Goal: Transaction & Acquisition: Purchase product/service

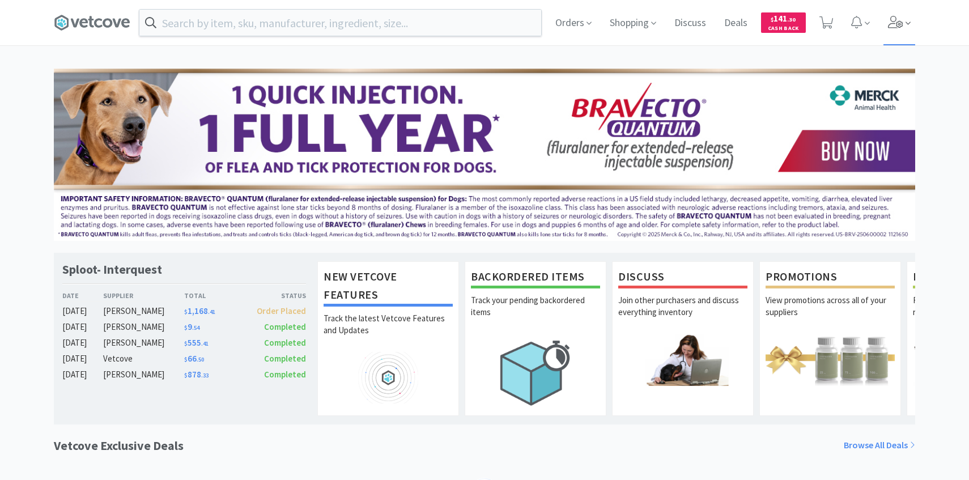
click at [898, 29] on span at bounding box center [900, 22] width 32 height 45
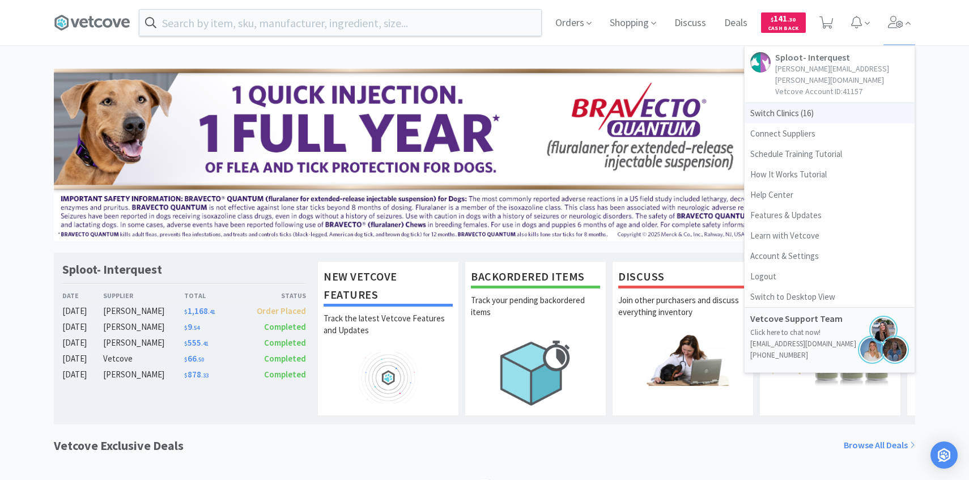
click at [827, 103] on span "Switch Clinics ( 16 )" at bounding box center [830, 113] width 170 height 20
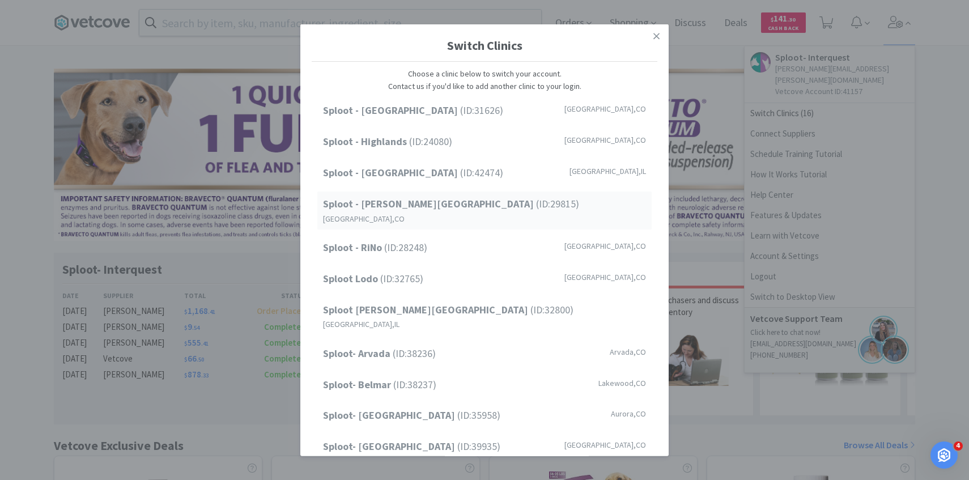
scroll to position [145, 0]
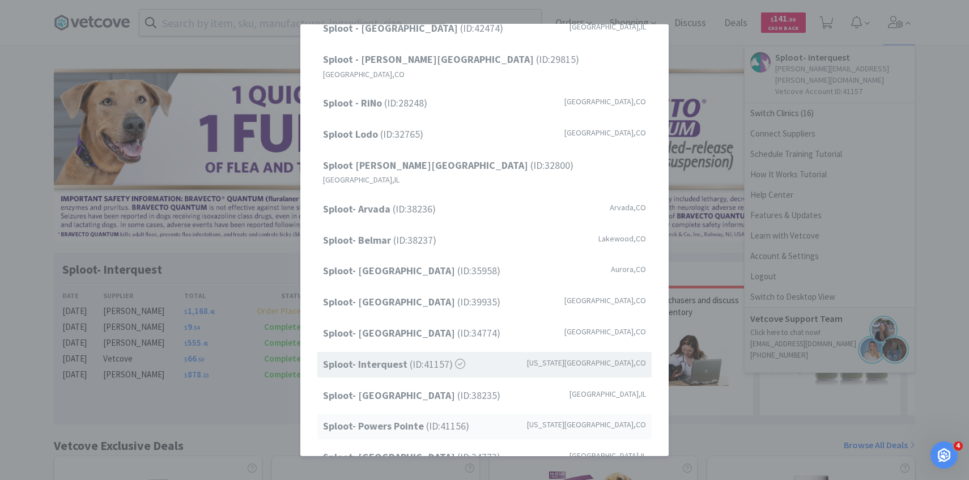
click at [397, 419] on strong "Sploot- Powers Pointe" at bounding box center [374, 425] width 103 height 13
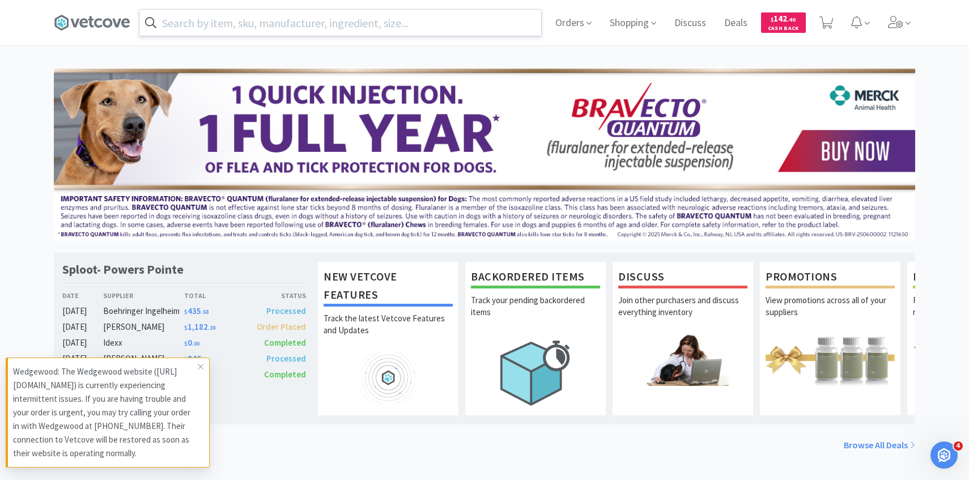
click at [306, 23] on input "text" at bounding box center [340, 23] width 402 height 26
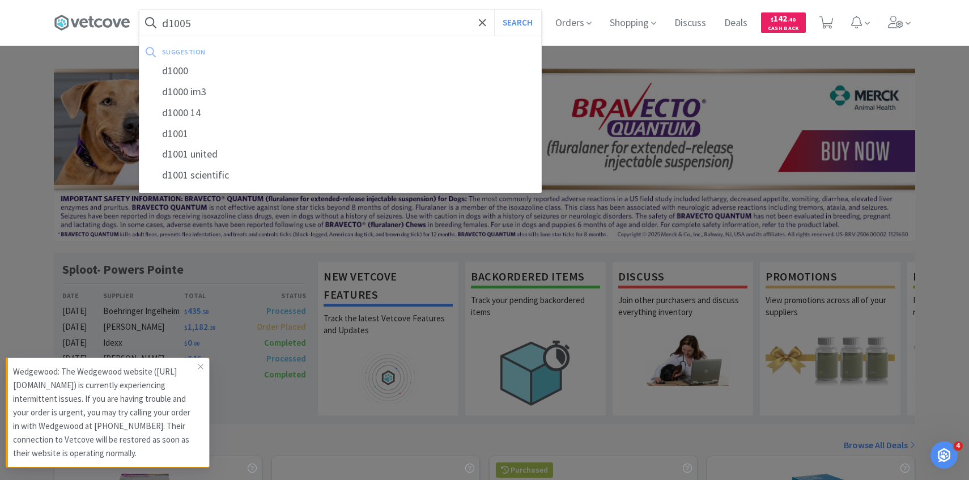
type input "d1005"
click at [494, 10] on button "Search" at bounding box center [517, 23] width 47 height 26
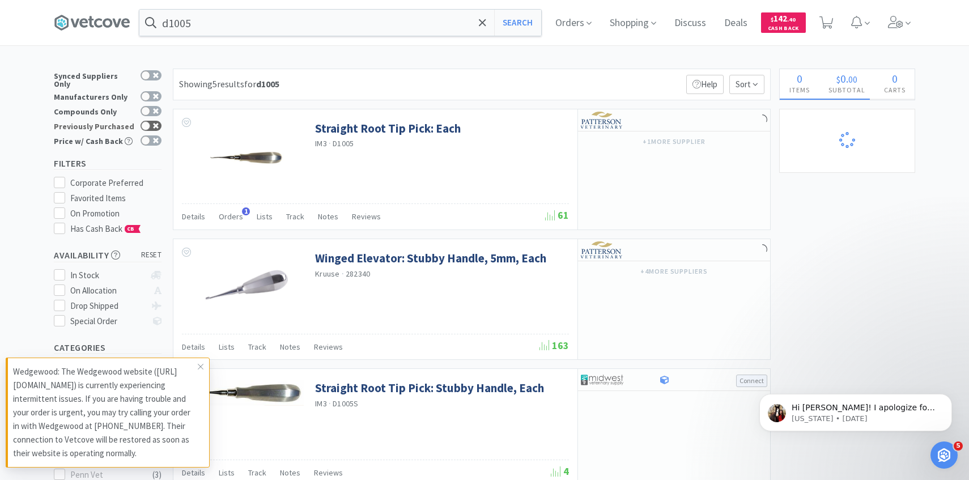
click at [153, 123] on icon at bounding box center [156, 126] width 6 height 6
checkbox input "true"
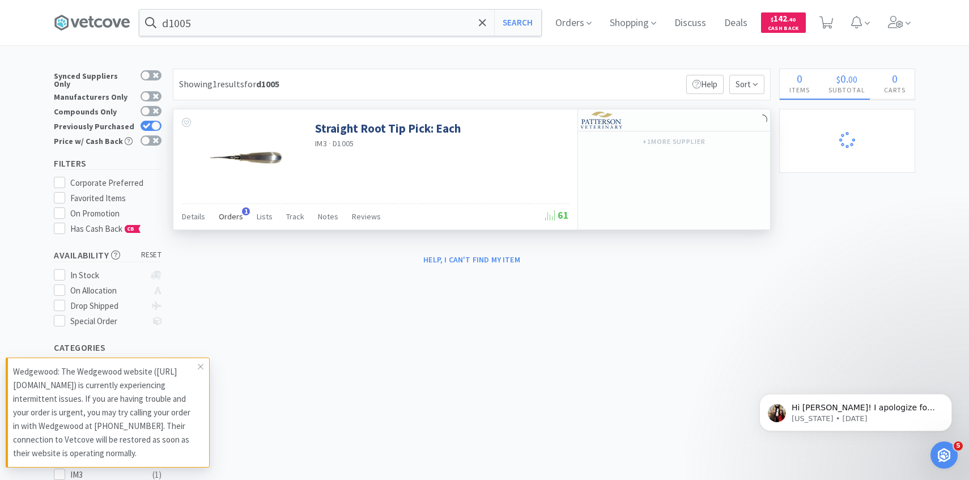
click at [222, 211] on span "Orders" at bounding box center [231, 216] width 24 height 10
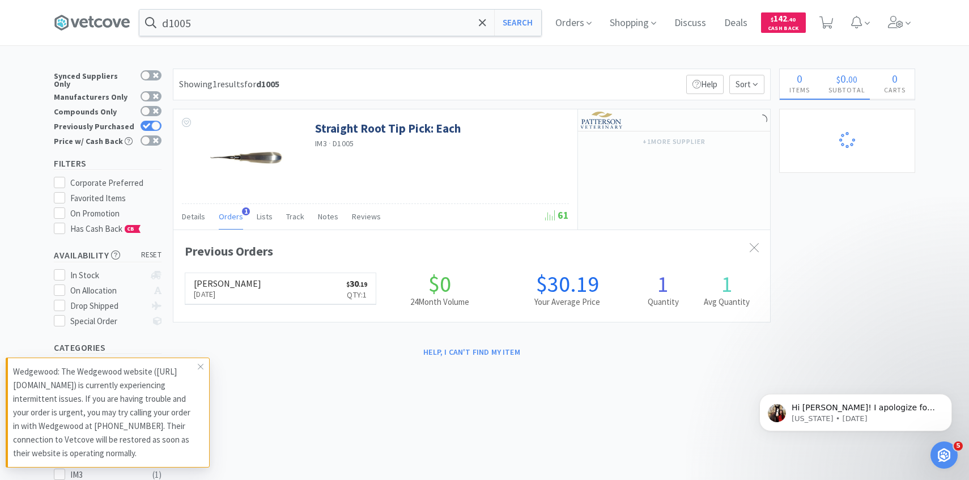
scroll to position [294, 597]
click at [266, 283] on link "[PERSON_NAME] [DATE] $ 30 . 19 Qty: 1" at bounding box center [280, 288] width 190 height 31
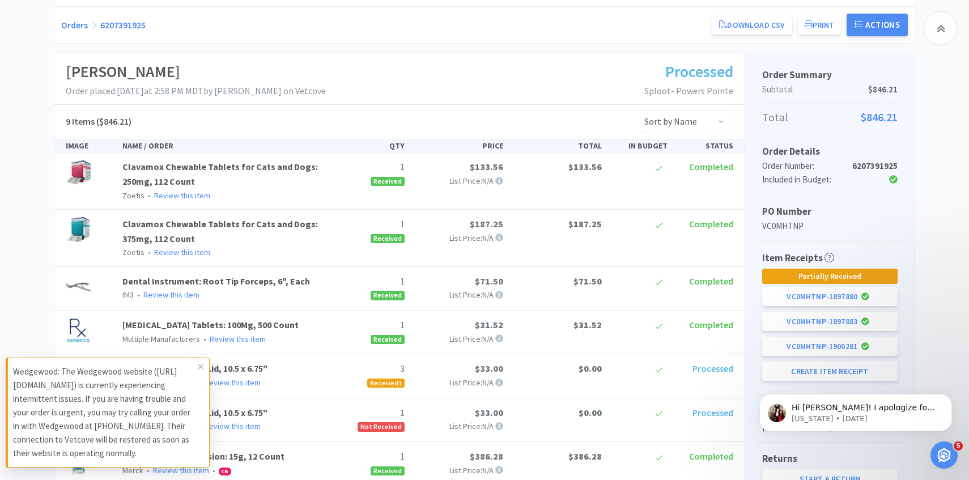
scroll to position [336, 0]
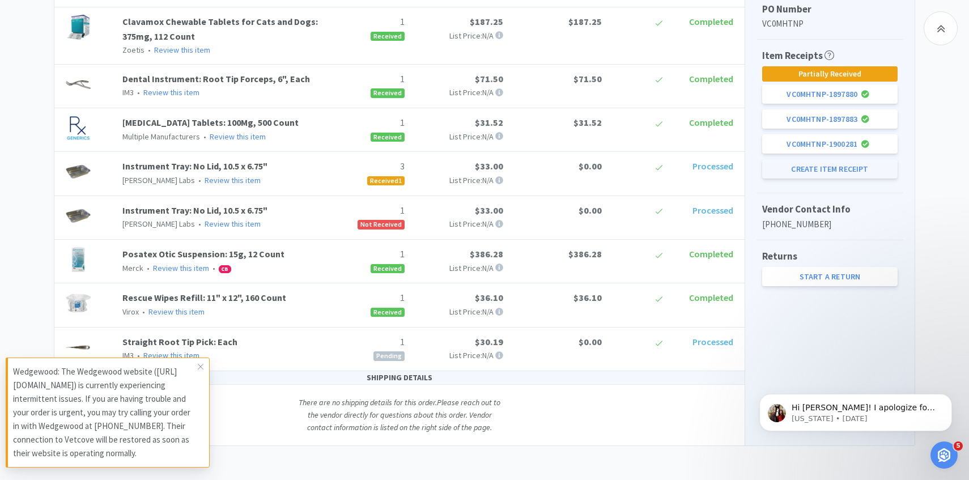
click at [844, 177] on button "Create Item Receipt" at bounding box center [829, 168] width 135 height 19
select select "2"
select select "1"
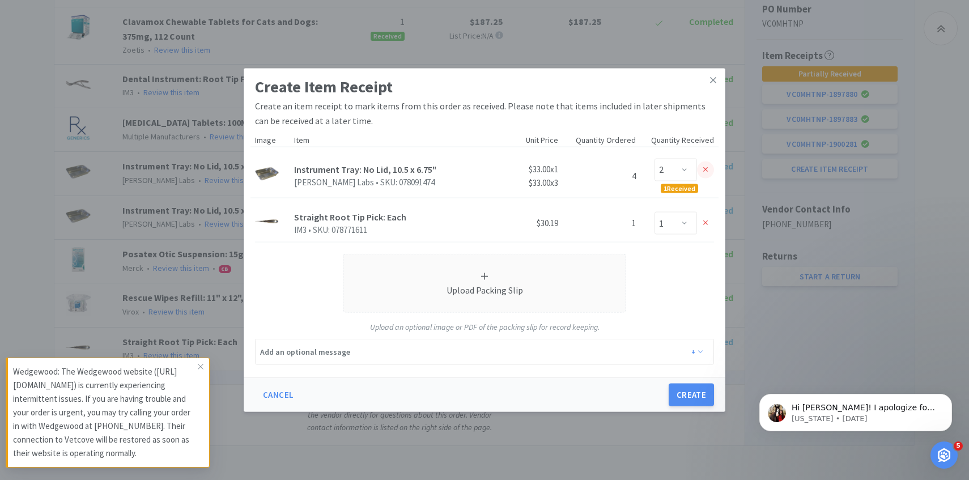
click at [700, 172] on div at bounding box center [705, 169] width 17 height 17
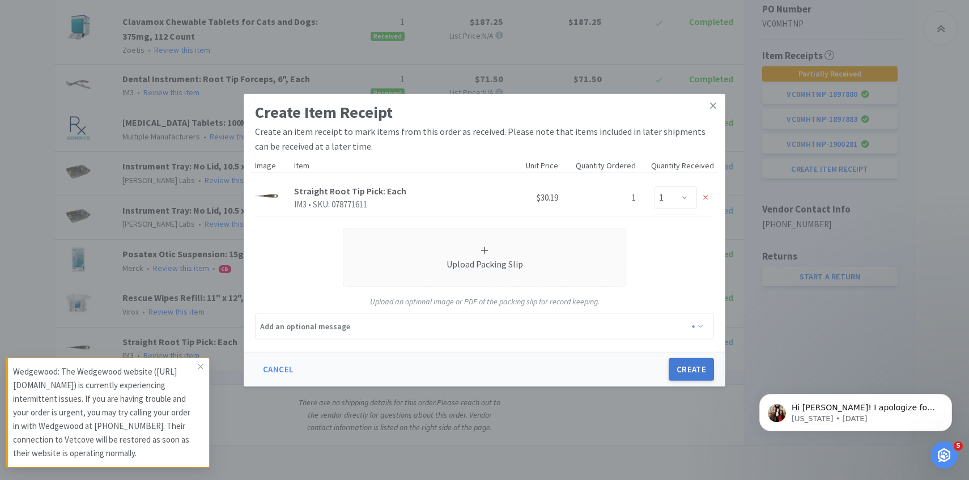
click at [694, 367] on button "Create" at bounding box center [691, 369] width 45 height 23
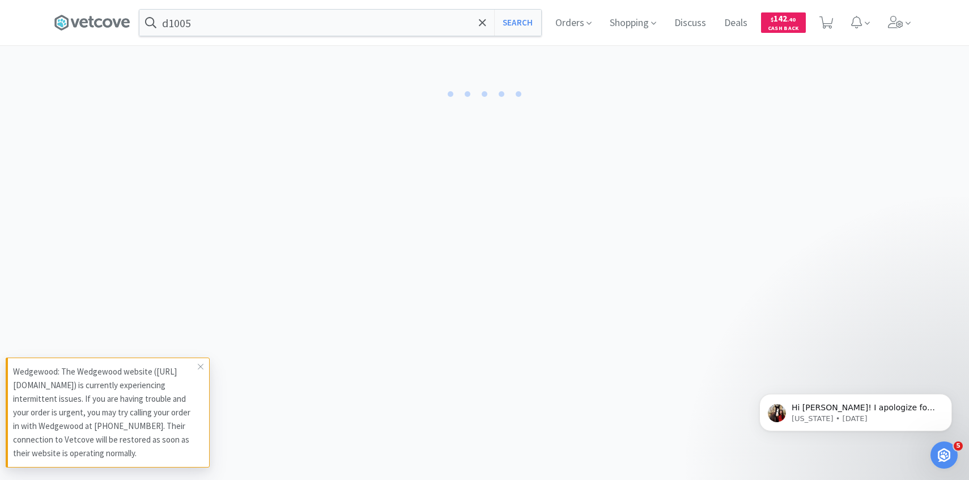
select select "1"
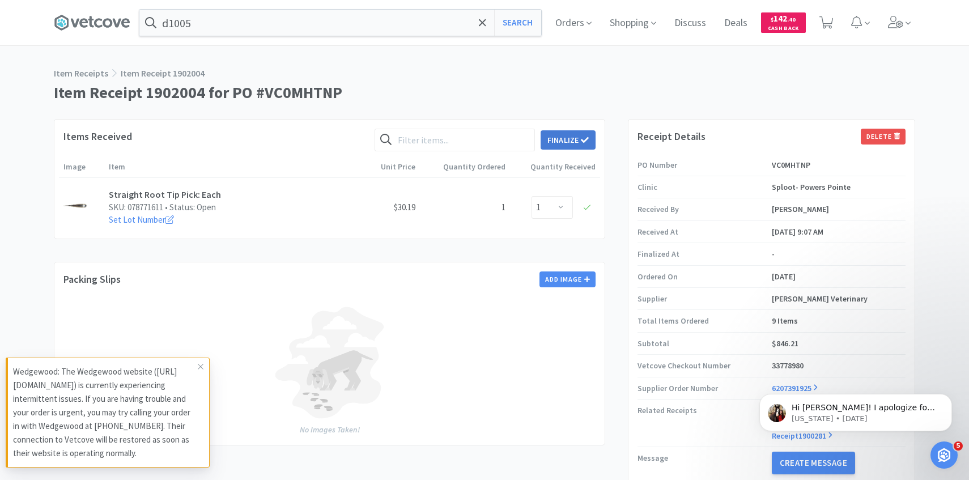
click at [579, 143] on button "Finalize" at bounding box center [568, 139] width 55 height 19
click at [605, 115] on button "Finalize" at bounding box center [610, 123] width 42 height 16
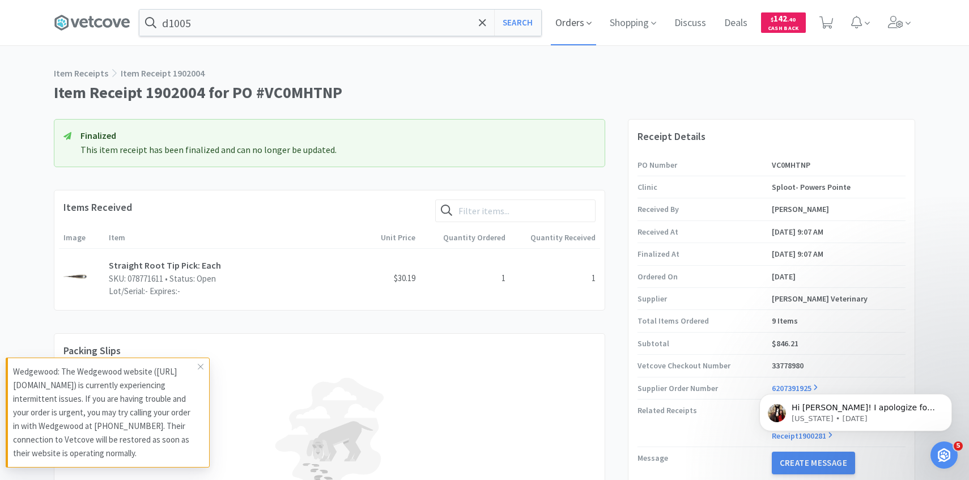
click at [578, 22] on span "Orders" at bounding box center [573, 22] width 45 height 45
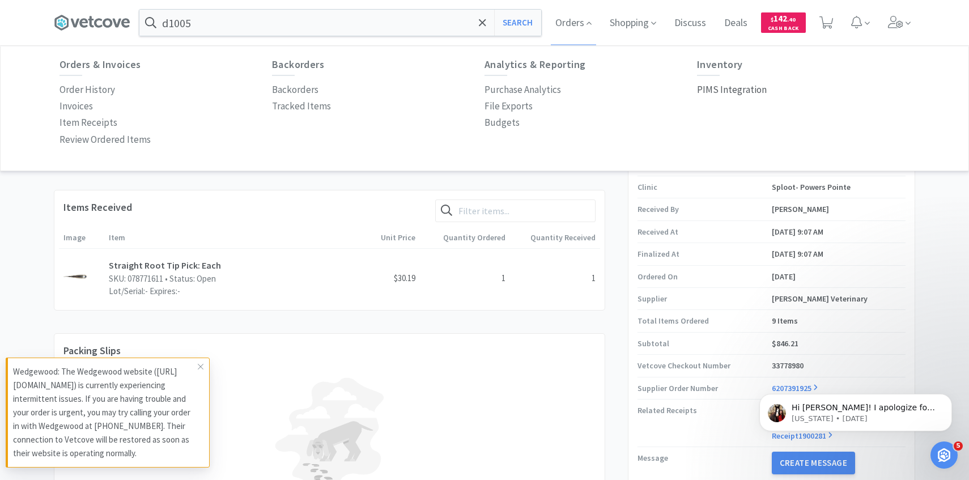
click at [720, 87] on p "PIMS Integration" at bounding box center [732, 89] width 70 height 15
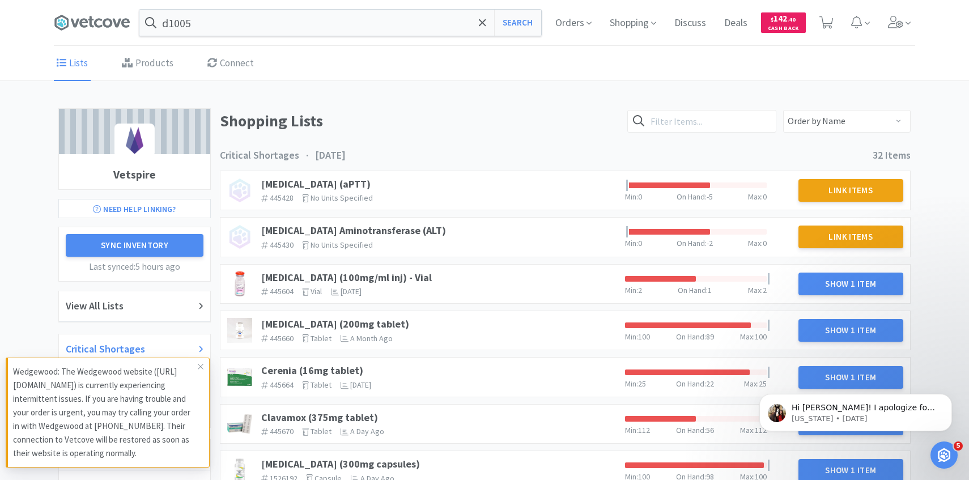
click at [146, 346] on div "Critical Shortages" at bounding box center [135, 349] width 138 height 16
click at [375, 266] on div "Cefazolin (100mg/ml inj) - Vial 445604 The identifier of the item in your PIMS …" at bounding box center [566, 284] width 690 height 39
click at [362, 277] on link "[MEDICAL_DATA] (100mg/ml inj) - Vial" at bounding box center [346, 277] width 171 height 13
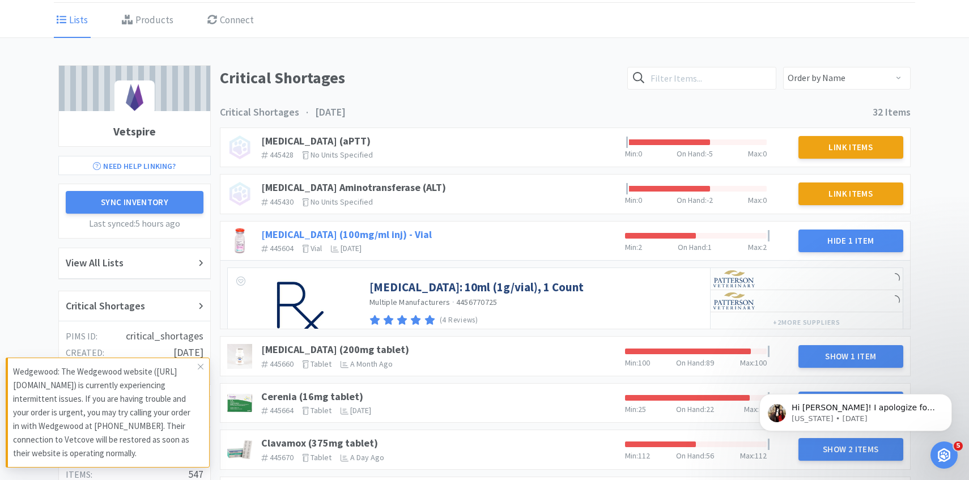
scroll to position [123, 0]
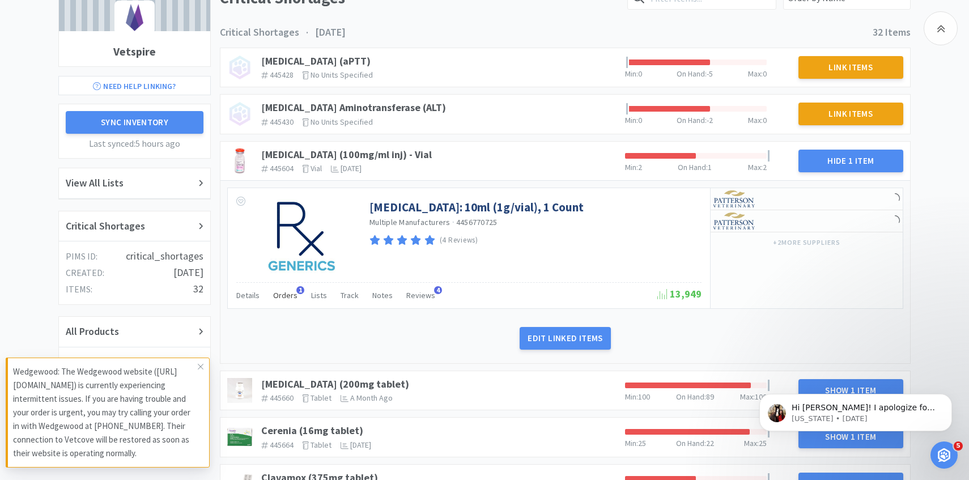
click at [278, 294] on span "Orders" at bounding box center [285, 295] width 24 height 10
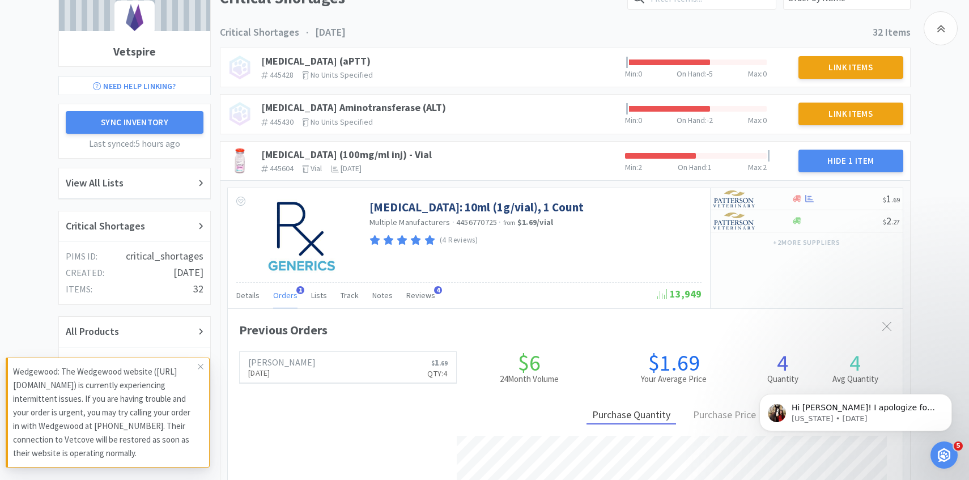
scroll to position [311, 675]
click at [278, 294] on span "Orders" at bounding box center [285, 295] width 24 height 10
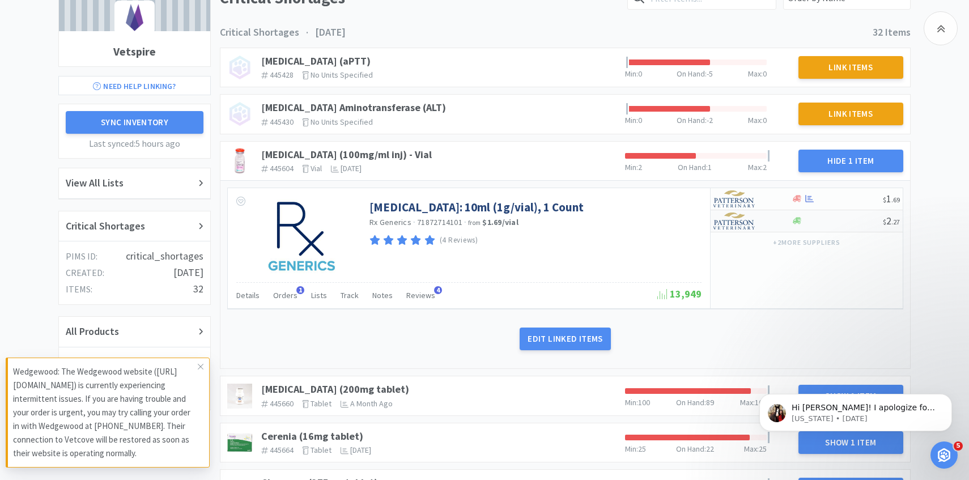
click at [745, 217] on img at bounding box center [735, 221] width 43 height 17
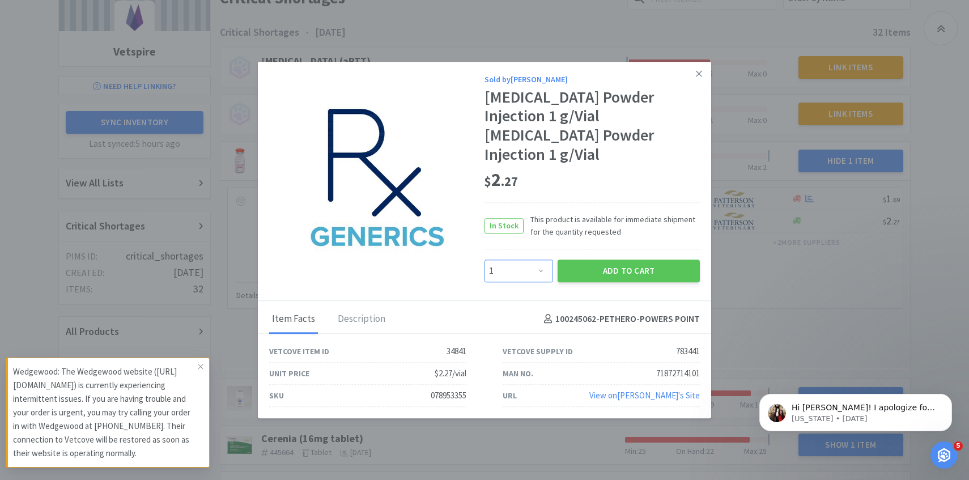
click at [538, 260] on select "Enter Quantity 1 2 3 4 5 6 7 8 9 10 11 12 13 14 15 16 17 18 19 20 Enter Quantity" at bounding box center [519, 271] width 69 height 23
select select "2"
click at [485, 260] on select "Enter Quantity 1 2 3 4 5 6 7 8 9 10 11 12 13 14 15 16 17 18 19 20 Enter Quantity" at bounding box center [519, 271] width 69 height 23
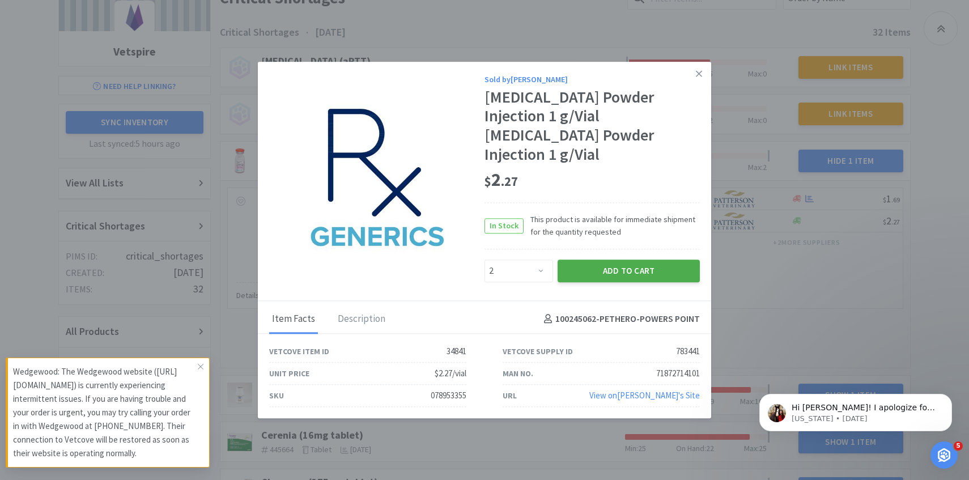
drag, startPoint x: 537, startPoint y: 259, endPoint x: 588, endPoint y: 251, distance: 51.1
click at [588, 260] on button "Add to Cart" at bounding box center [629, 271] width 142 height 23
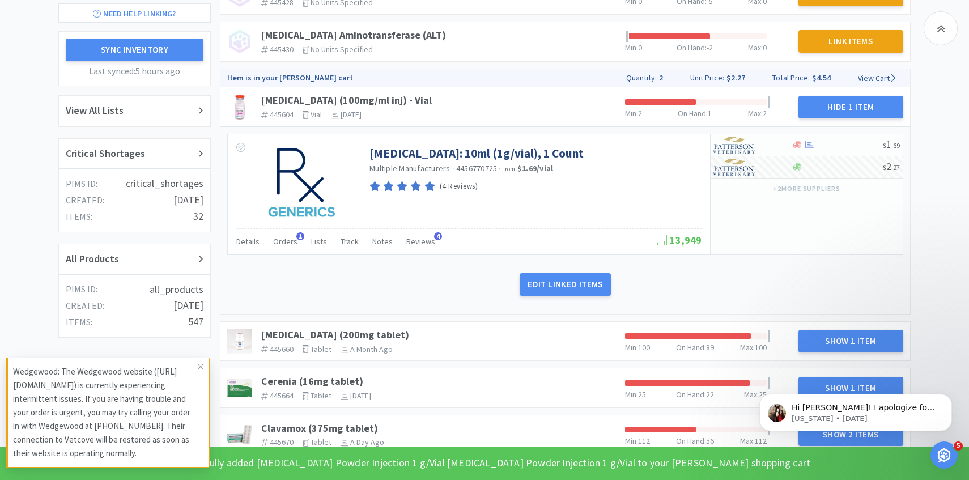
scroll to position [311, 0]
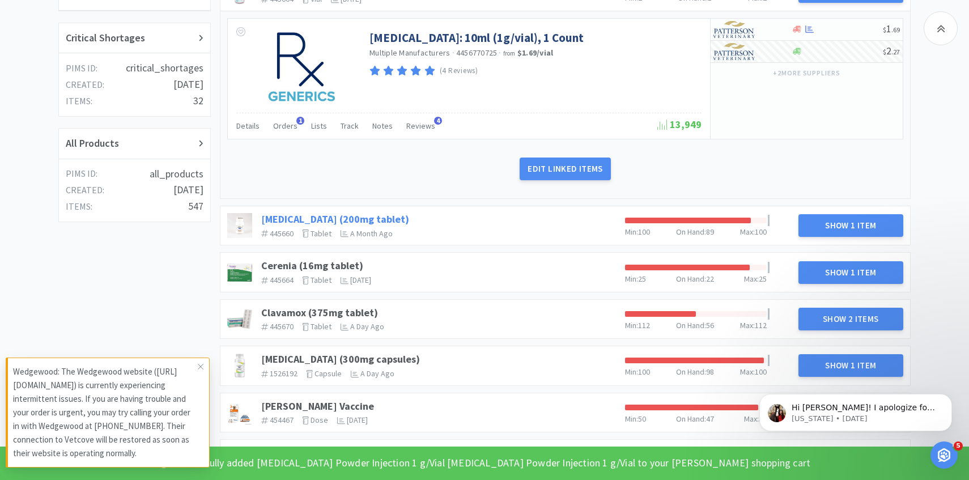
click at [361, 215] on link "[MEDICAL_DATA] (200mg tablet)" at bounding box center [335, 219] width 148 height 13
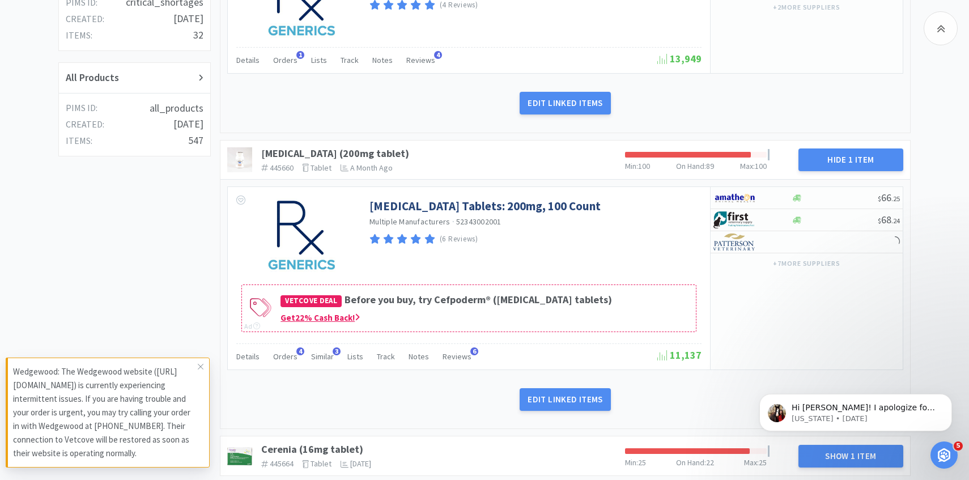
scroll to position [399, 0]
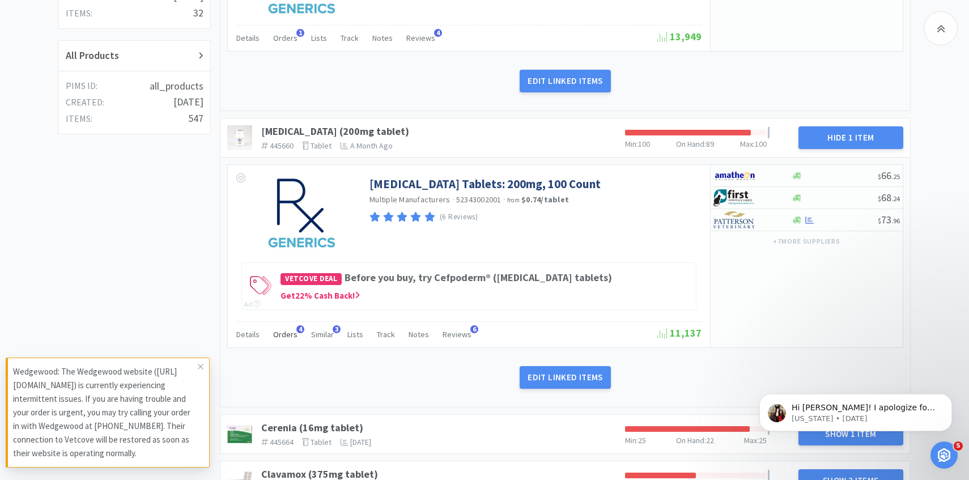
click at [286, 333] on span "Orders" at bounding box center [285, 334] width 24 height 10
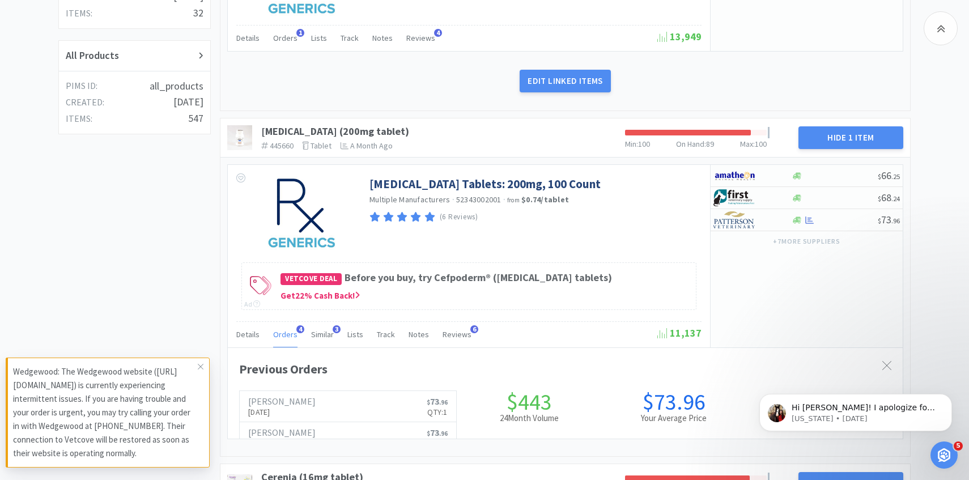
scroll to position [311, 675]
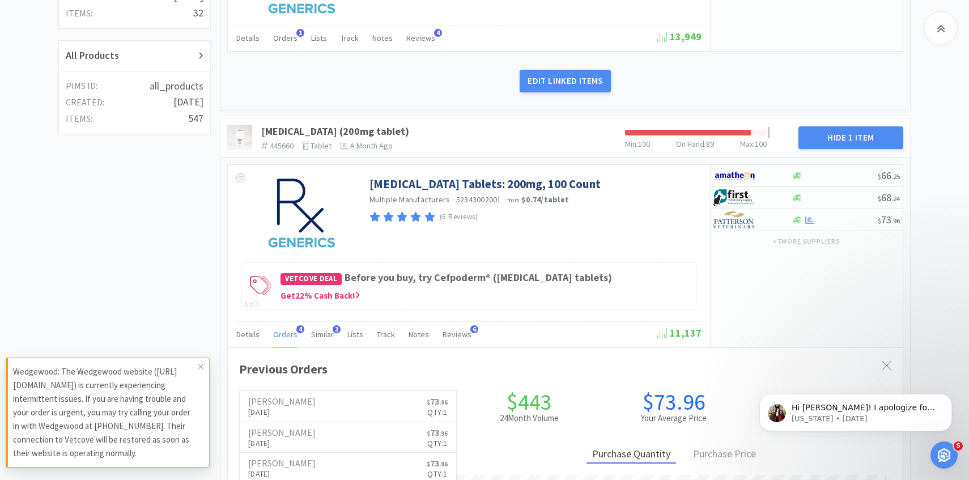
click at [286, 333] on span "Orders" at bounding box center [285, 334] width 24 height 10
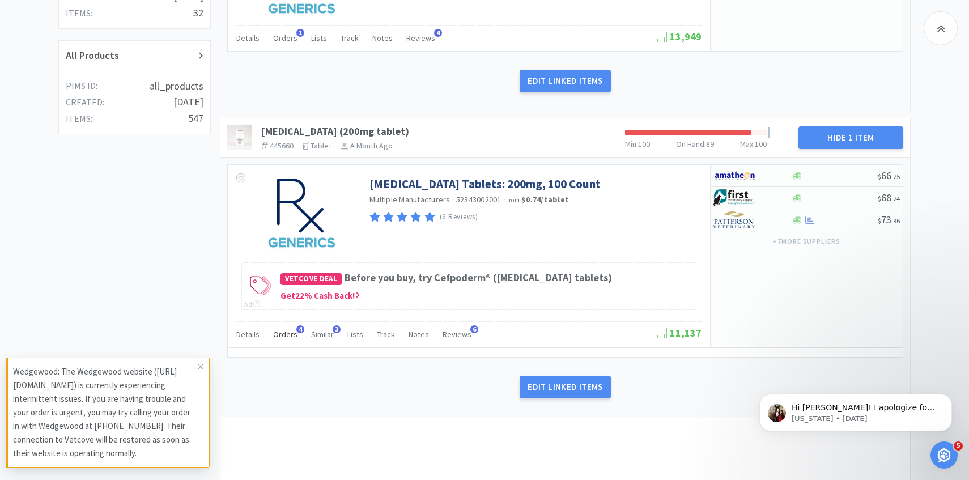
click at [286, 333] on span "Orders" at bounding box center [285, 334] width 24 height 10
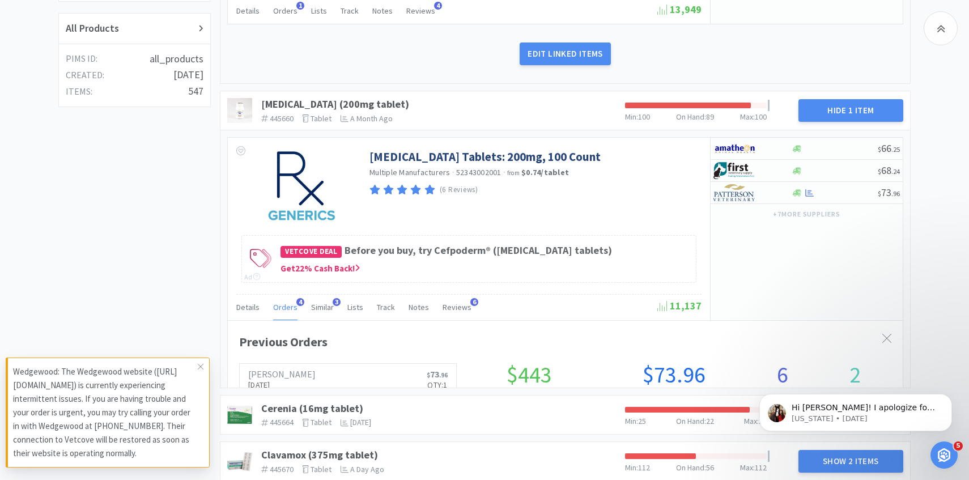
scroll to position [434, 0]
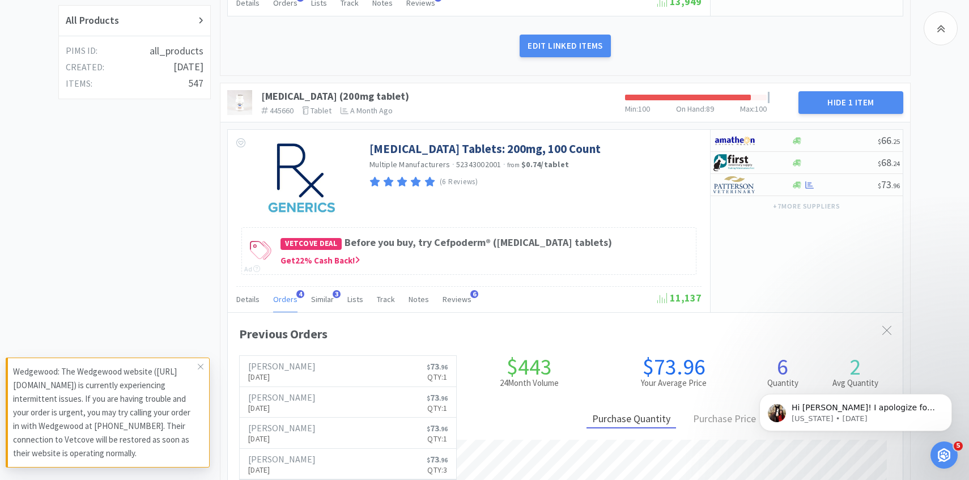
click at [287, 301] on span "Orders" at bounding box center [285, 299] width 24 height 10
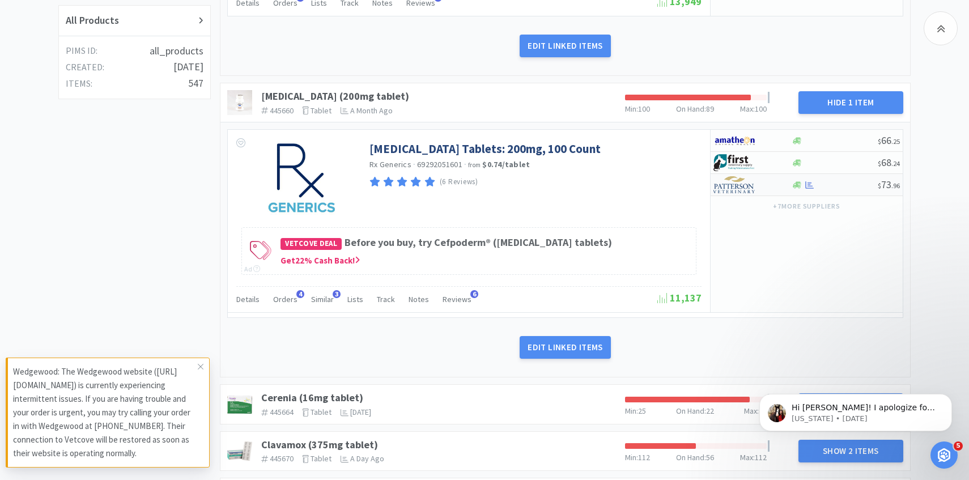
click at [758, 190] on div at bounding box center [745, 184] width 62 height 19
select select "1"
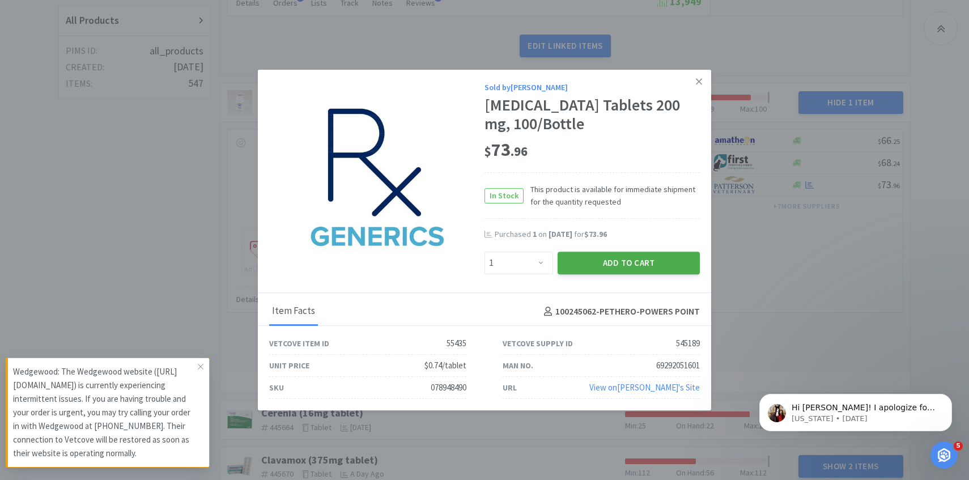
click at [619, 256] on button "Add to Cart" at bounding box center [629, 263] width 142 height 23
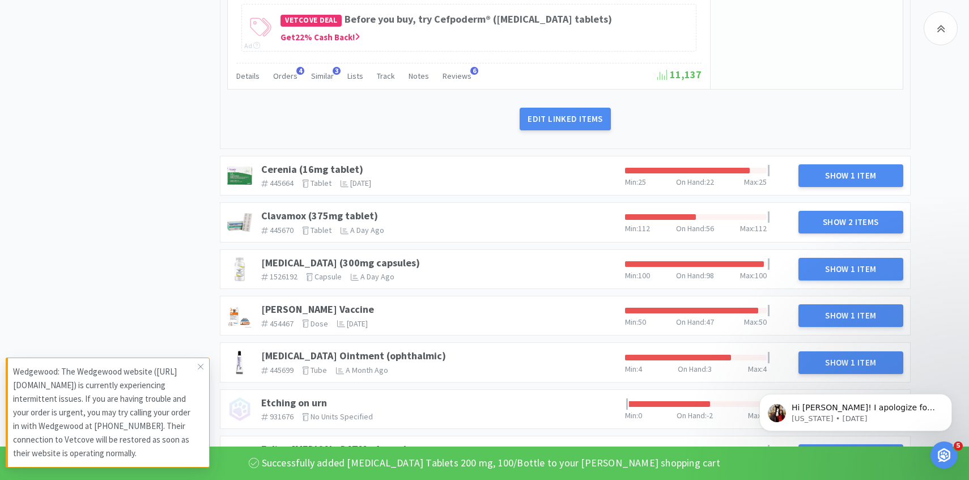
scroll to position [730, 0]
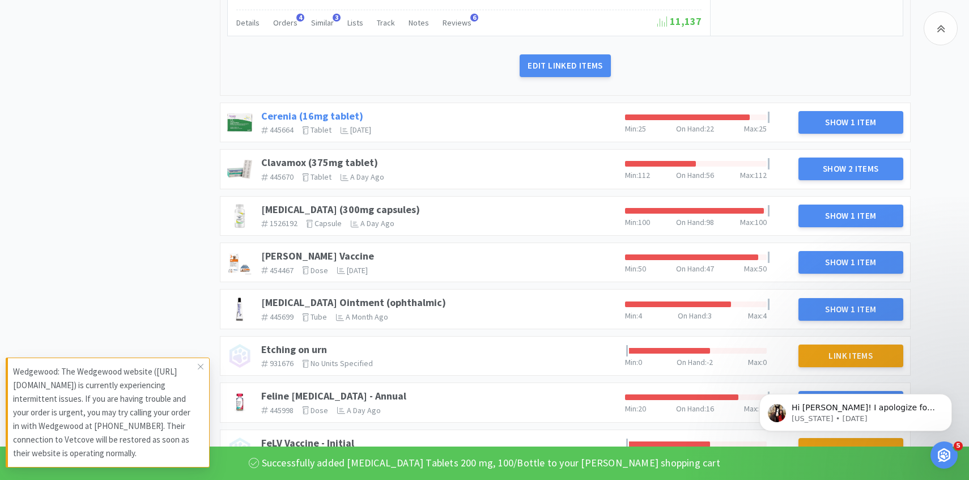
click at [315, 115] on link "Cerenia (16mg tablet)" at bounding box center [312, 115] width 102 height 13
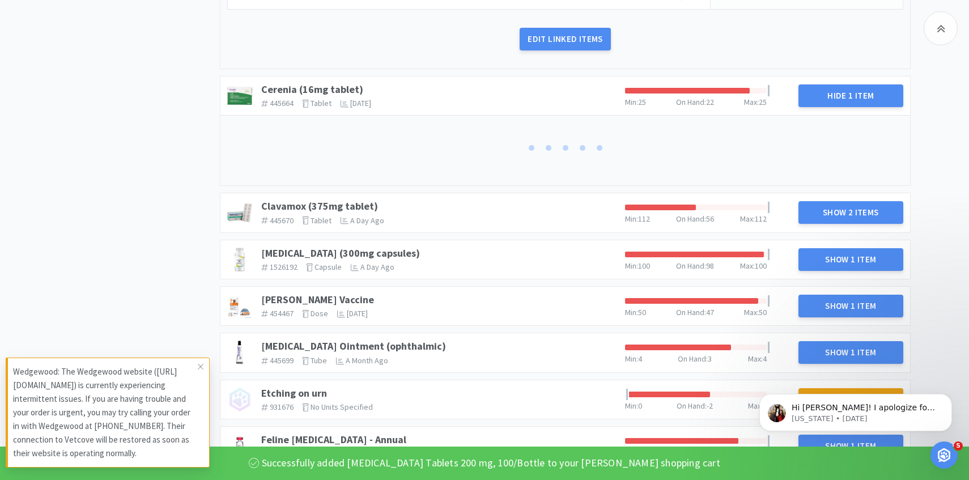
scroll to position [767, 0]
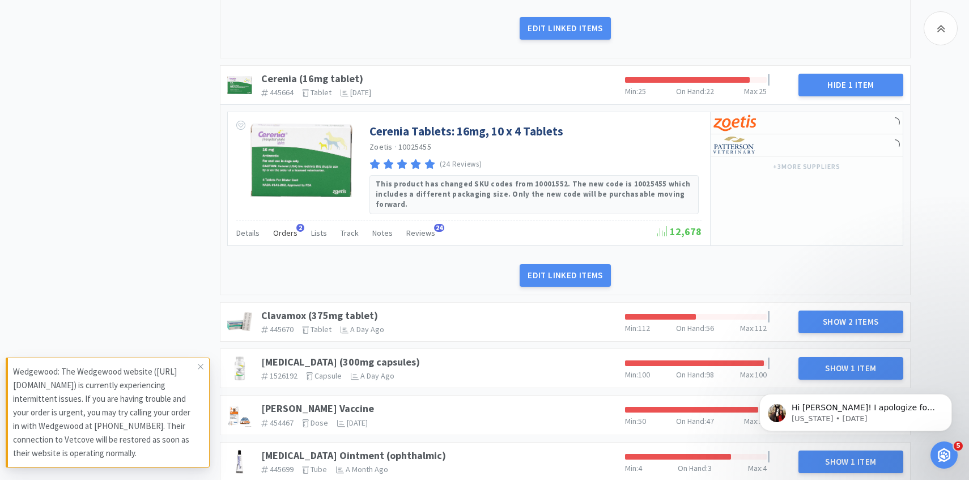
click at [288, 228] on span "Orders" at bounding box center [285, 233] width 24 height 10
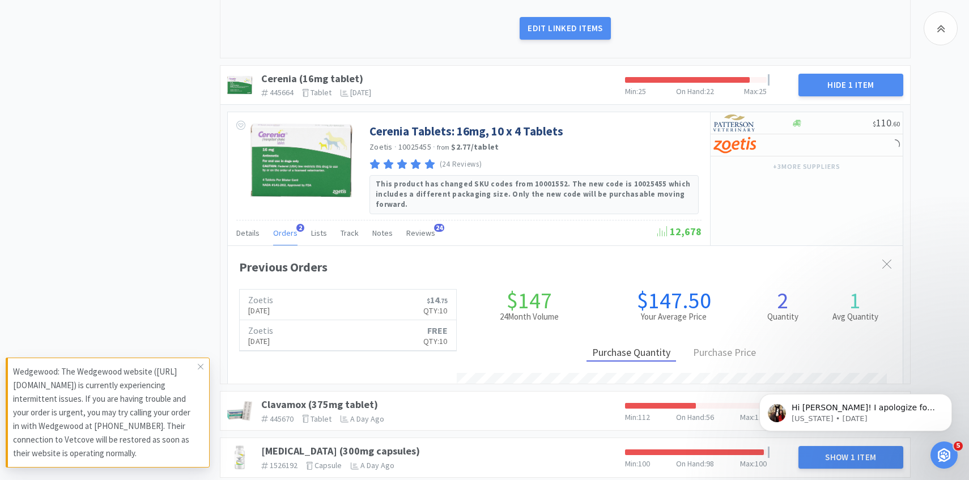
scroll to position [311, 675]
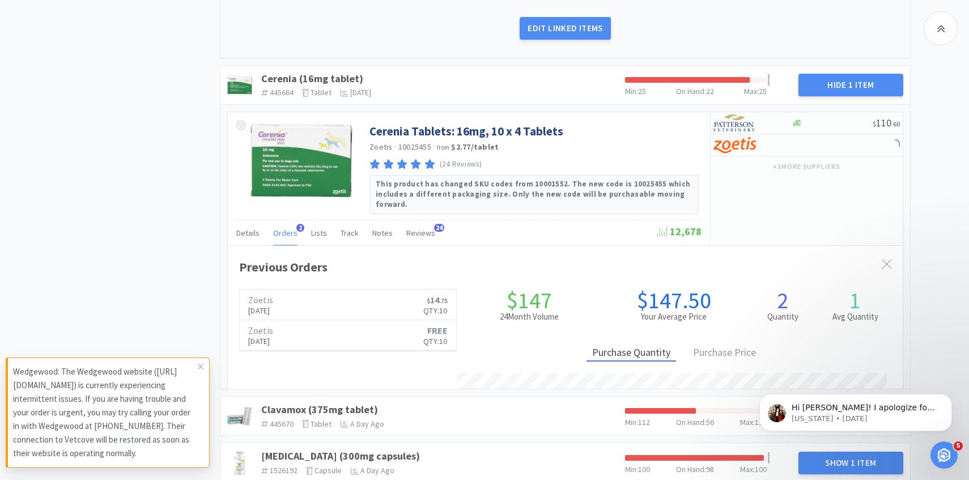
click at [288, 228] on span "Orders" at bounding box center [285, 233] width 24 height 10
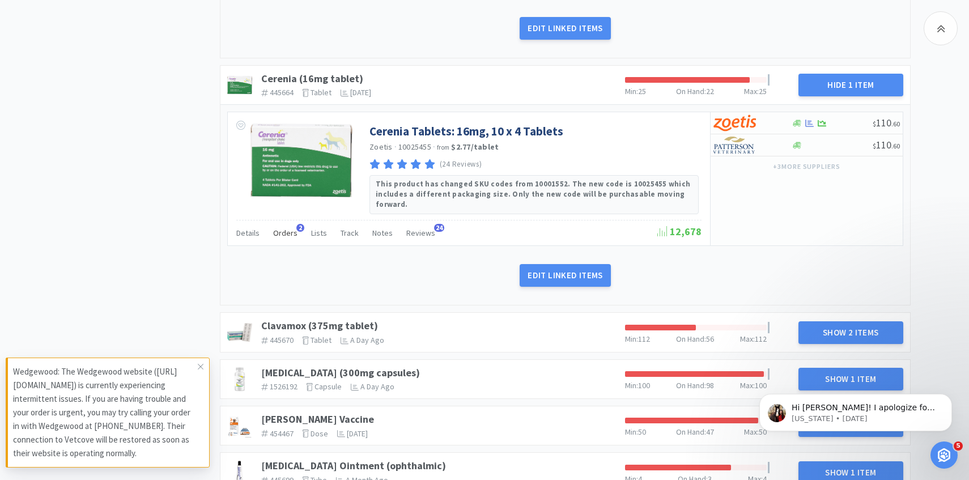
click at [288, 228] on span "Orders" at bounding box center [285, 233] width 24 height 10
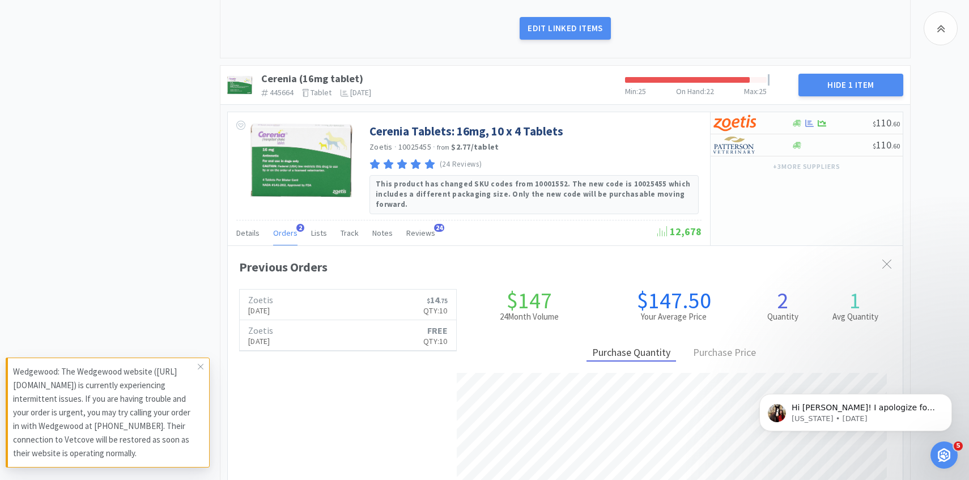
click at [288, 228] on span "Orders" at bounding box center [285, 233] width 24 height 10
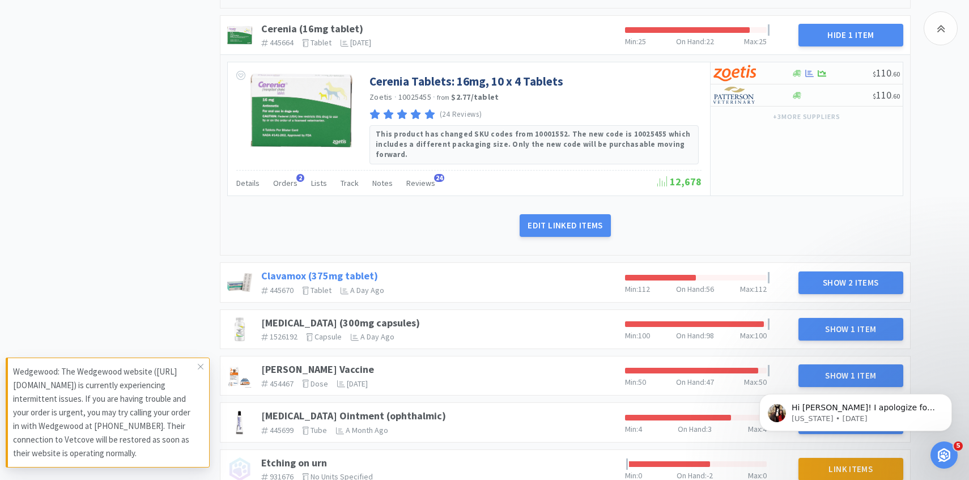
click at [357, 269] on link "Clavamox (375mg tablet)" at bounding box center [319, 275] width 117 height 13
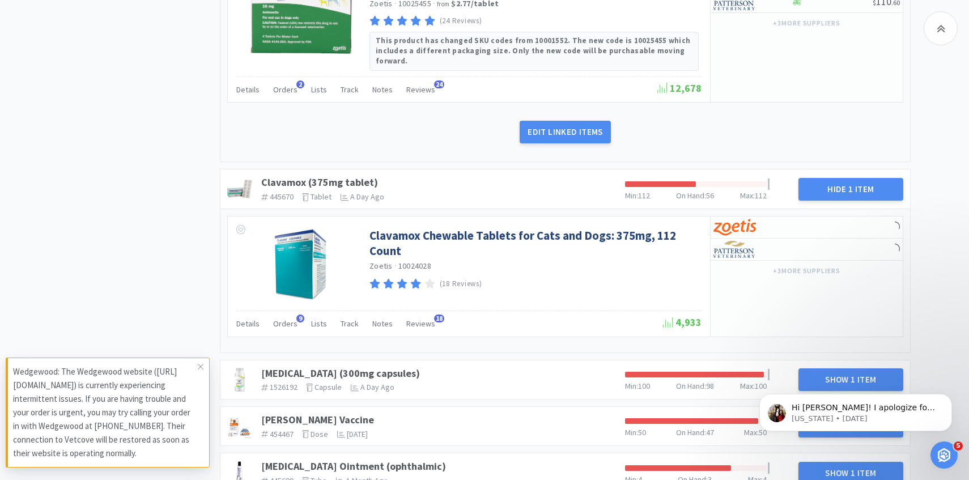
scroll to position [1010, 0]
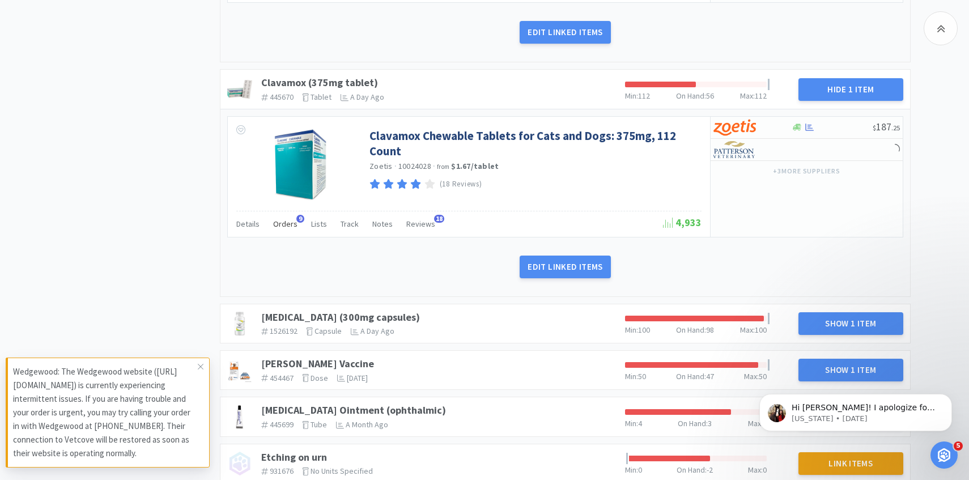
click at [281, 219] on span "Orders" at bounding box center [285, 224] width 24 height 10
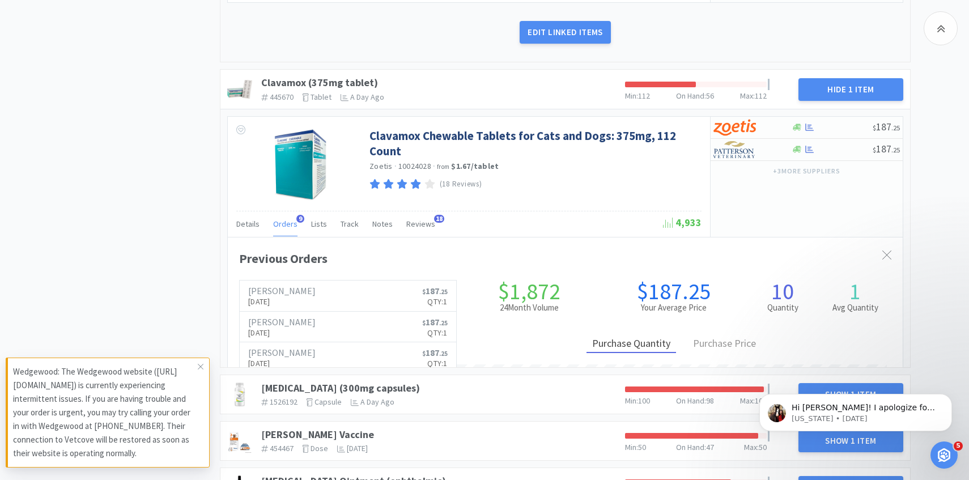
scroll to position [311, 675]
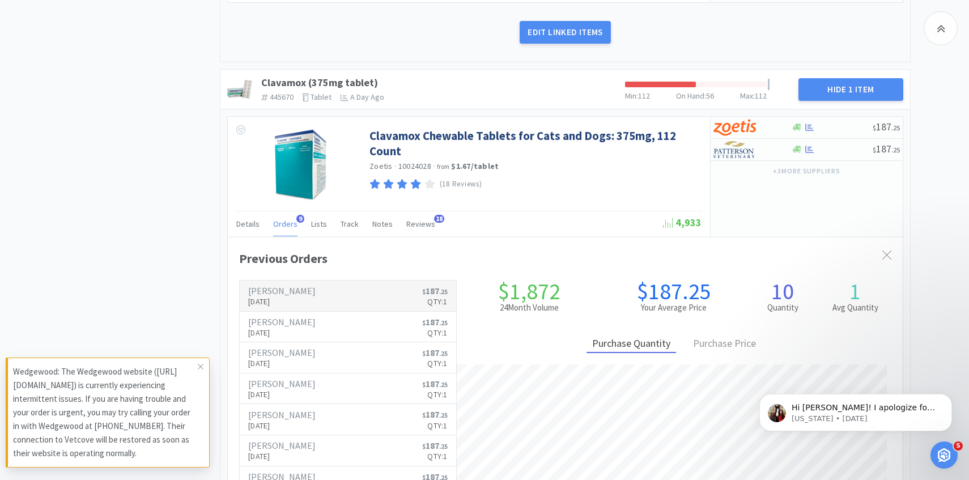
click at [296, 295] on p "[DATE]" at bounding box center [281, 301] width 67 height 12
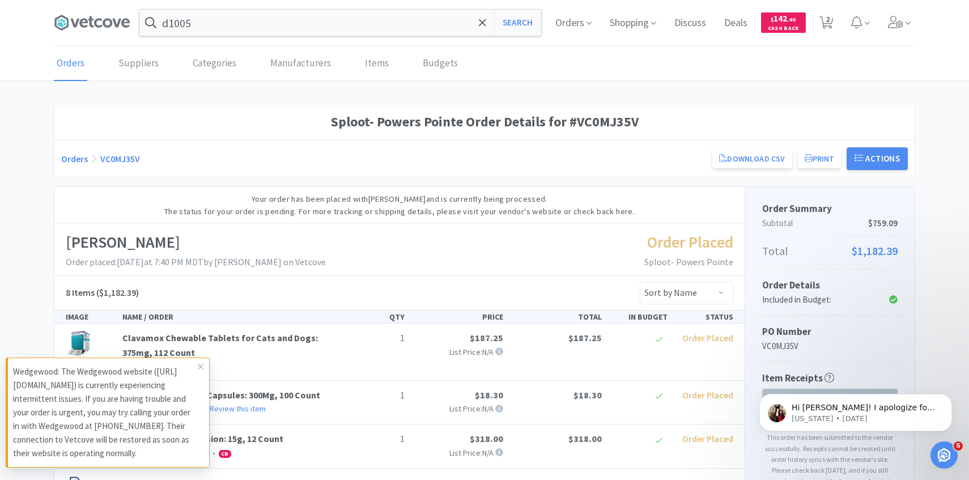
scroll to position [316, 0]
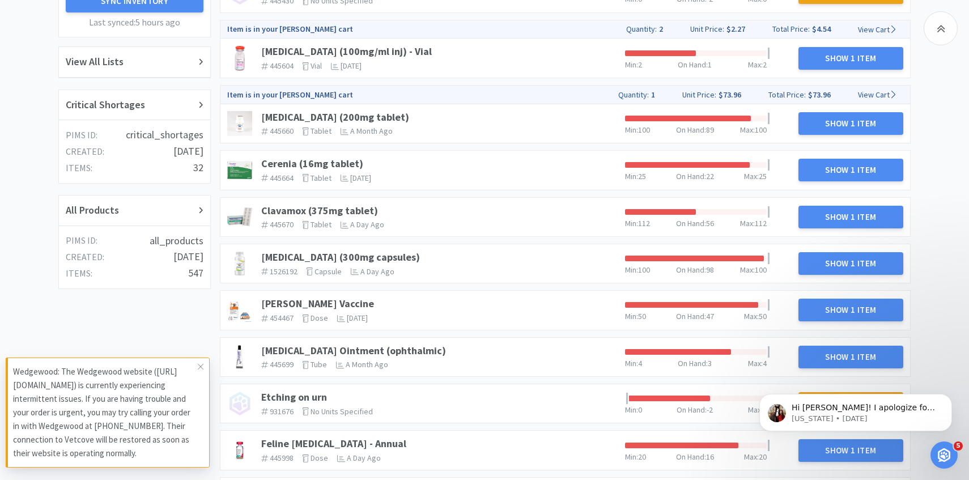
scroll to position [255, 0]
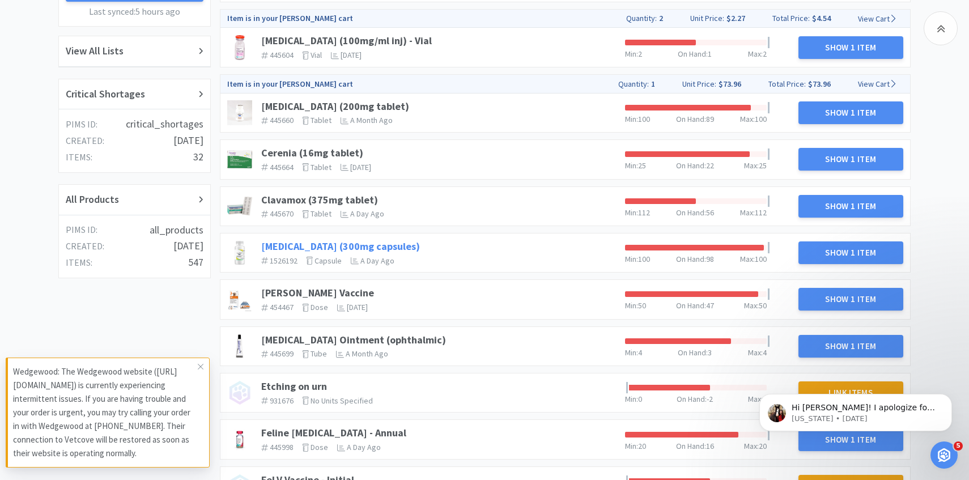
click at [370, 246] on link "[MEDICAL_DATA] (300mg capsules)" at bounding box center [340, 246] width 159 height 13
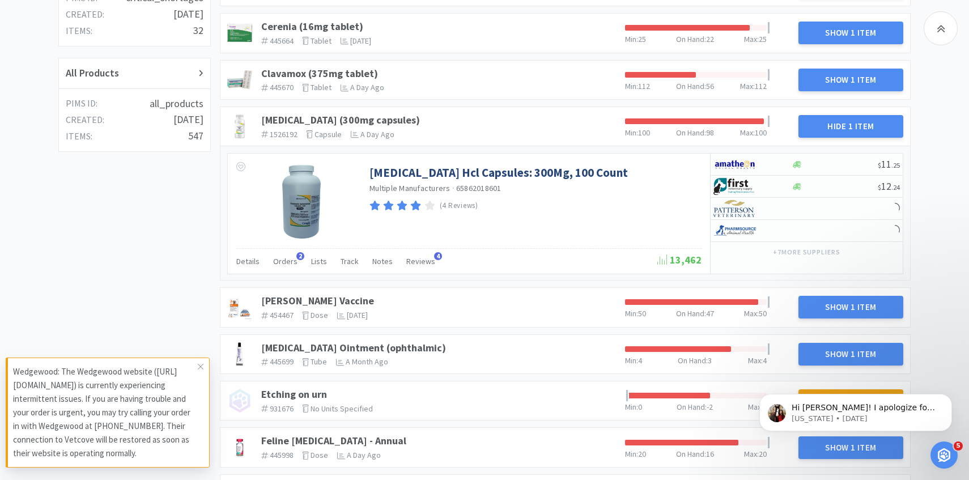
scroll to position [401, 0]
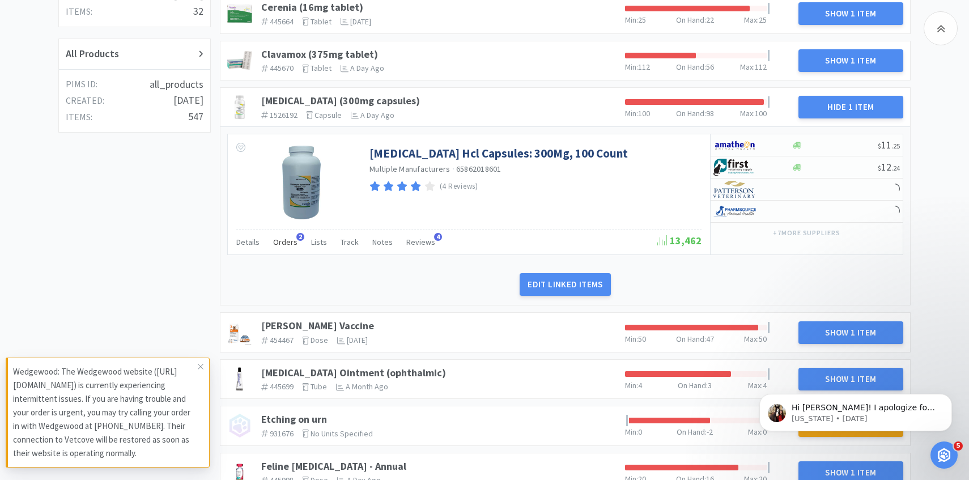
click at [282, 247] on div "Orders 2" at bounding box center [285, 244] width 24 height 22
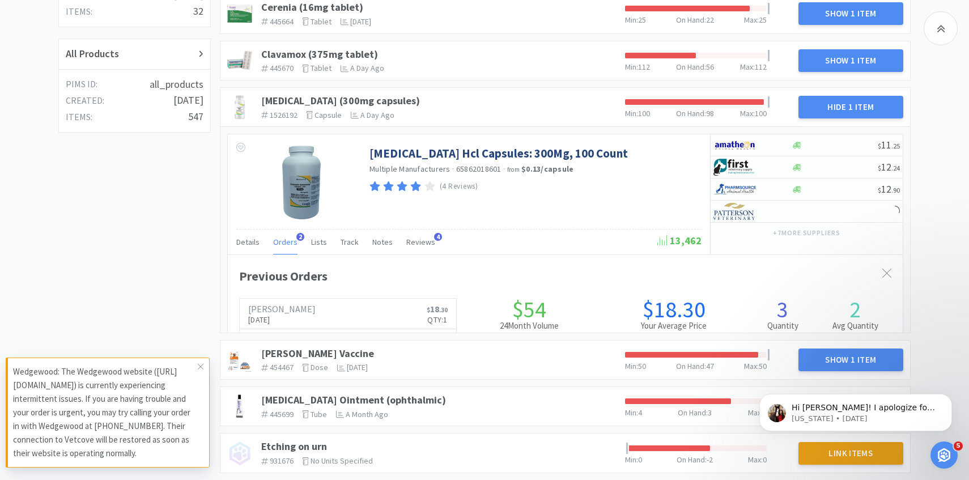
scroll to position [311, 675]
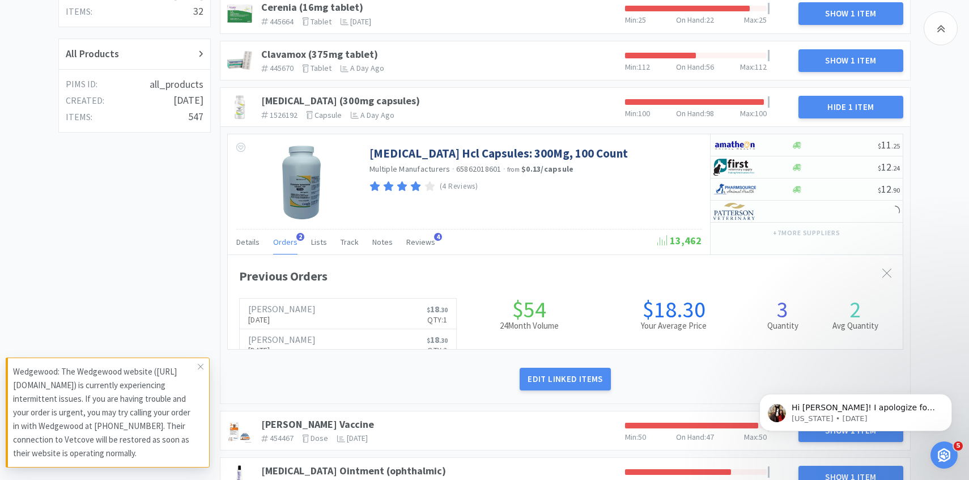
click at [282, 243] on span "Orders" at bounding box center [285, 242] width 24 height 10
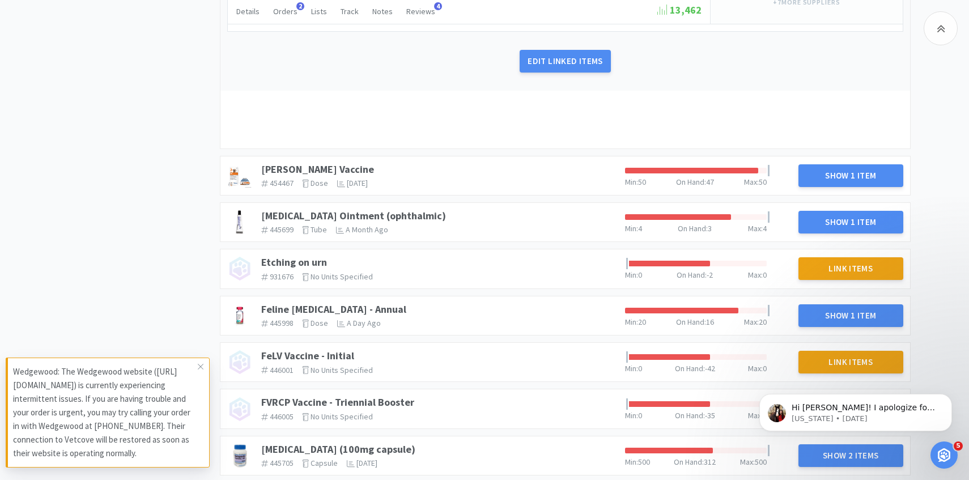
scroll to position [708, 0]
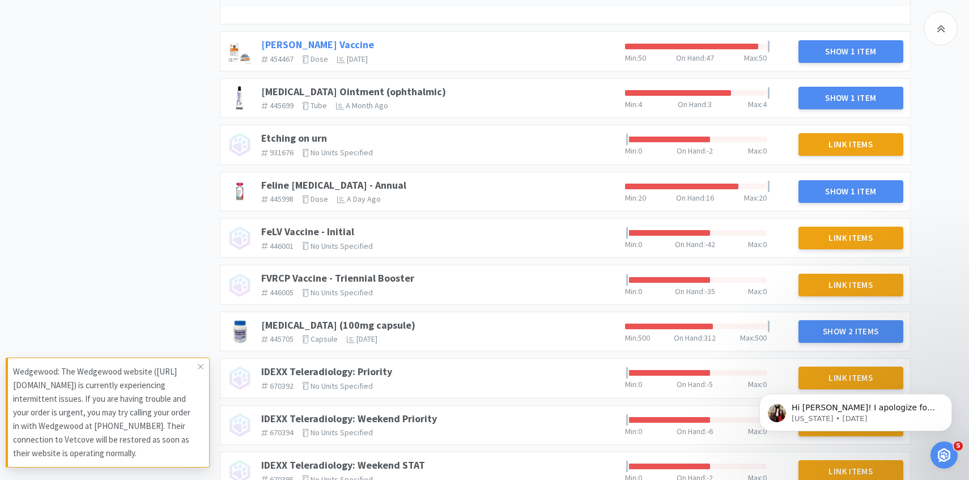
click at [293, 44] on div "DAPP Vaccine 454467 The identifier of the item in your PIMS dose The units that…" at bounding box center [439, 51] width 364 height 34
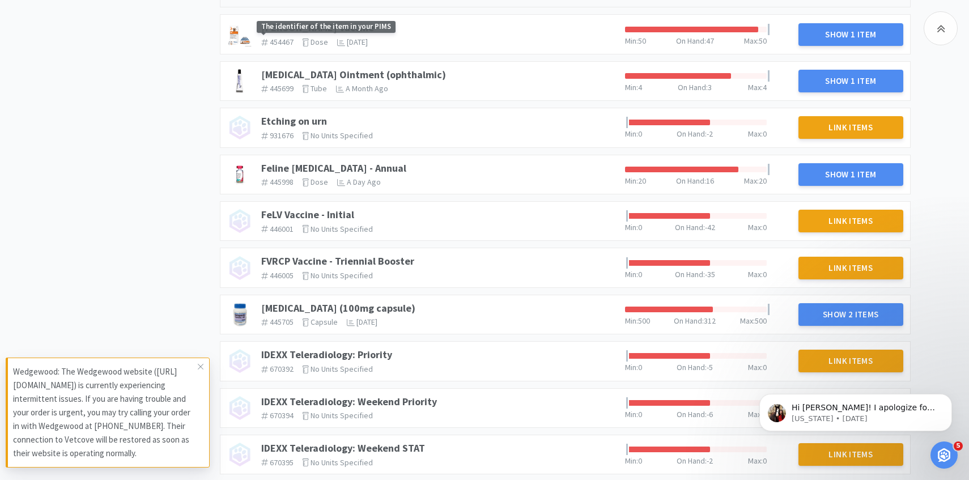
click at [288, 23] on span "The identifier of the item in your PIMS" at bounding box center [326, 27] width 139 height 12
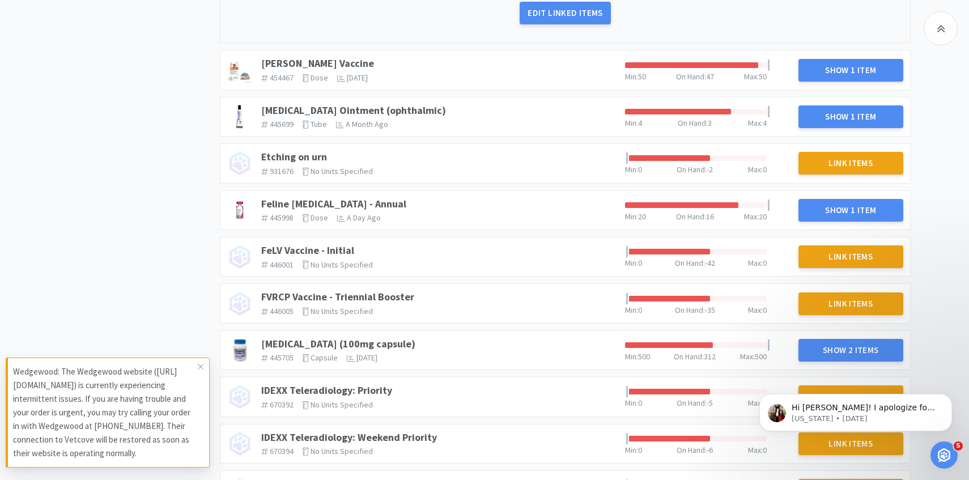
scroll to position [625, 0]
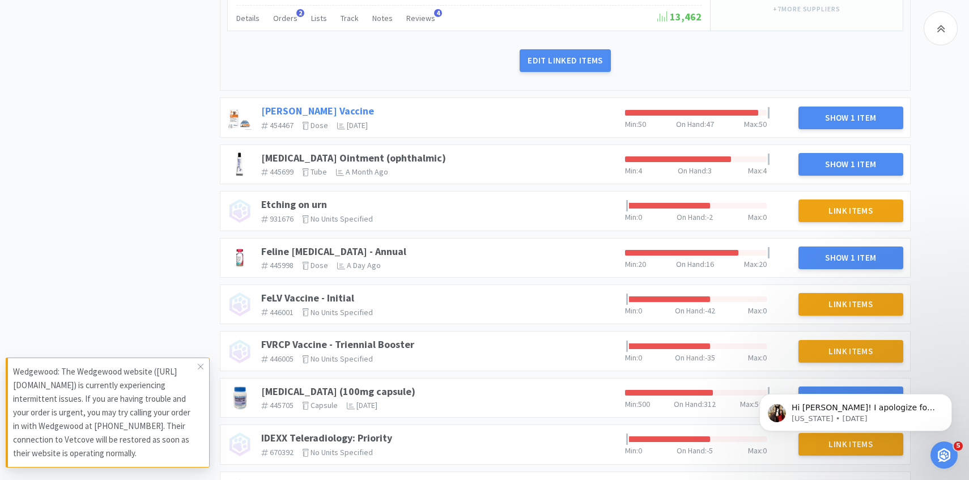
click at [295, 108] on link "[PERSON_NAME] Vaccine" at bounding box center [317, 110] width 113 height 13
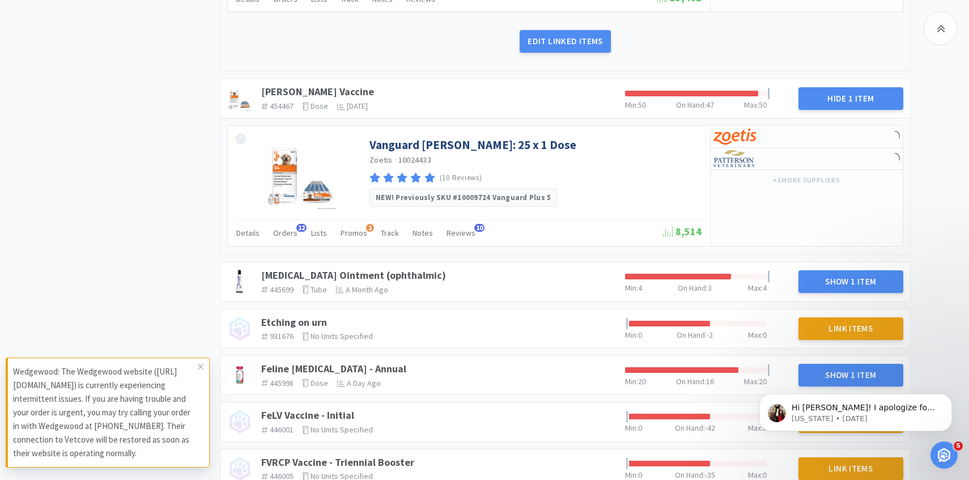
scroll to position [656, 0]
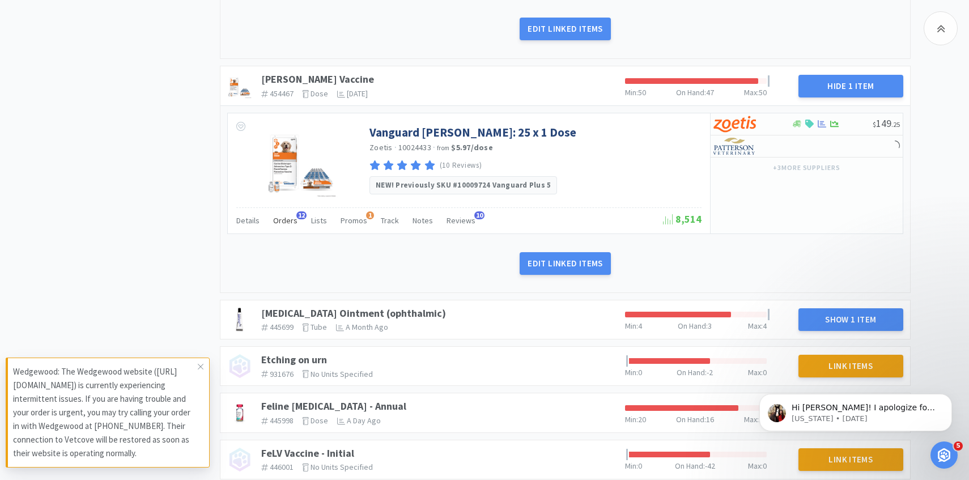
click at [281, 223] on span "Orders" at bounding box center [285, 220] width 24 height 10
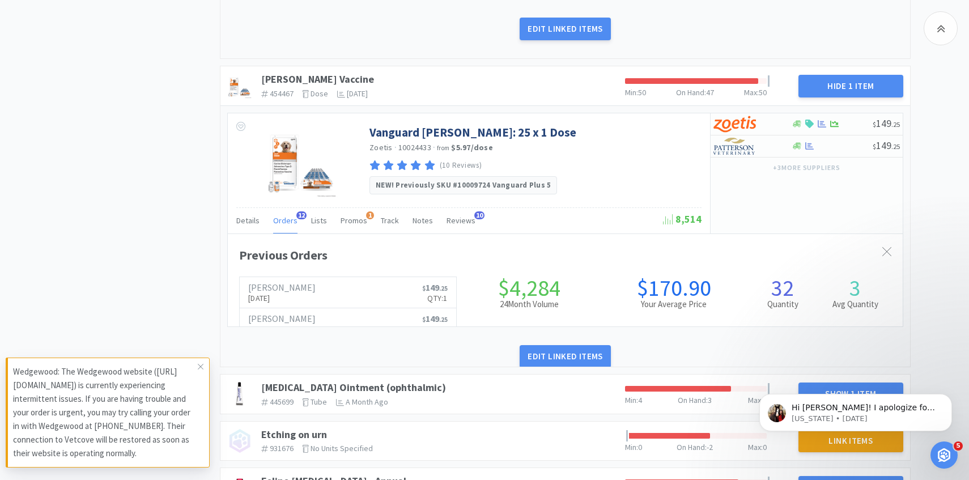
scroll to position [311, 675]
click at [281, 222] on span "Orders" at bounding box center [285, 220] width 24 height 10
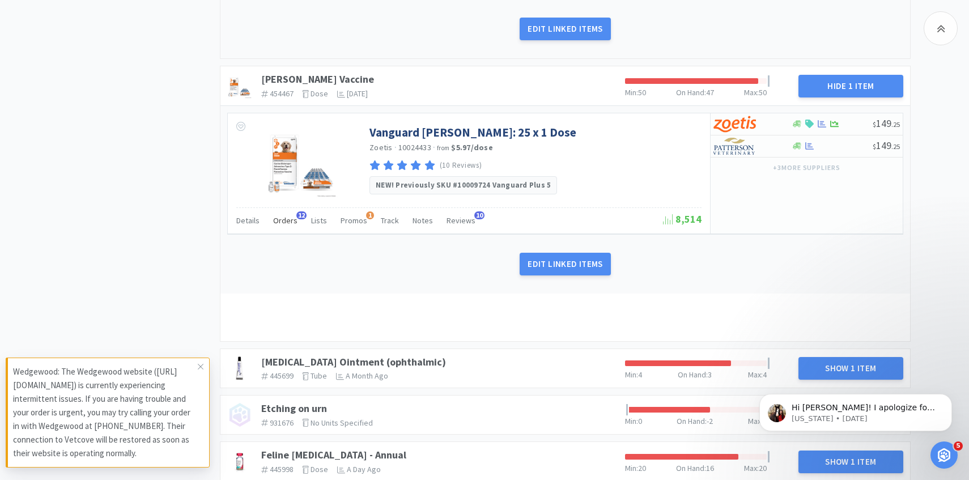
click at [282, 214] on div "Orders 12" at bounding box center [285, 222] width 24 height 22
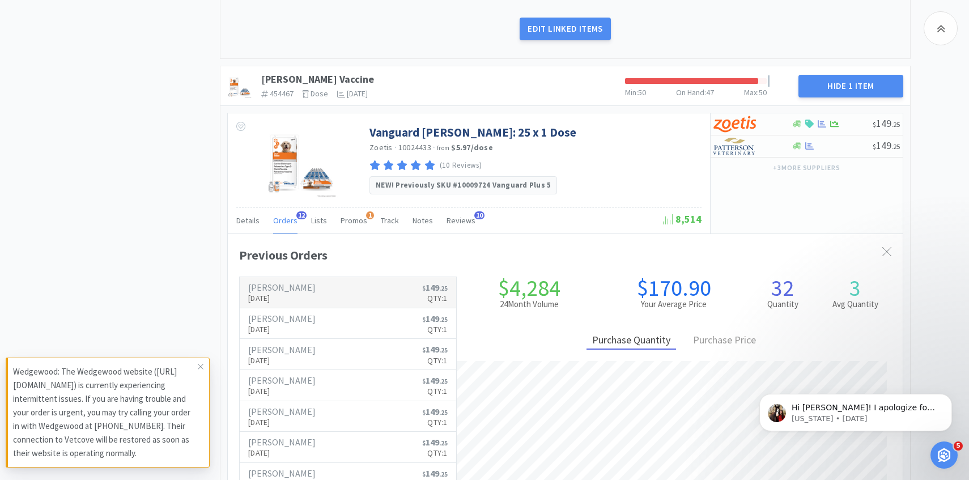
click at [285, 295] on p "Sep 22nd, 2025" at bounding box center [281, 298] width 67 height 12
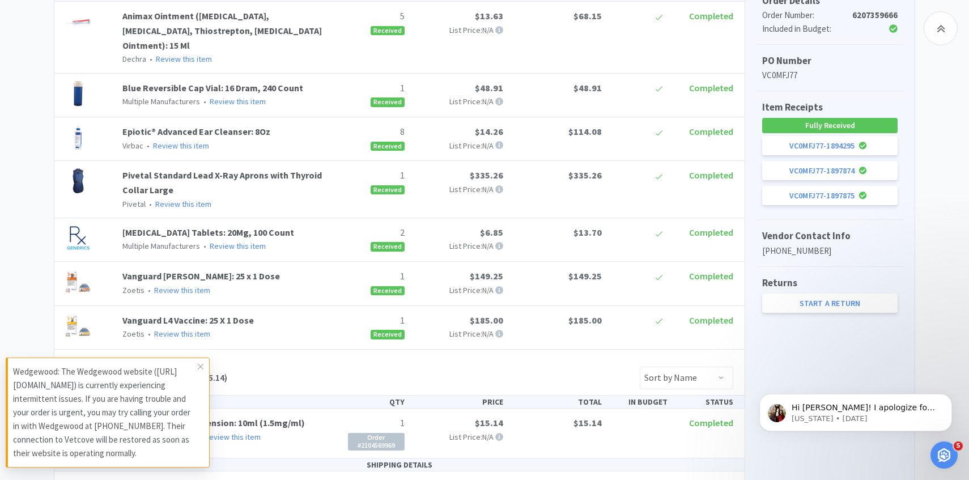
scroll to position [296, 0]
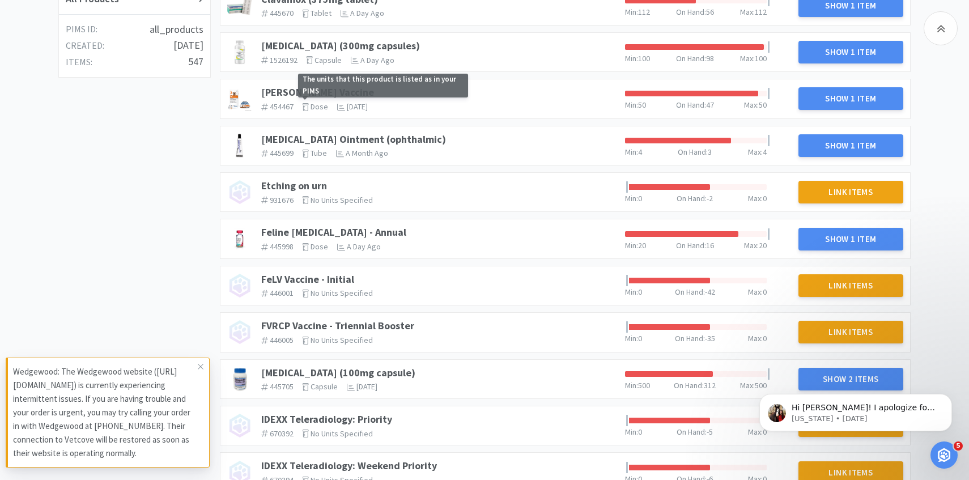
scroll to position [448, 0]
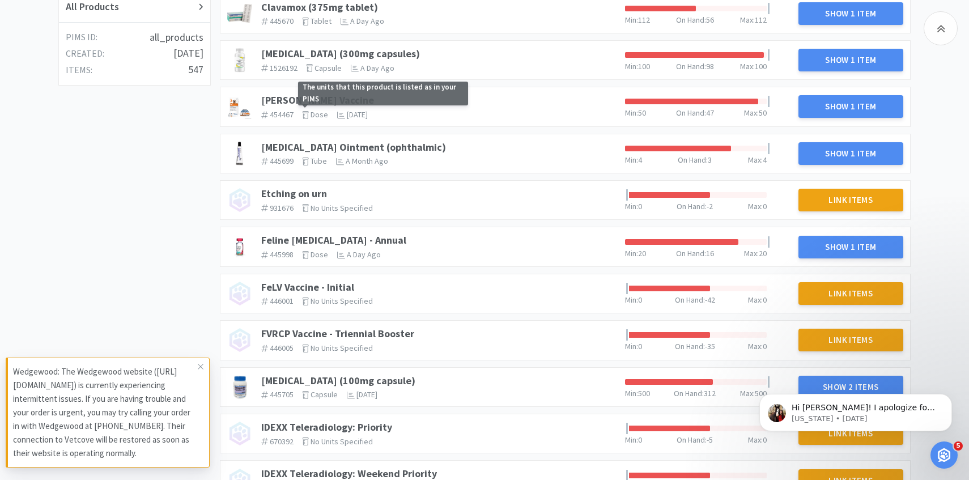
click at [303, 99] on span "The units that this product is listed as in your PIMS" at bounding box center [383, 94] width 170 height 24
click at [287, 99] on link "[PERSON_NAME] Vaccine" at bounding box center [317, 100] width 113 height 13
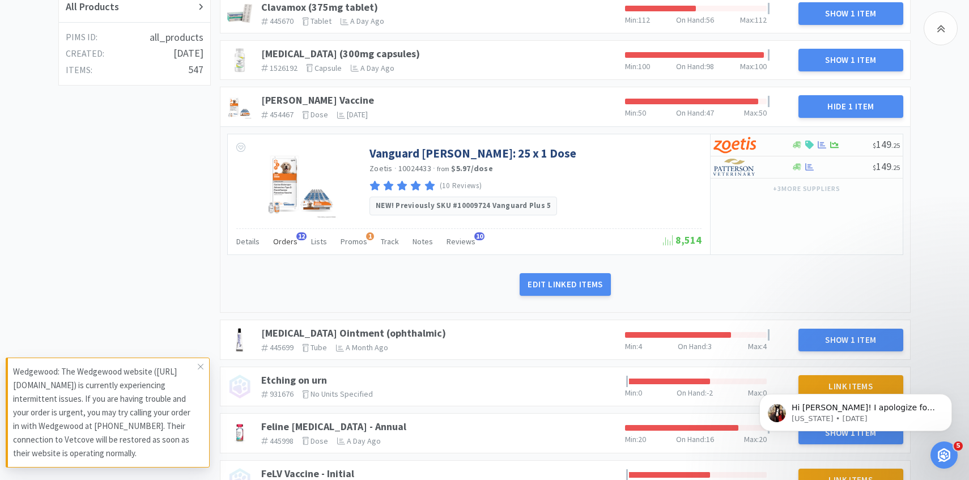
click at [289, 233] on div "Orders 12" at bounding box center [285, 243] width 24 height 22
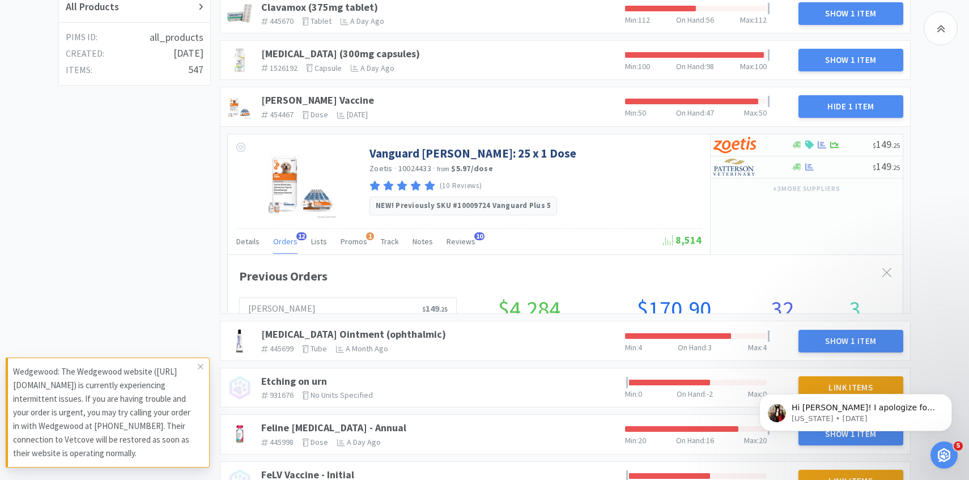
scroll to position [311, 675]
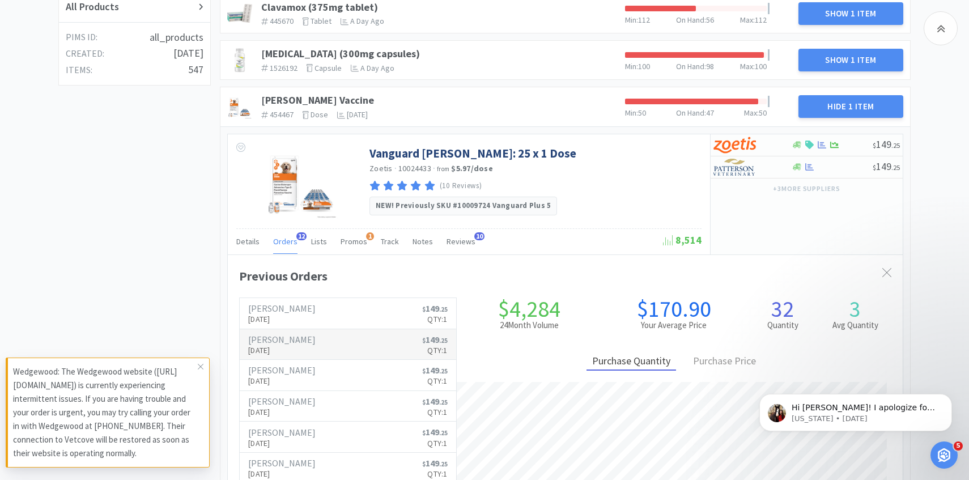
click at [291, 343] on h6 "[PERSON_NAME]" at bounding box center [281, 339] width 67 height 9
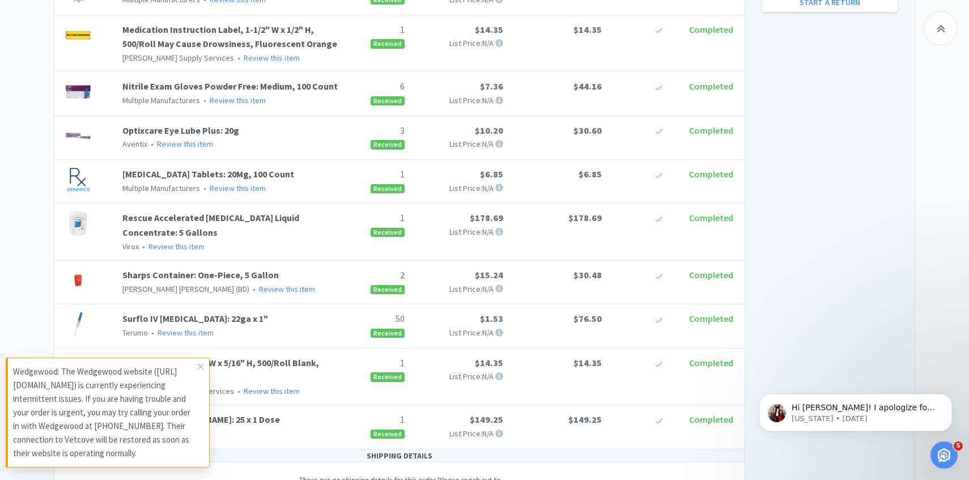
scroll to position [713, 0]
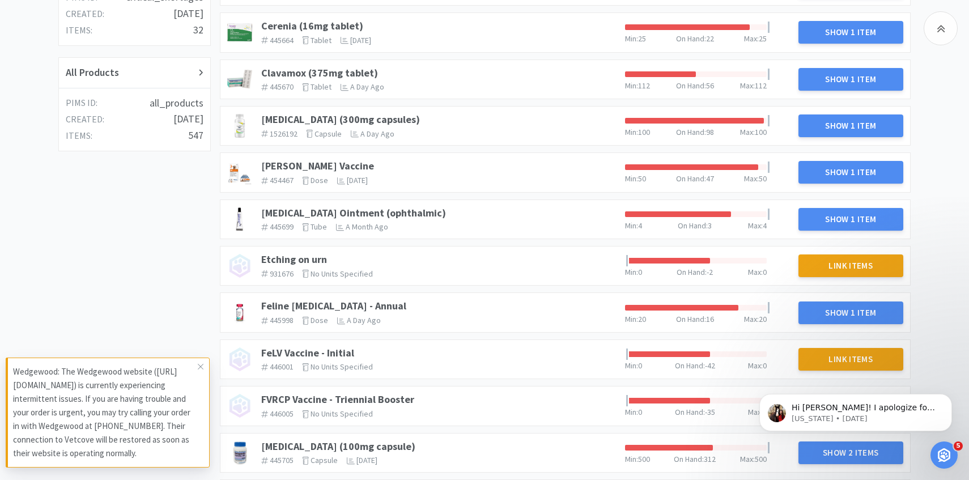
scroll to position [282, 0]
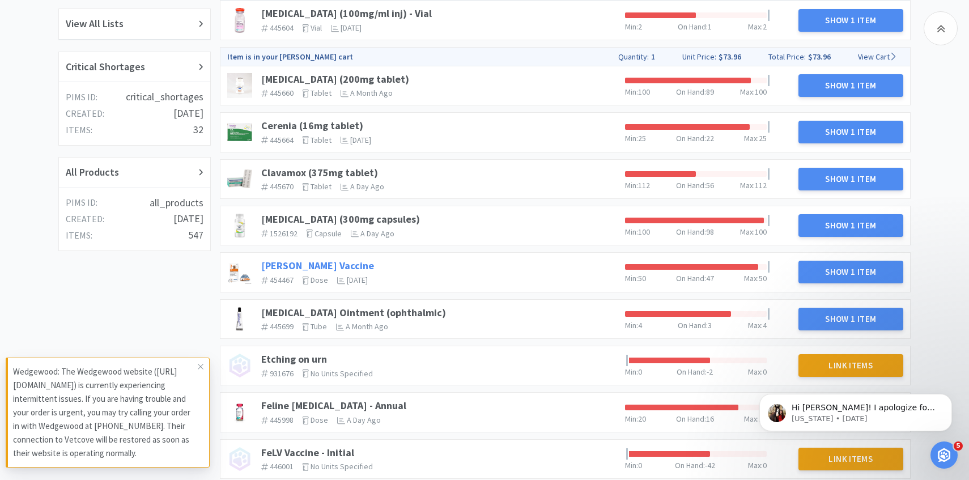
click at [304, 260] on link "[PERSON_NAME] Vaccine" at bounding box center [317, 265] width 113 height 13
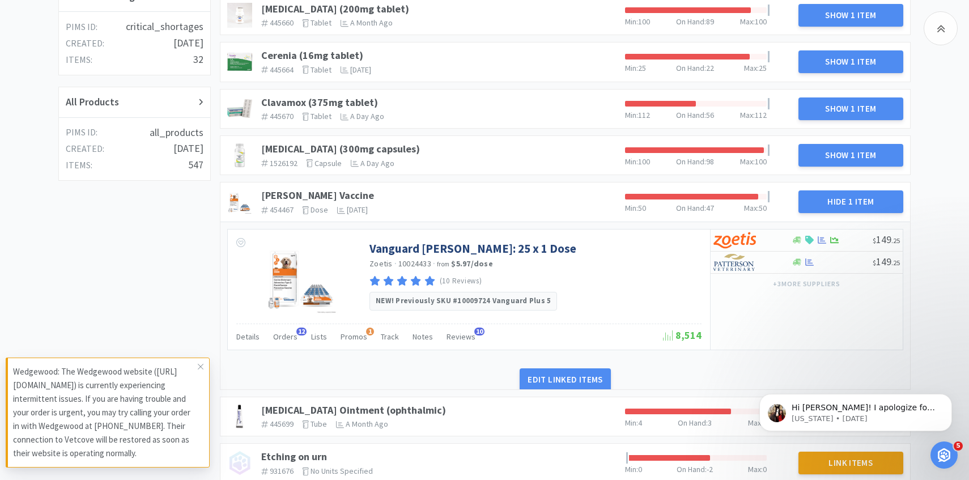
scroll to position [396, 0]
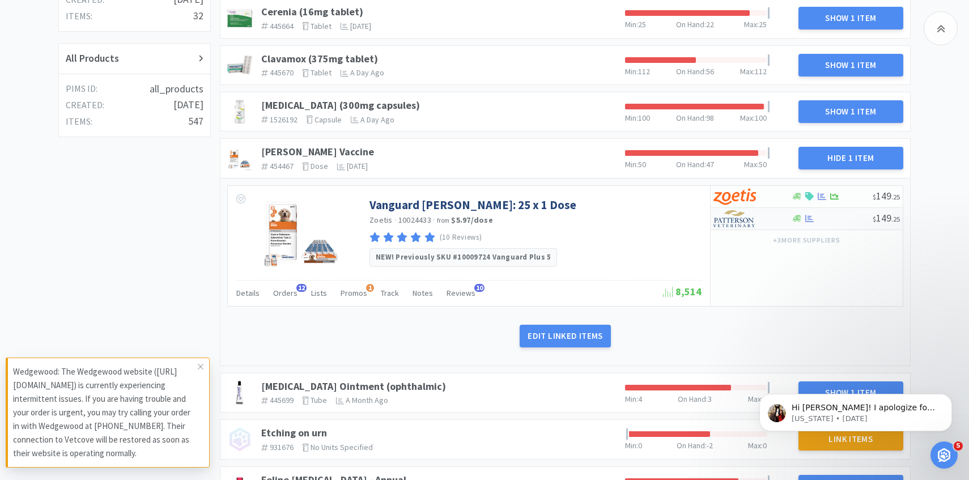
click at [753, 226] on img at bounding box center [735, 218] width 43 height 17
select select "1"
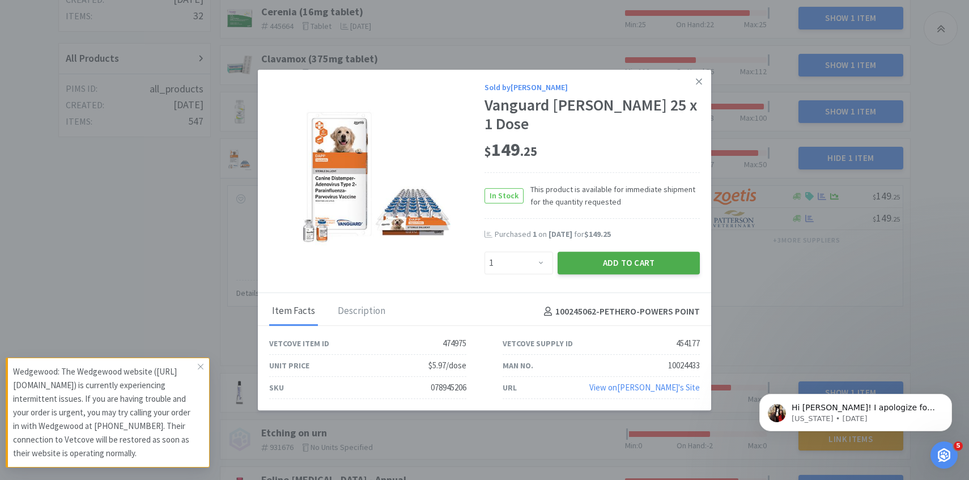
click at [624, 255] on button "Add to Cart" at bounding box center [629, 263] width 142 height 23
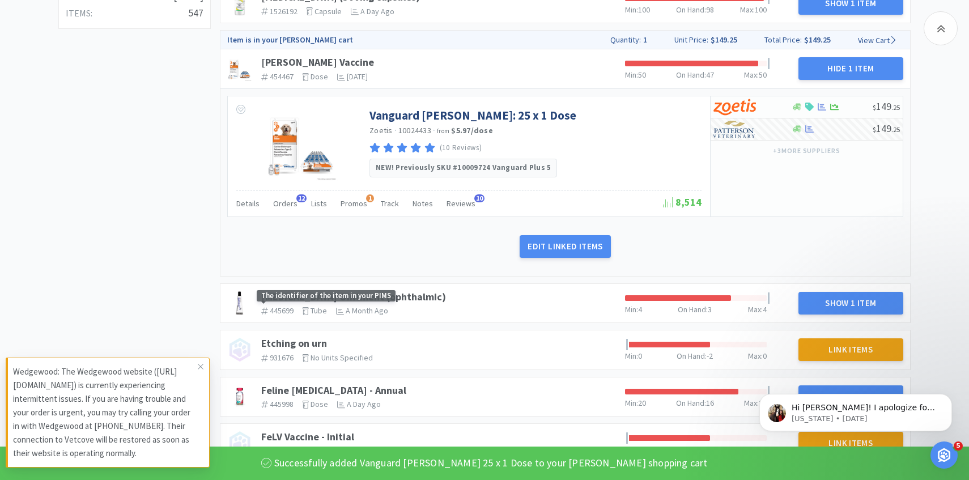
scroll to position [536, 0]
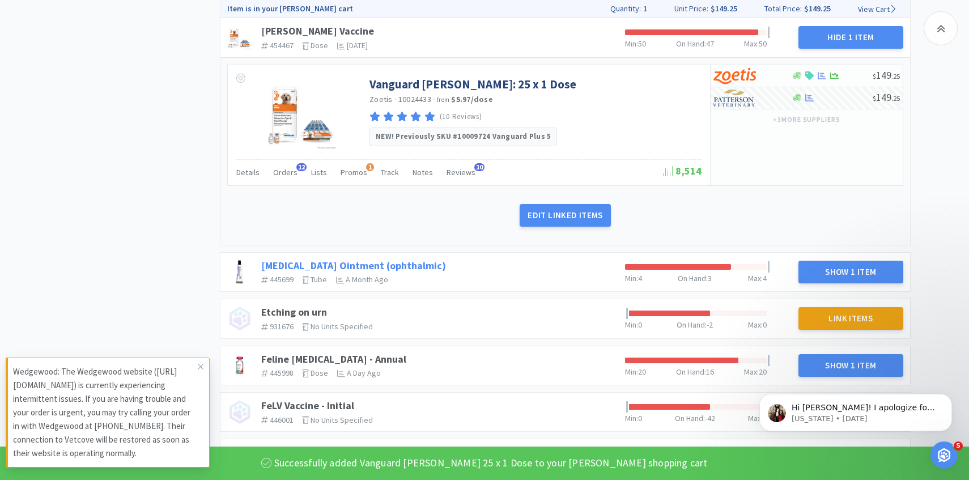
click at [407, 270] on link "[MEDICAL_DATA] Ointment (ophthalmic)" at bounding box center [353, 265] width 185 height 13
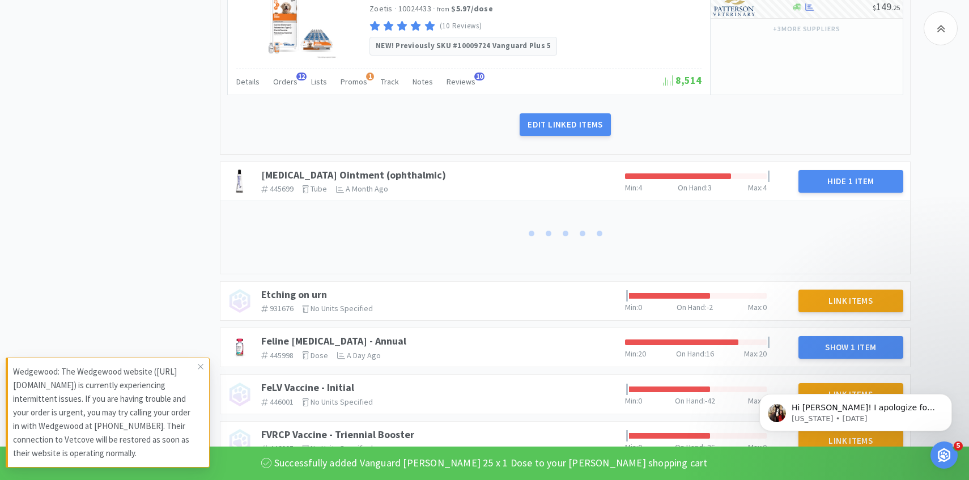
scroll to position [651, 0]
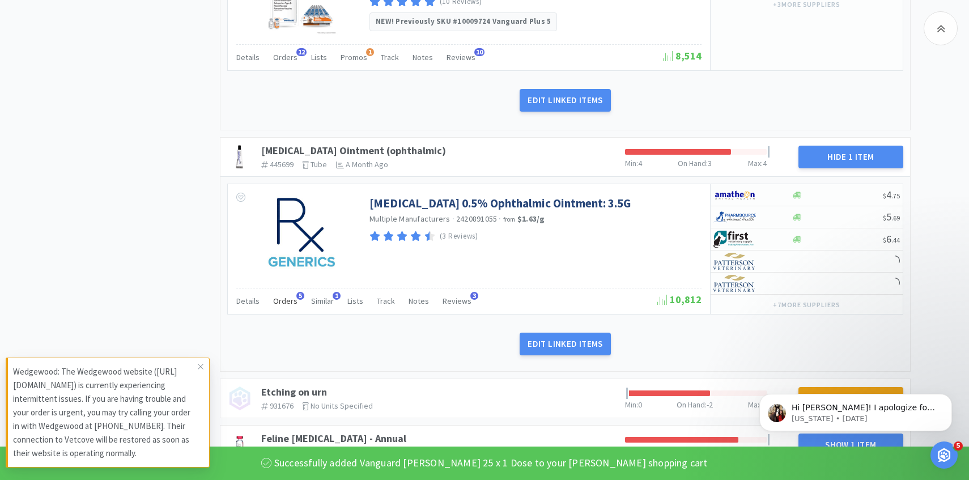
click at [281, 304] on span "Orders" at bounding box center [285, 301] width 24 height 10
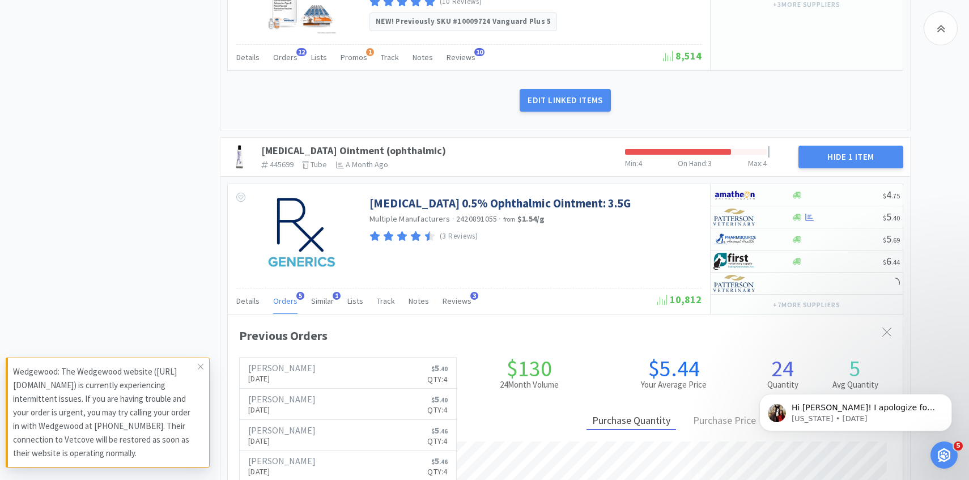
scroll to position [0, 0]
click at [281, 304] on span "Orders" at bounding box center [285, 301] width 24 height 10
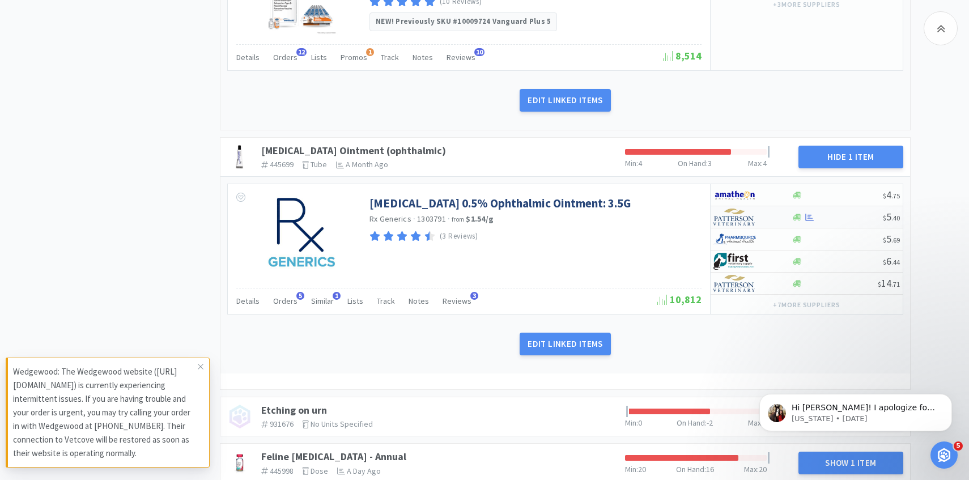
click at [744, 222] on img at bounding box center [735, 217] width 43 height 17
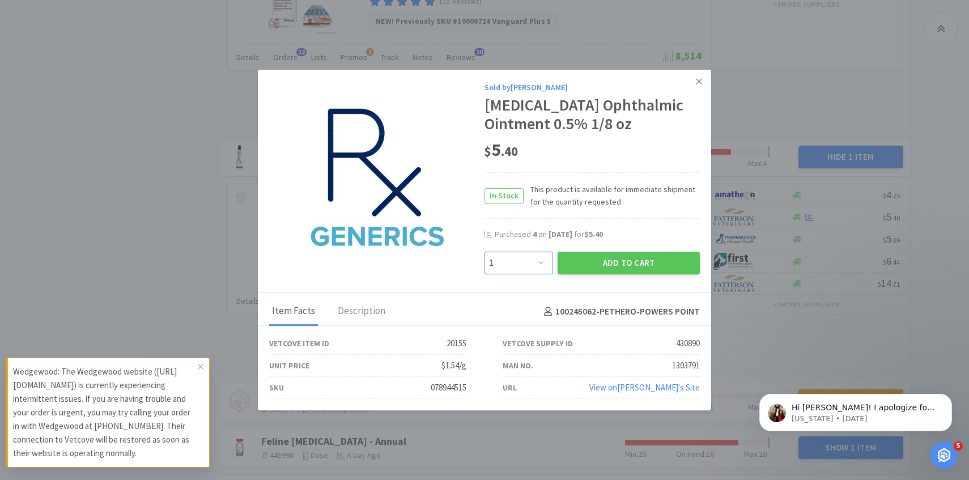
click at [550, 268] on select "Enter Quantity 1 2 3 4 5 6 7 8 9 10 11 12 13 14 15 16 17 18 19 20 Enter Quantity" at bounding box center [519, 263] width 69 height 23
select select "3"
click at [485, 252] on select "Enter Quantity 1 2 3 4 5 6 7 8 9 10 11 12 13 14 15 16 17 18 19 20 Enter Quantity" at bounding box center [519, 263] width 69 height 23
click at [608, 268] on button "Add to Cart" at bounding box center [629, 263] width 142 height 23
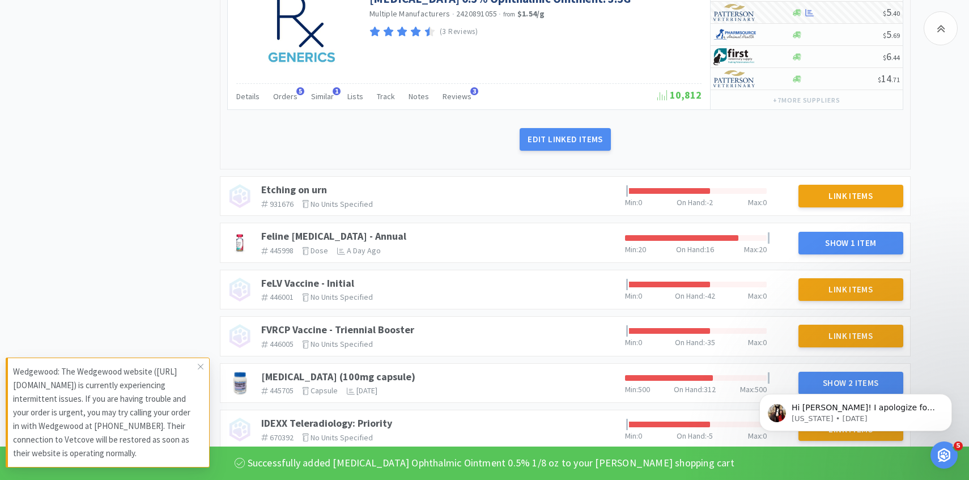
scroll to position [1008, 0]
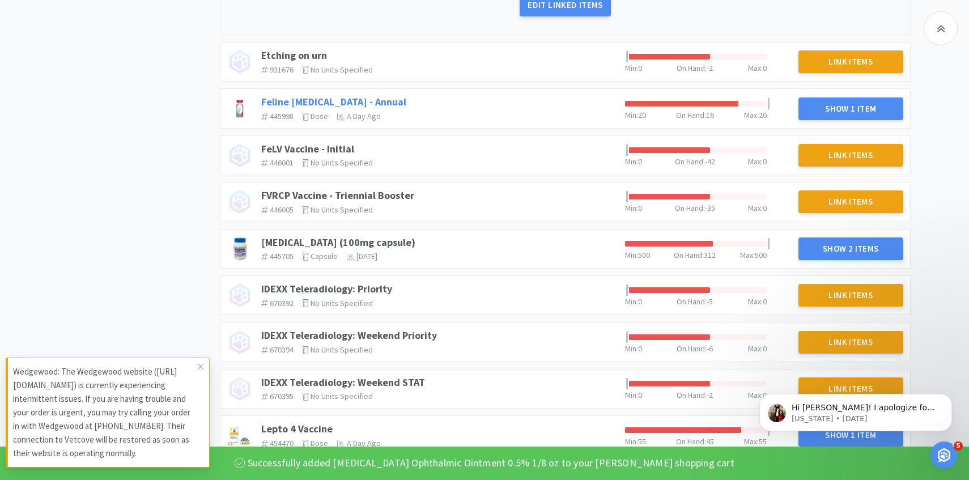
click at [386, 97] on link "Feline [MEDICAL_DATA] - Annual" at bounding box center [333, 101] width 145 height 13
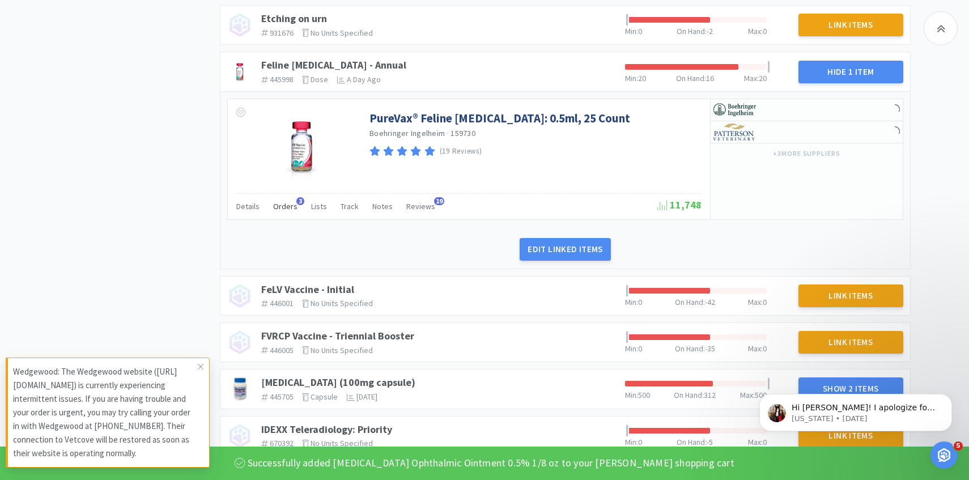
click at [276, 216] on div "Orders 3" at bounding box center [285, 208] width 24 height 22
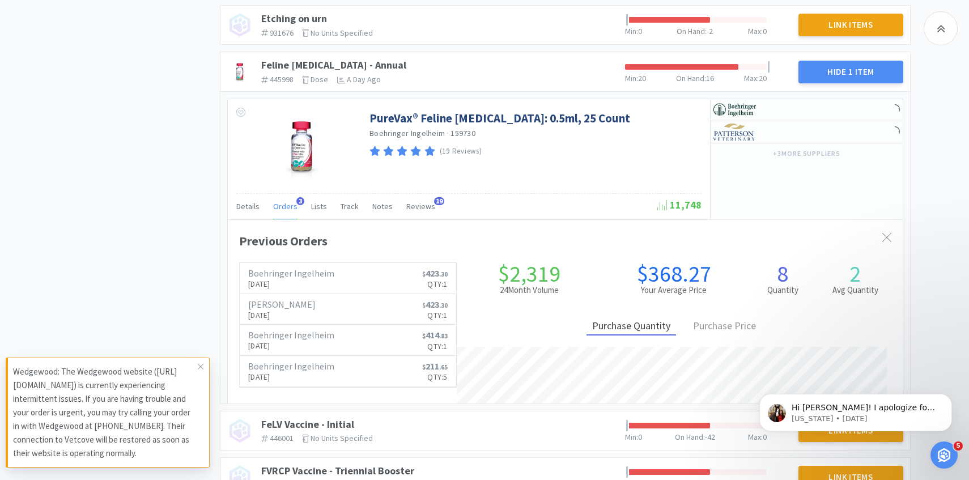
click at [276, 216] on div "Orders 3" at bounding box center [285, 208] width 24 height 22
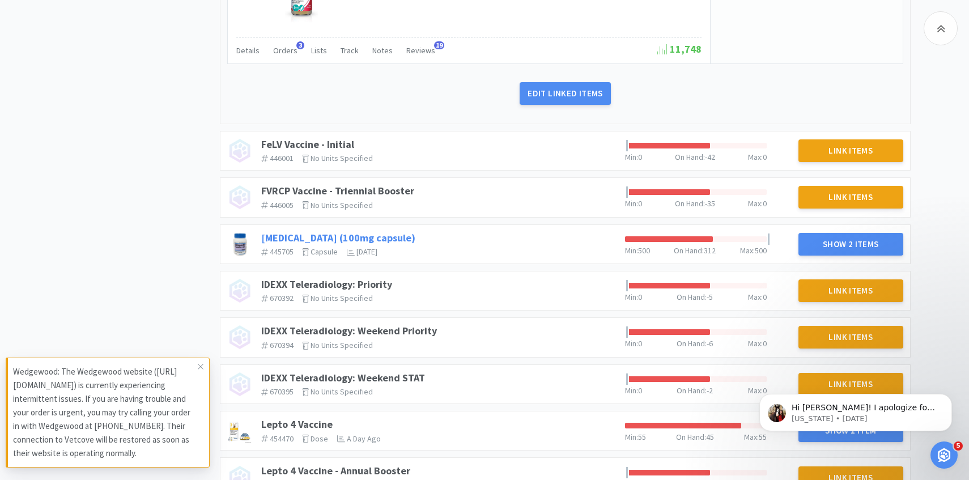
click at [371, 240] on link "[MEDICAL_DATA] (100mg capsule)" at bounding box center [338, 237] width 154 height 13
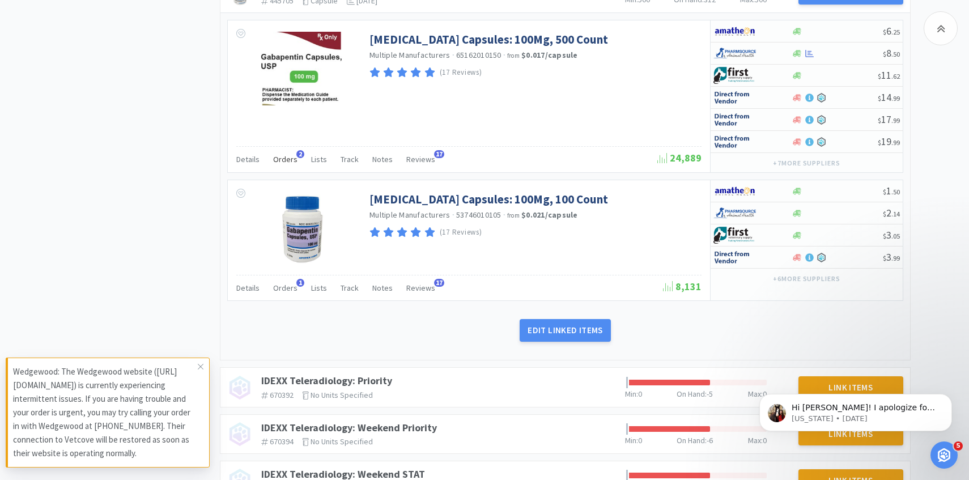
click at [292, 164] on span "Orders" at bounding box center [285, 159] width 24 height 10
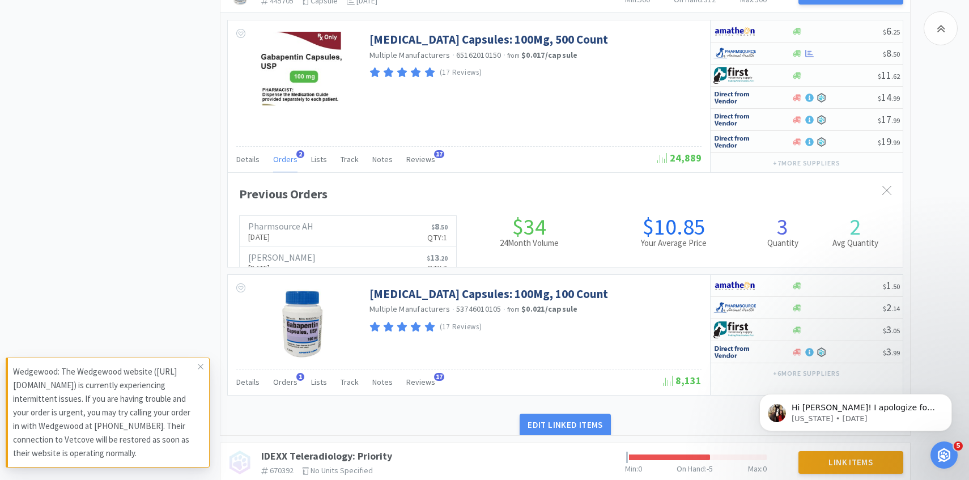
click at [292, 164] on span "Orders" at bounding box center [285, 159] width 24 height 10
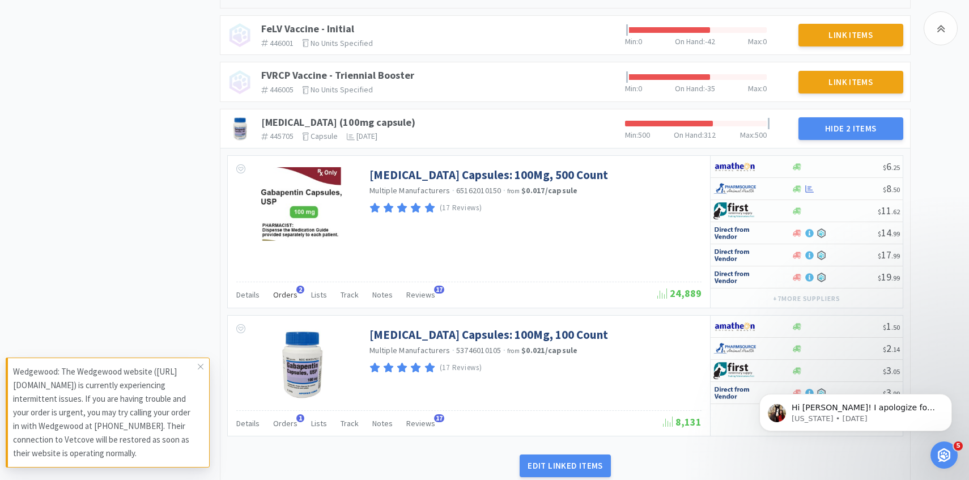
click at [290, 292] on span "Orders" at bounding box center [285, 295] width 24 height 10
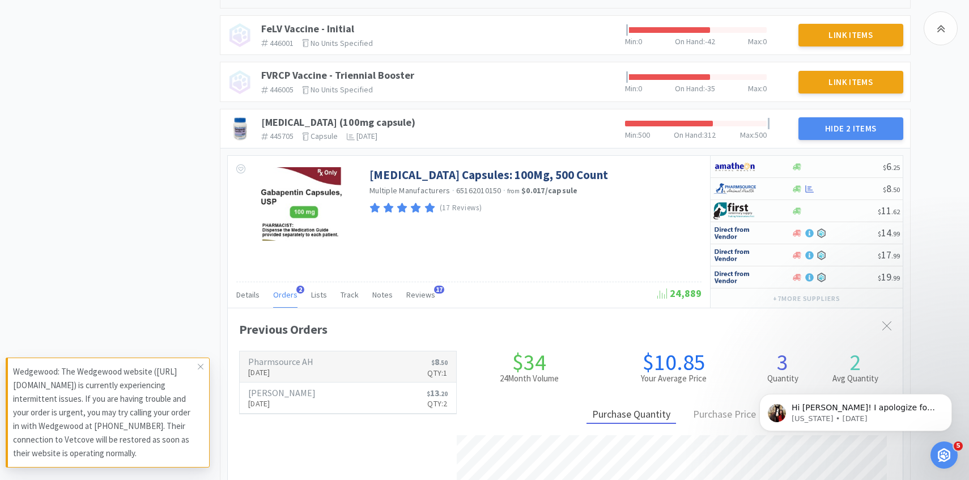
click at [286, 364] on h6 "Pharmsource AH" at bounding box center [280, 361] width 65 height 9
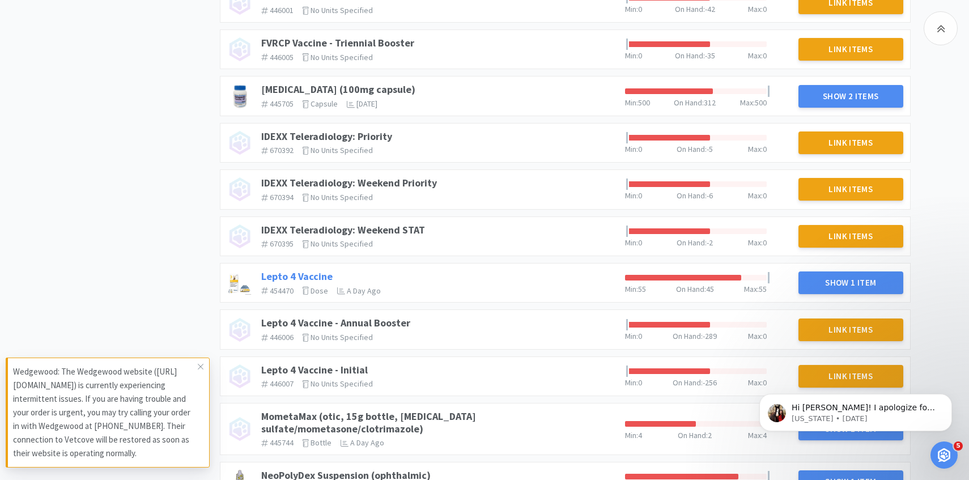
click at [308, 277] on link "Lepto 4 Vaccine" at bounding box center [296, 276] width 71 height 13
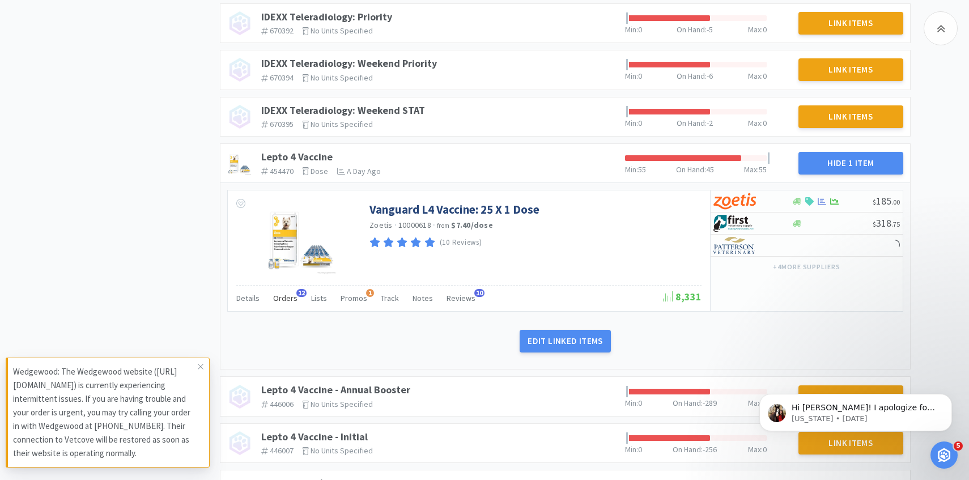
click at [283, 298] on span "Orders" at bounding box center [285, 298] width 24 height 10
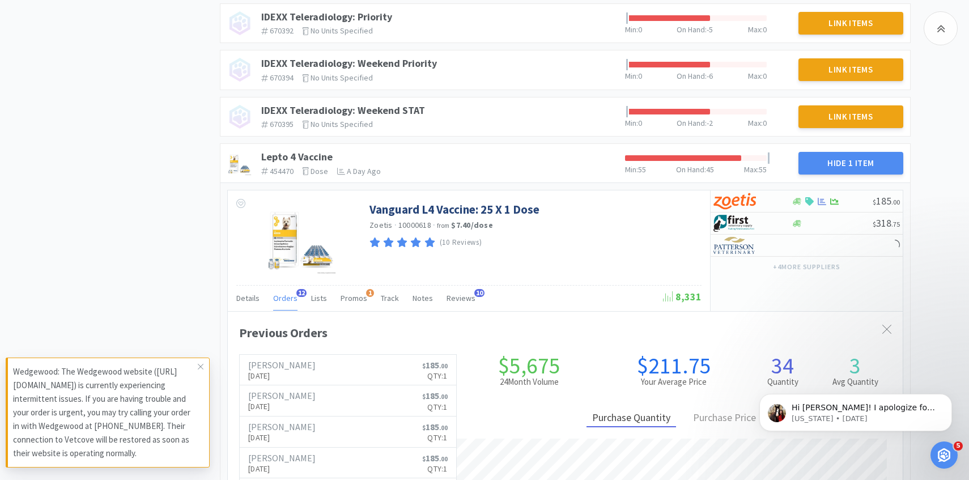
click at [283, 298] on span "Orders" at bounding box center [285, 298] width 24 height 10
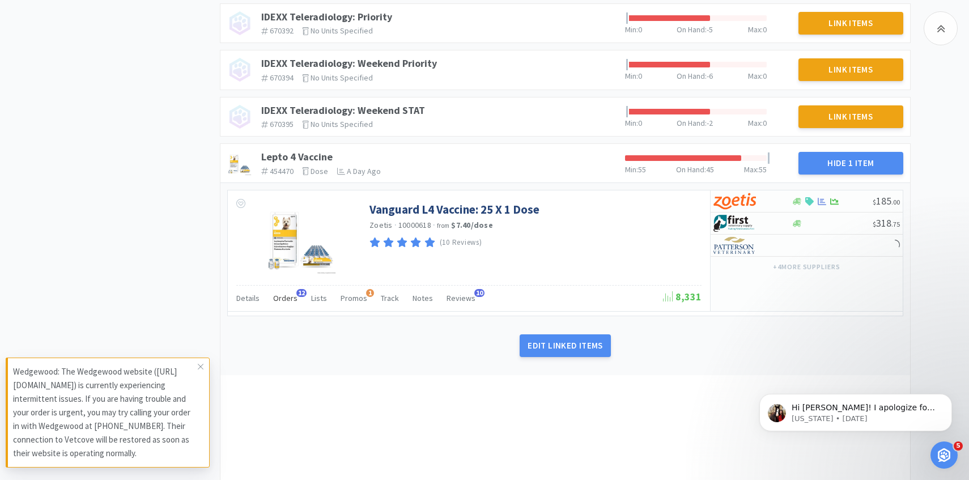
click at [283, 298] on span "Orders" at bounding box center [285, 298] width 24 height 10
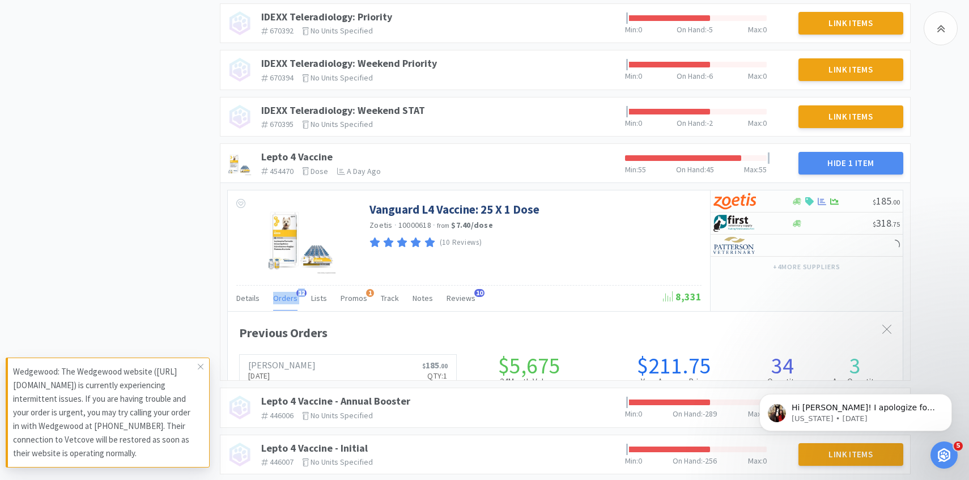
click at [283, 298] on span "Orders" at bounding box center [285, 298] width 24 height 10
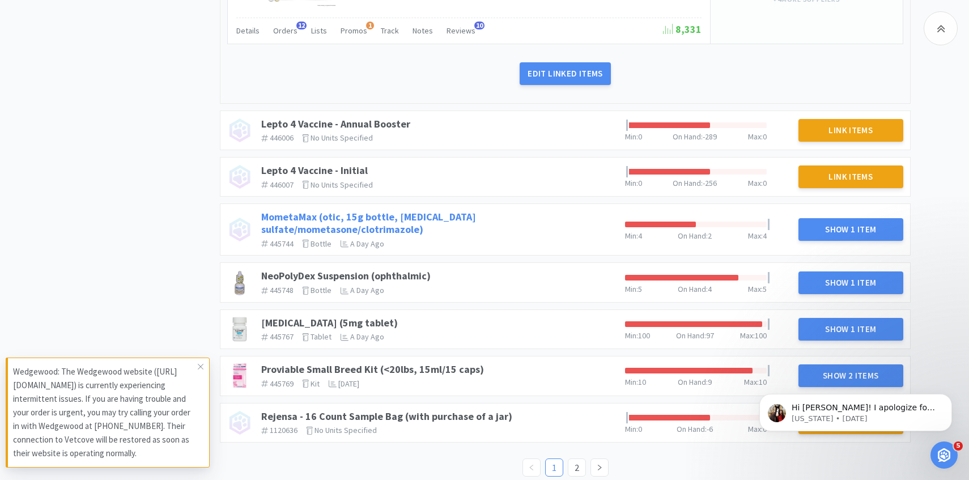
click at [441, 218] on link "MometaMax (otic, 15g bottle, [MEDICAL_DATA] sulfate/mometasone/clotrimazole)" at bounding box center [368, 223] width 215 height 26
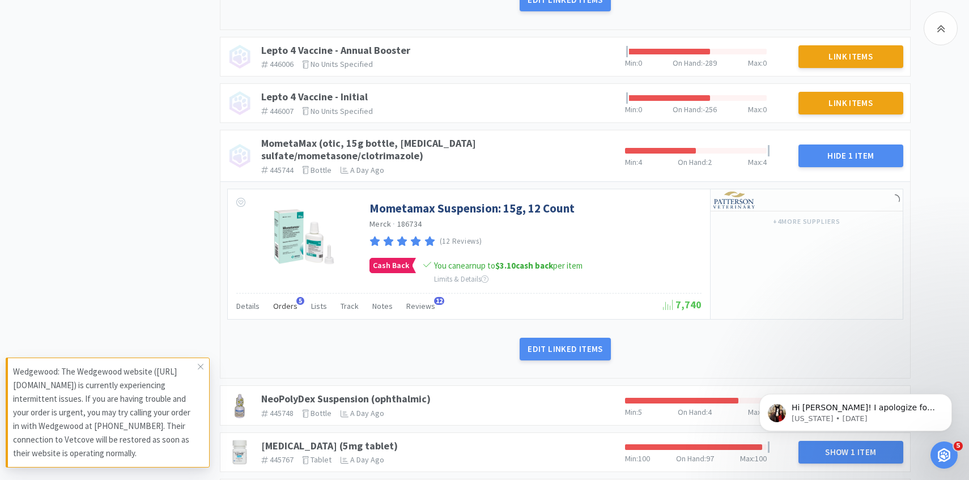
click at [284, 301] on span "Orders" at bounding box center [285, 306] width 24 height 10
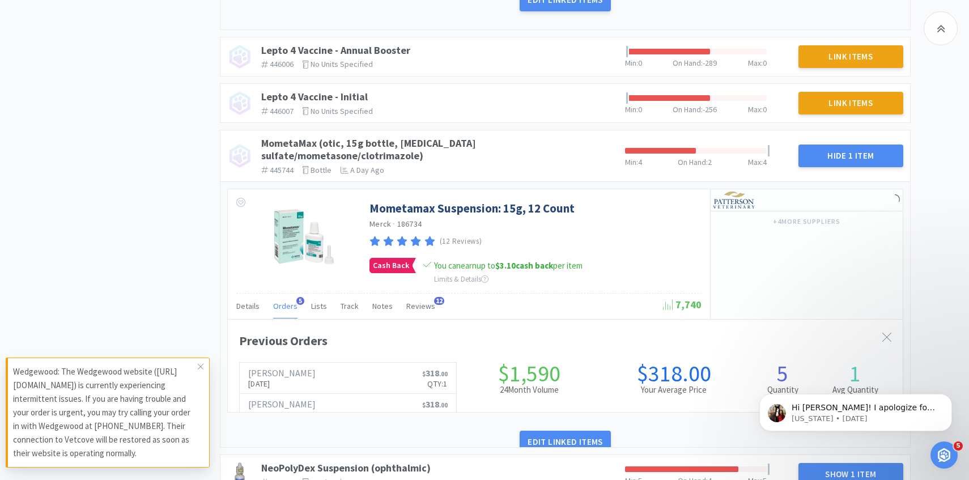
click at [284, 301] on span "Orders" at bounding box center [285, 306] width 24 height 10
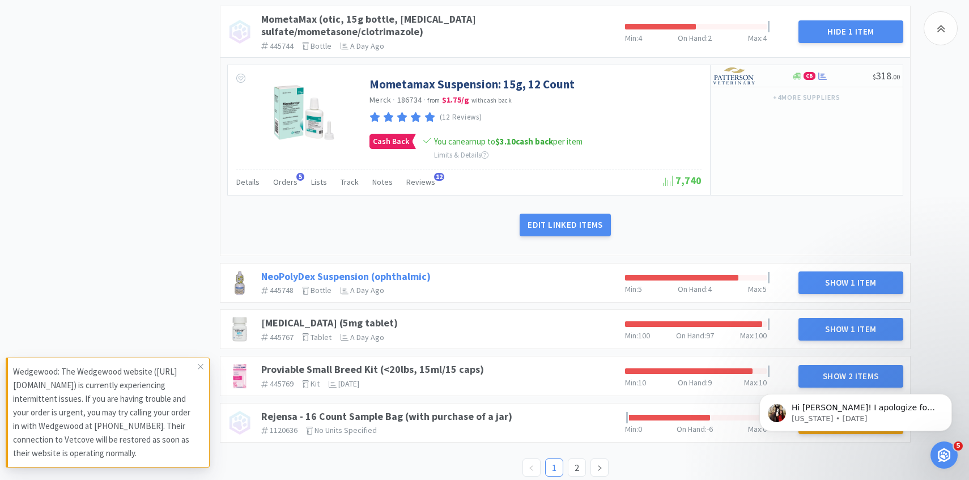
click at [413, 266] on div "NeoPolyDex Suspension (ophthalmic) 445748 The identifier of the item in your PI…" at bounding box center [439, 283] width 364 height 34
click at [413, 269] on link "NeoPolyDex Suspension (ophthalmic)" at bounding box center [345, 275] width 169 height 13
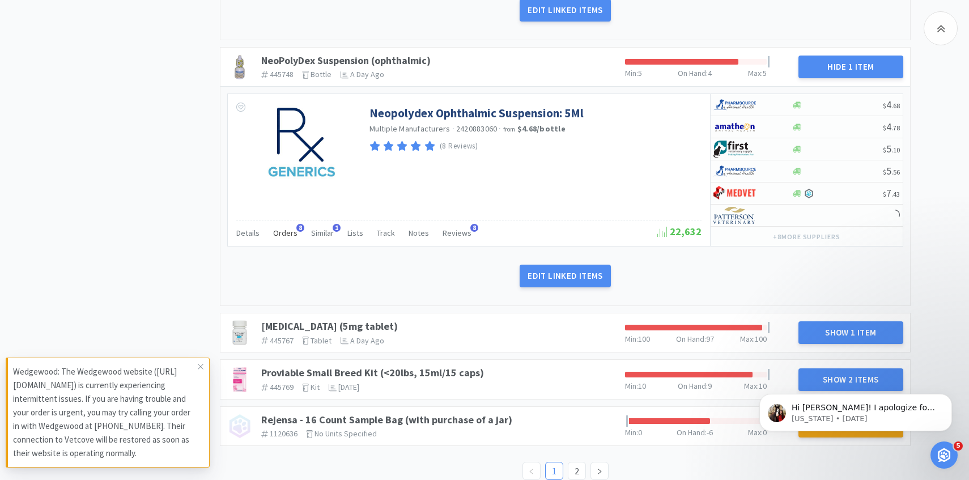
click at [284, 228] on span "Orders" at bounding box center [285, 233] width 24 height 10
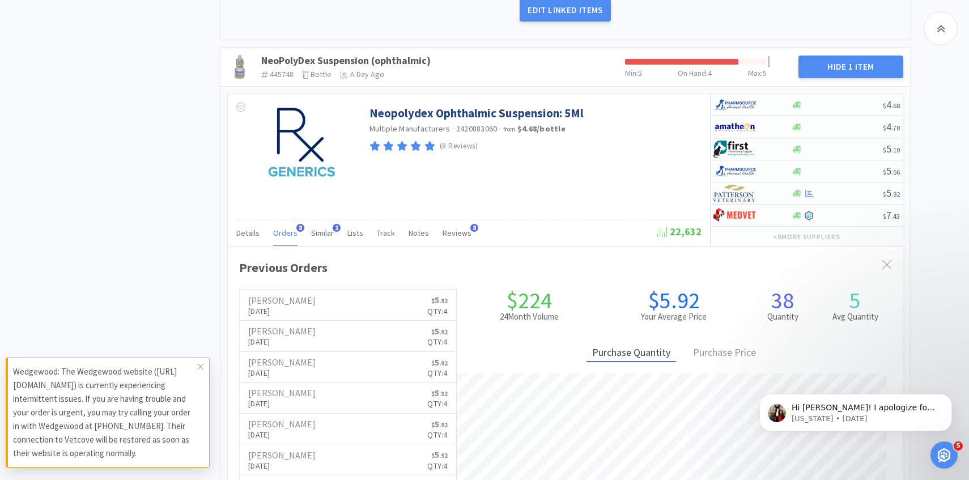
click at [284, 228] on span "Orders" at bounding box center [285, 233] width 24 height 10
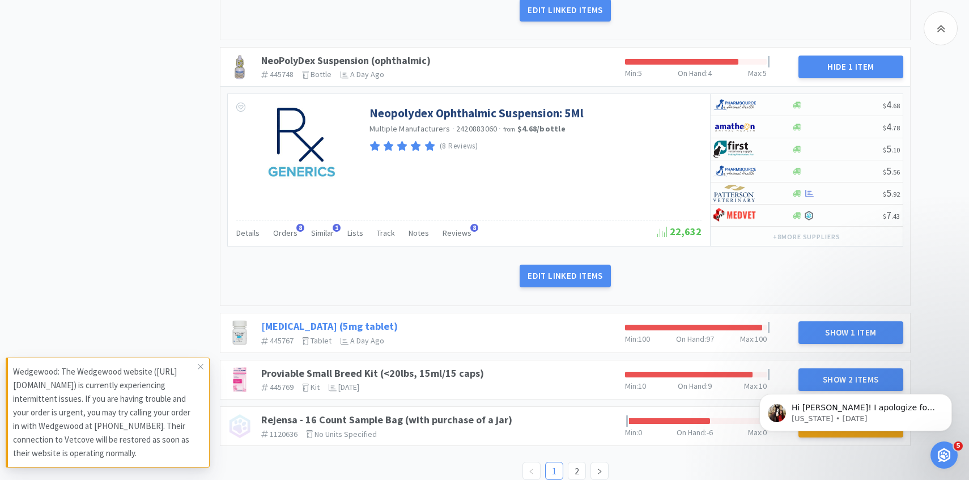
click at [310, 320] on link "[MEDICAL_DATA] (5mg tablet)" at bounding box center [329, 326] width 137 height 13
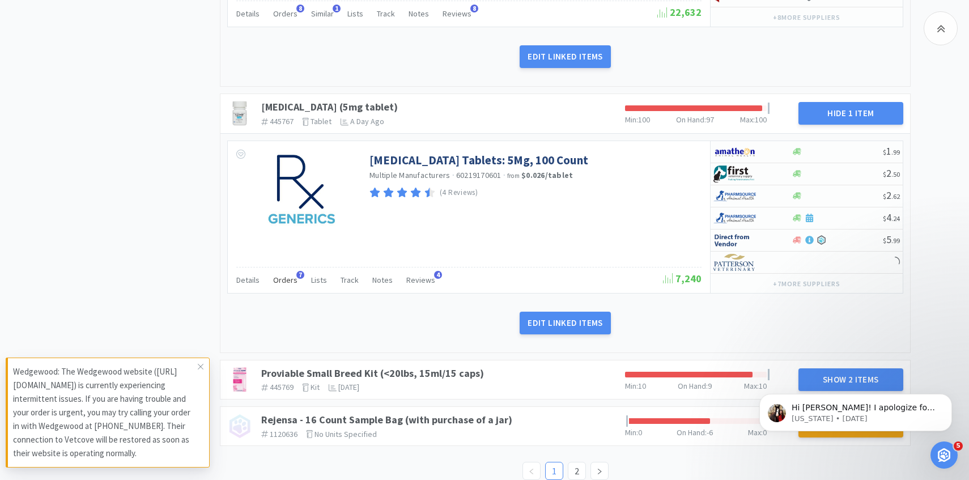
click at [291, 271] on div "Orders 7" at bounding box center [285, 282] width 24 height 22
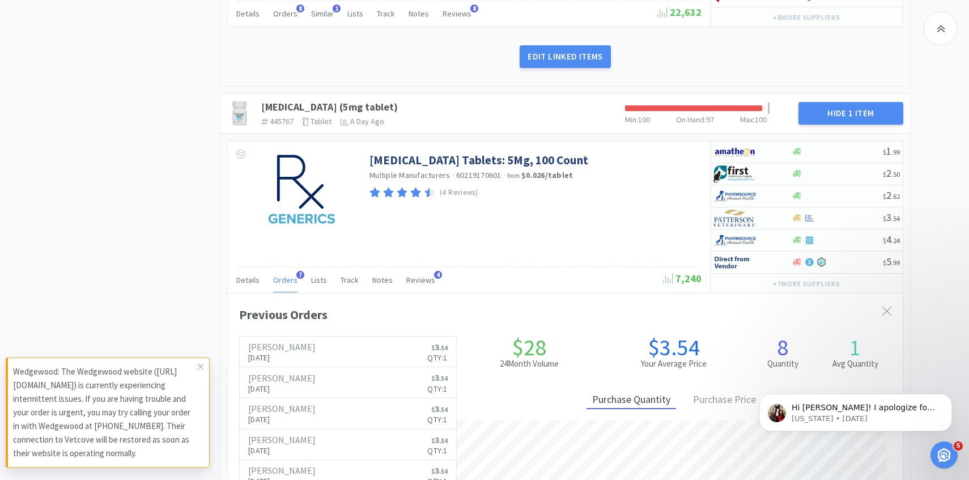
click at [291, 271] on div "Orders 7" at bounding box center [285, 282] width 24 height 22
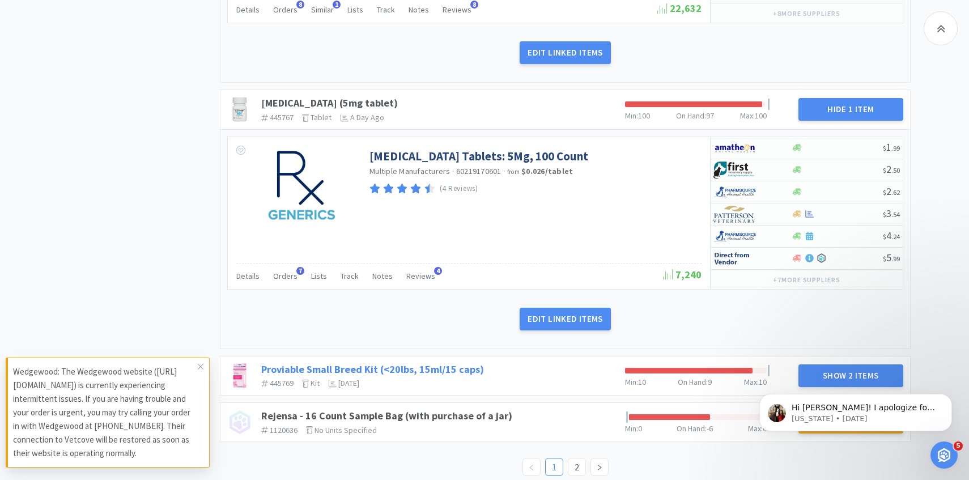
click at [456, 363] on link "Proviable Small Breed Kit (<20lbs, 15ml/15 caps)" at bounding box center [372, 369] width 223 height 13
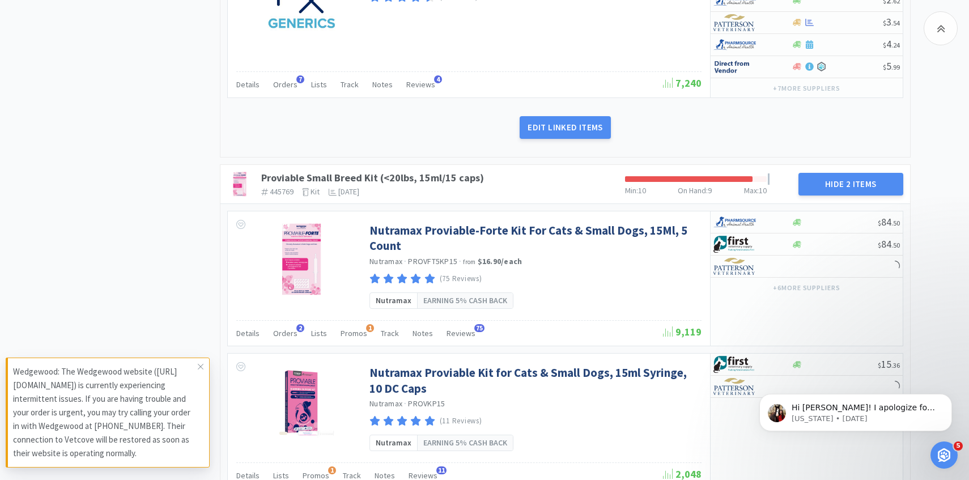
scroll to position [1998, 0]
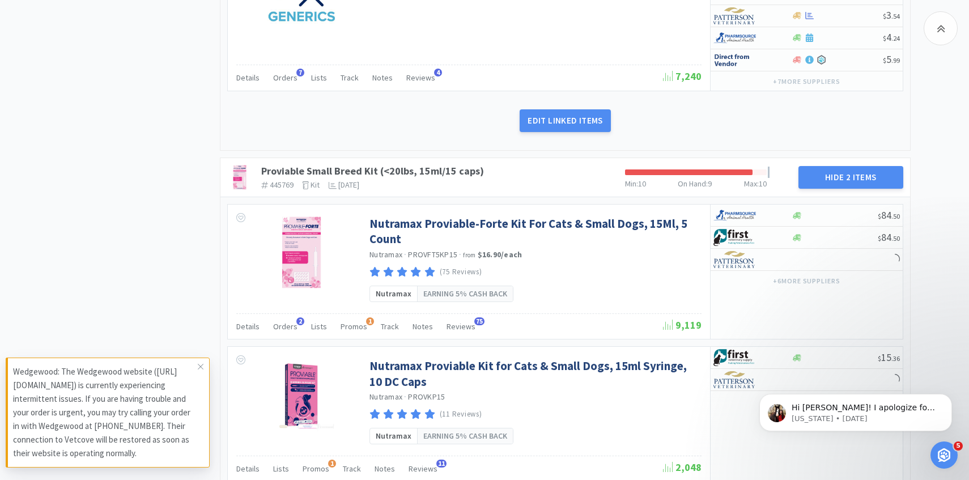
click at [287, 313] on div "Details Orders 2 Lists Promos 1 Track Notes Reviews 75 9,119" at bounding box center [468, 326] width 465 height 26
click at [286, 317] on div "Orders 2" at bounding box center [285, 328] width 24 height 22
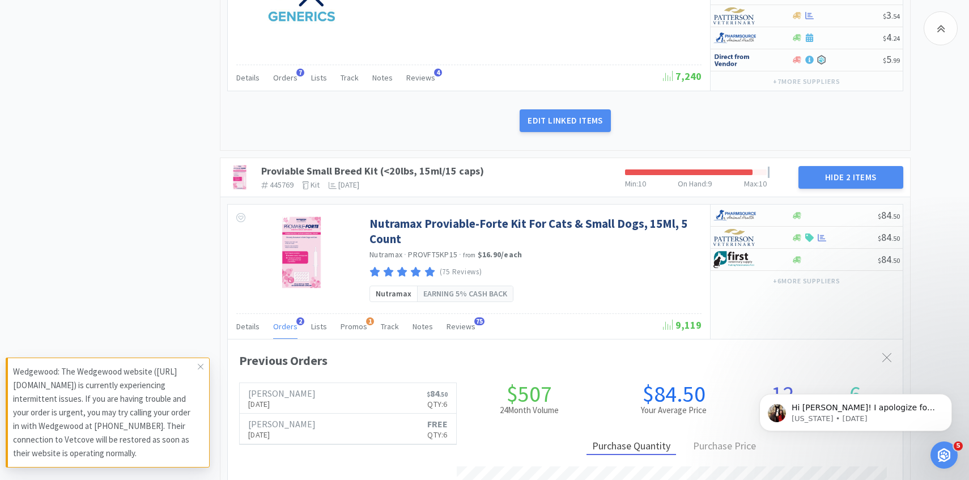
click at [286, 317] on div "Orders 2" at bounding box center [285, 328] width 24 height 22
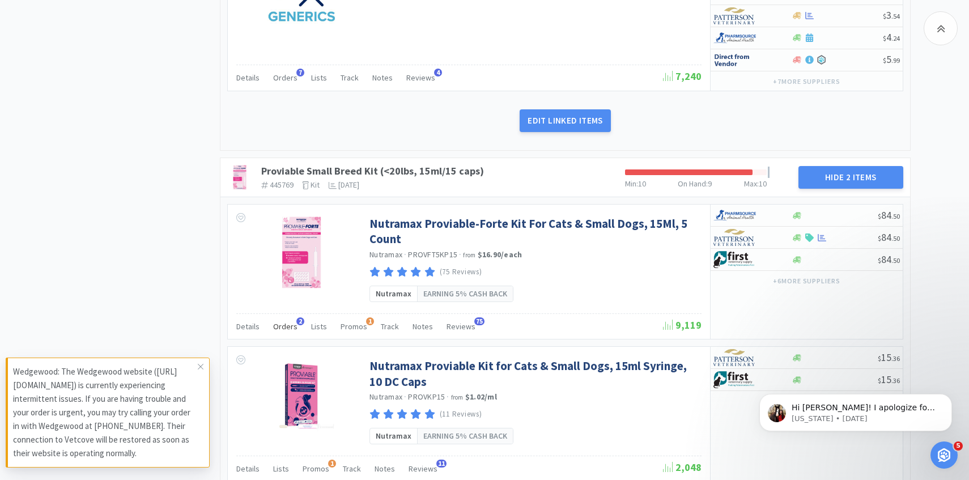
click at [291, 321] on span "Orders" at bounding box center [285, 326] width 24 height 10
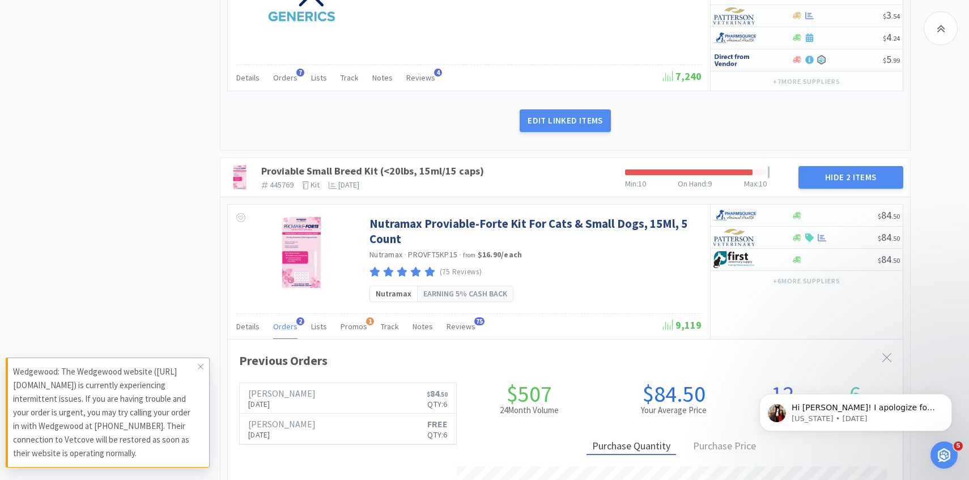
click at [291, 321] on span "Orders" at bounding box center [285, 326] width 24 height 10
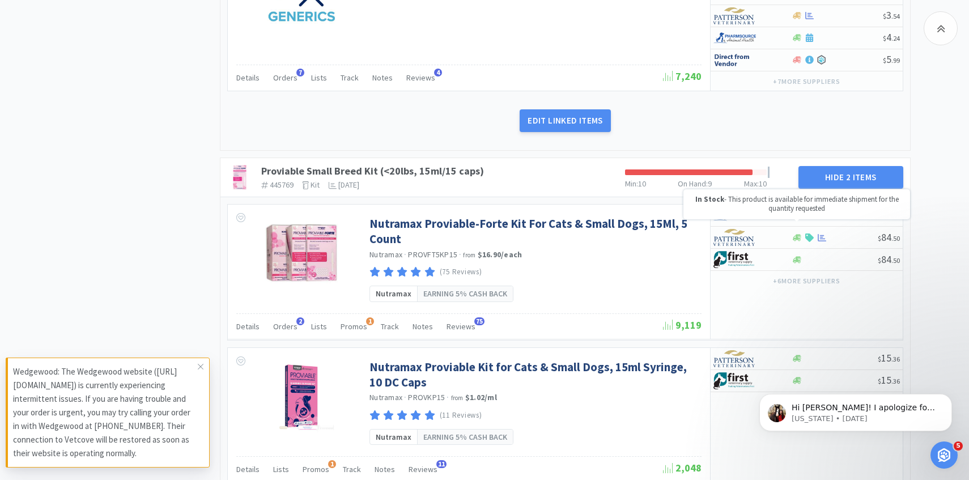
click at [762, 219] on div "In Stock - This product is available for immediate shipment for the quantity re…" at bounding box center [797, 204] width 227 height 31
select select "1"
click at [751, 231] on img at bounding box center [735, 237] width 43 height 17
select select "1"
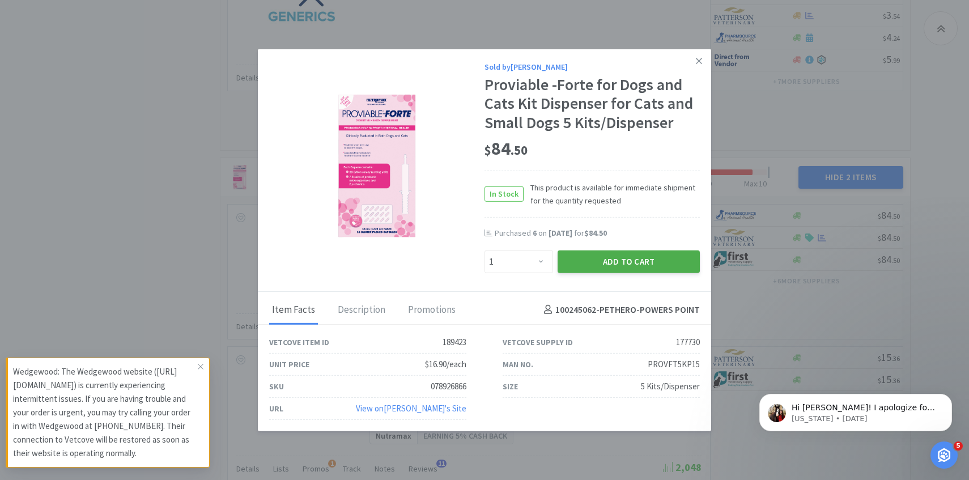
click at [630, 255] on button "Add to Cart" at bounding box center [629, 261] width 142 height 23
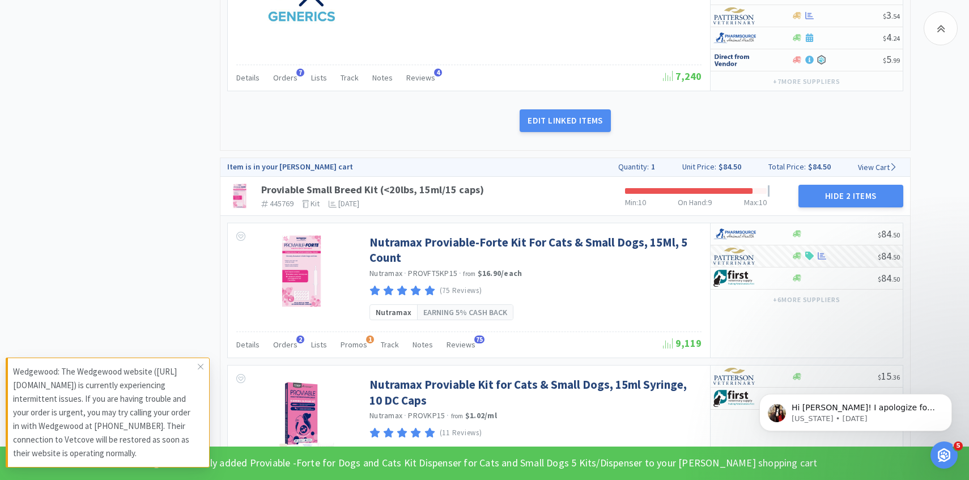
scroll to position [2162, 0]
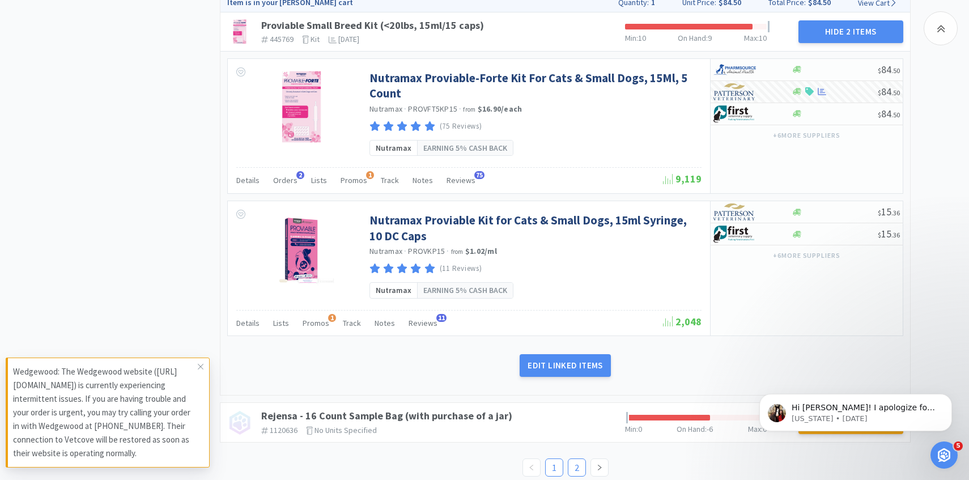
click at [573, 459] on link "2" at bounding box center [577, 467] width 17 height 17
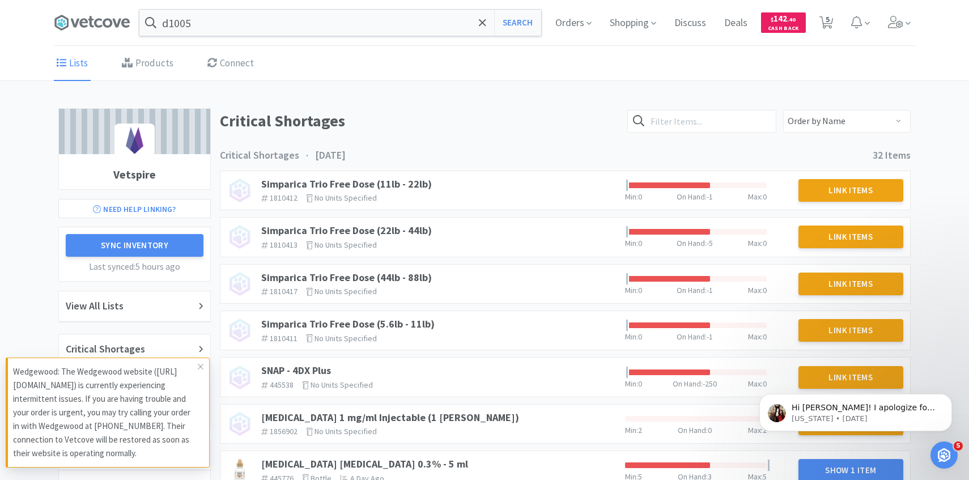
scroll to position [80, 0]
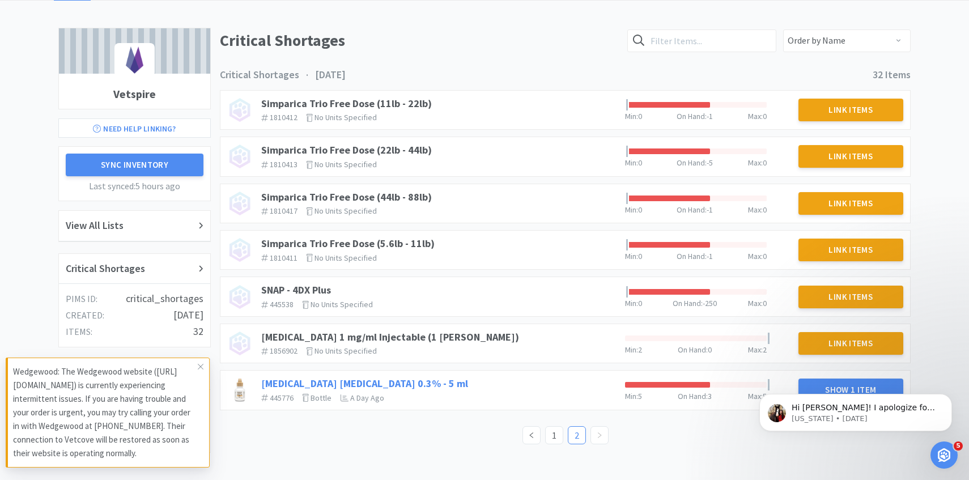
click at [418, 382] on link "[MEDICAL_DATA] [MEDICAL_DATA] 0.3% - 5 ml" at bounding box center [364, 383] width 207 height 13
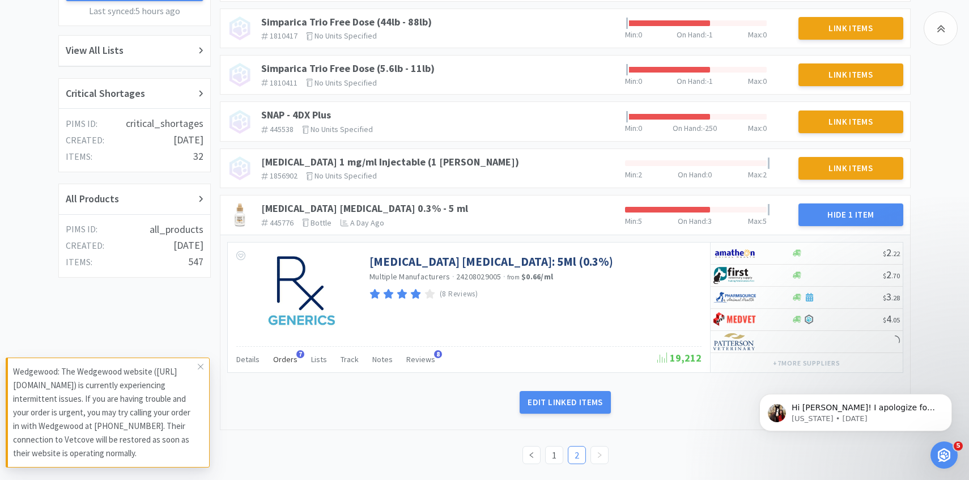
scroll to position [257, 0]
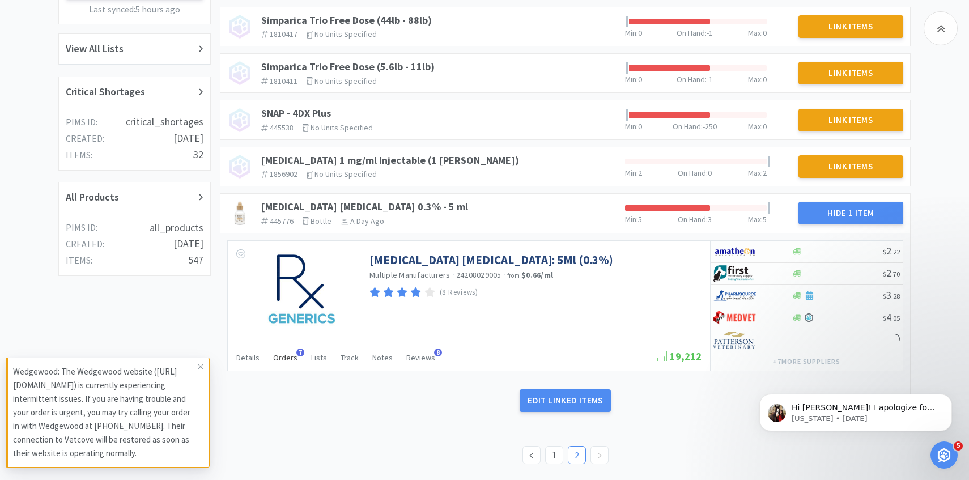
click at [294, 359] on span "Orders" at bounding box center [285, 358] width 24 height 10
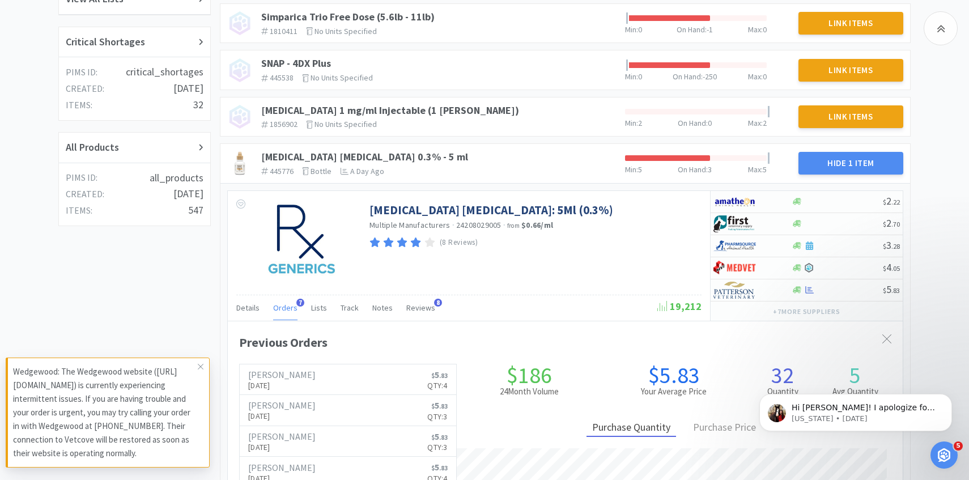
scroll to position [0, 0]
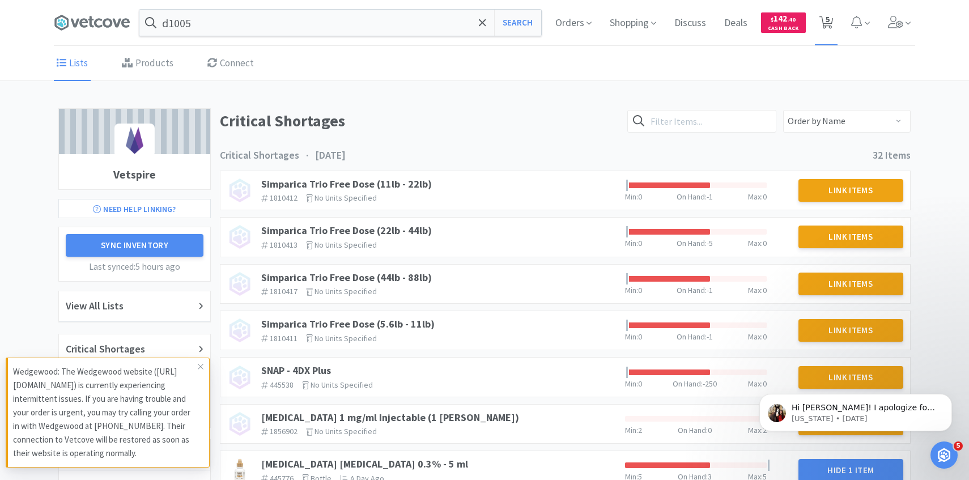
click at [827, 24] on span "5" at bounding box center [828, 19] width 4 height 45
select select "2"
select select "1"
select select "3"
select select "1"
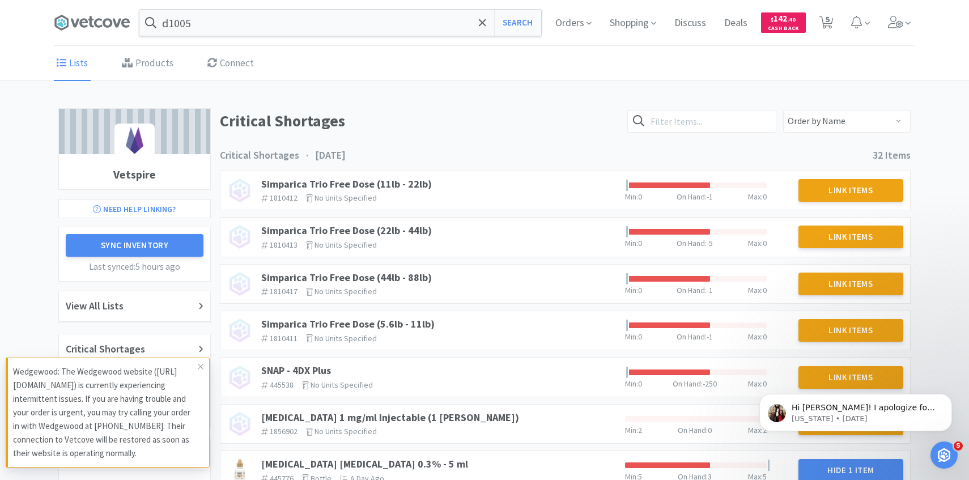
select select "1"
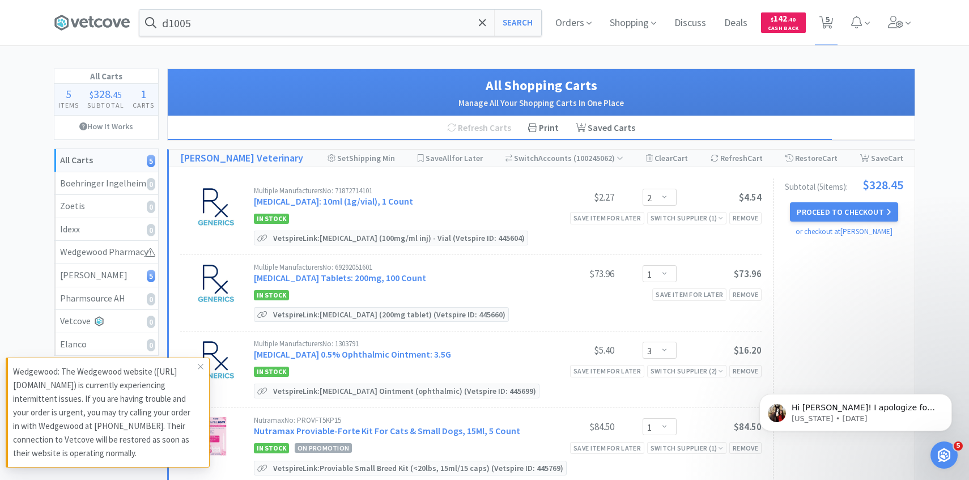
click at [875, 16] on div "Orders Shopping Discuss Discuss Deals Deals $ 142 . 40 Cash Back 5 5" at bounding box center [730, 22] width 369 height 45
click at [898, 40] on span at bounding box center [900, 22] width 32 height 45
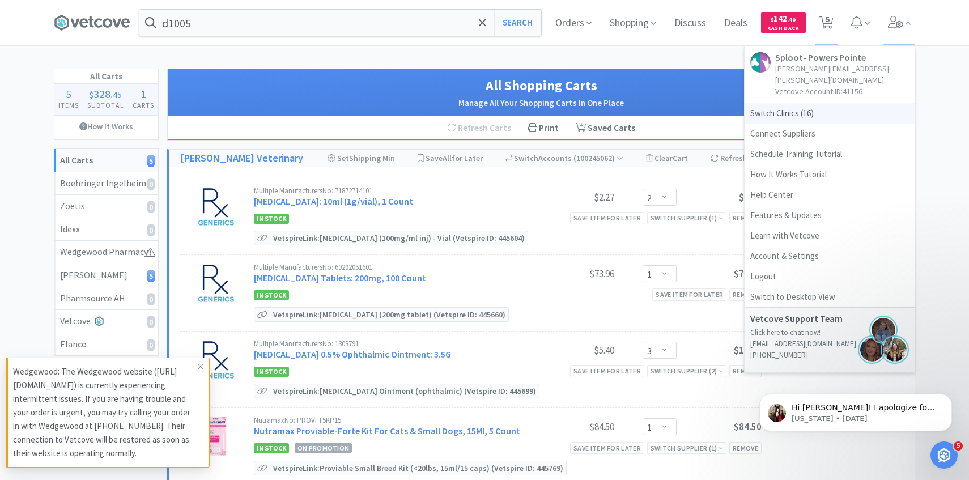
click at [830, 103] on span "Switch Clinics ( 16 )" at bounding box center [830, 113] width 170 height 20
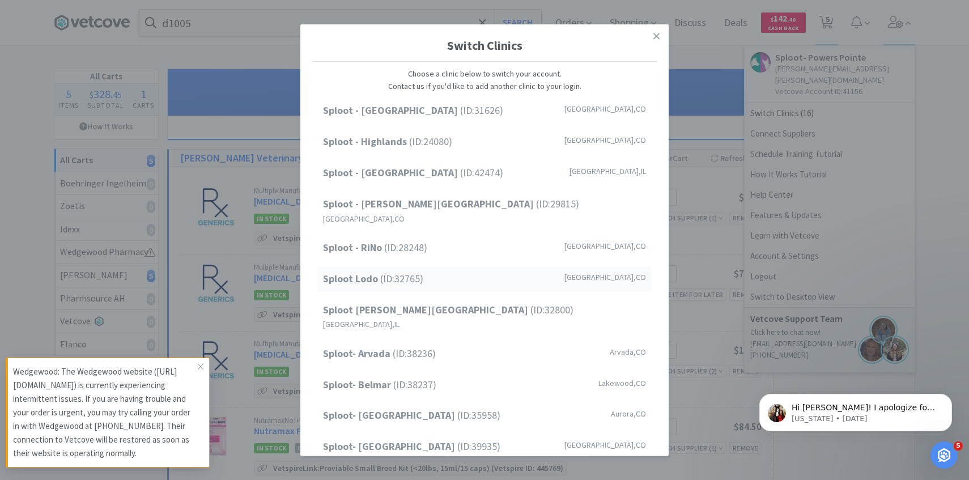
scroll to position [145, 0]
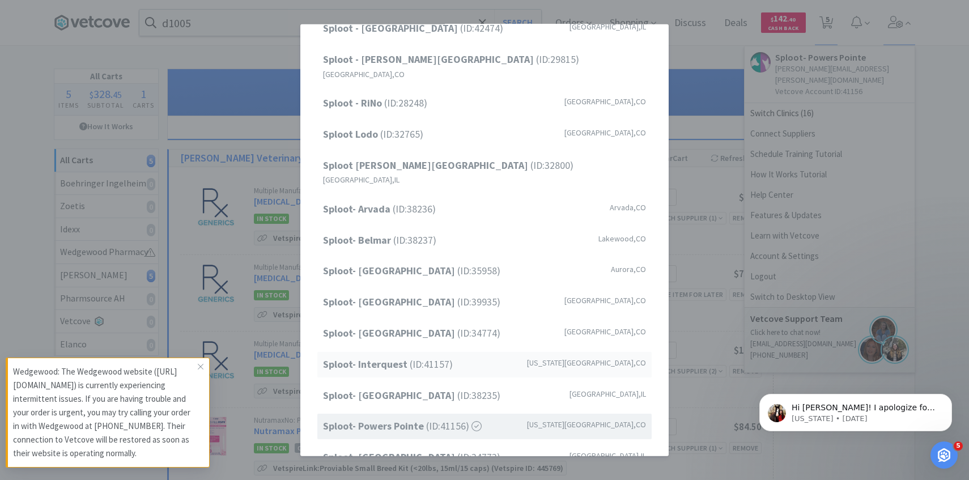
click at [443, 357] on span "Sploot- Interquest (ID: 41157 )" at bounding box center [388, 365] width 130 height 16
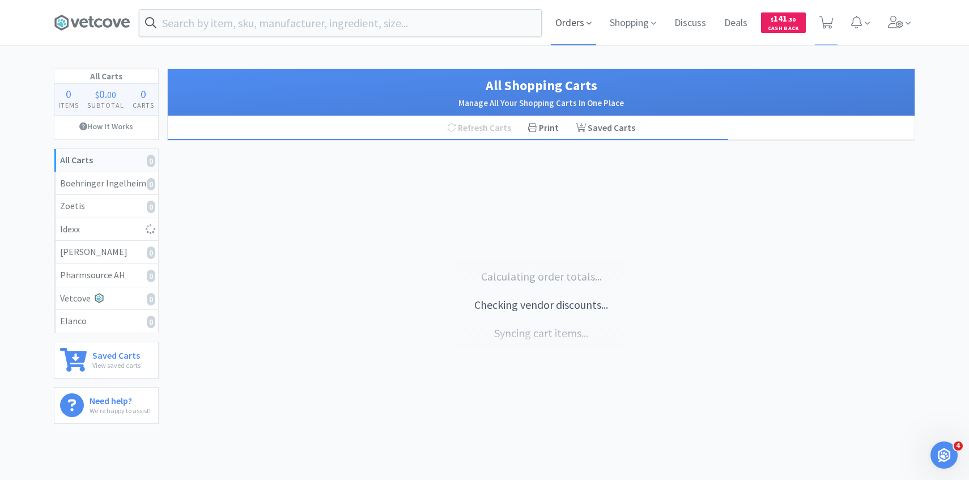
click at [569, 23] on span "Orders" at bounding box center [573, 22] width 45 height 45
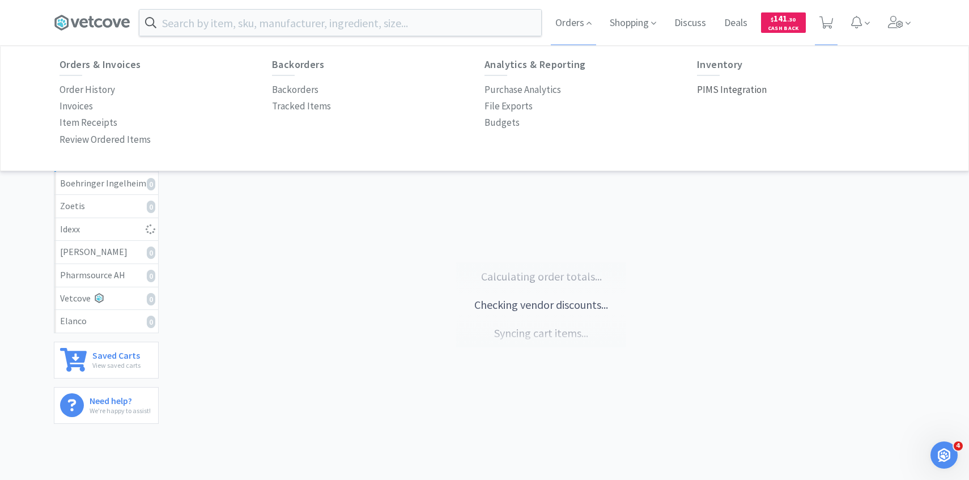
click at [723, 91] on p "PIMS Integration" at bounding box center [732, 89] width 70 height 15
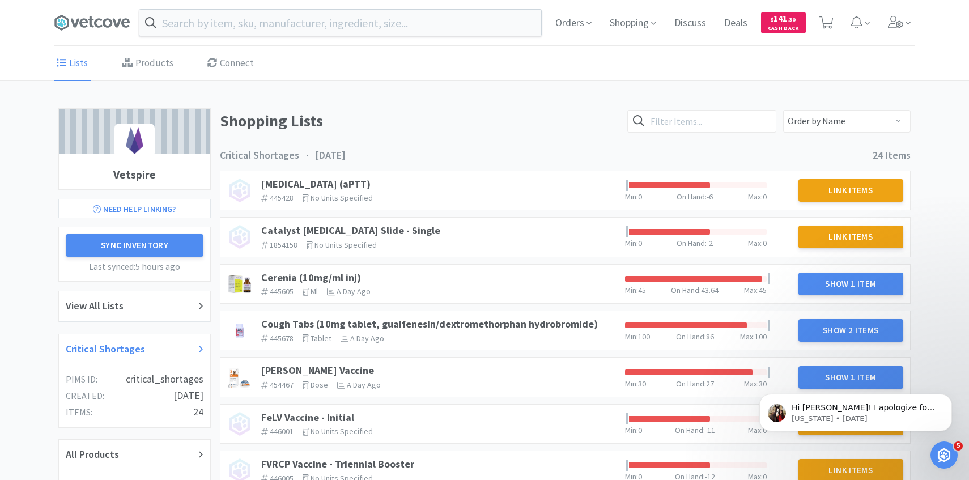
click at [158, 344] on div "Critical Shortages" at bounding box center [135, 349] width 138 height 16
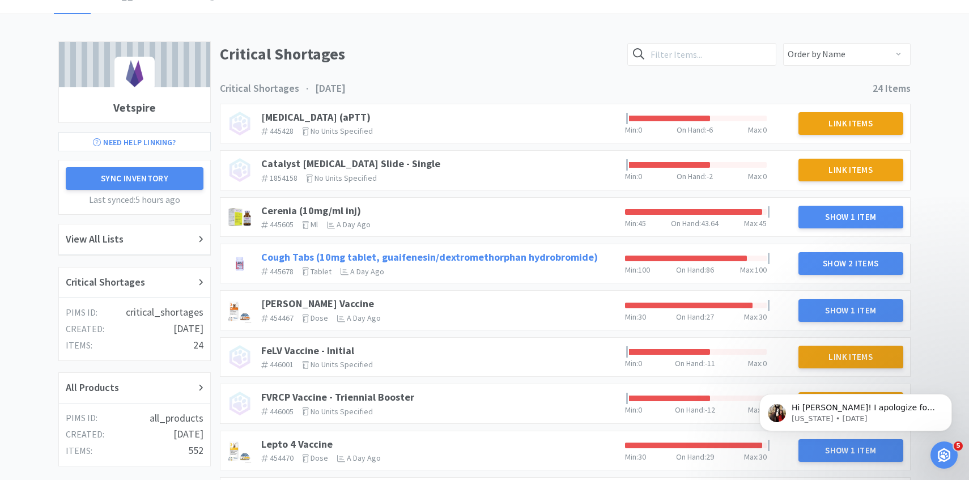
click at [446, 255] on link "Cough Tabs (10mg tablet, guaifenesin/dextromethorphan hydrobromide)" at bounding box center [429, 257] width 337 height 13
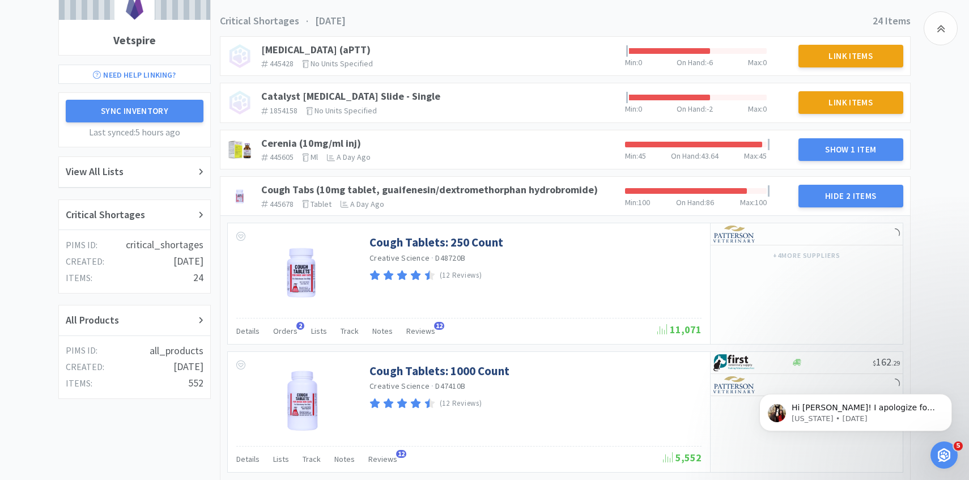
scroll to position [139, 0]
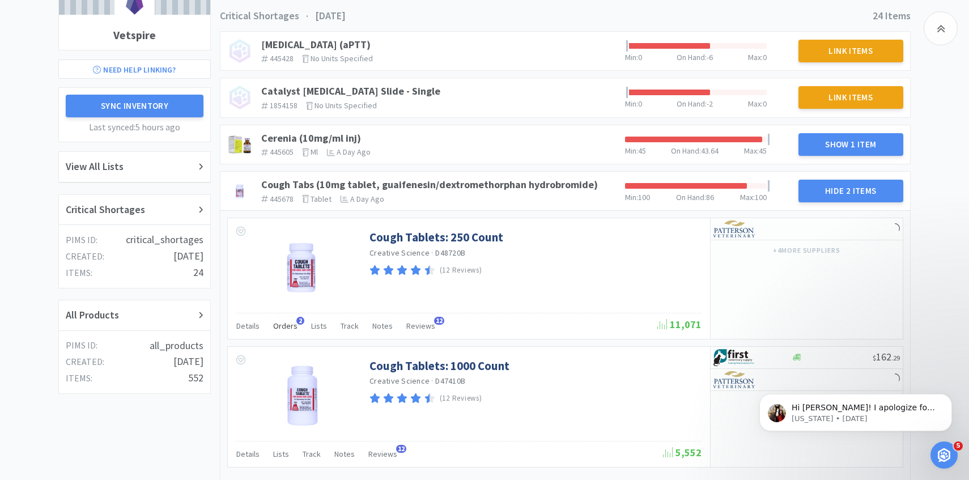
click at [282, 329] on span "Orders" at bounding box center [285, 326] width 24 height 10
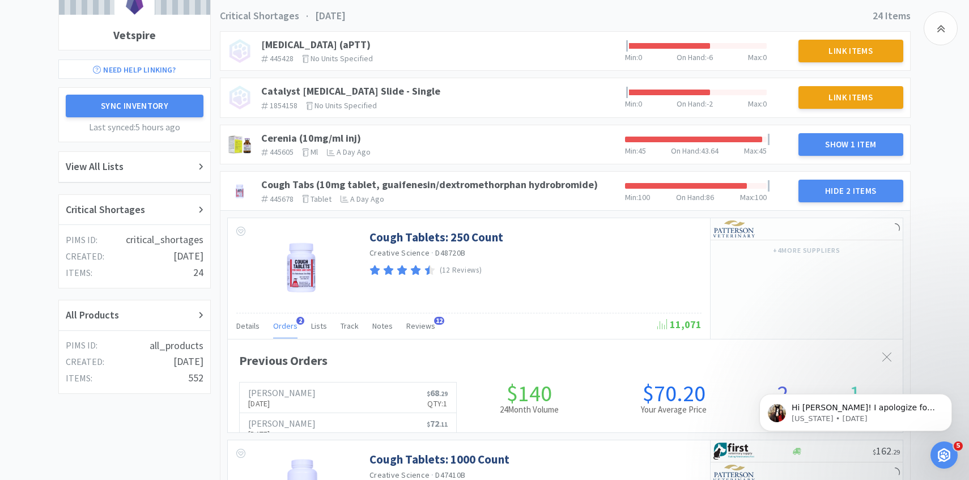
scroll to position [311, 675]
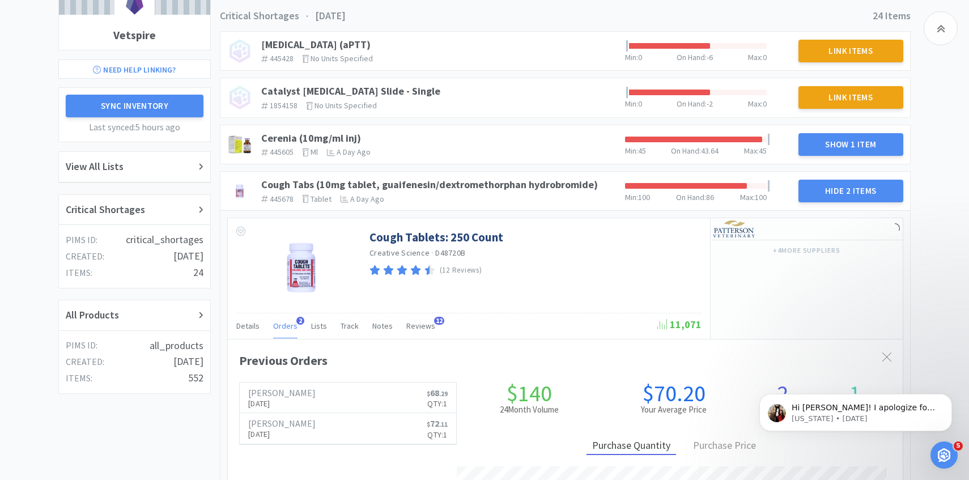
click at [282, 329] on span "Orders" at bounding box center [285, 326] width 24 height 10
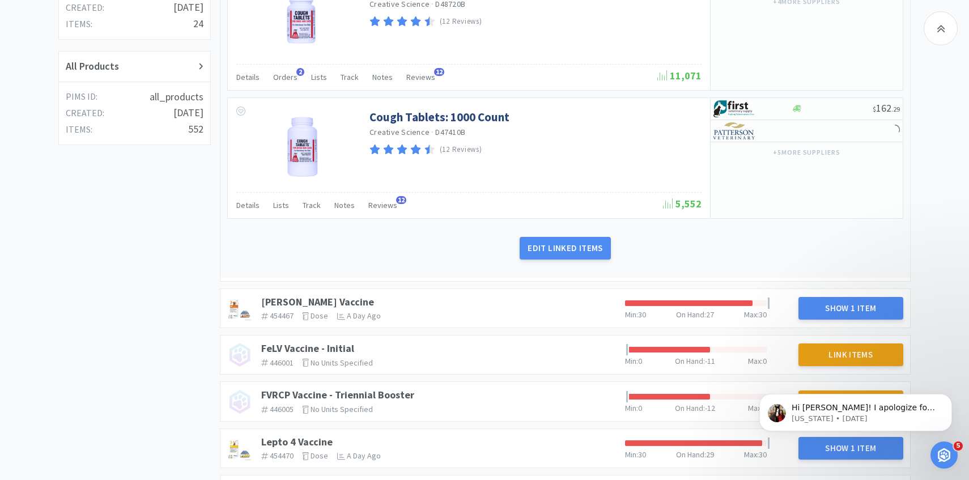
scroll to position [429, 0]
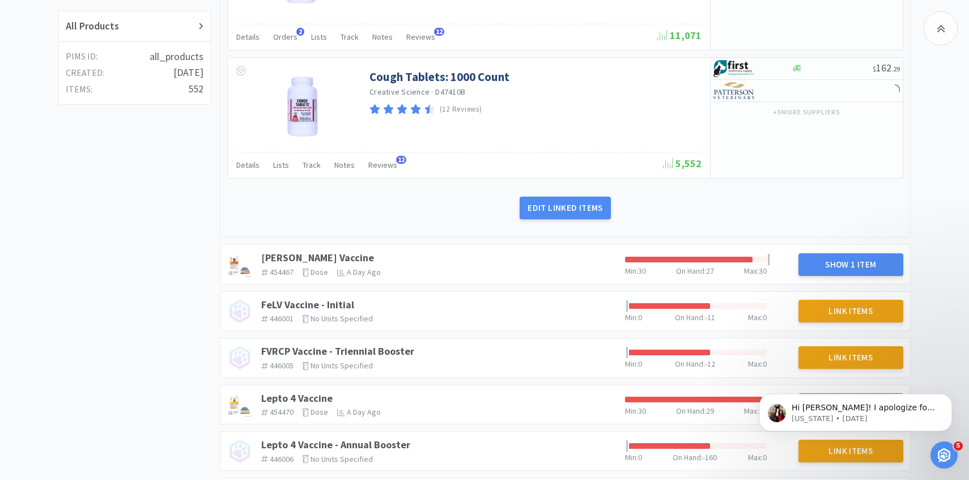
click at [293, 251] on div "DAPP Vaccine 454467 The identifier of the item in your PIMS dose The units that…" at bounding box center [439, 264] width 364 height 34
click at [293, 253] on link "[PERSON_NAME] Vaccine" at bounding box center [317, 258] width 113 height 13
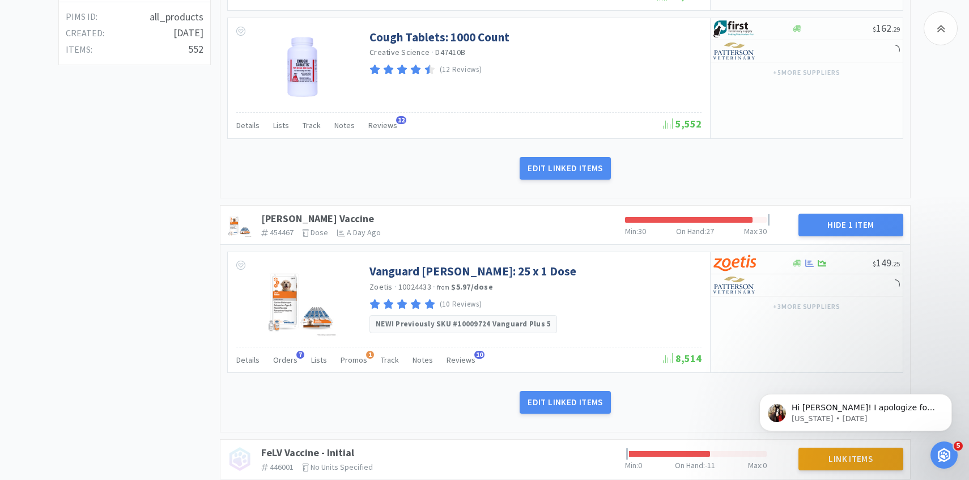
scroll to position [472, 0]
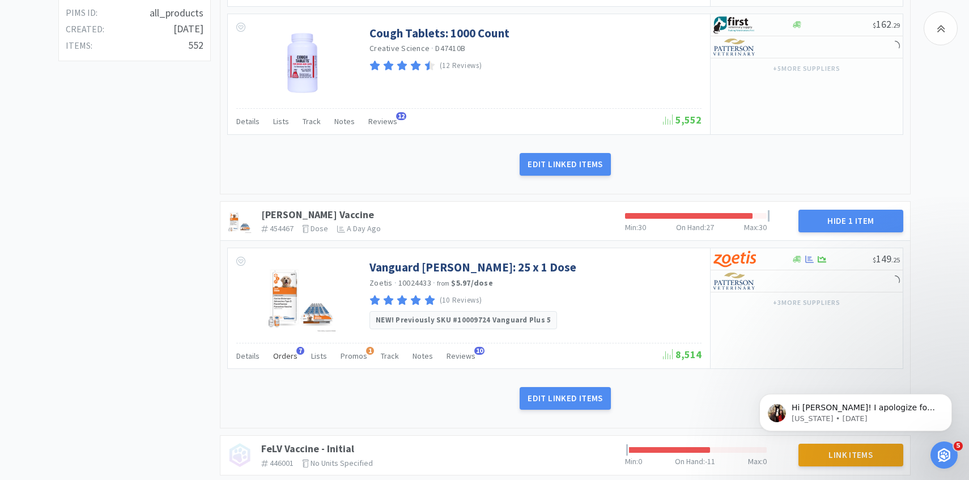
click at [292, 365] on div "Orders 7" at bounding box center [285, 358] width 24 height 22
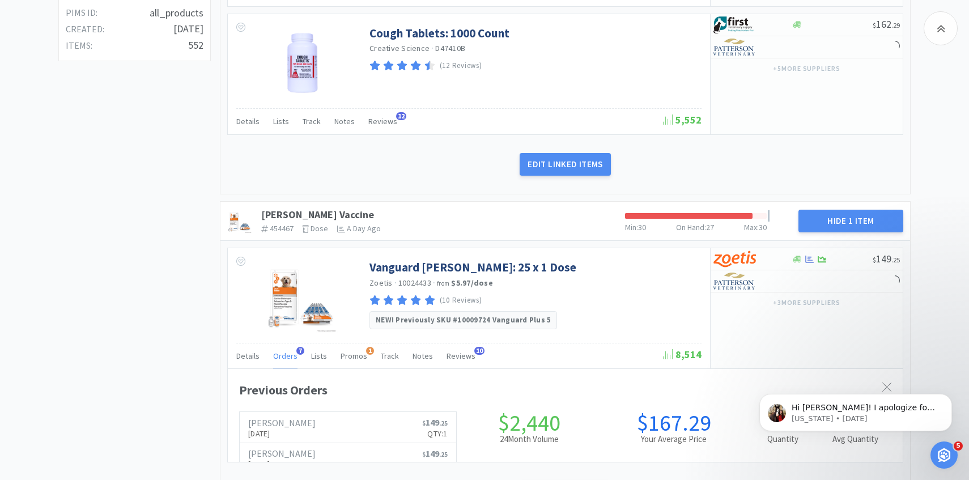
scroll to position [311, 675]
click at [292, 365] on div "Orders 7" at bounding box center [285, 358] width 24 height 22
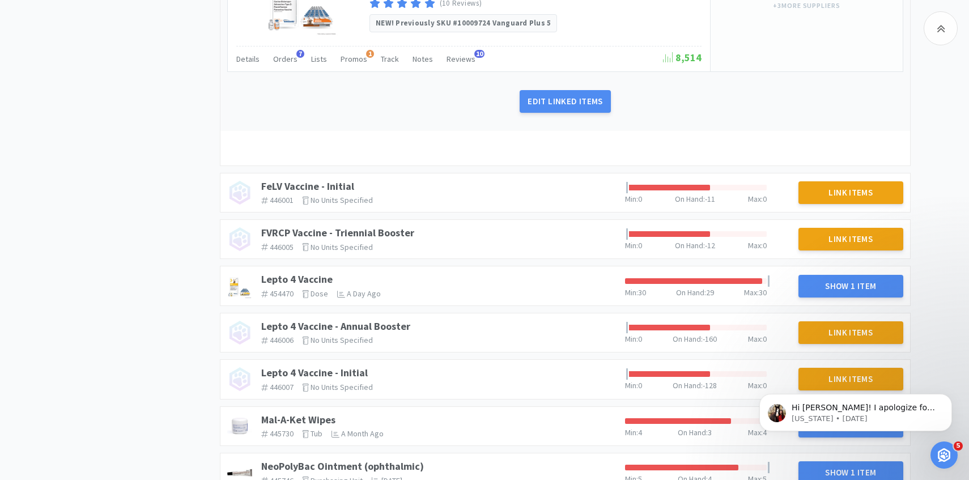
scroll to position [821, 0]
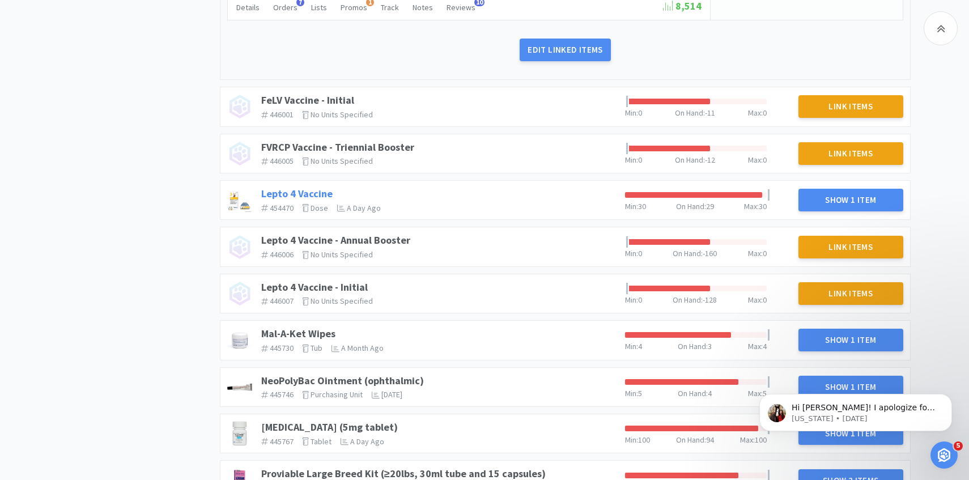
click at [278, 188] on link "Lepto 4 Vaccine" at bounding box center [296, 193] width 71 height 13
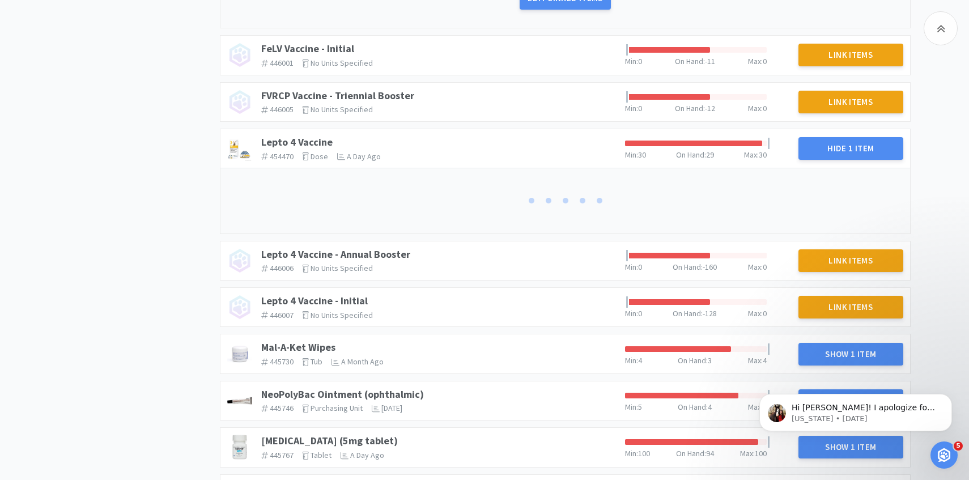
scroll to position [882, 0]
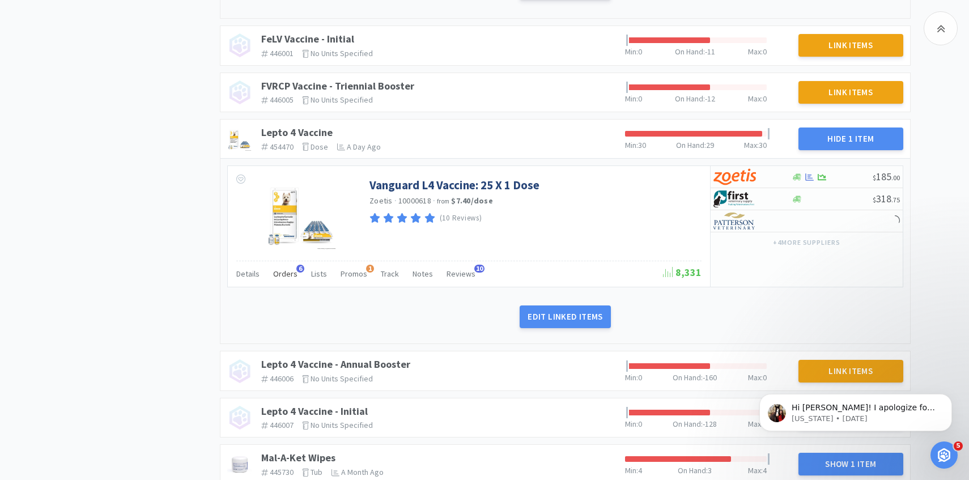
click at [277, 279] on div "Orders 6" at bounding box center [285, 276] width 24 height 22
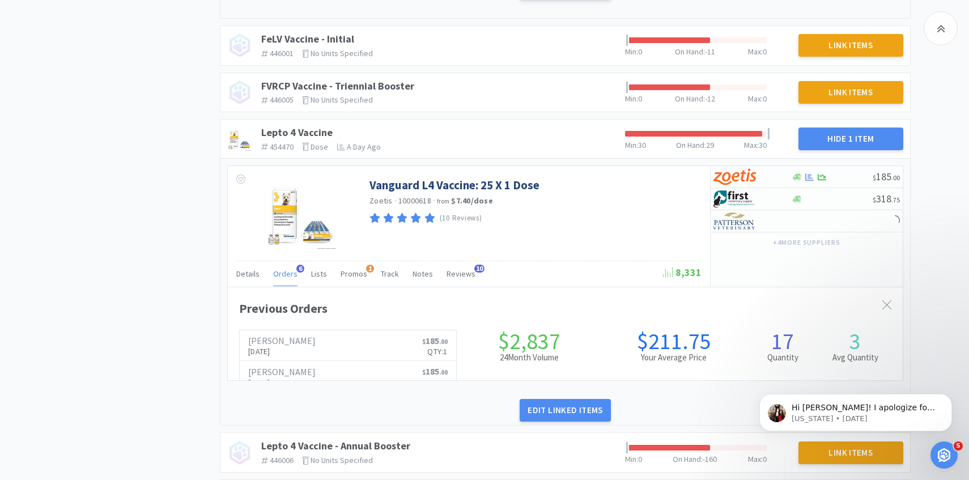
scroll to position [311, 675]
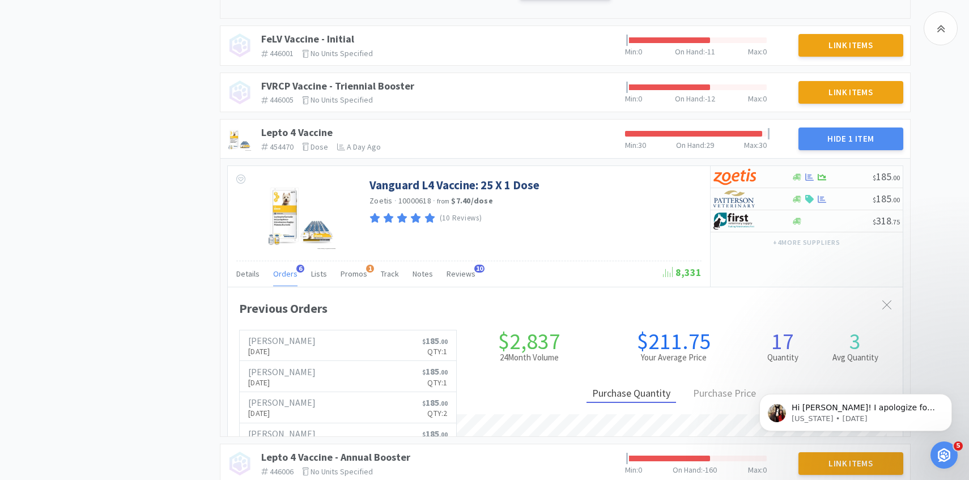
click at [277, 279] on div "Orders 6" at bounding box center [285, 276] width 24 height 22
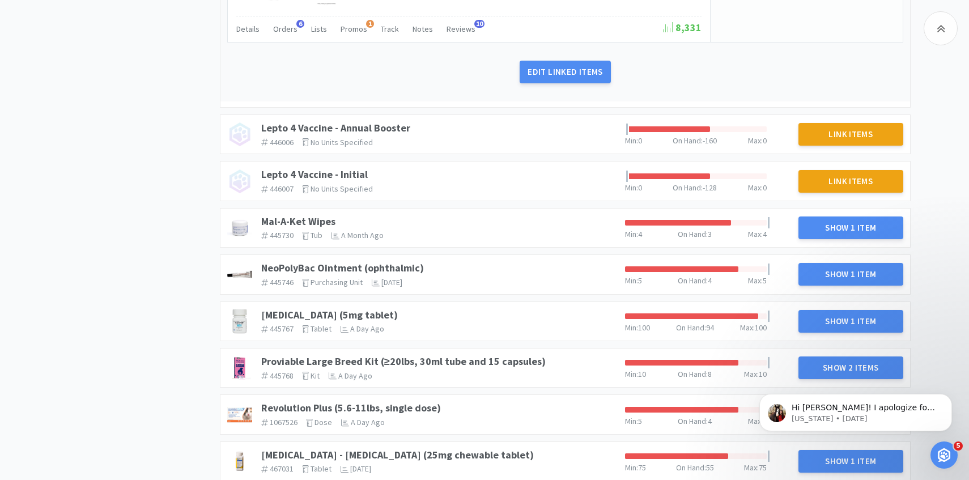
scroll to position [1119, 0]
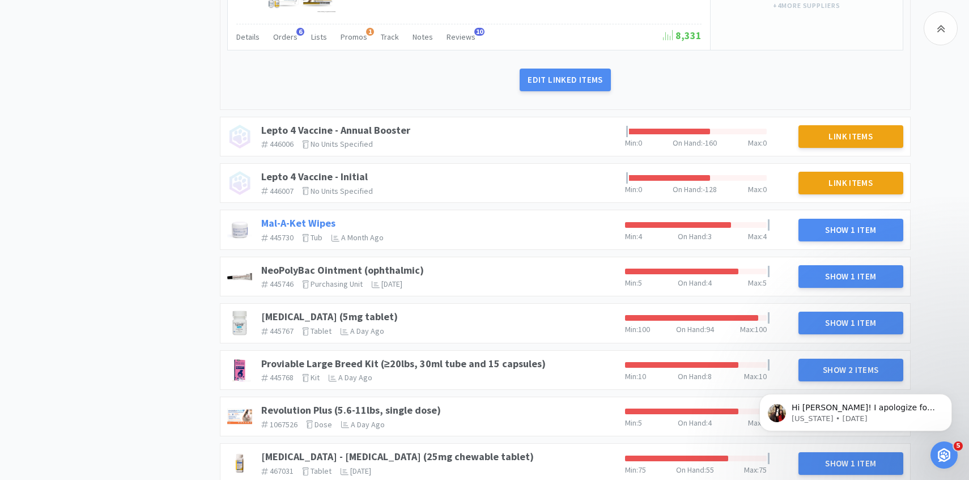
click at [286, 227] on link "Mal-A-Ket Wipes" at bounding box center [298, 223] width 74 height 13
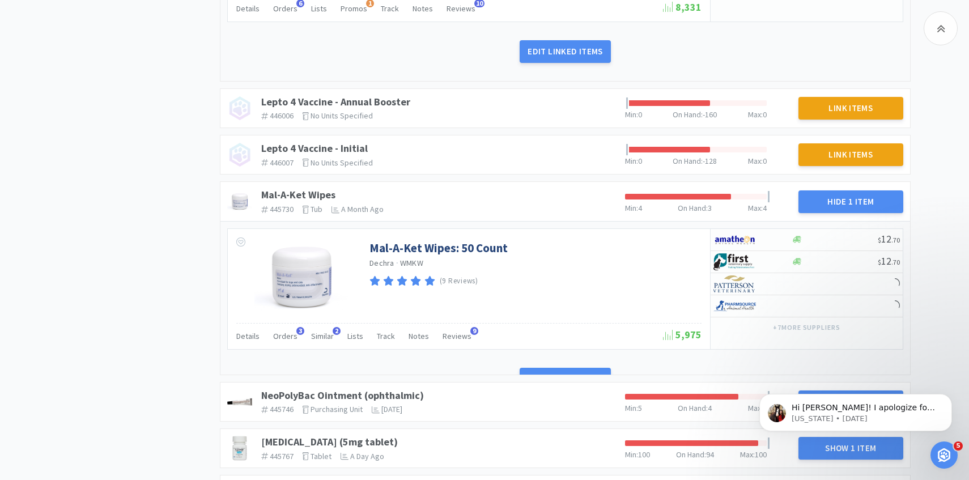
scroll to position [1155, 0]
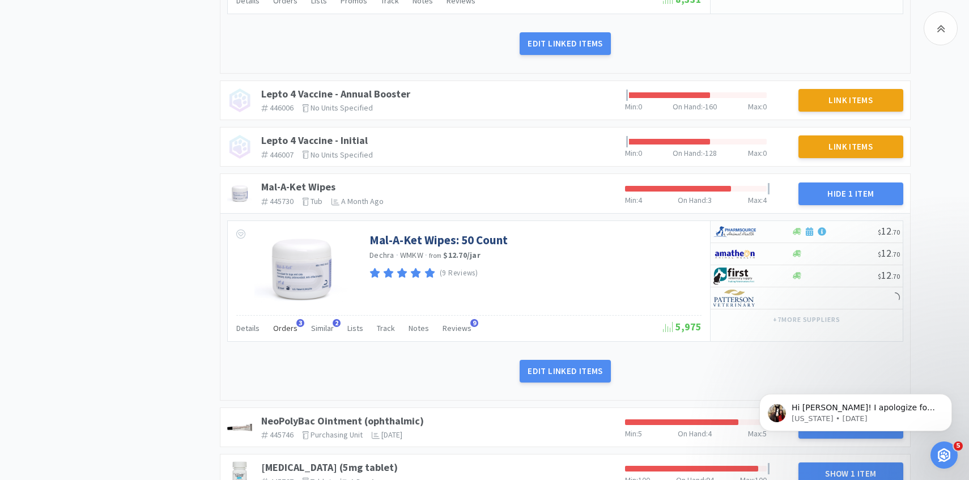
click at [285, 323] on span "Orders" at bounding box center [285, 328] width 24 height 10
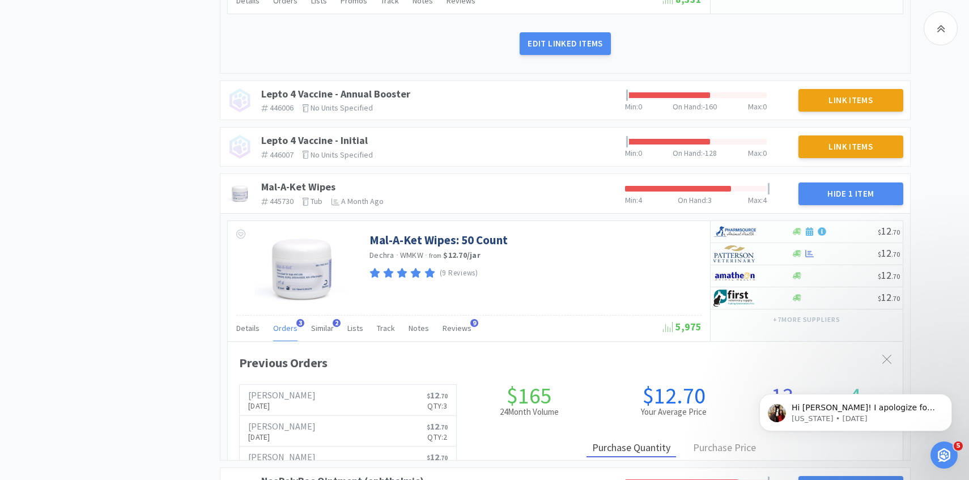
scroll to position [311, 675]
click at [285, 324] on span "Orders" at bounding box center [285, 328] width 24 height 10
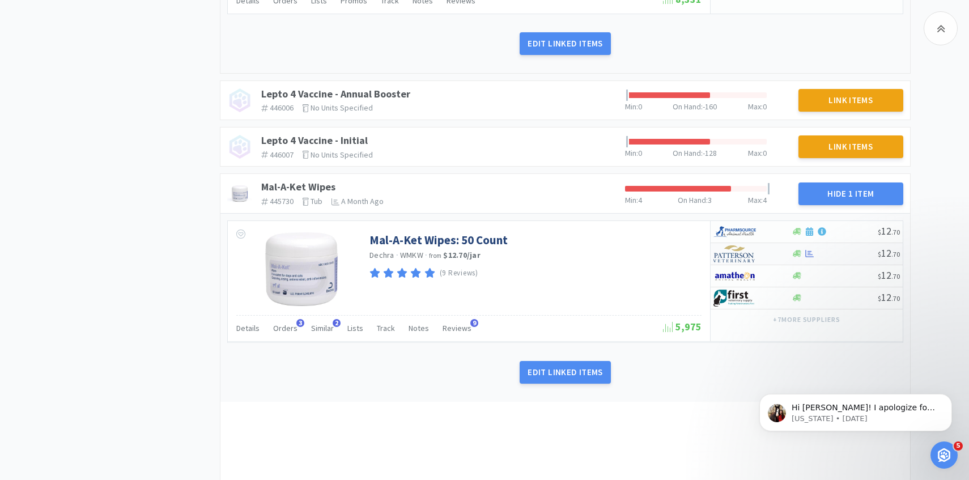
click at [743, 253] on img at bounding box center [735, 253] width 43 height 17
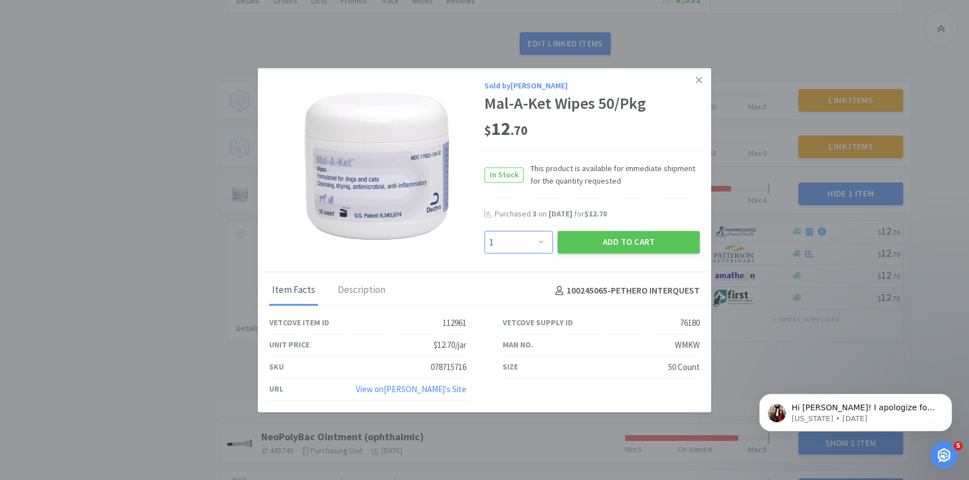
click at [546, 243] on select "Enter Quantity 1 2 3 4 5 6 7 8 9 10 11 12 13 14 15 16 17 18 19 20 Enter Quantity" at bounding box center [519, 242] width 69 height 23
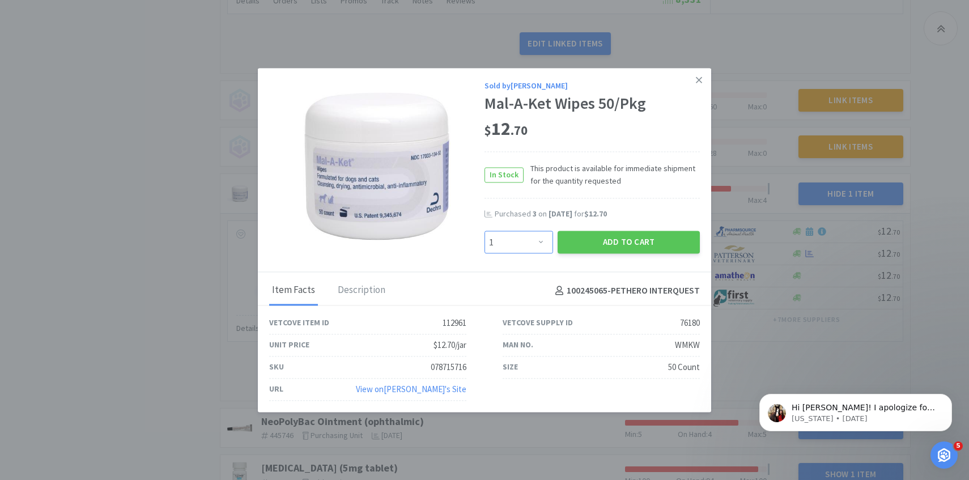
select select "3"
click at [485, 231] on select "Enter Quantity 1 2 3 4 5 6 7 8 9 10 11 12 13 14 15 16 17 18 19 20 Enter Quantity" at bounding box center [519, 242] width 69 height 23
click at [600, 251] on button "Add to Cart" at bounding box center [629, 242] width 142 height 23
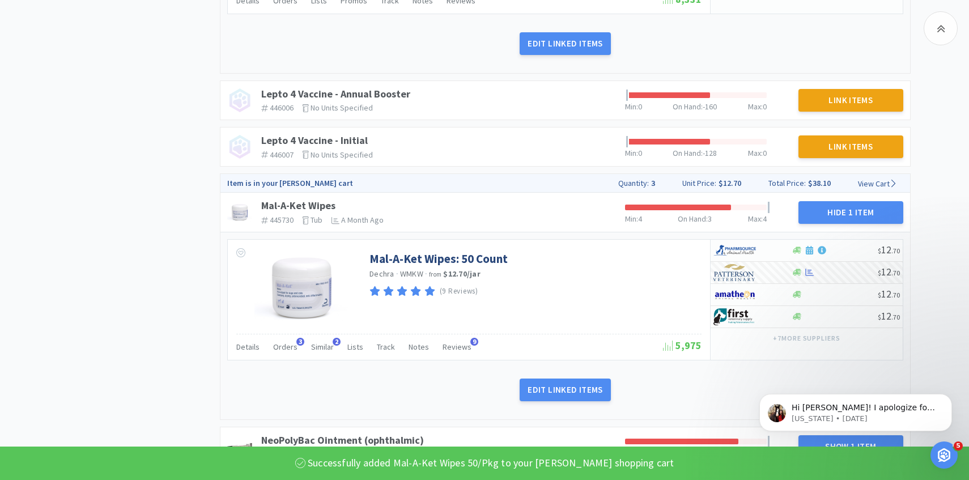
scroll to position [1348, 0]
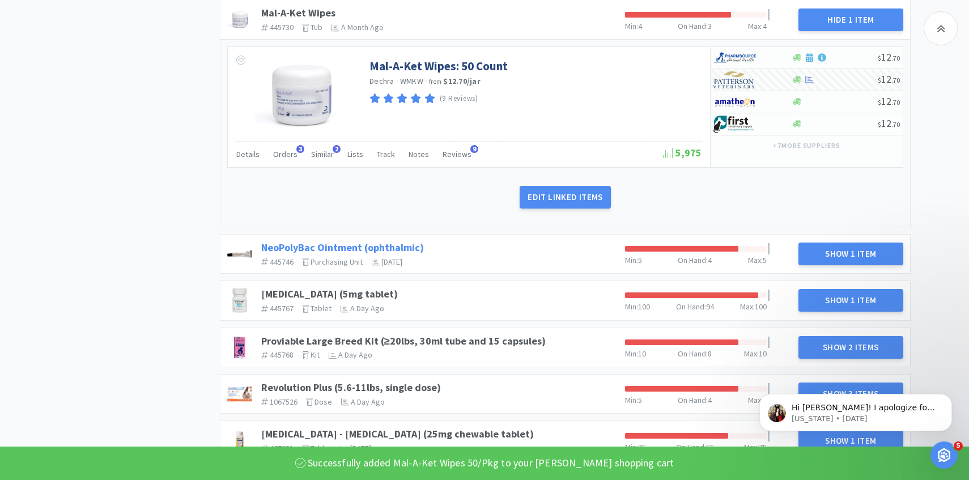
click at [331, 248] on link "NeoPolyBac Ointment (ophthalmic)" at bounding box center [342, 247] width 163 height 13
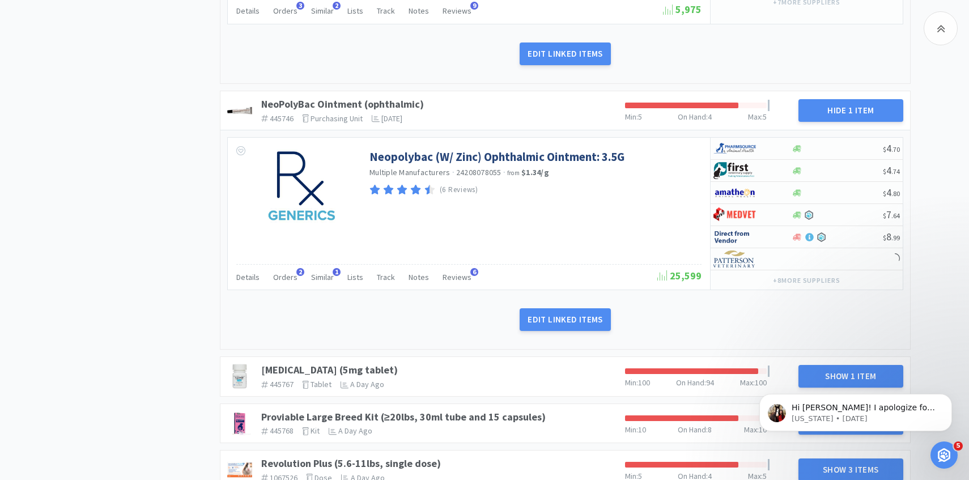
scroll to position [1501, 0]
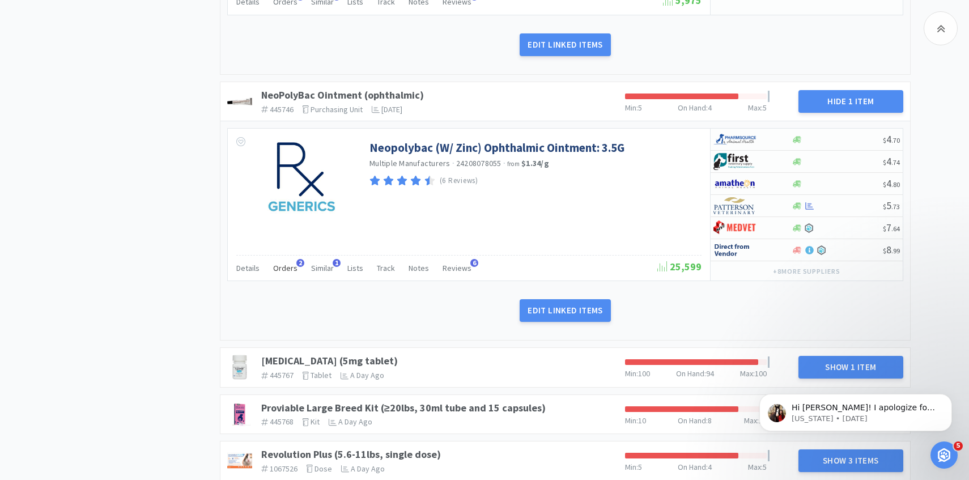
click at [286, 272] on span "Orders" at bounding box center [285, 268] width 24 height 10
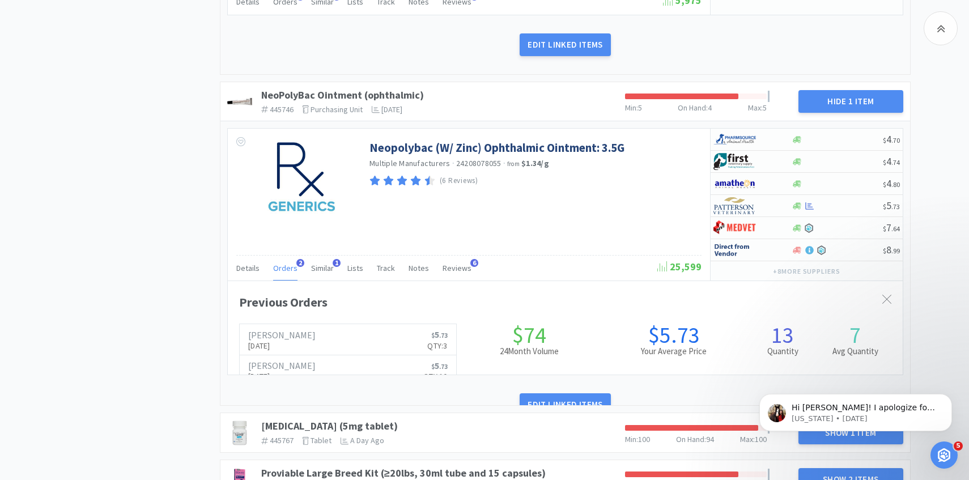
scroll to position [311, 675]
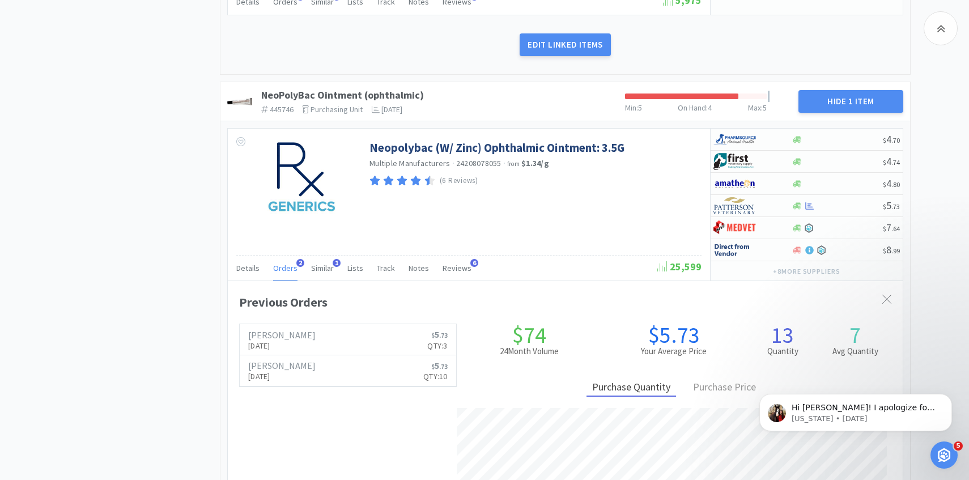
click at [286, 272] on span "Orders" at bounding box center [285, 268] width 24 height 10
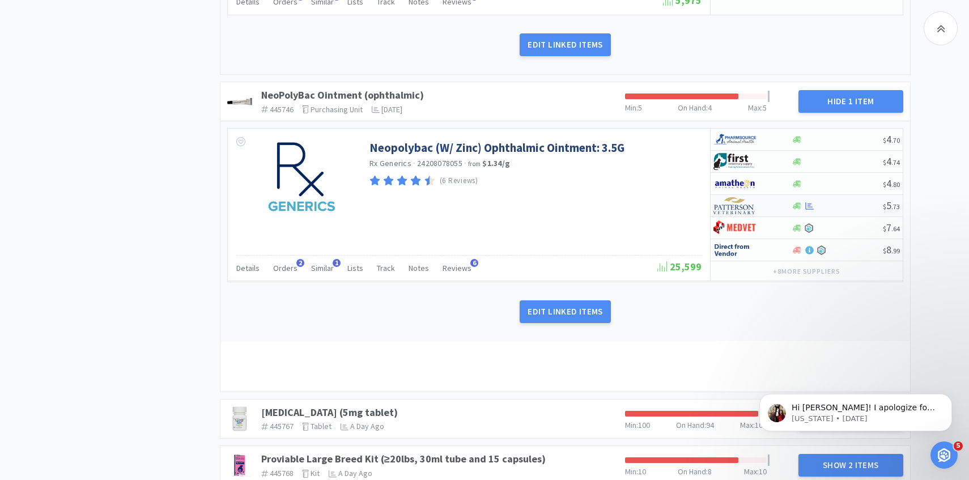
click at [726, 213] on img at bounding box center [735, 205] width 43 height 17
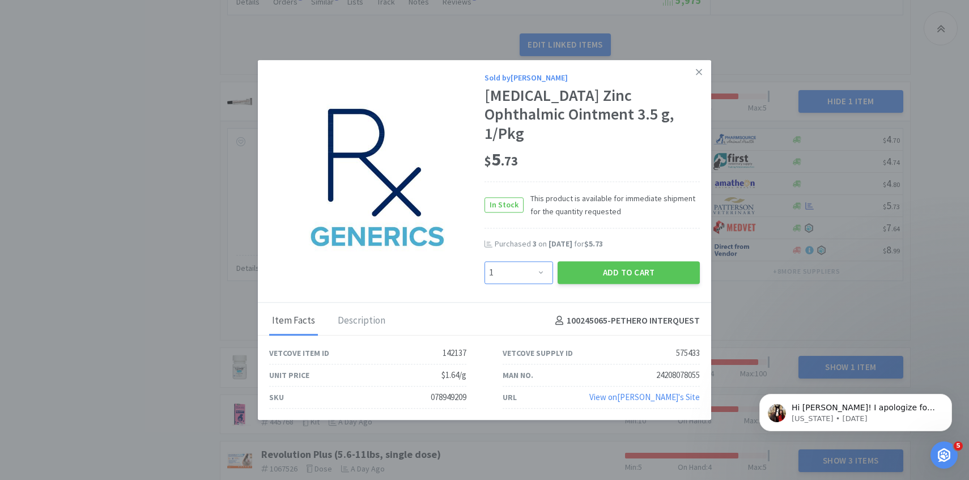
click at [509, 261] on select "Enter Quantity 1 2 3 4 5 6 7 8 9 10 11 12 13 14 15 16 17 18 19 20 Enter Quantity" at bounding box center [519, 272] width 69 height 23
select select "3"
click at [485, 261] on select "Enter Quantity 1 2 3 4 5 6 7 8 9 10 11 12 13 14 15 16 17 18 19 20 Enter Quantity" at bounding box center [519, 272] width 69 height 23
click at [603, 270] on button "Add to Cart" at bounding box center [629, 272] width 142 height 23
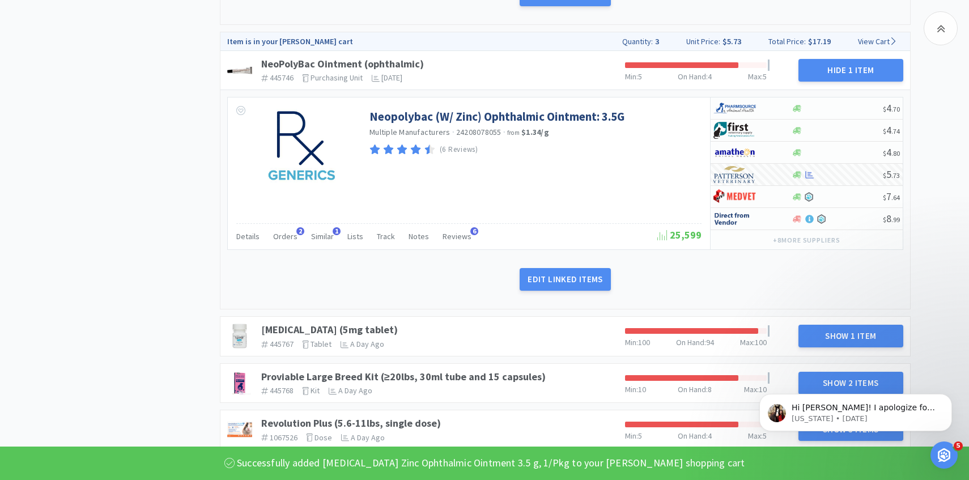
scroll to position [1557, 0]
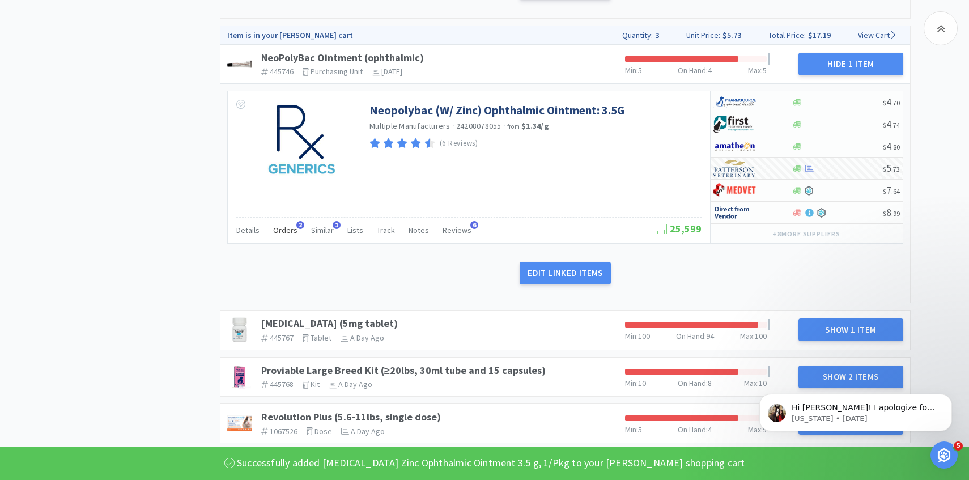
click at [285, 232] on span "Orders" at bounding box center [285, 230] width 24 height 10
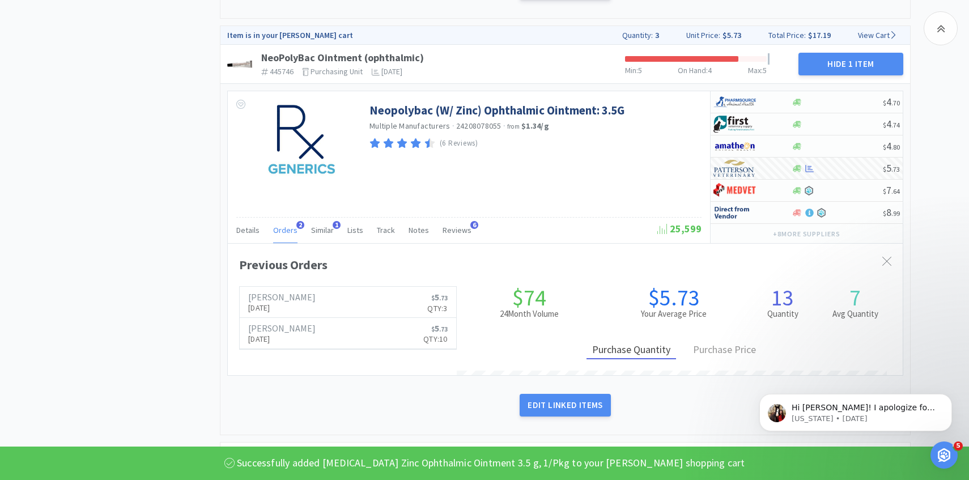
scroll to position [311, 675]
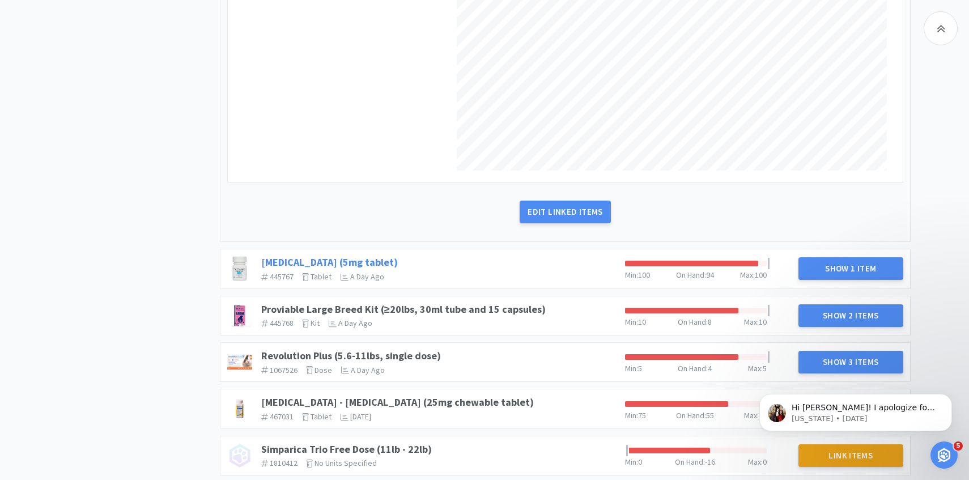
click at [354, 257] on link "[MEDICAL_DATA] (5mg tablet)" at bounding box center [329, 262] width 137 height 13
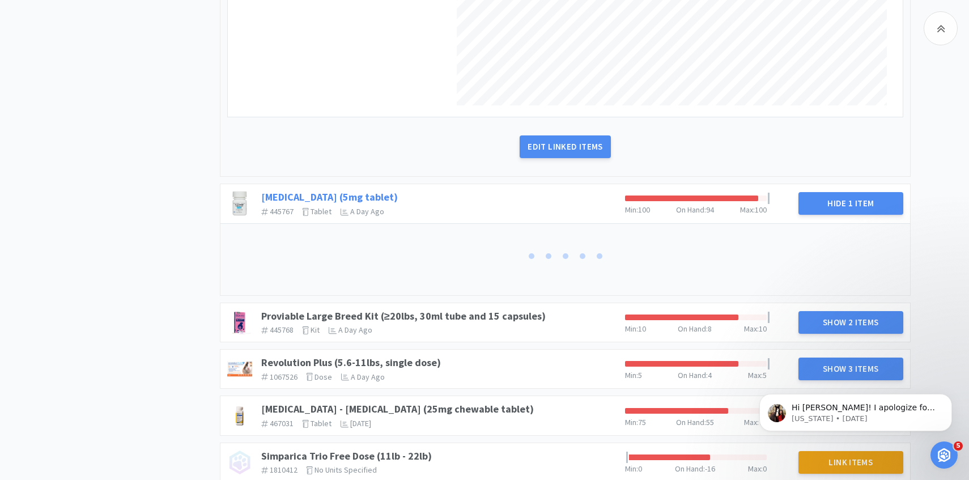
scroll to position [2004, 0]
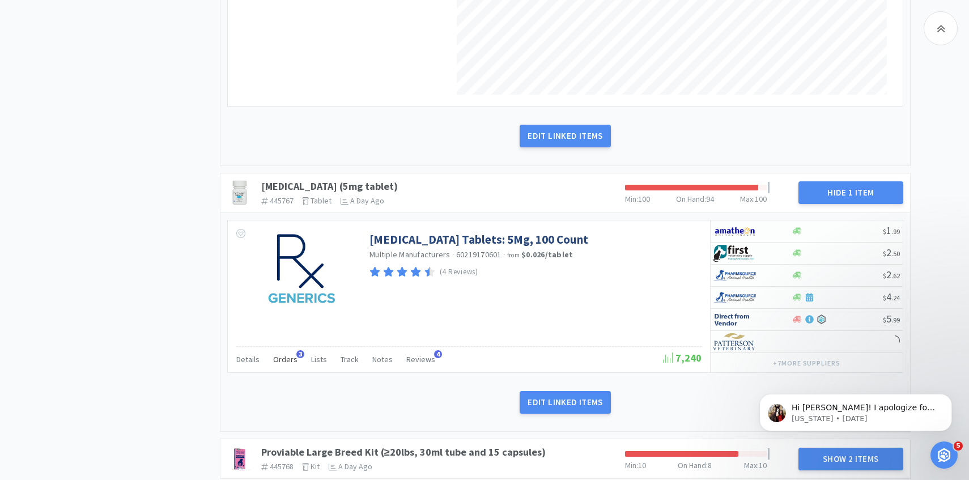
click at [288, 351] on div "Orders 3" at bounding box center [285, 361] width 24 height 22
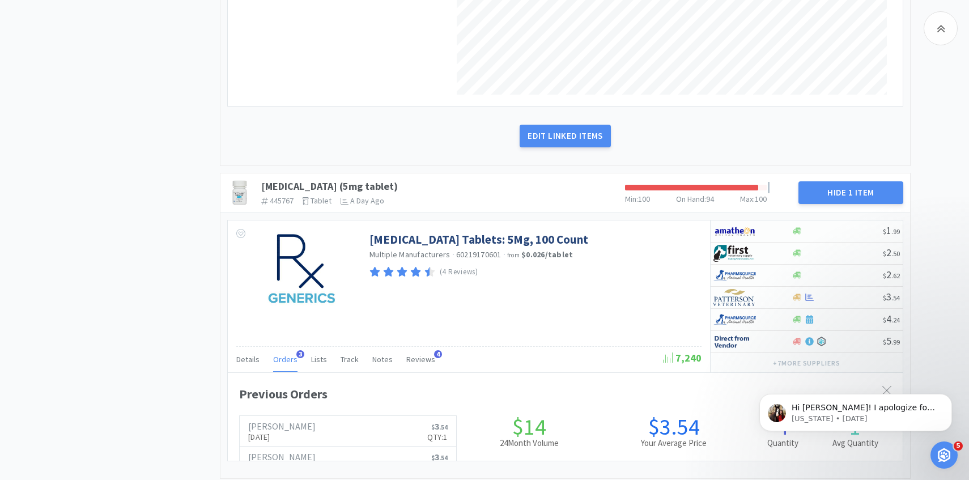
scroll to position [311, 675]
click at [288, 351] on div "Orders 3" at bounding box center [285, 361] width 24 height 22
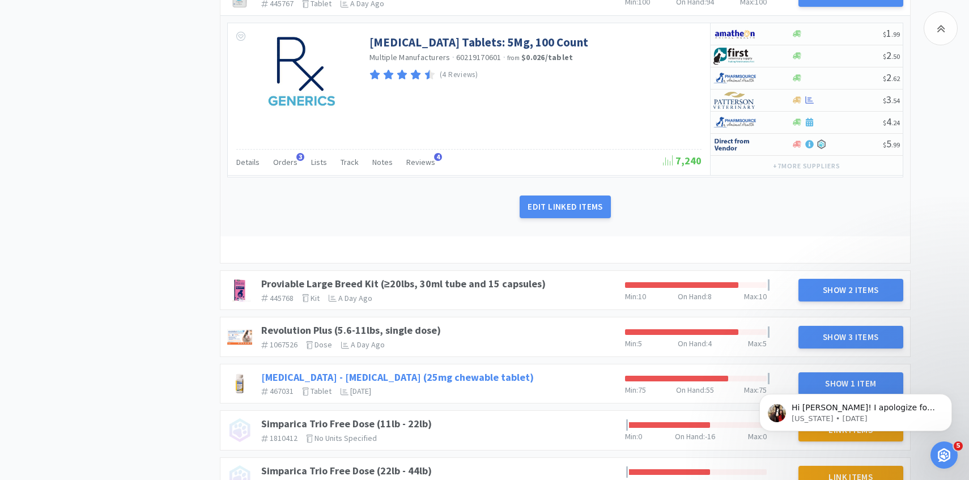
scroll to position [2243, 0]
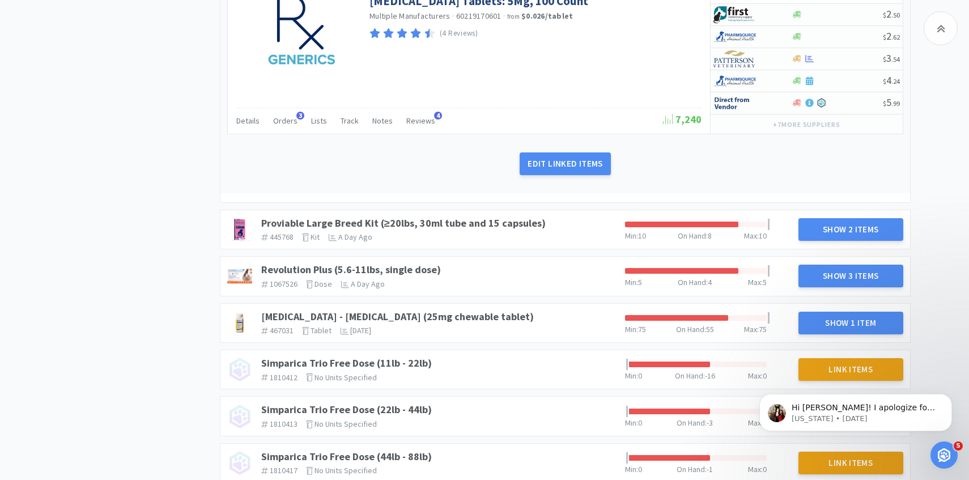
click at [504, 233] on h5 "445768 The identifier of the item in your PIMS kit The units that this product …" at bounding box center [438, 237] width 355 height 10
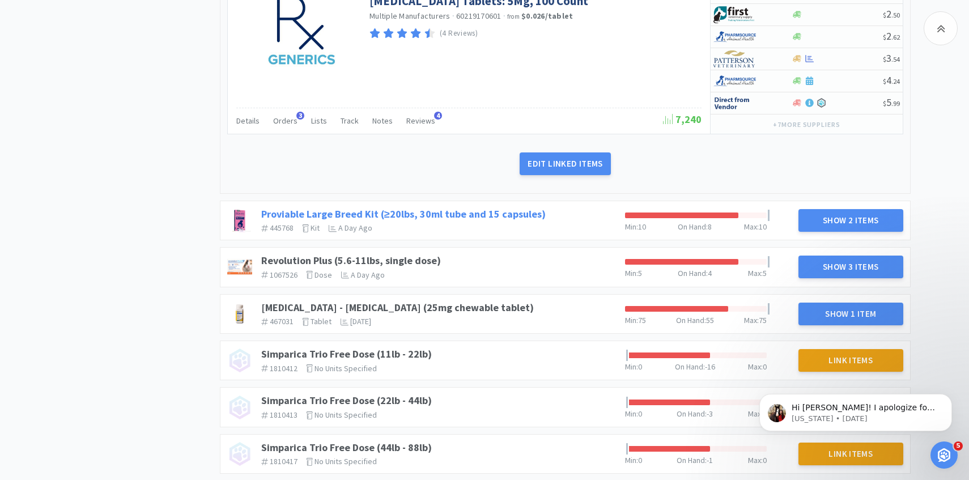
click at [504, 211] on link "Proviable Large Breed Kit (≥20lbs, 30ml tube and 15 capsules)" at bounding box center [403, 213] width 285 height 13
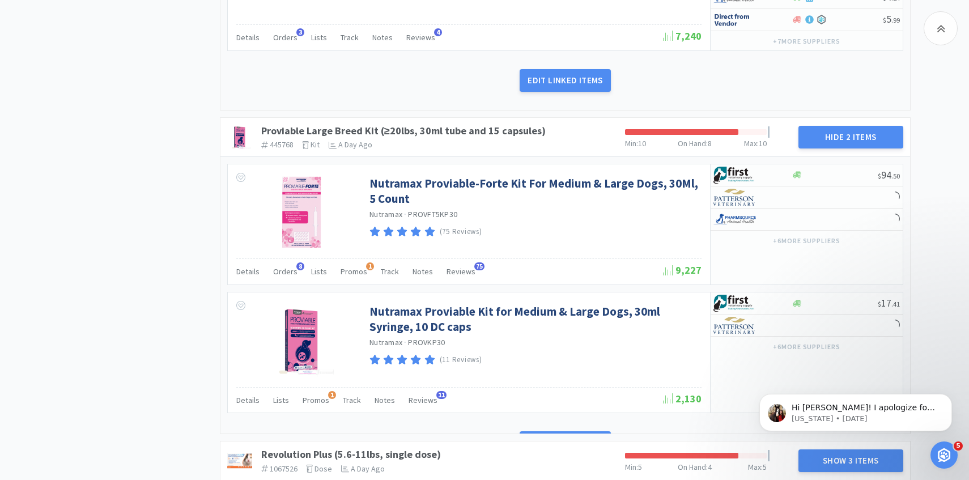
scroll to position [2354, 0]
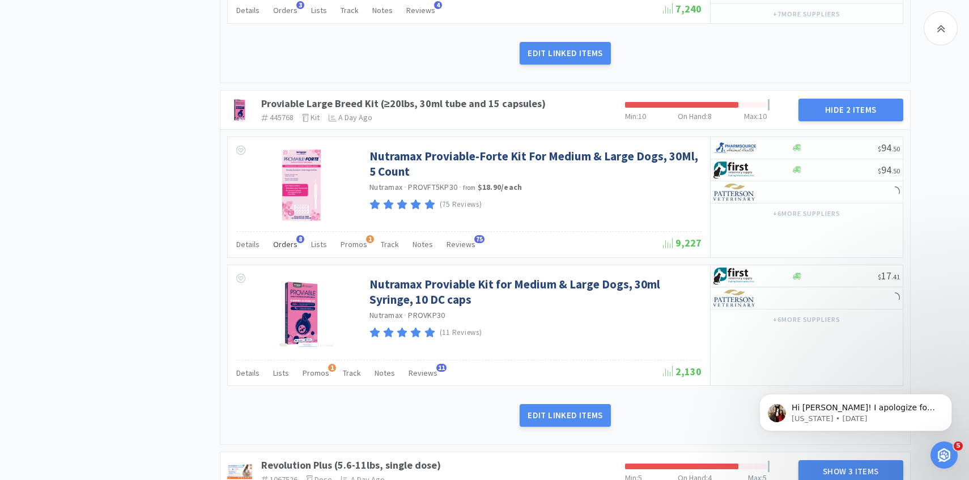
click at [292, 250] on div "Orders 8" at bounding box center [285, 246] width 24 height 22
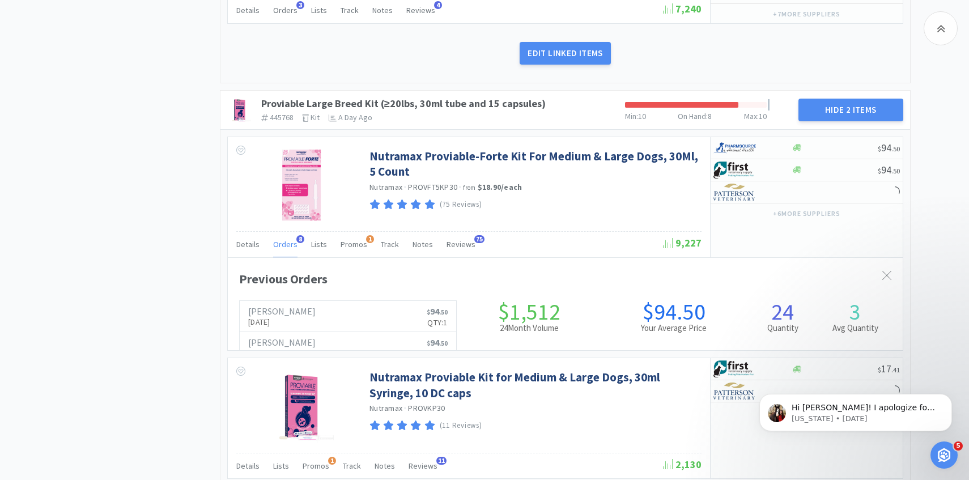
scroll to position [311, 675]
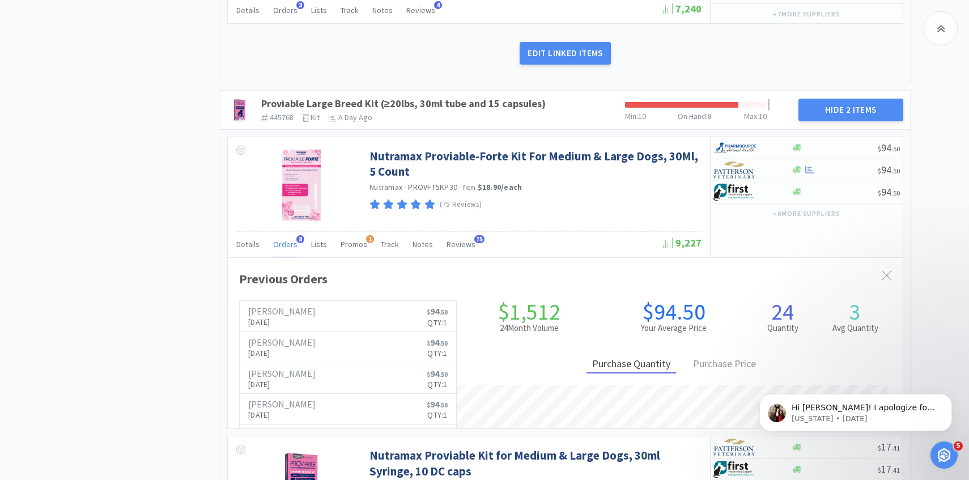
click at [292, 250] on div "Orders 8" at bounding box center [285, 246] width 24 height 22
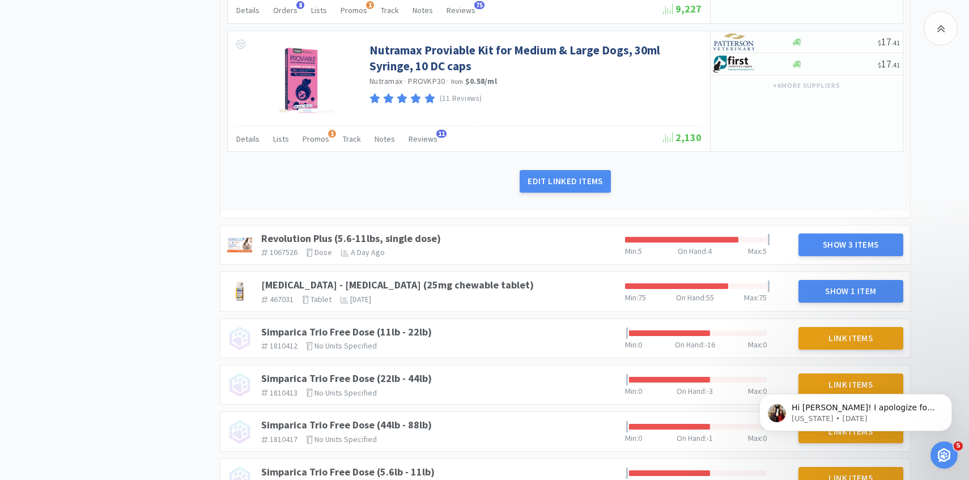
scroll to position [2639, 0]
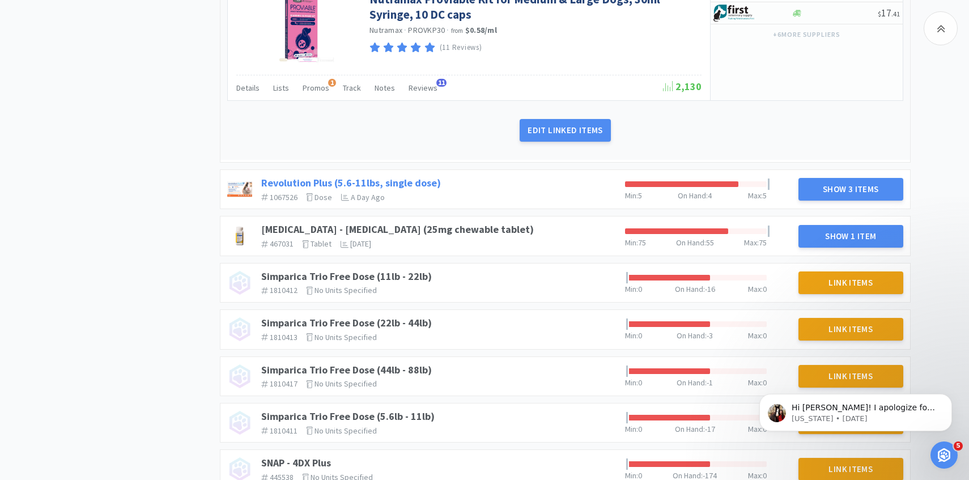
click at [431, 188] on div "Revolution Plus (5.6-11lbs, single dose) 1067526 The identifier of the item in …" at bounding box center [439, 189] width 364 height 34
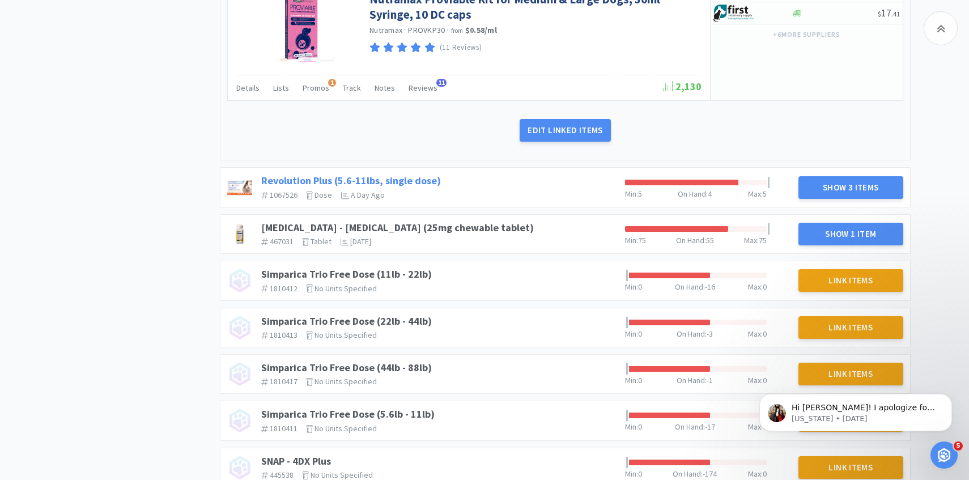
click at [421, 176] on link "Revolution Plus (5.6-11lbs, single dose)" at bounding box center [351, 180] width 180 height 13
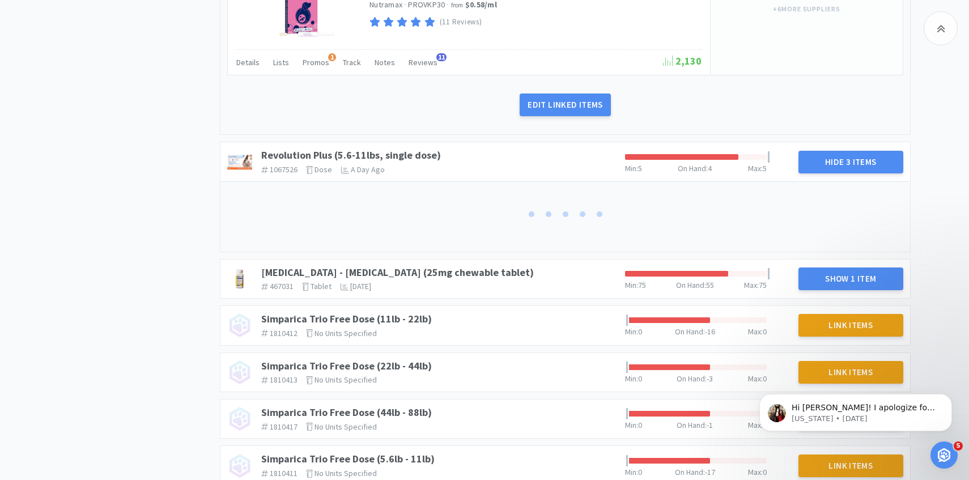
scroll to position [2715, 0]
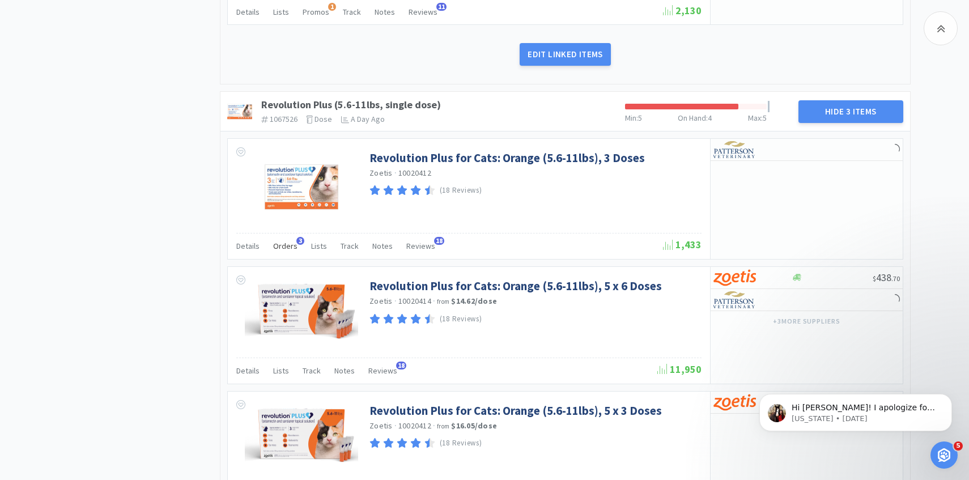
click at [283, 251] on div "Orders 3" at bounding box center [285, 248] width 24 height 22
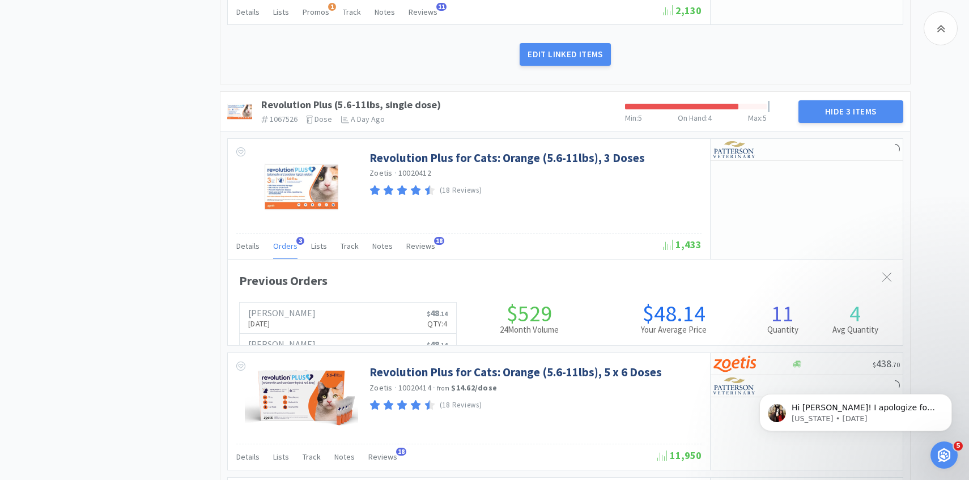
scroll to position [311, 675]
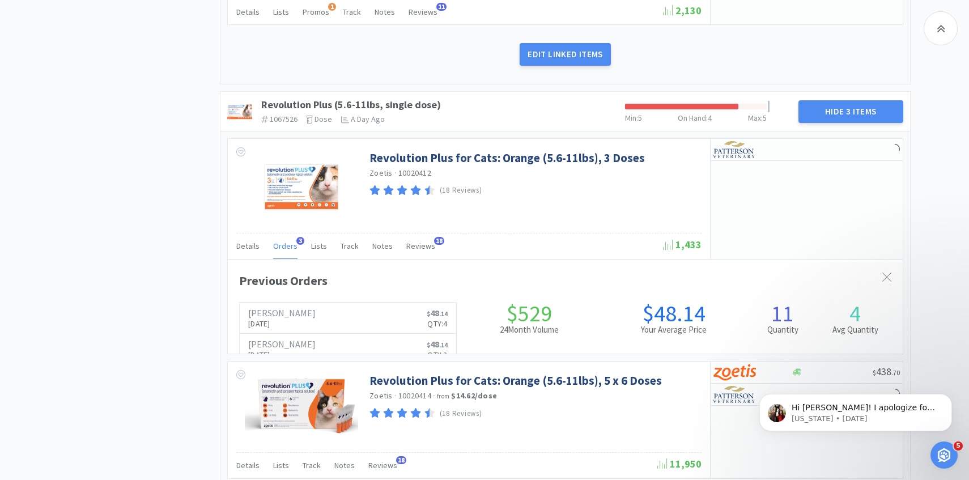
click at [283, 251] on div "Orders 3" at bounding box center [285, 248] width 24 height 22
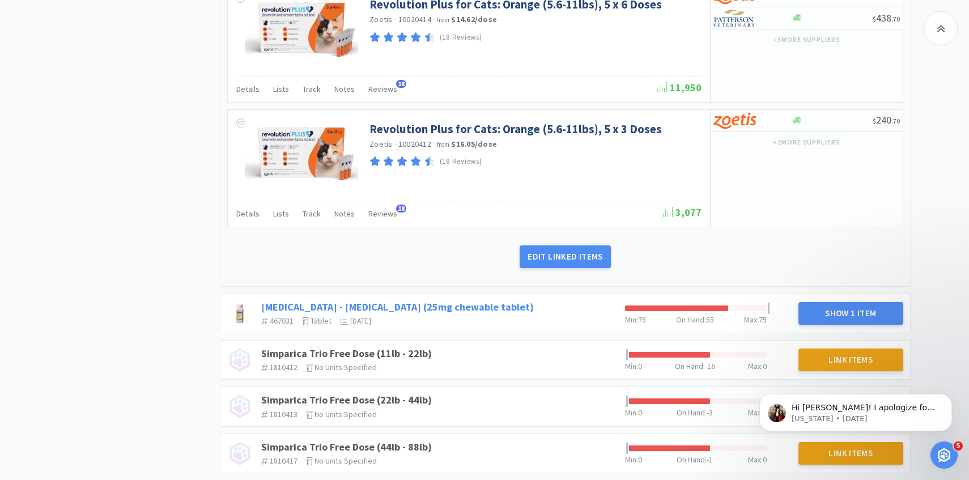
click at [421, 304] on link "Rimadyl - Carprofen (25mg chewable tablet)" at bounding box center [397, 306] width 273 height 13
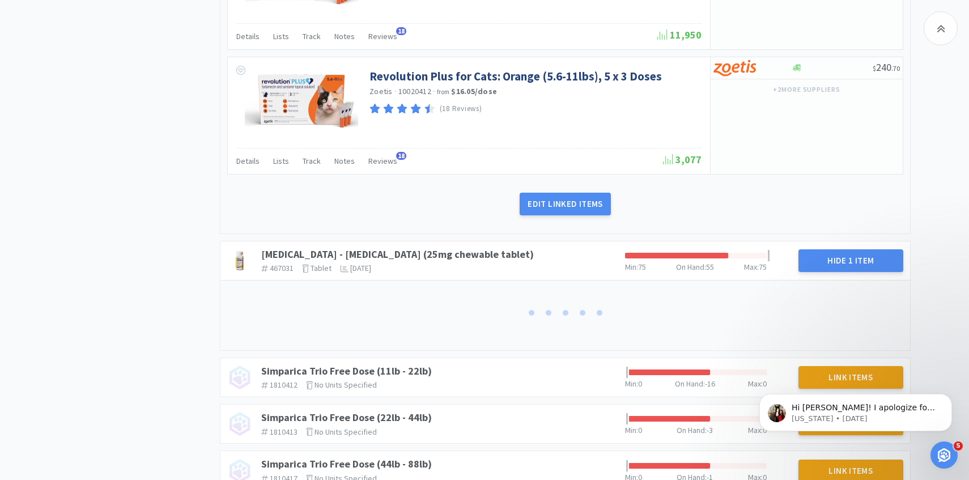
scroll to position [3163, 0]
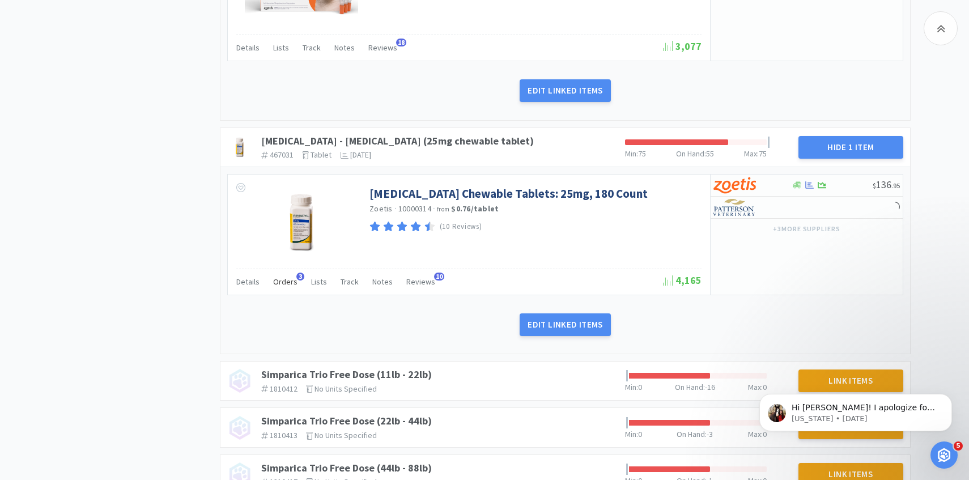
click at [286, 280] on span "Orders" at bounding box center [285, 282] width 24 height 10
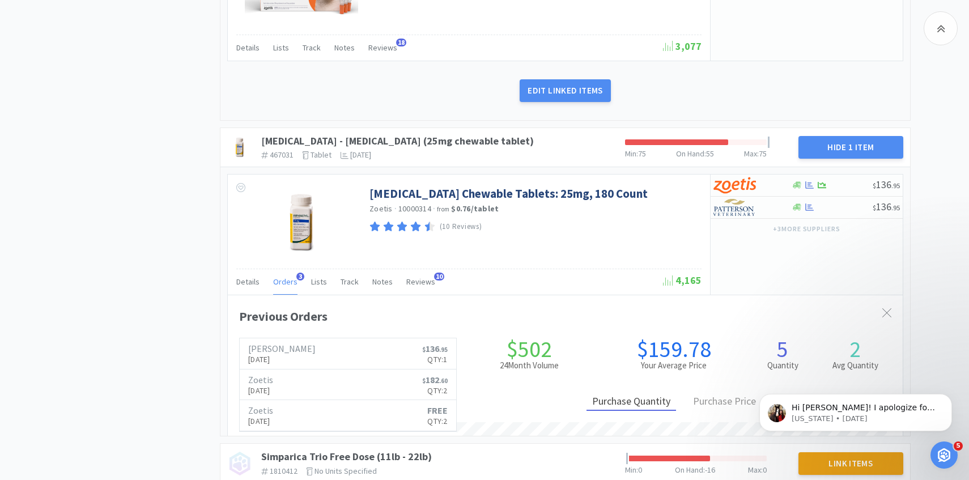
scroll to position [311, 675]
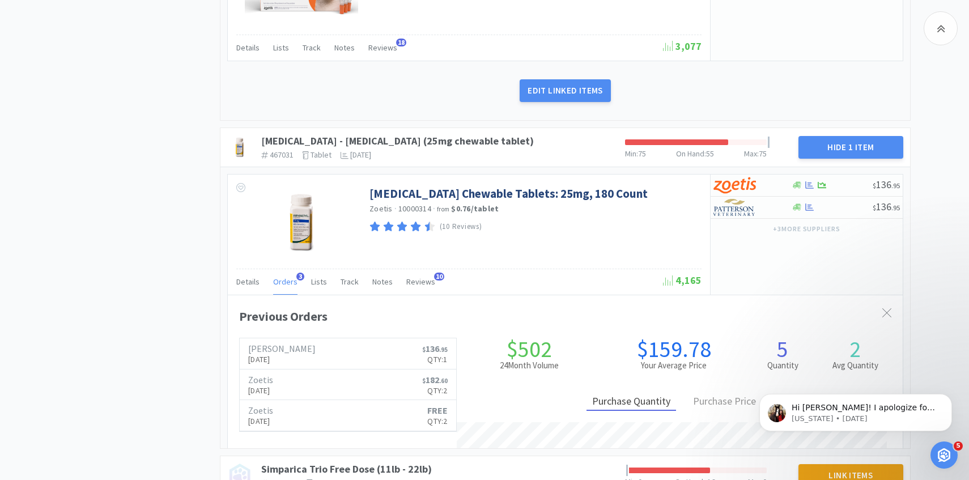
click at [286, 280] on span "Orders" at bounding box center [285, 282] width 24 height 10
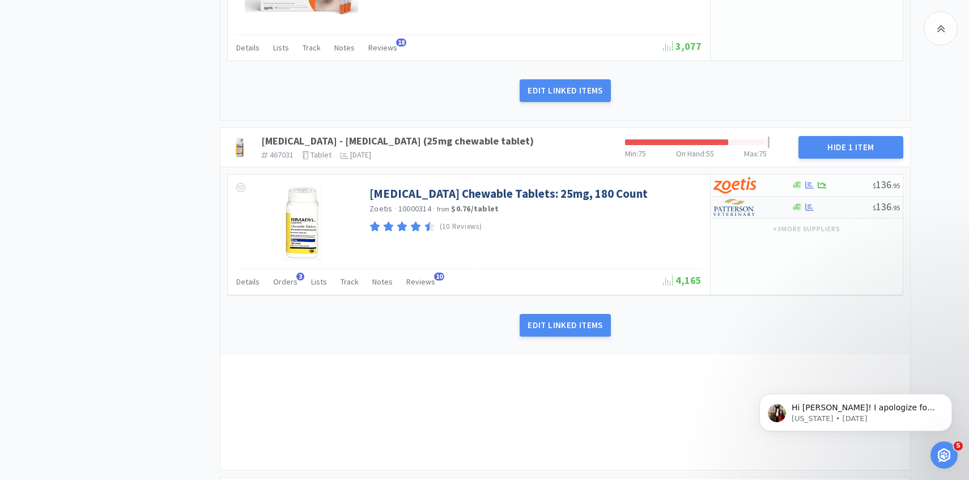
click at [752, 209] on img at bounding box center [735, 207] width 43 height 17
select select "1"
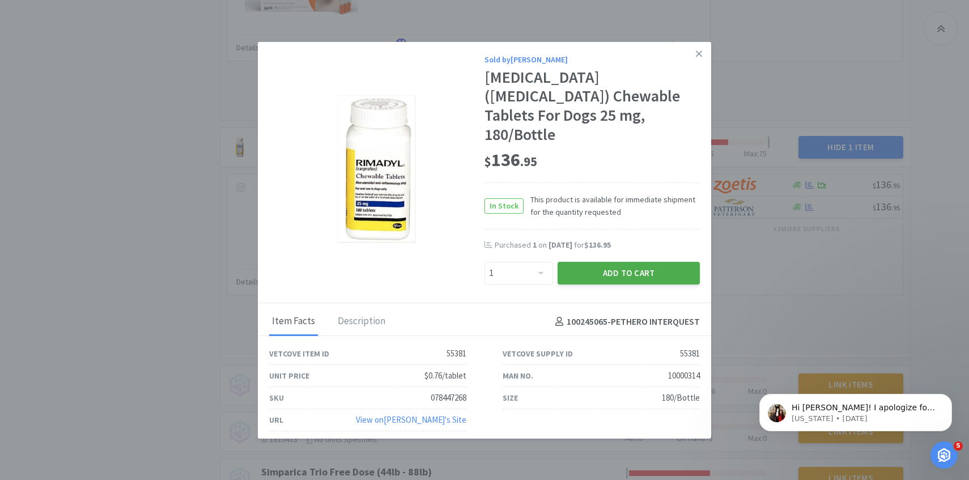
click at [612, 262] on button "Add to Cart" at bounding box center [629, 273] width 142 height 23
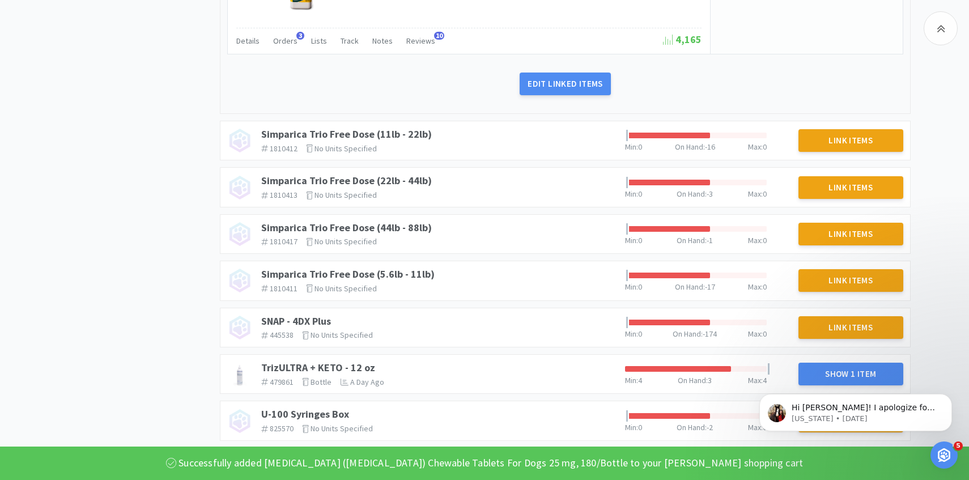
scroll to position [3479, 0]
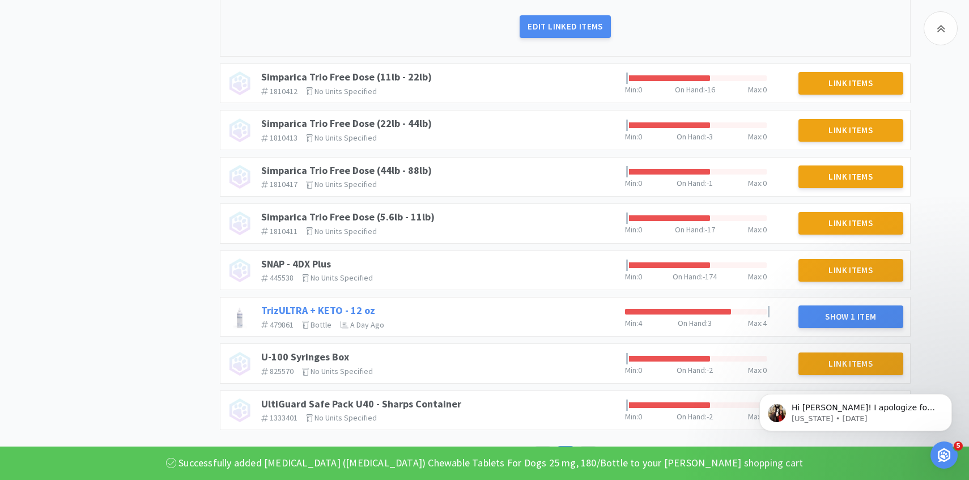
click at [323, 311] on link "TrizULTRA + KETO - 12 oz" at bounding box center [318, 310] width 114 height 13
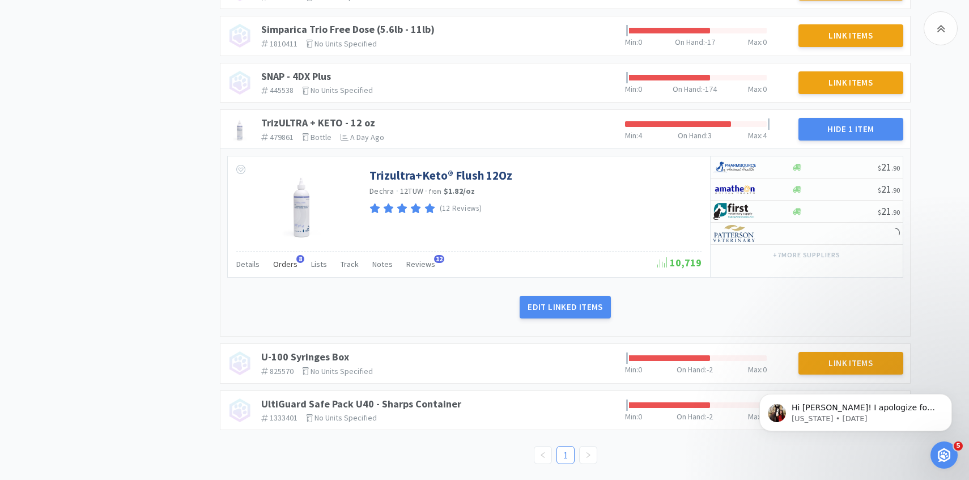
scroll to position [3667, 0]
click at [289, 260] on span "Orders" at bounding box center [285, 264] width 24 height 10
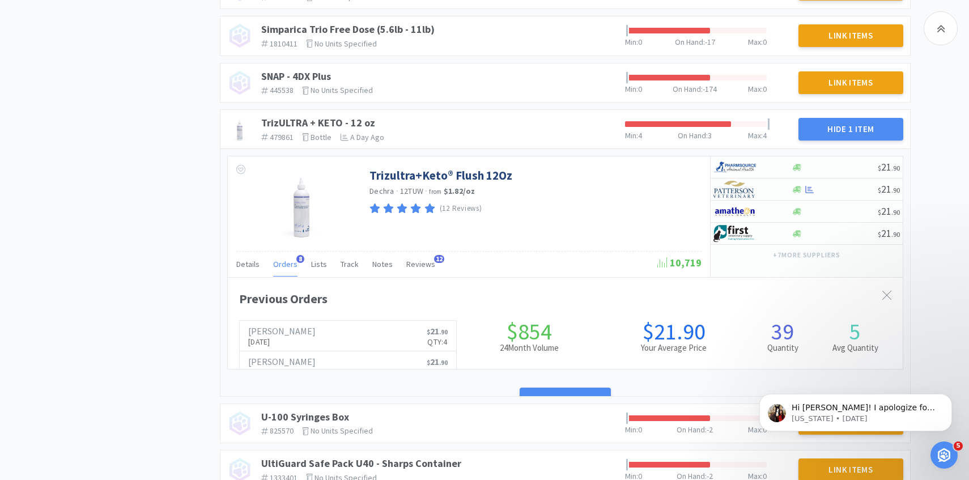
scroll to position [311, 675]
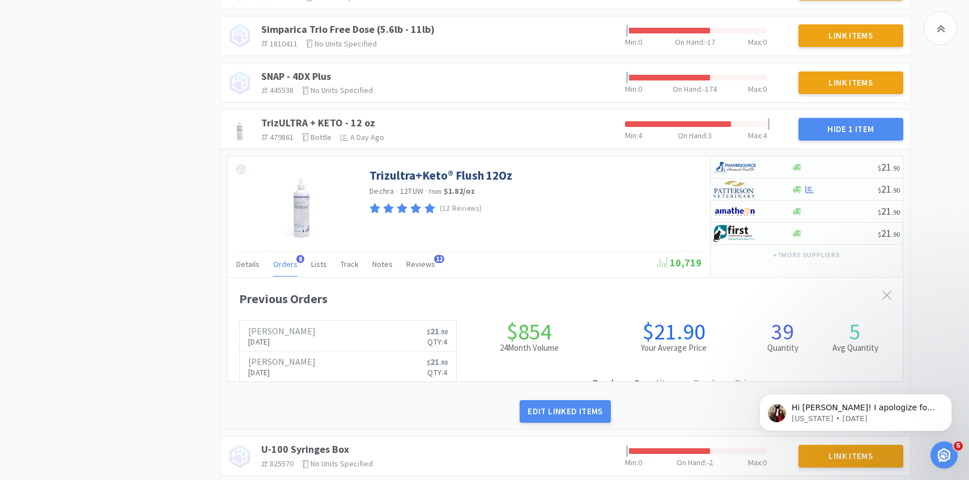
click at [285, 265] on span "Orders" at bounding box center [285, 264] width 24 height 10
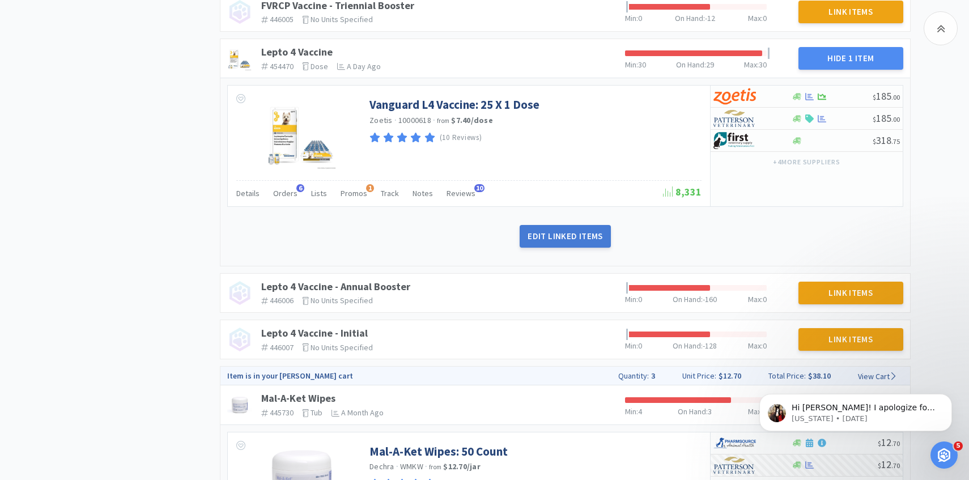
scroll to position [0, 0]
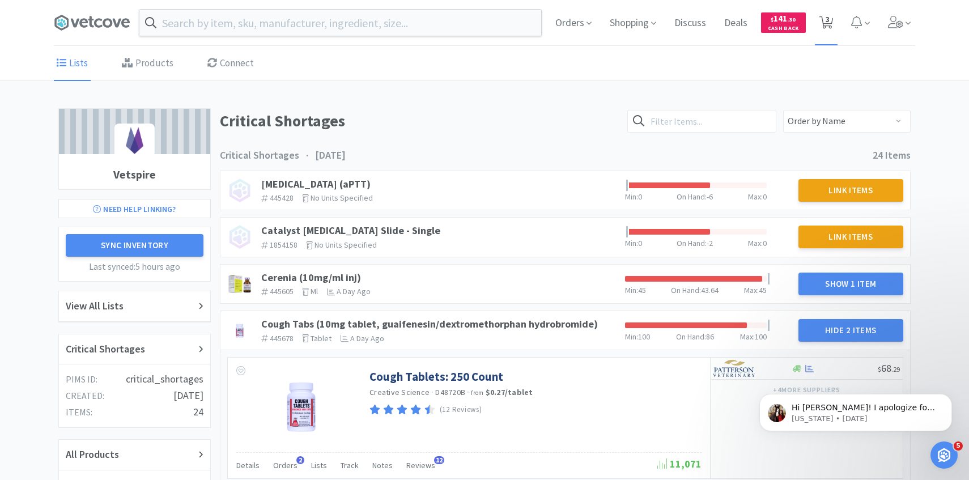
click at [833, 24] on span "3" at bounding box center [826, 22] width 23 height 45
select select "3"
select select "1"
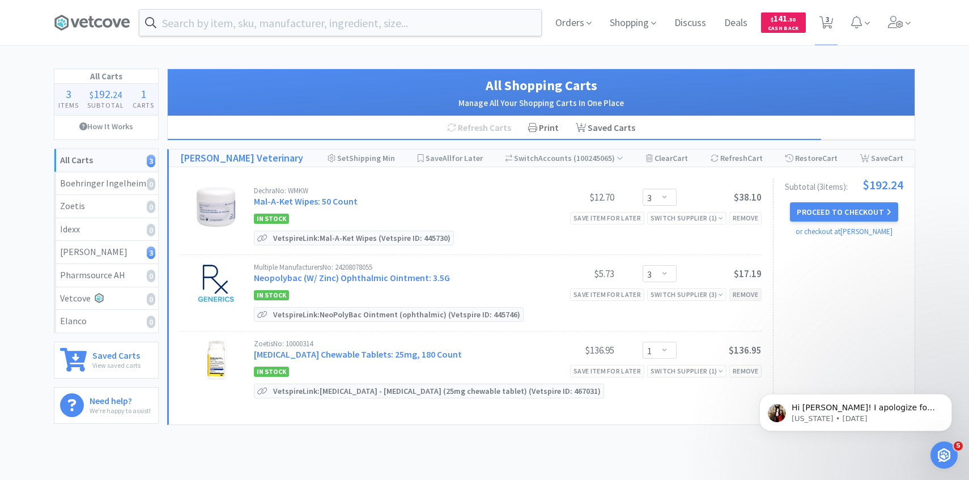
click at [748, 292] on div "Remove" at bounding box center [746, 295] width 32 height 12
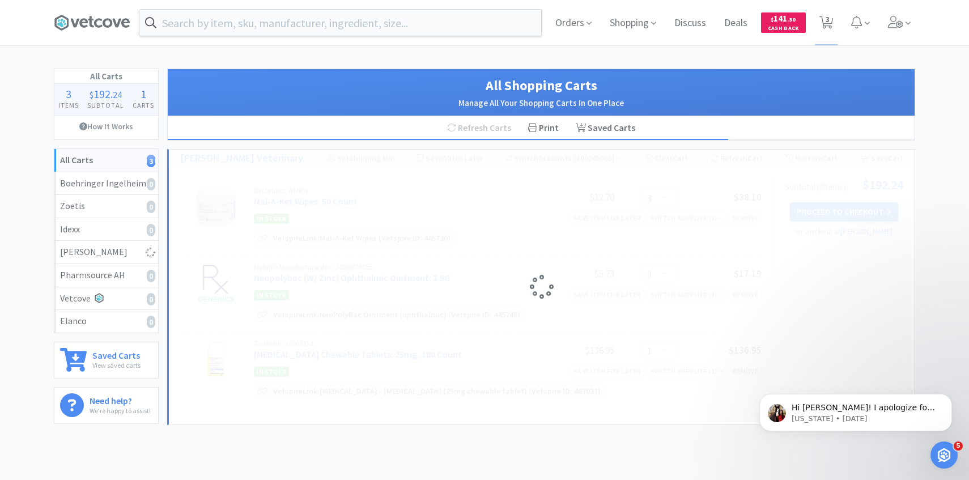
select select "1"
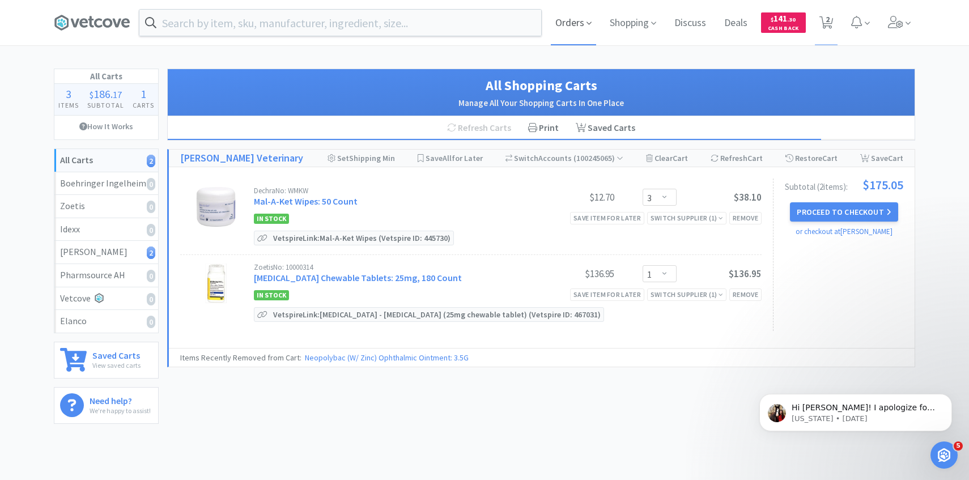
click at [580, 22] on span "Orders" at bounding box center [573, 22] width 45 height 45
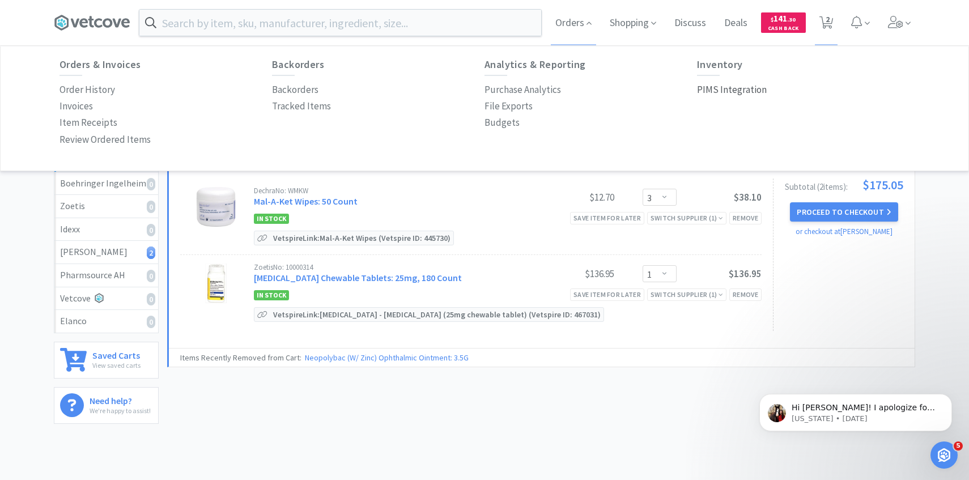
click at [722, 87] on p "PIMS Integration" at bounding box center [732, 89] width 70 height 15
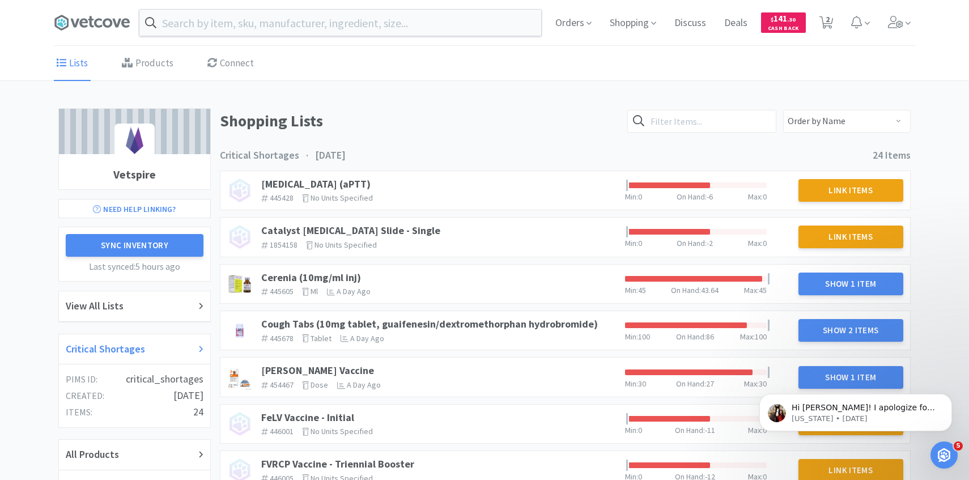
click at [147, 344] on div "Critical Shortages" at bounding box center [135, 349] width 138 height 16
click at [896, 24] on icon at bounding box center [896, 22] width 16 height 12
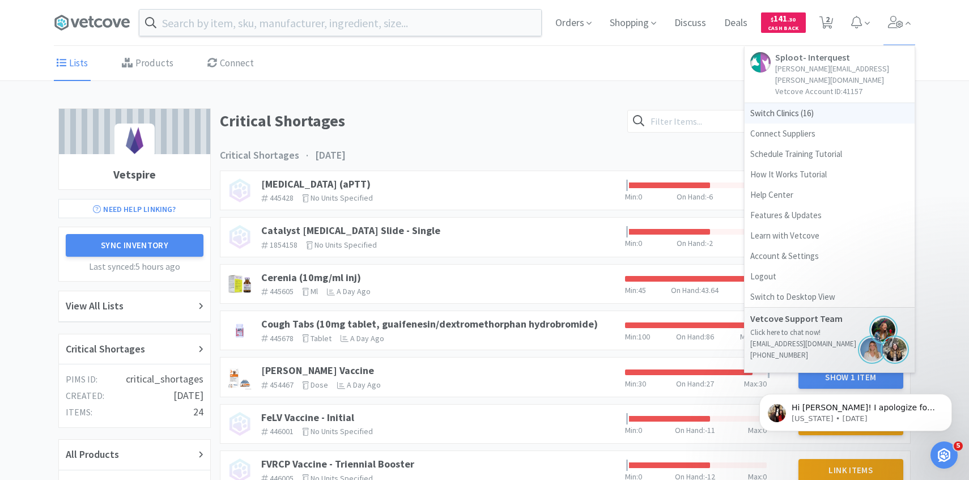
click at [827, 103] on span "Switch Clinics ( 16 )" at bounding box center [830, 113] width 170 height 20
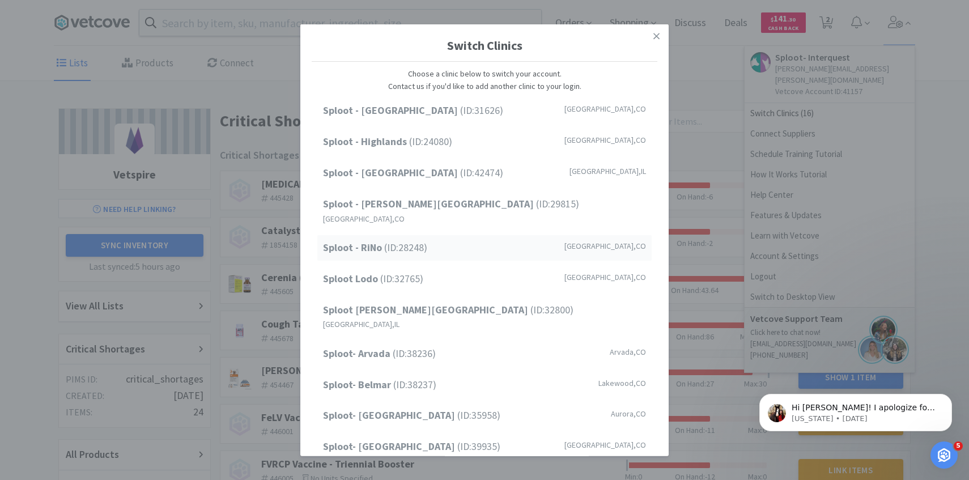
scroll to position [145, 0]
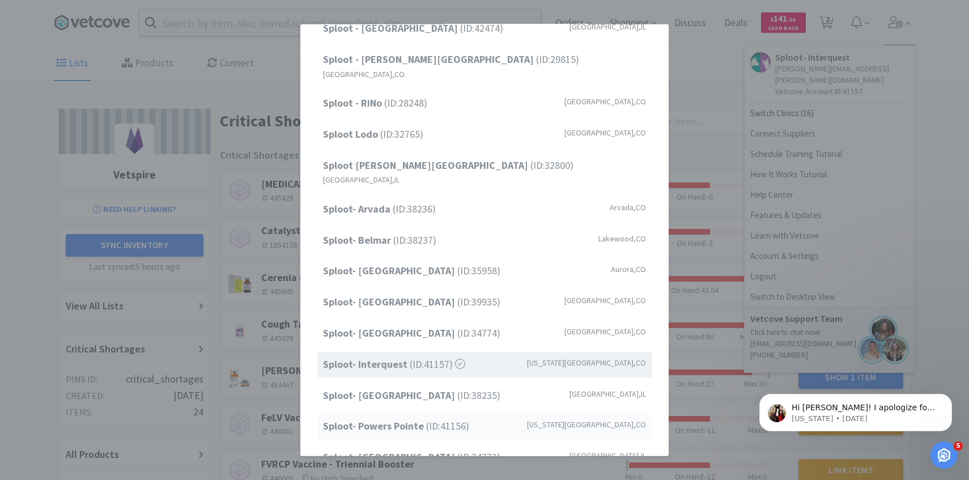
click at [410, 419] on strong "Sploot- Powers Pointe" at bounding box center [374, 425] width 103 height 13
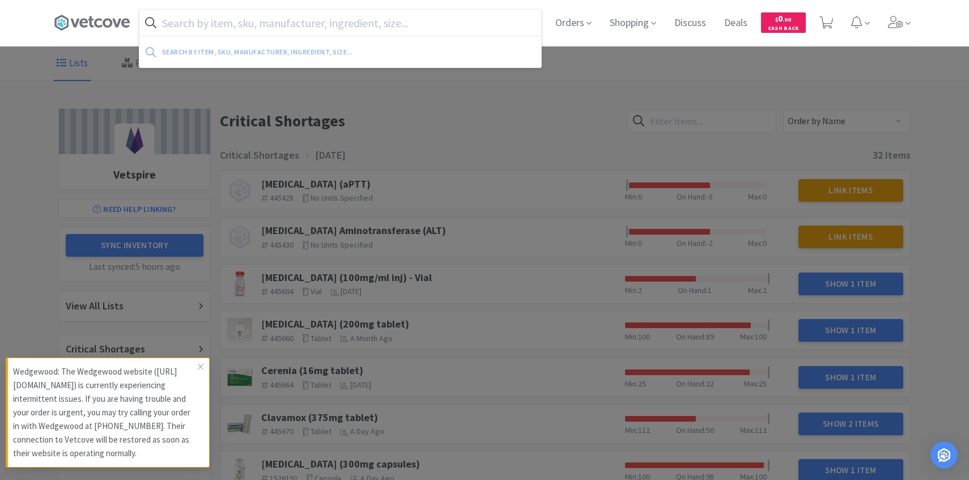
click at [299, 14] on input "text" at bounding box center [340, 23] width 402 height 26
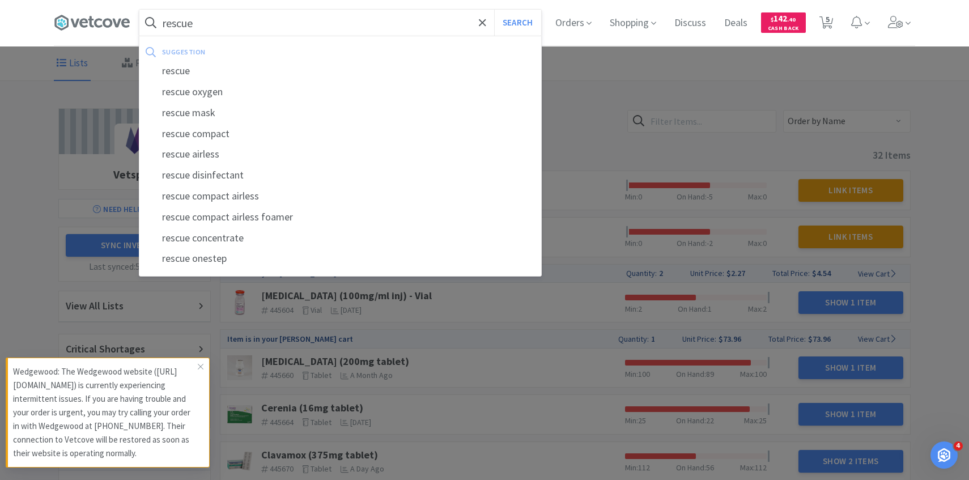
type input "rescue"
click at [494, 10] on button "Search" at bounding box center [517, 23] width 47 height 26
select select "2"
select select "1"
select select "3"
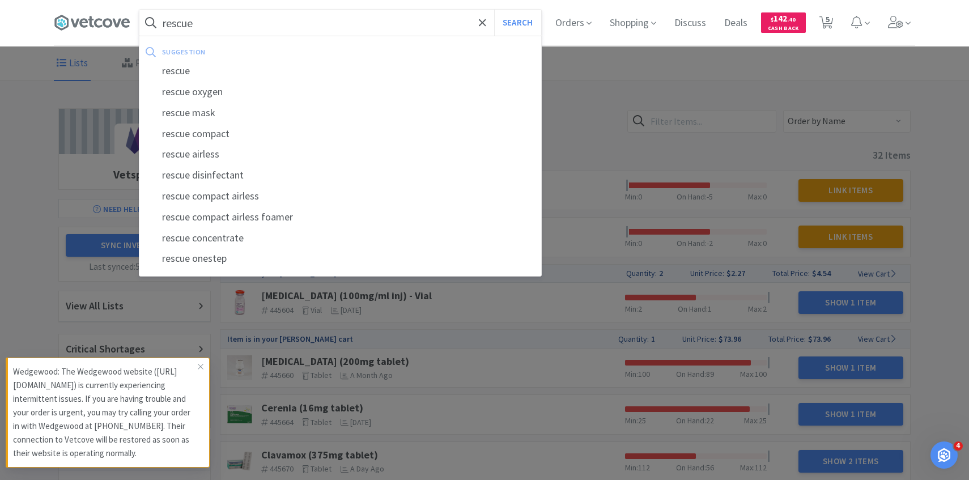
select select "1"
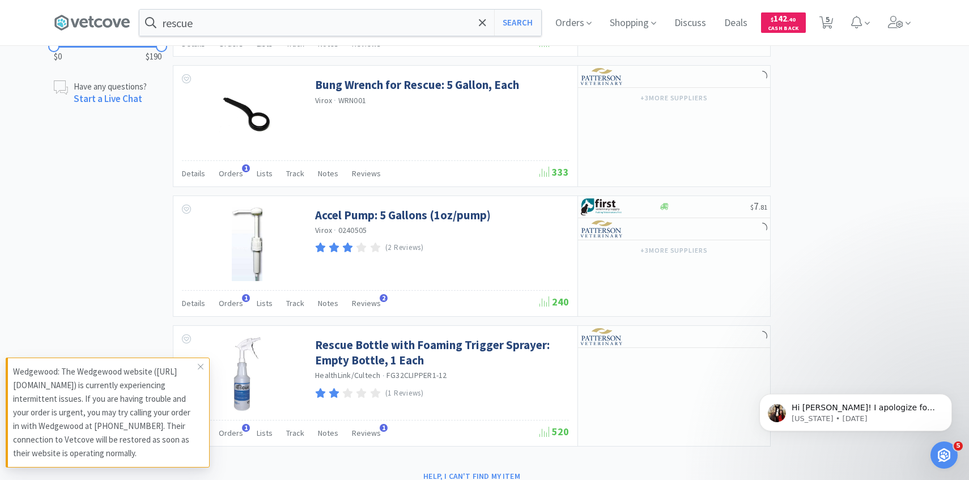
scroll to position [672, 0]
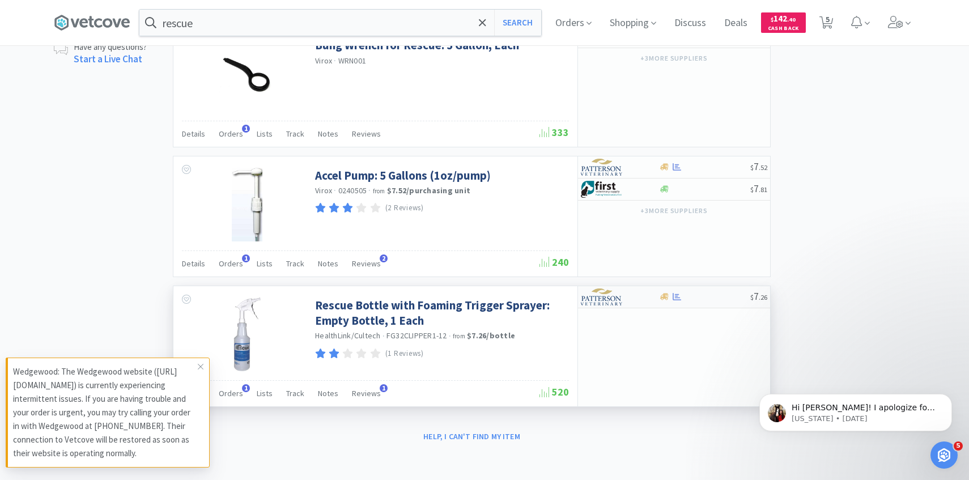
click at [617, 290] on img at bounding box center [602, 297] width 43 height 17
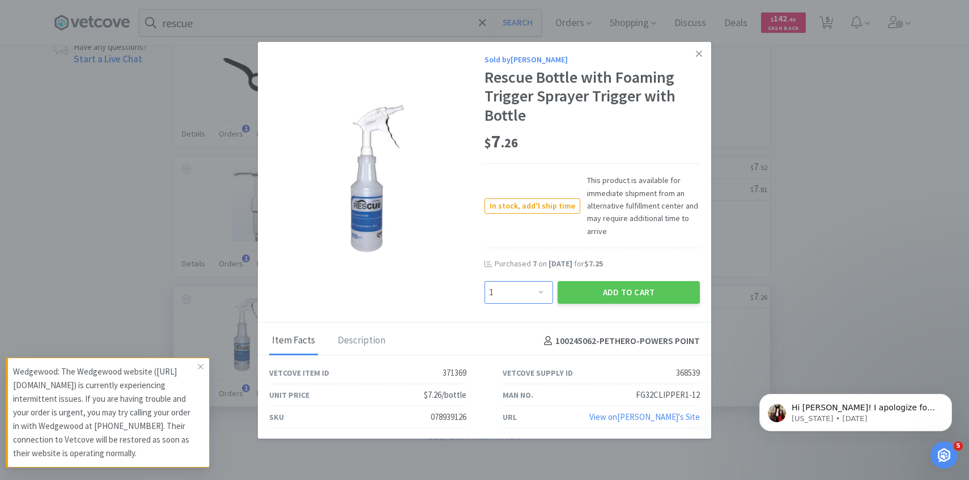
click at [533, 289] on select "Enter Quantity 1 2 3 4 5 6 7 8 9 10 11 12 13 14 15 16 17 18 19 20 Enter Quantity" at bounding box center [519, 292] width 69 height 23
select select "4"
click at [485, 281] on select "Enter Quantity 1 2 3 4 5 6 7 8 9 10 11 12 13 14 15 16 17 18 19 20 Enter Quantity" at bounding box center [519, 292] width 69 height 23
click at [629, 288] on button "Add to Cart" at bounding box center [629, 292] width 142 height 23
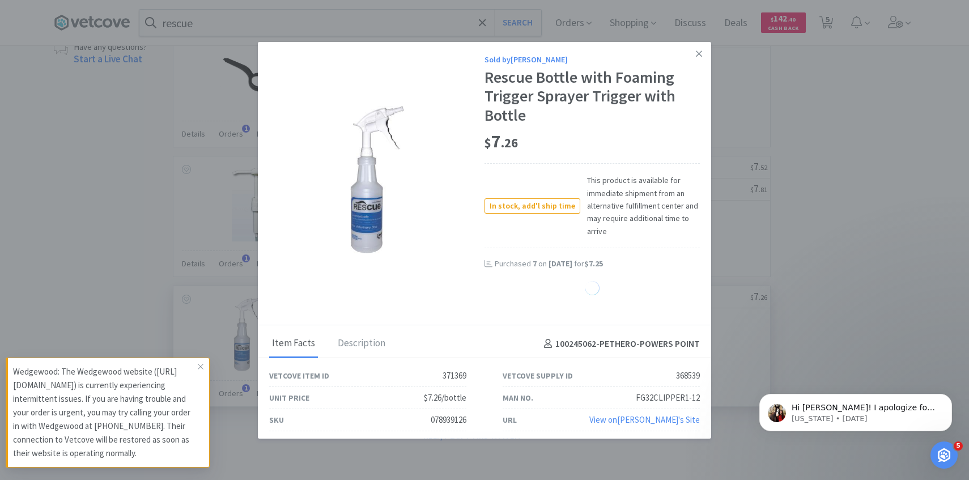
select select "4"
select select "1"
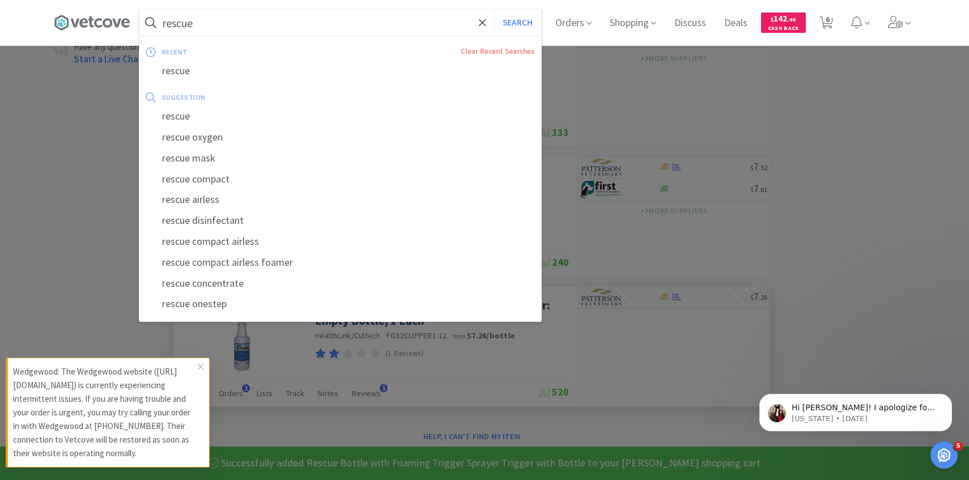
click at [392, 24] on input "rescue" at bounding box center [340, 23] width 402 height 26
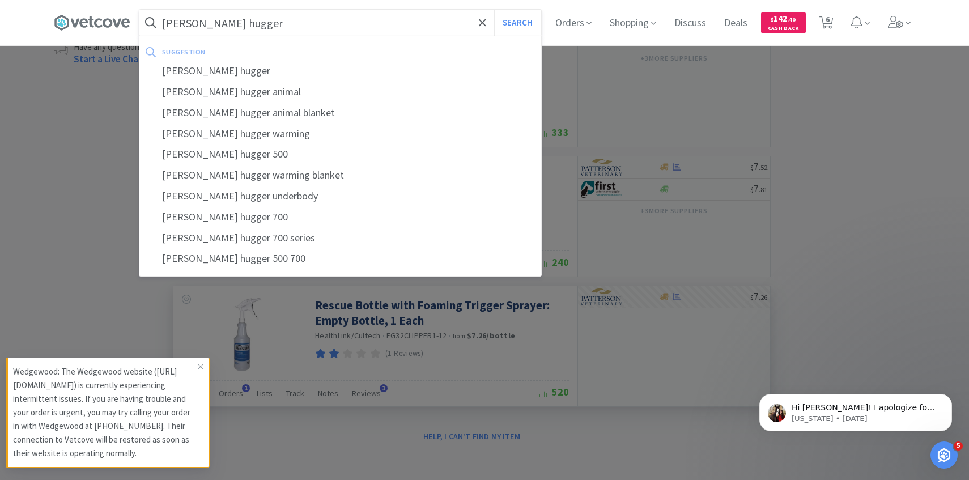
type input "[PERSON_NAME] hugger"
click at [494, 10] on button "Search" at bounding box center [517, 23] width 47 height 26
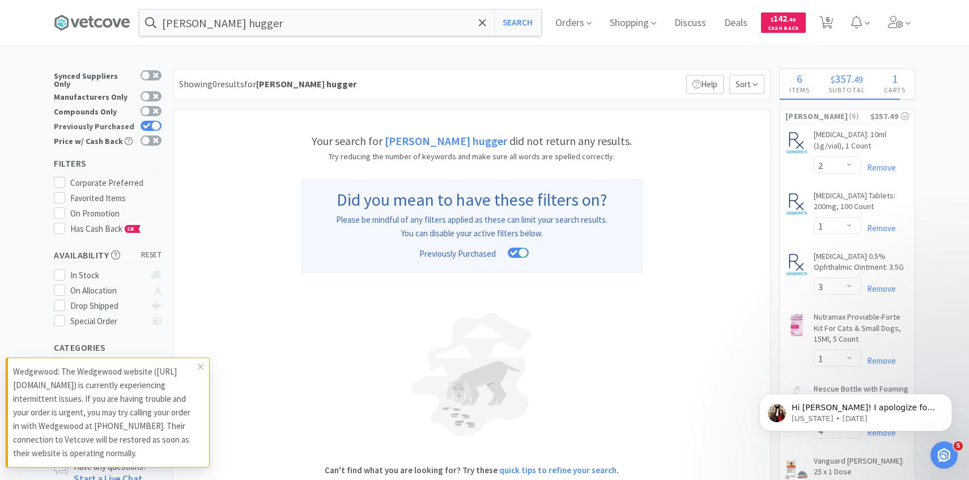
click at [144, 123] on icon at bounding box center [147, 126] width 8 height 6
checkbox input "false"
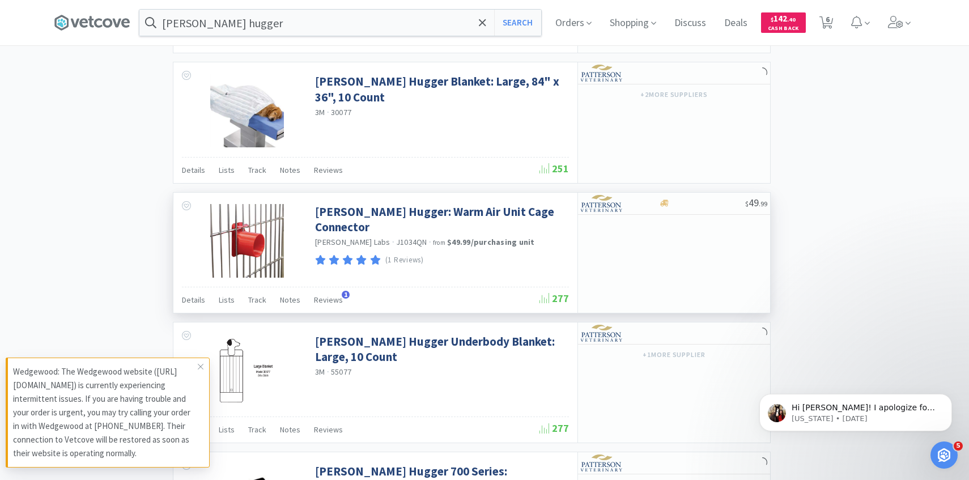
scroll to position [956, 0]
click at [625, 214] on div "$ 49 . 99" at bounding box center [674, 204] width 192 height 22
select select "1"
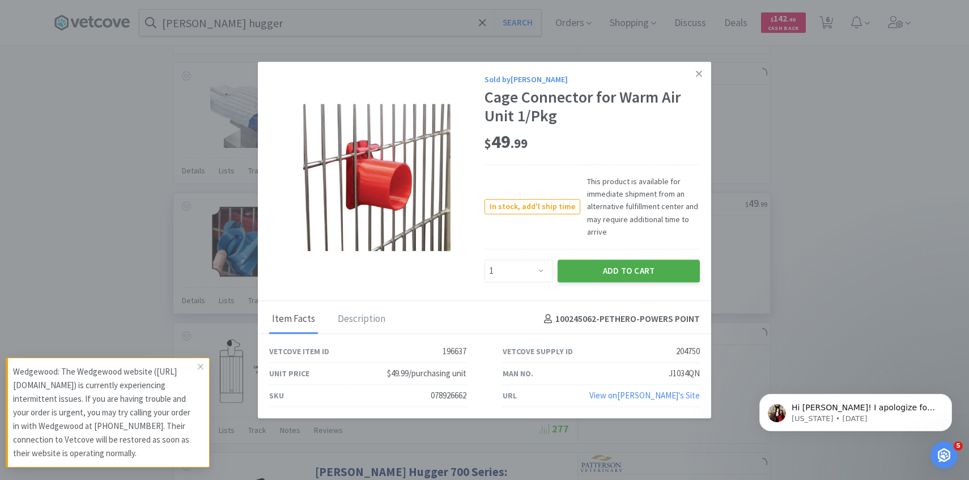
click at [625, 270] on button "Add to Cart" at bounding box center [629, 271] width 142 height 23
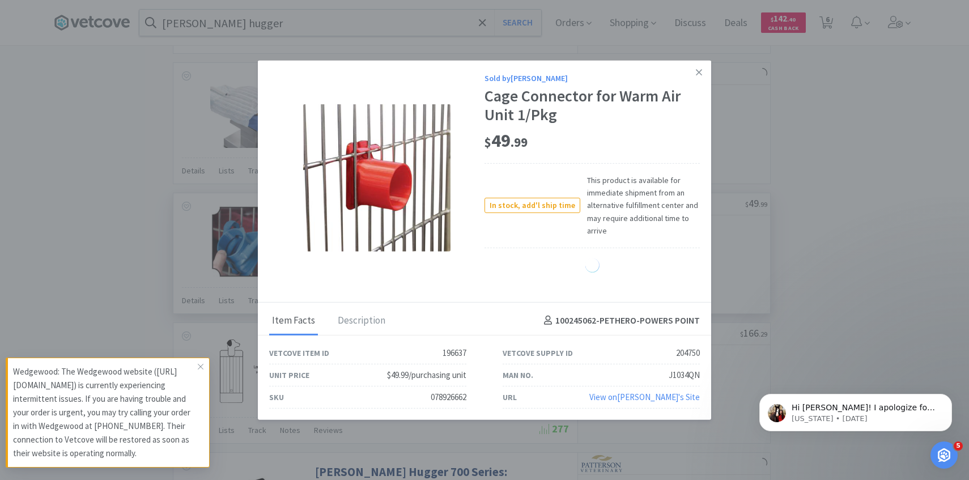
select select "1"
select select "2"
select select "1"
select select "3"
select select "1"
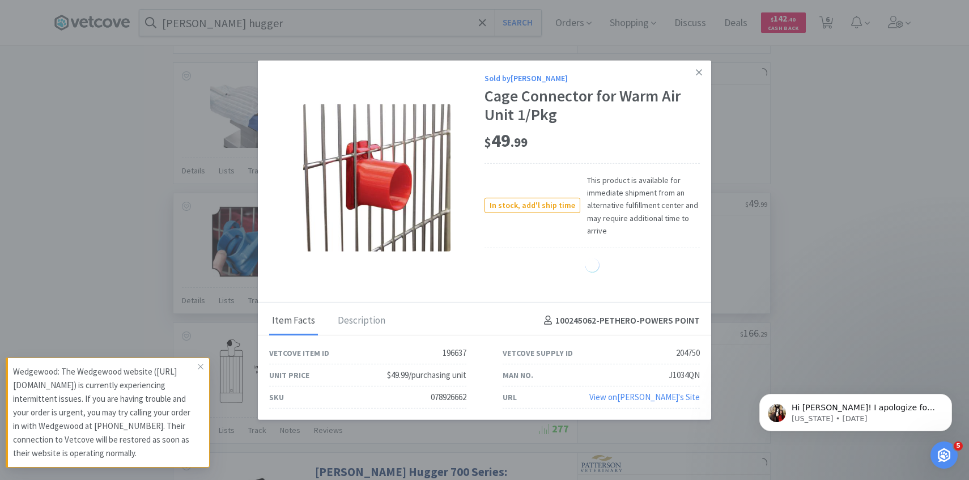
select select "4"
select select "1"
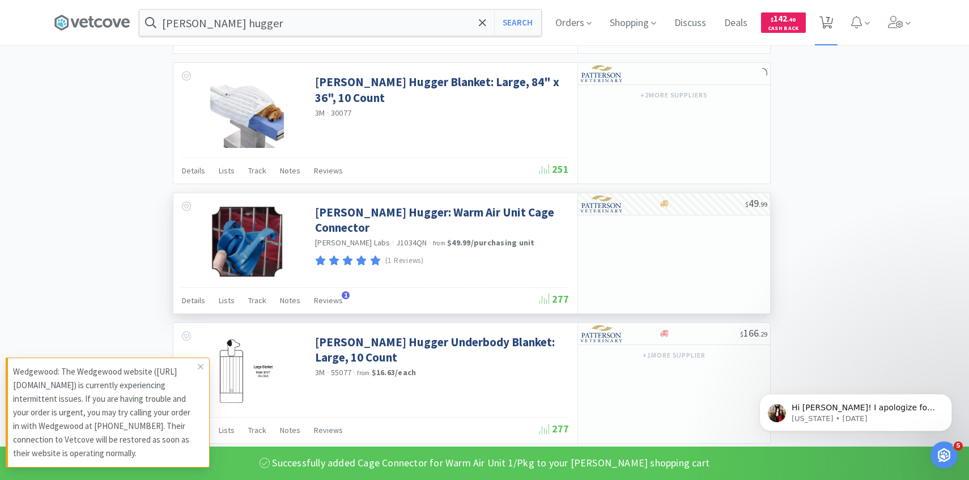
click at [830, 20] on icon at bounding box center [827, 22] width 14 height 12
select select "1"
select select "2"
select select "1"
select select "3"
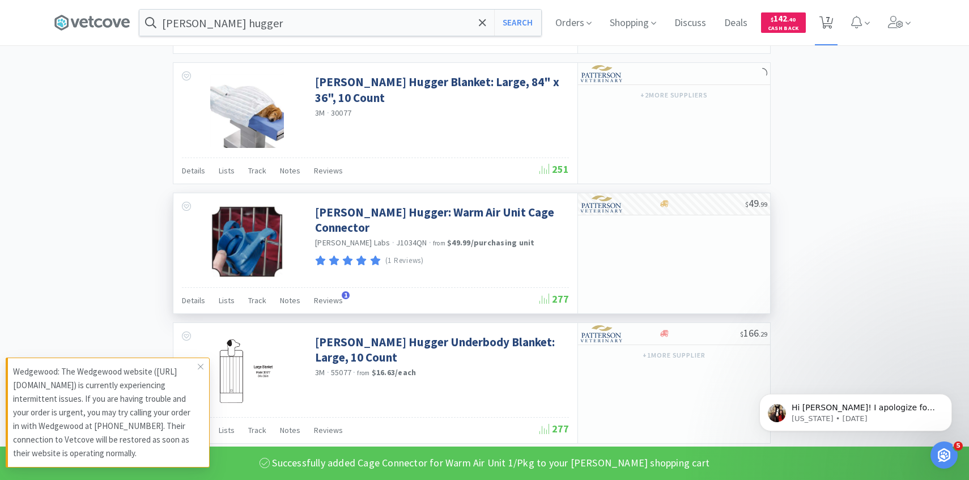
select select "1"
select select "4"
select select "1"
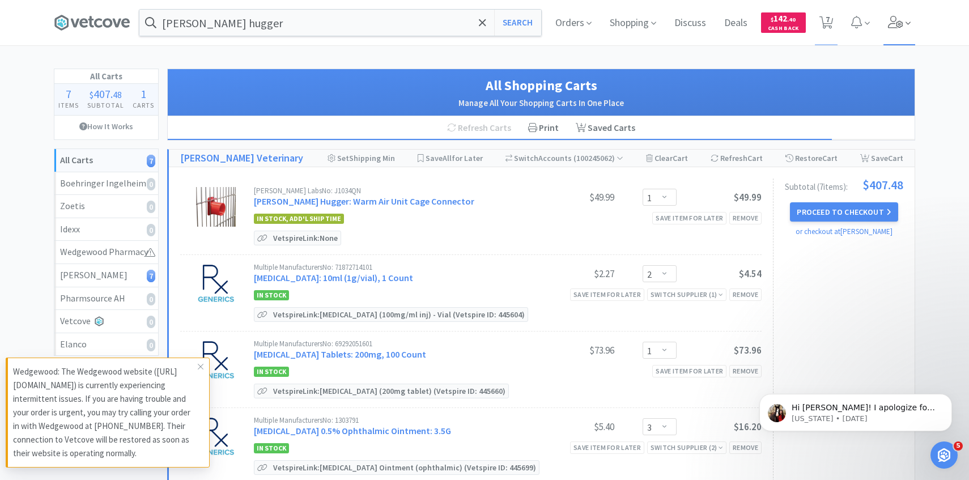
click at [905, 44] on span at bounding box center [900, 22] width 32 height 45
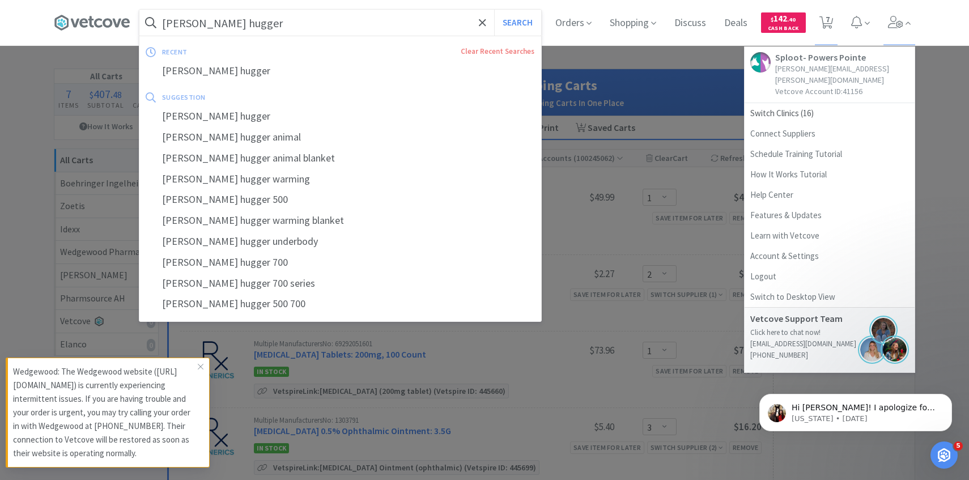
click at [214, 24] on input "[PERSON_NAME] hugger" at bounding box center [340, 23] width 402 height 26
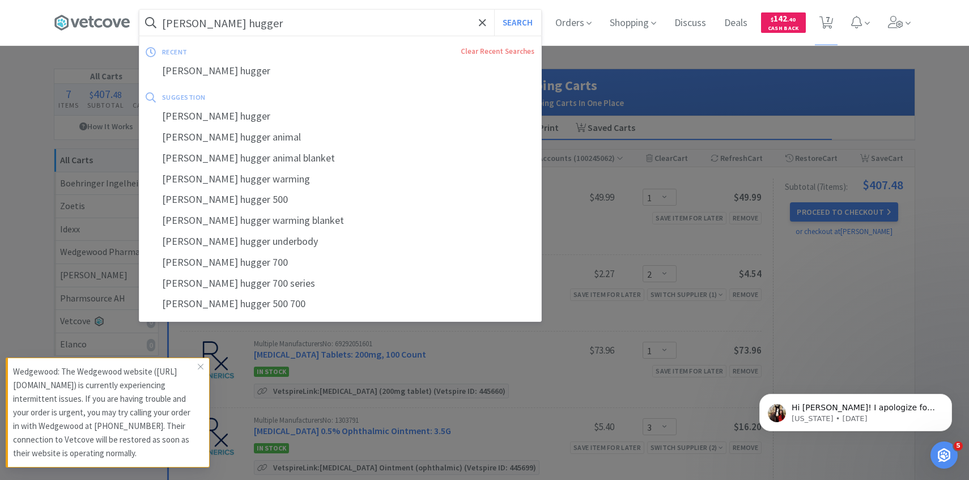
paste input "22 G 3/4" Hypodermic"
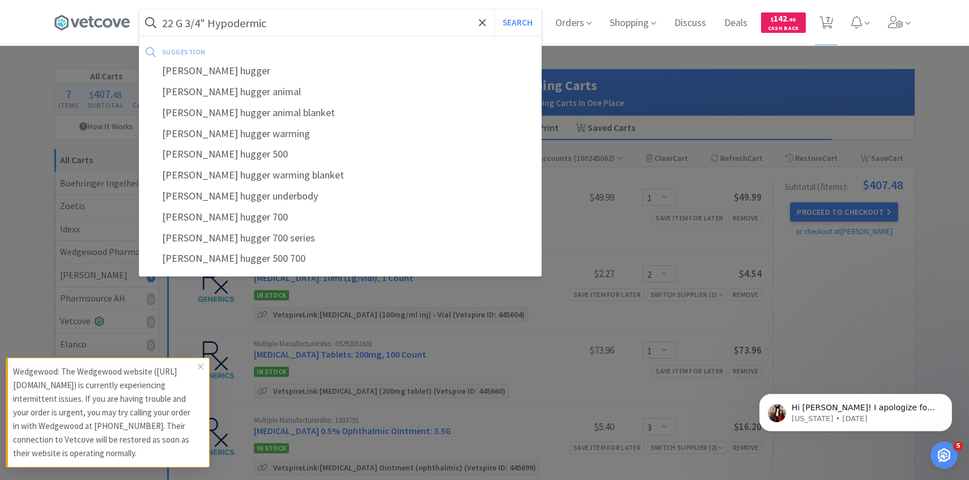
type input "22 G 3/4" Hypodermic"
click at [494, 10] on button "Search" at bounding box center [517, 23] width 47 height 26
select select "1"
select select "2"
select select "1"
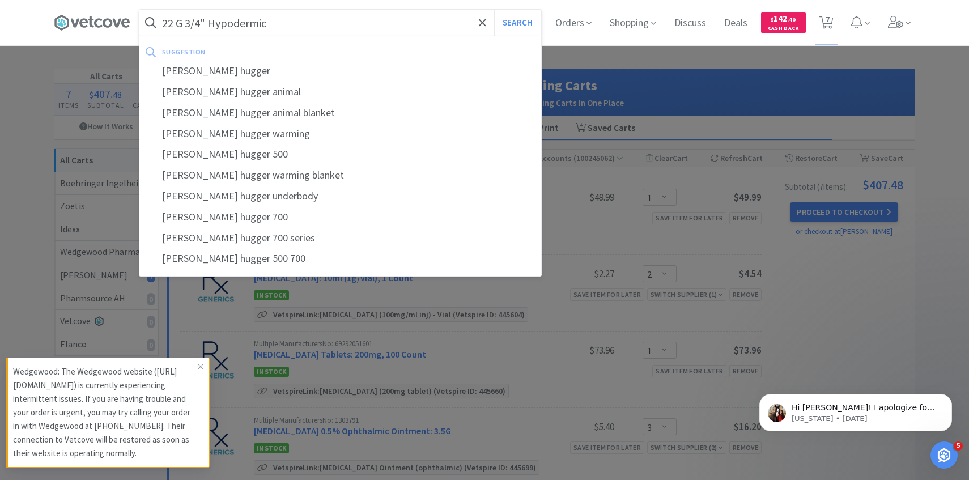
select select "3"
select select "1"
select select "4"
select select "1"
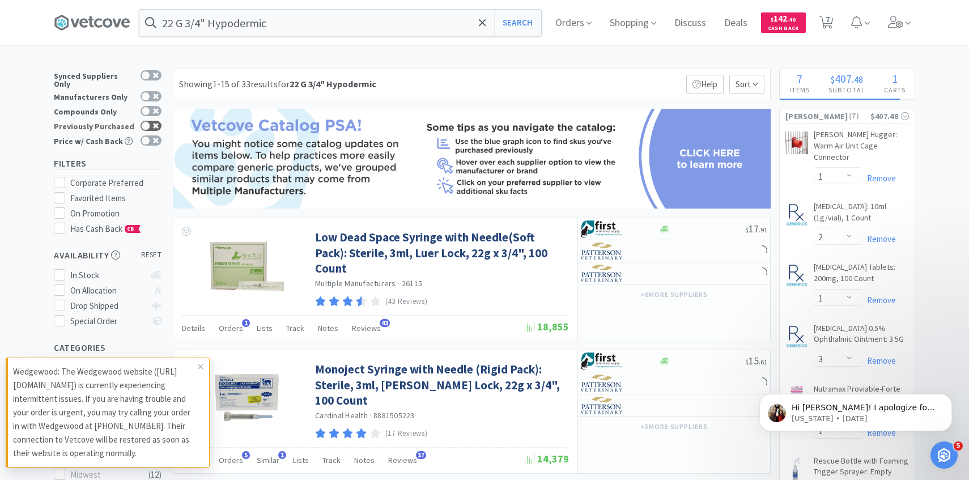
click at [149, 121] on div at bounding box center [145, 125] width 9 height 9
checkbox input "true"
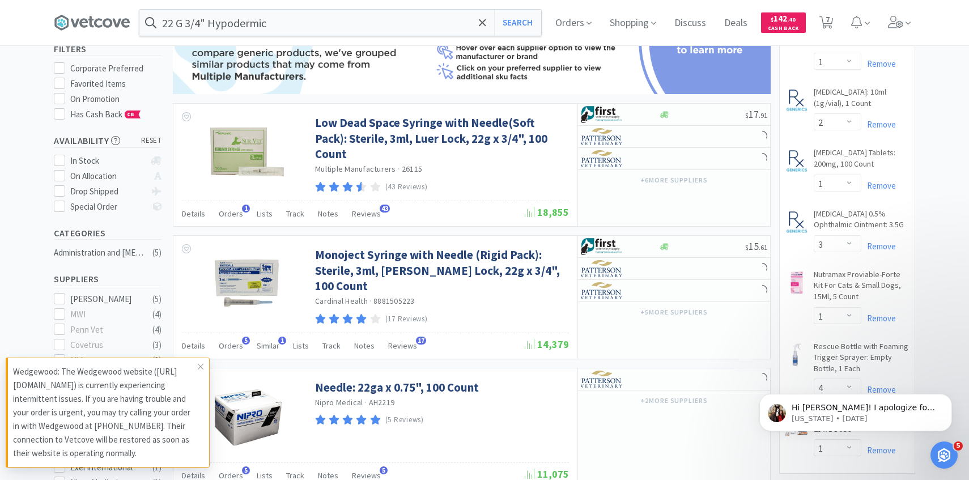
scroll to position [116, 0]
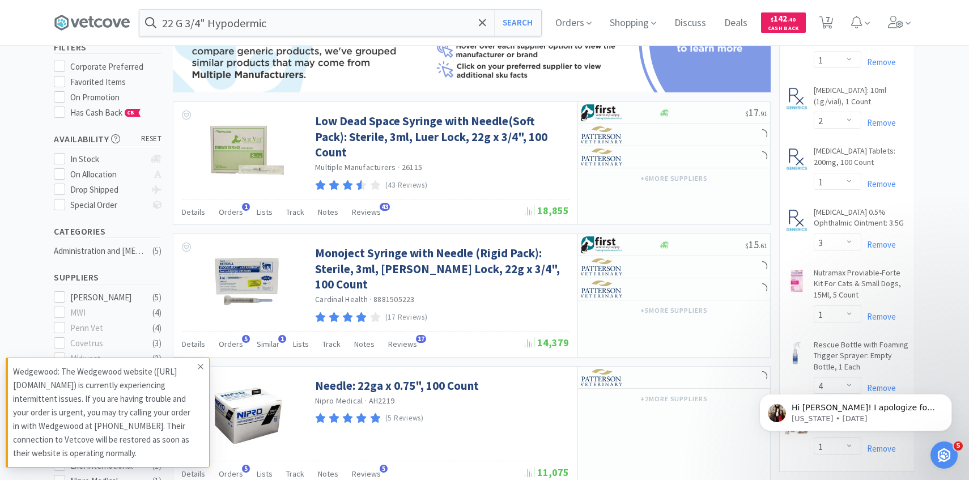
click at [204, 369] on icon at bounding box center [200, 366] width 7 height 9
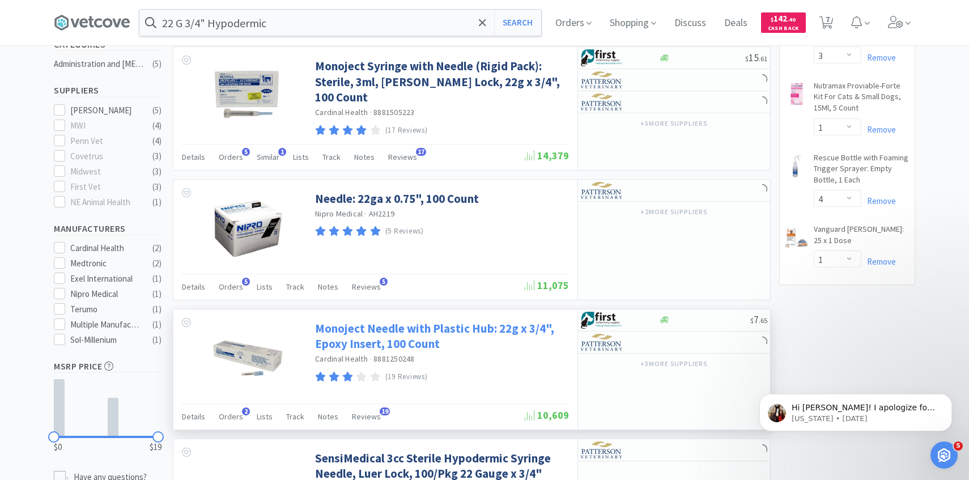
scroll to position [315, 0]
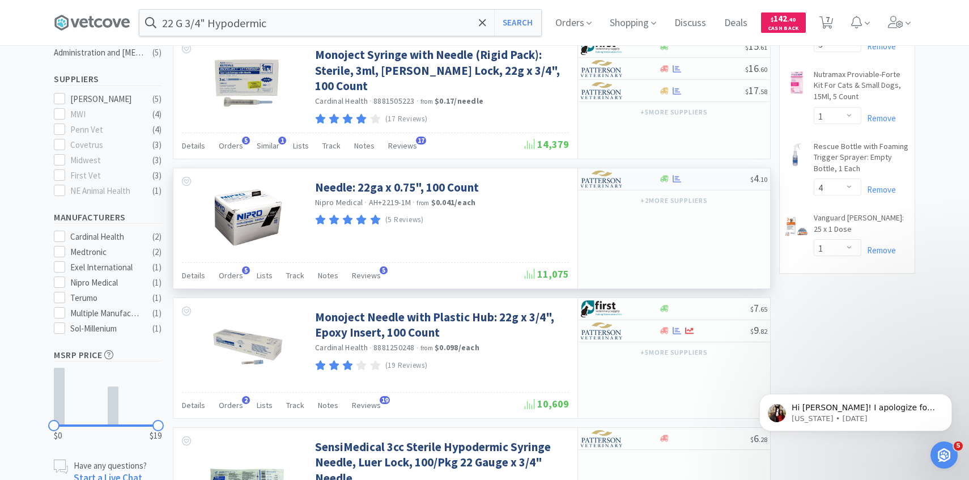
click at [622, 172] on img at bounding box center [602, 179] width 43 height 17
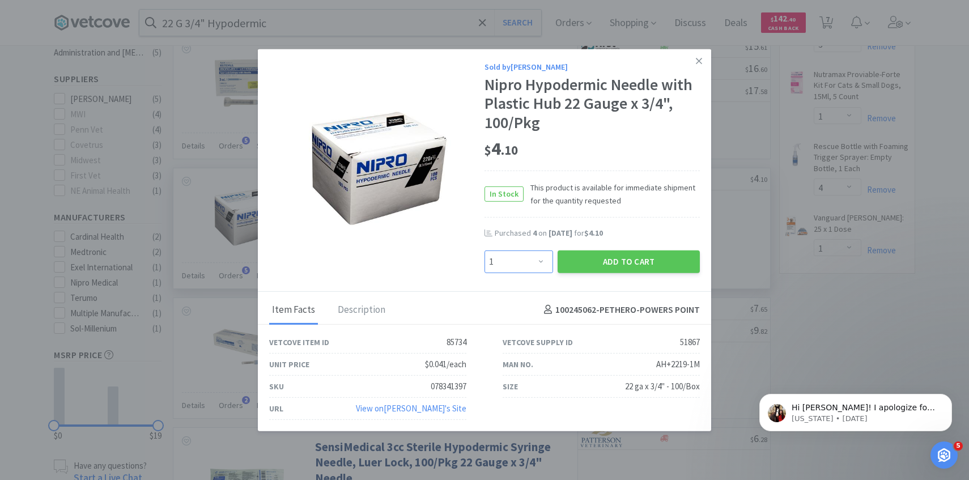
click at [531, 256] on select "Enter Quantity 1 2 3 4 5 6 7 8 9 10 11 12 13 14 15 16 17 18 19 20 Enter Quantity" at bounding box center [519, 261] width 69 height 23
select select "2"
click at [485, 250] on select "Enter Quantity 1 2 3 4 5 6 7 8 9 10 11 12 13 14 15 16 17 18 19 20 Enter Quantity" at bounding box center [519, 261] width 69 height 23
click at [589, 273] on div "Add to Cart" at bounding box center [629, 261] width 147 height 27
click at [589, 267] on button "Add to Cart" at bounding box center [629, 261] width 142 height 23
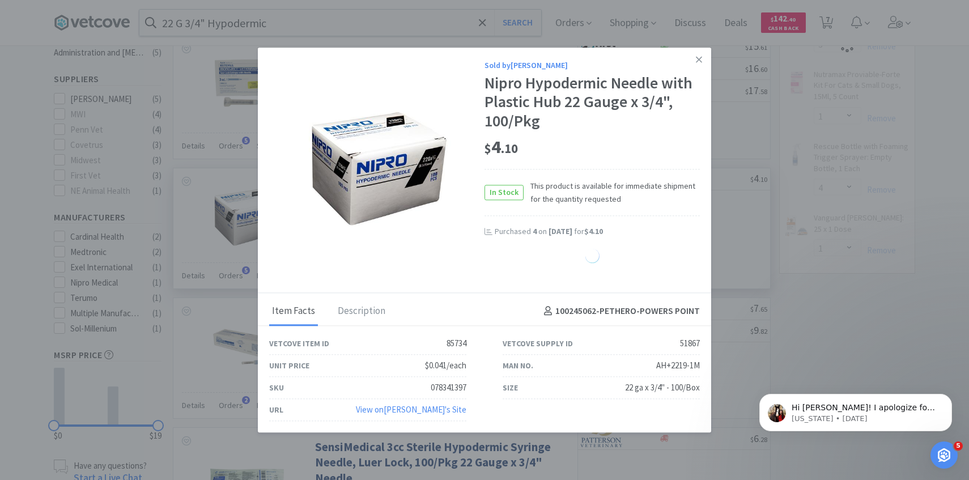
select select "2"
select select "1"
select select "4"
select select "1"
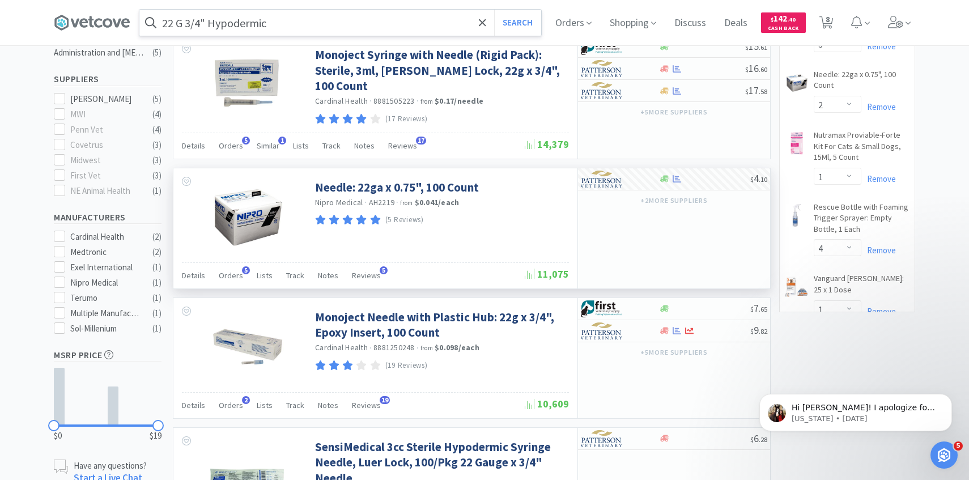
click at [274, 19] on input "22 G 3/4" Hypodermic" at bounding box center [340, 23] width 402 height 26
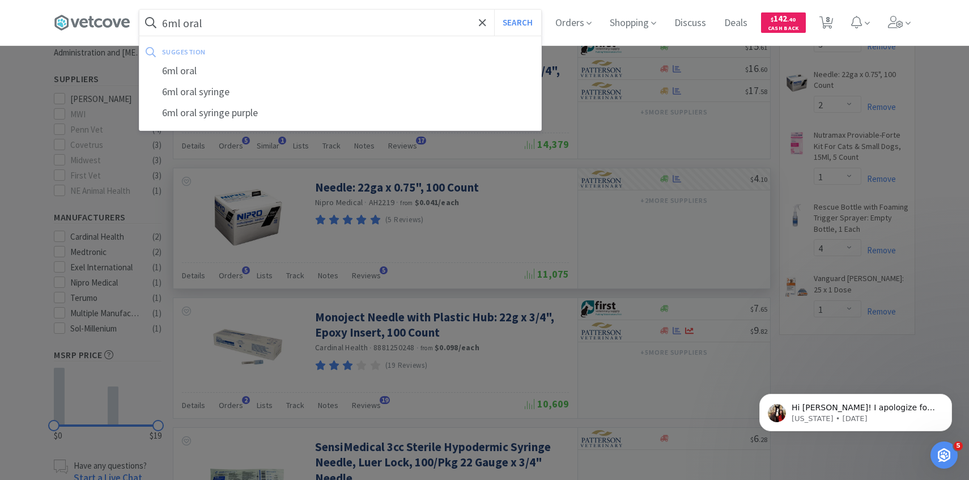
type input "6ml oral"
click at [494, 10] on button "Search" at bounding box center [517, 23] width 47 height 26
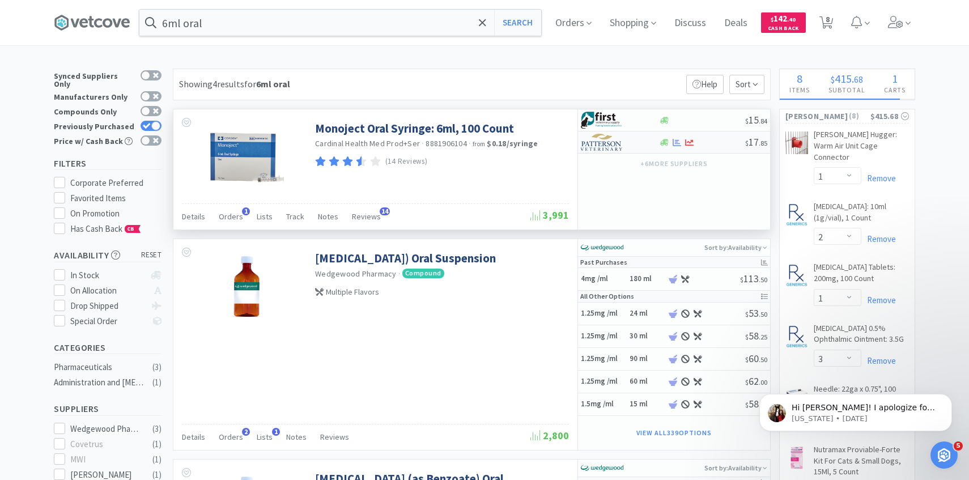
click at [647, 145] on div at bounding box center [620, 142] width 78 height 19
select select "1"
click at [913, 10] on span at bounding box center [900, 22] width 32 height 45
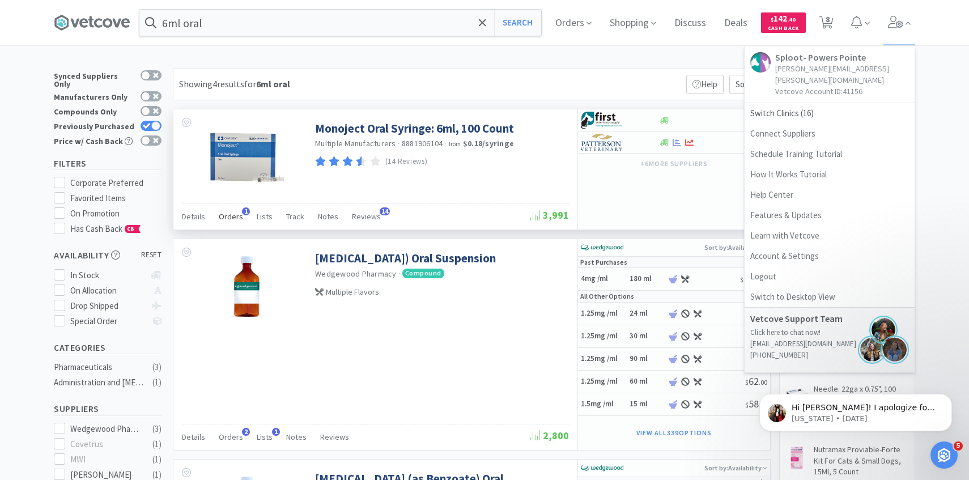
click at [224, 220] on span "Orders" at bounding box center [231, 216] width 24 height 10
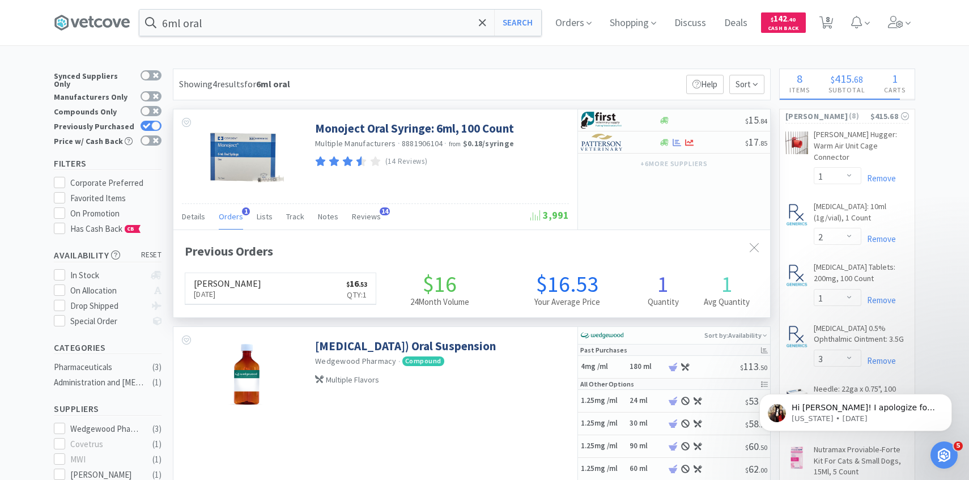
scroll to position [294, 597]
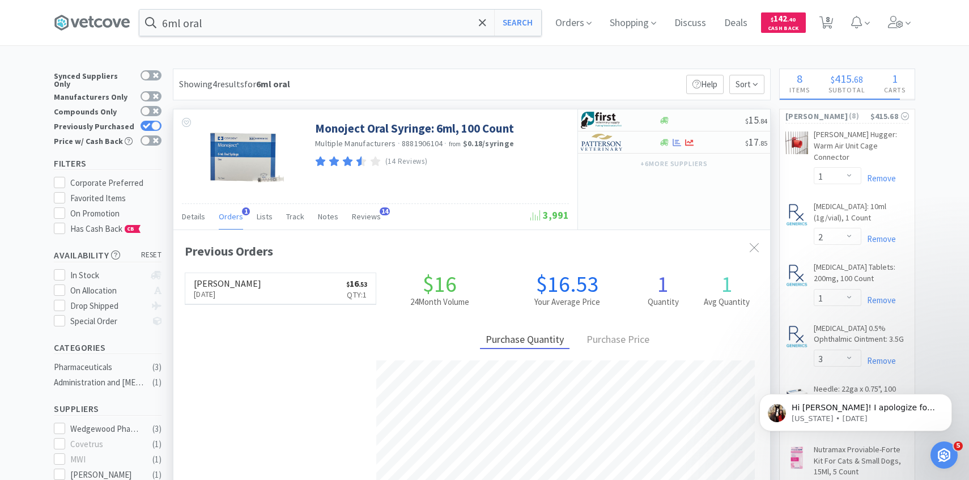
click at [232, 221] on span "Orders" at bounding box center [231, 216] width 24 height 10
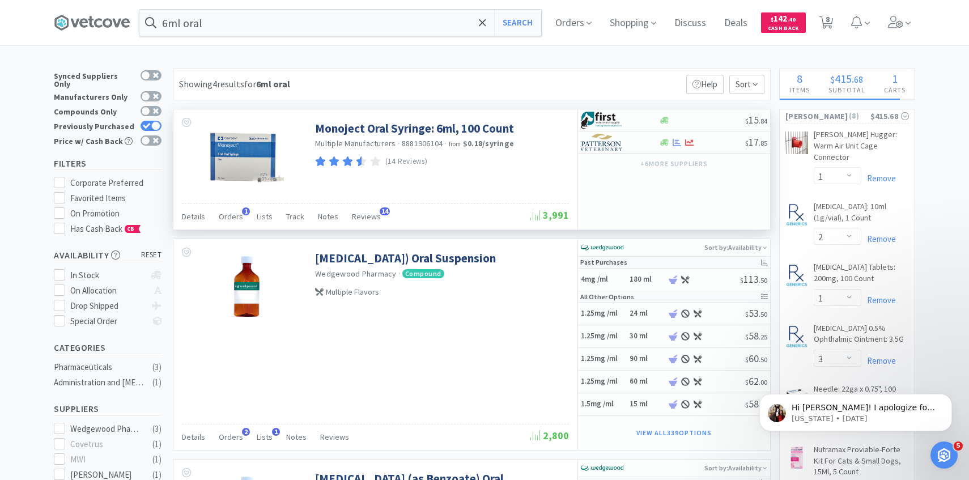
click at [611, 154] on div "+ 6 more supplier s" at bounding box center [674, 163] width 192 height 19
click at [645, 145] on div at bounding box center [620, 142] width 78 height 19
select select "1"
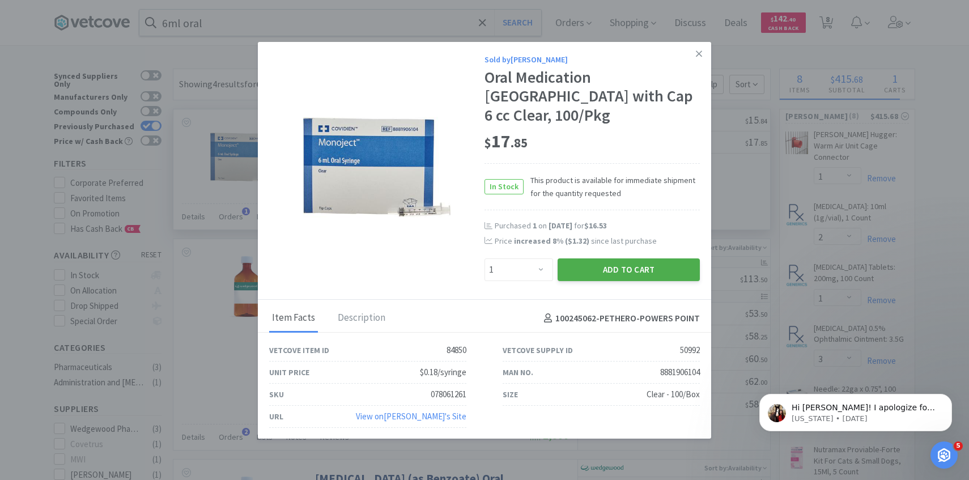
click at [588, 258] on button "Add to Cart" at bounding box center [629, 269] width 142 height 23
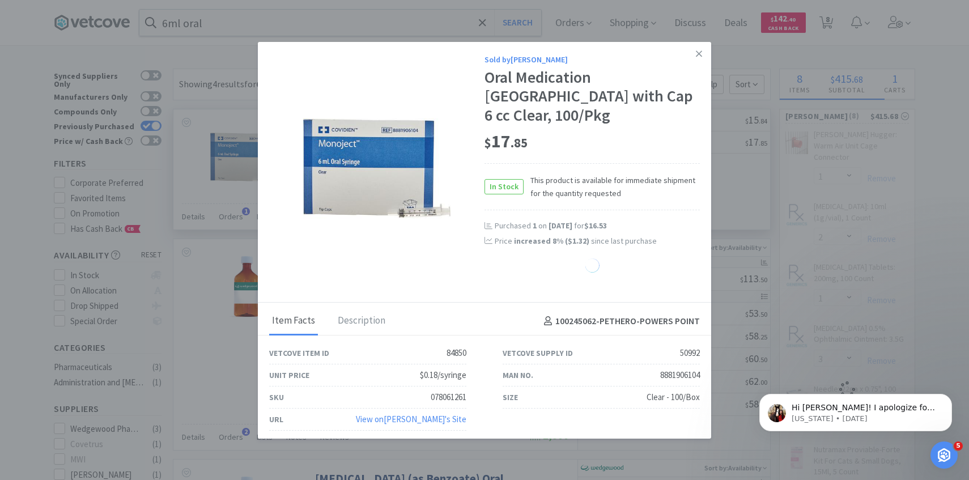
select select "1"
select select "2"
select select "1"
select select "4"
select select "1"
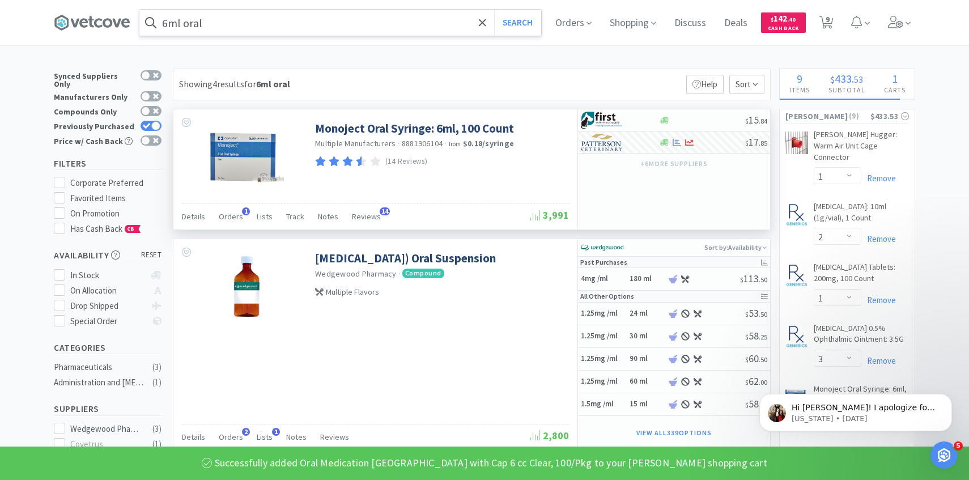
click at [233, 26] on input "6ml oral" at bounding box center [340, 23] width 402 height 26
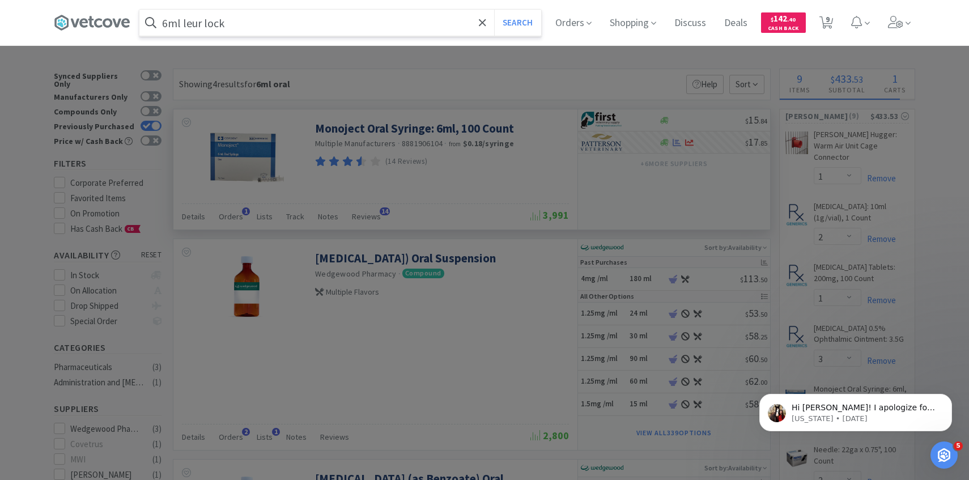
type input "6ml leur lock"
click at [494, 10] on button "Search" at bounding box center [517, 23] width 47 height 26
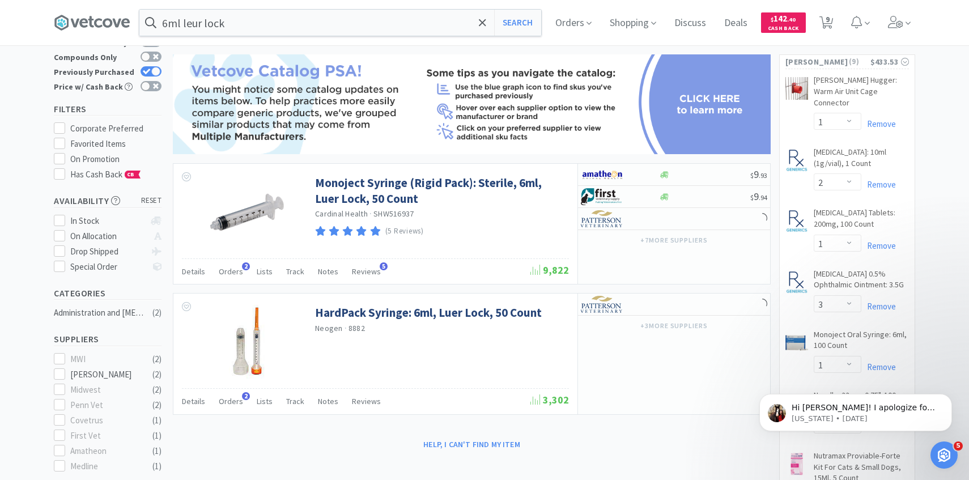
scroll to position [68, 0]
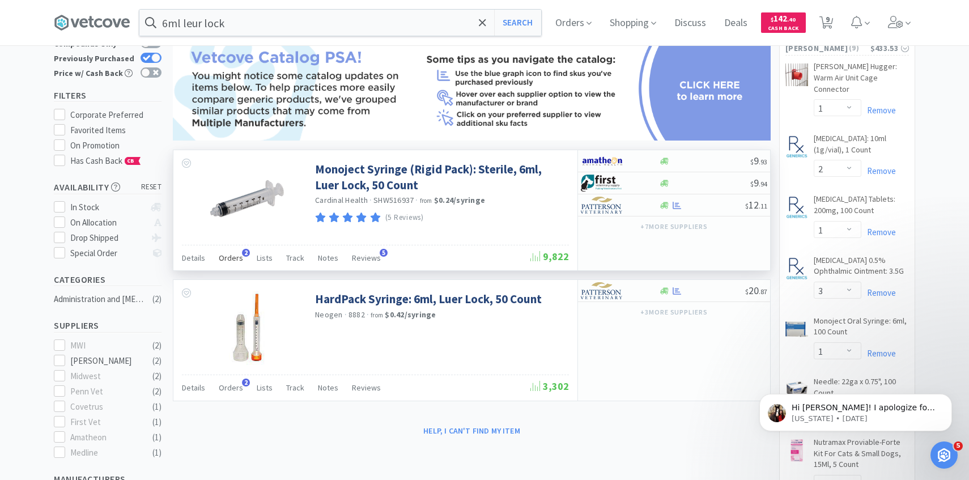
click at [235, 259] on span "Orders" at bounding box center [231, 258] width 24 height 10
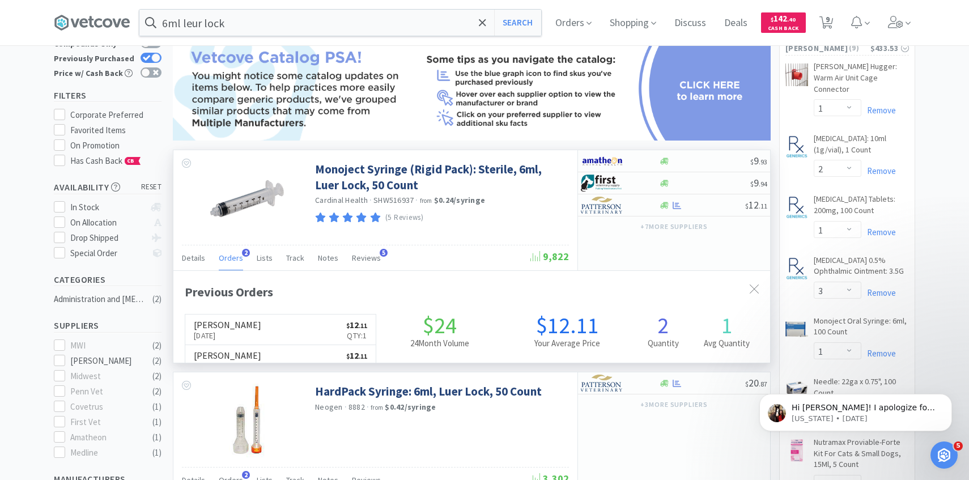
scroll to position [294, 597]
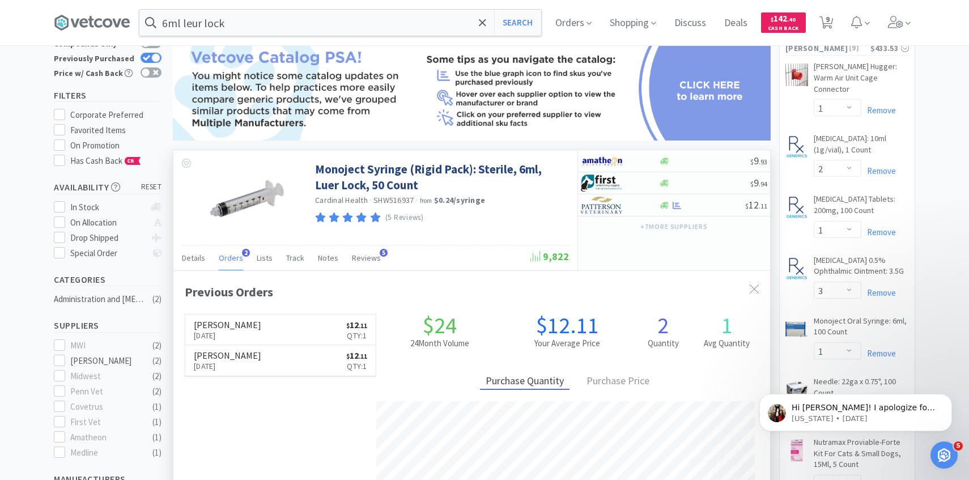
click at [235, 259] on span "Orders" at bounding box center [231, 258] width 24 height 10
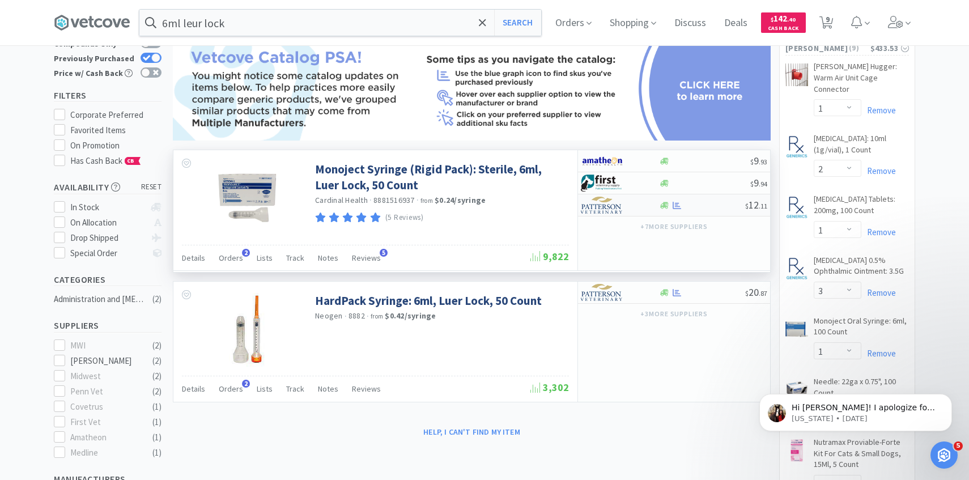
click at [624, 212] on div at bounding box center [612, 205] width 62 height 19
select select "1"
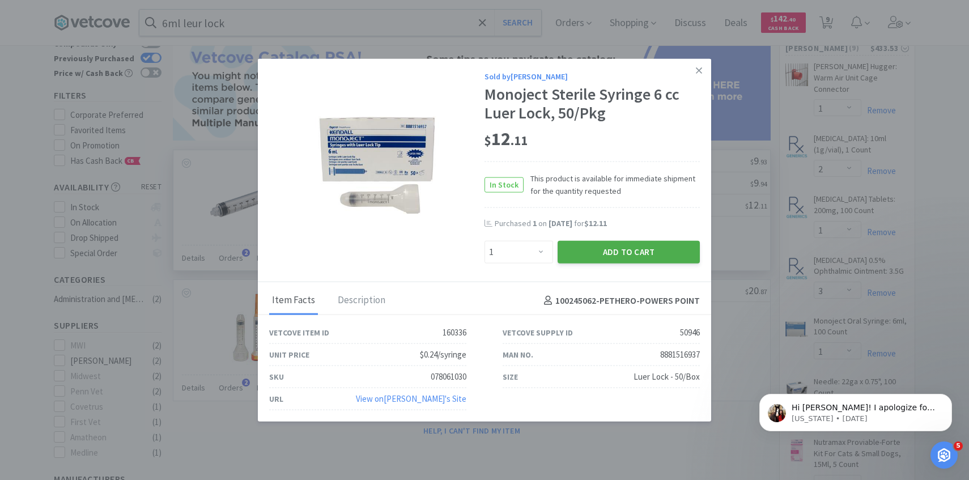
click at [595, 256] on button "Add to Cart" at bounding box center [629, 252] width 142 height 23
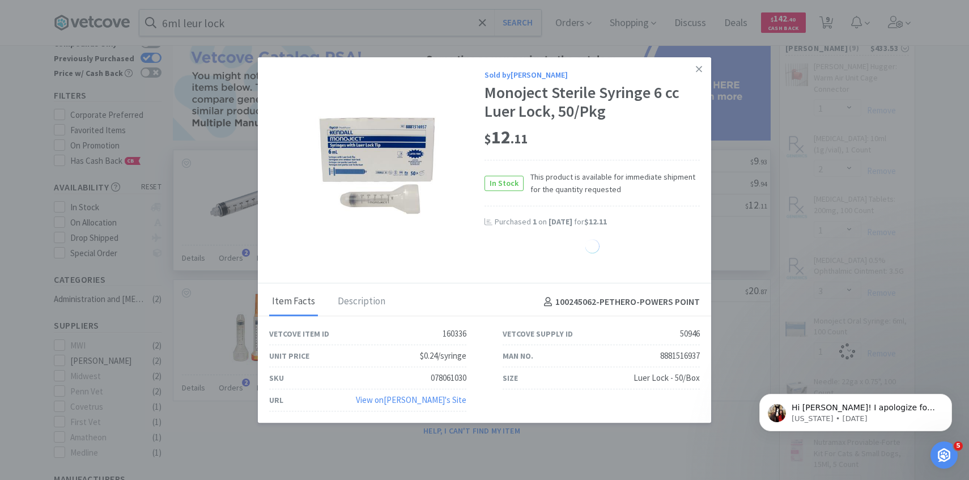
select select "1"
select select "2"
select select "1"
select select "4"
select select "1"
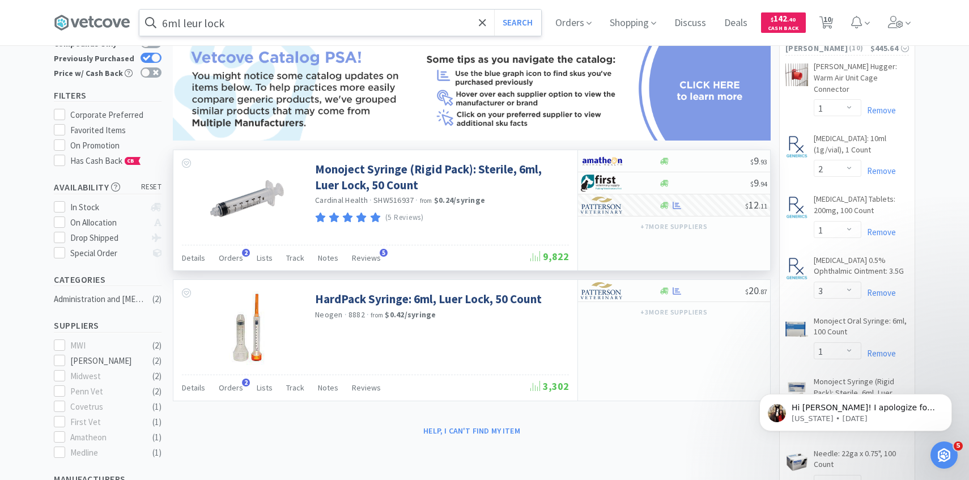
click at [274, 30] on input "6ml leur lock" at bounding box center [340, 23] width 402 height 26
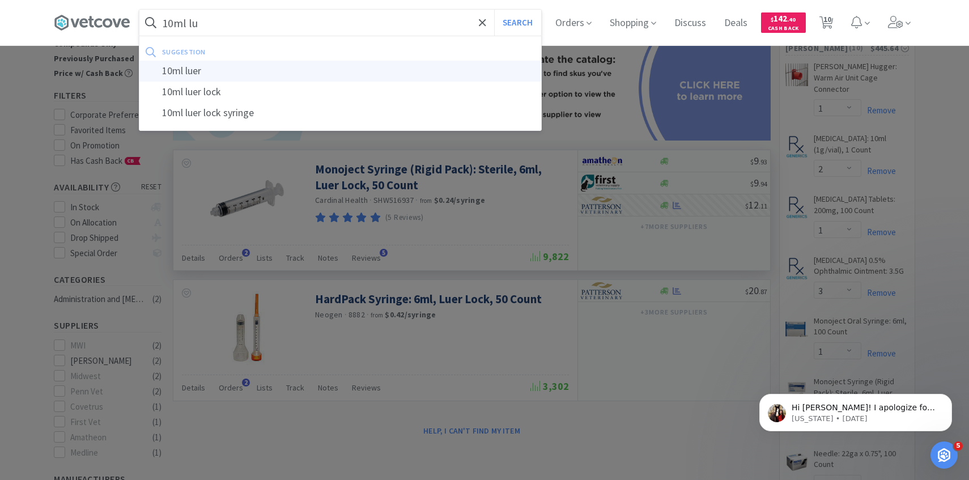
click at [269, 65] on div "10ml luer" at bounding box center [340, 71] width 402 height 21
type input "10ml luer"
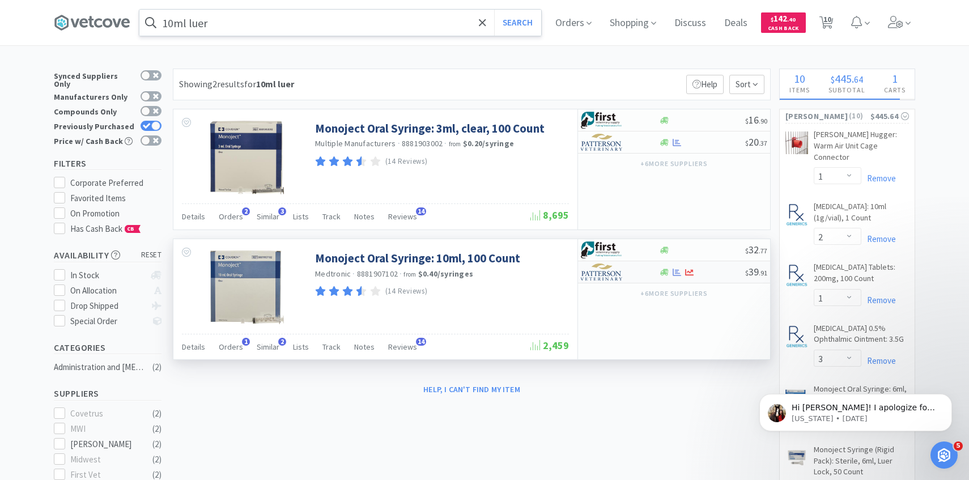
click at [601, 277] on img at bounding box center [602, 272] width 43 height 17
select select "1"
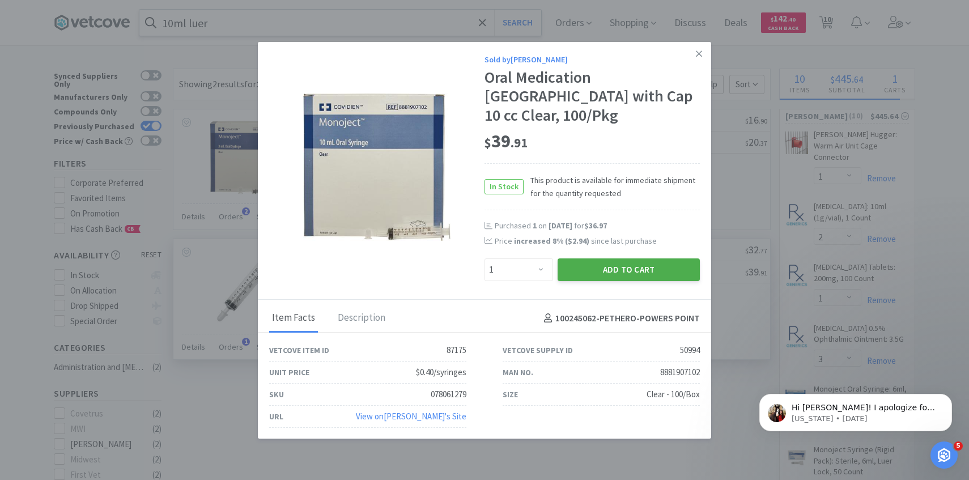
click at [601, 265] on button "Add to Cart" at bounding box center [629, 269] width 142 height 23
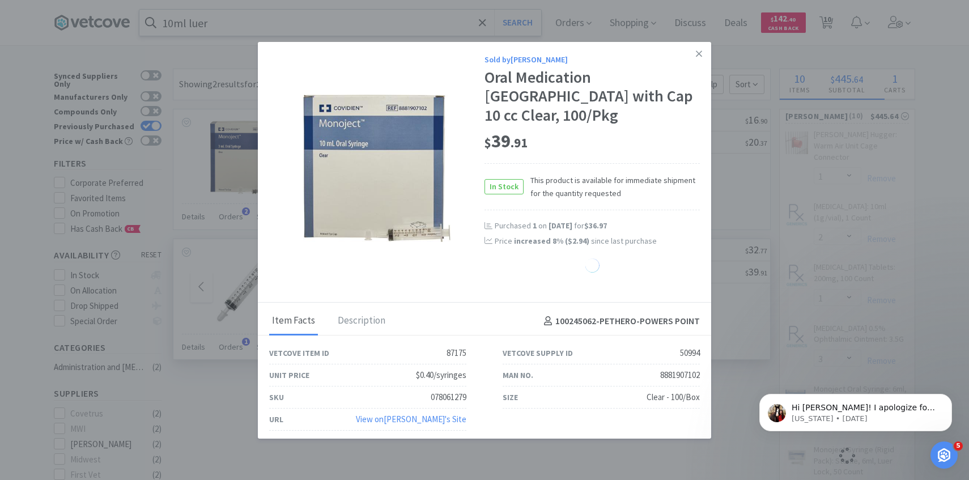
select select "1"
select select "2"
select select "1"
select select "4"
select select "1"
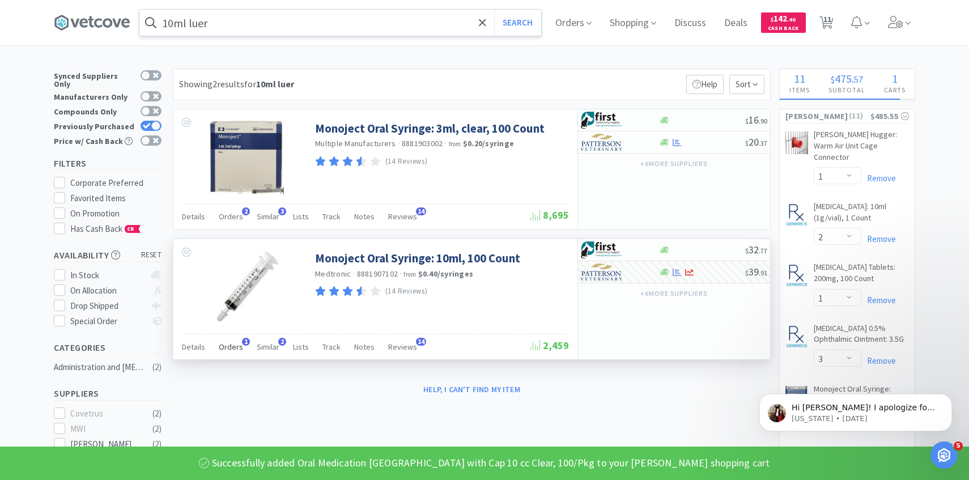
click at [233, 349] on span "Orders" at bounding box center [231, 347] width 24 height 10
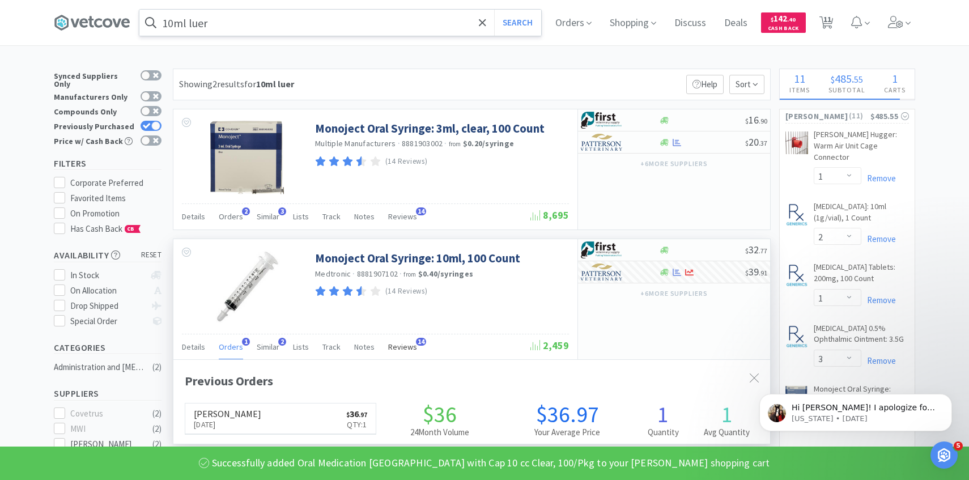
scroll to position [294, 597]
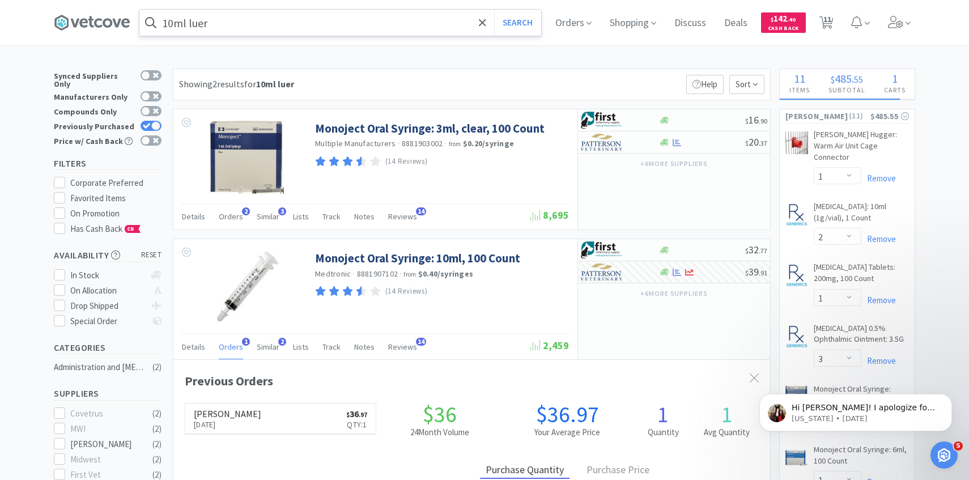
click at [290, 29] on input "10ml luer" at bounding box center [340, 23] width 402 height 26
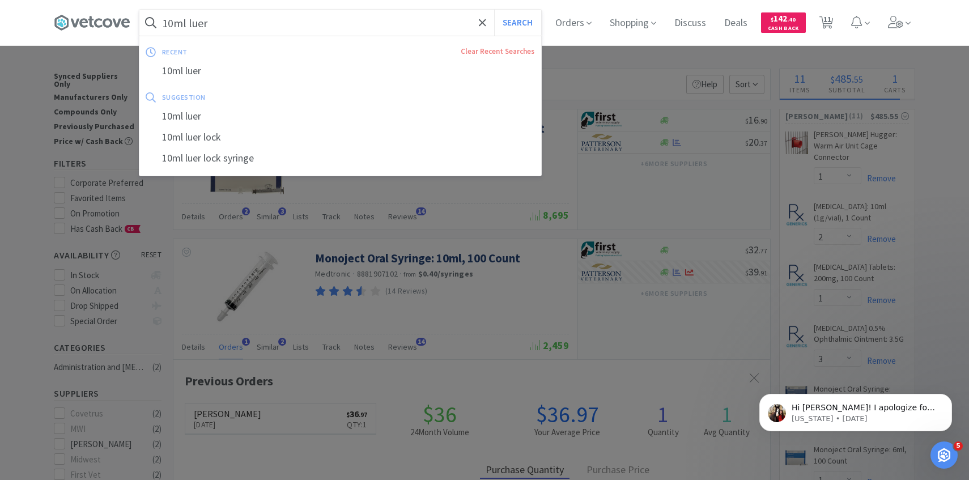
paste input "20 G 1.25""
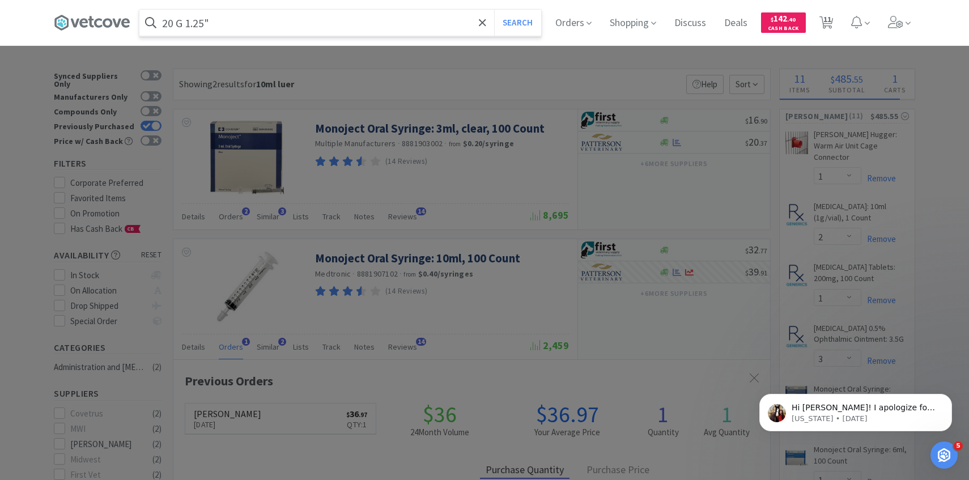
type input "20 G 1.25""
click at [494, 10] on button "Search" at bounding box center [517, 23] width 47 height 26
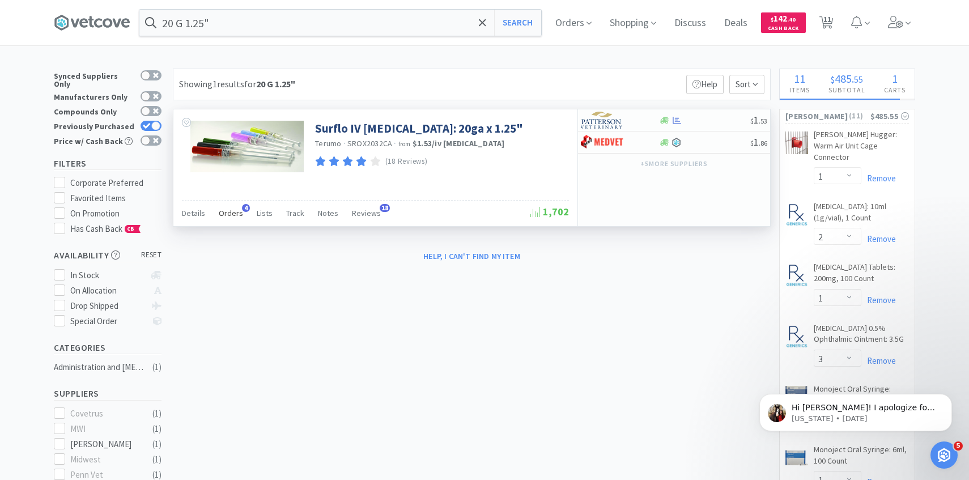
click at [222, 211] on span "Orders" at bounding box center [231, 213] width 24 height 10
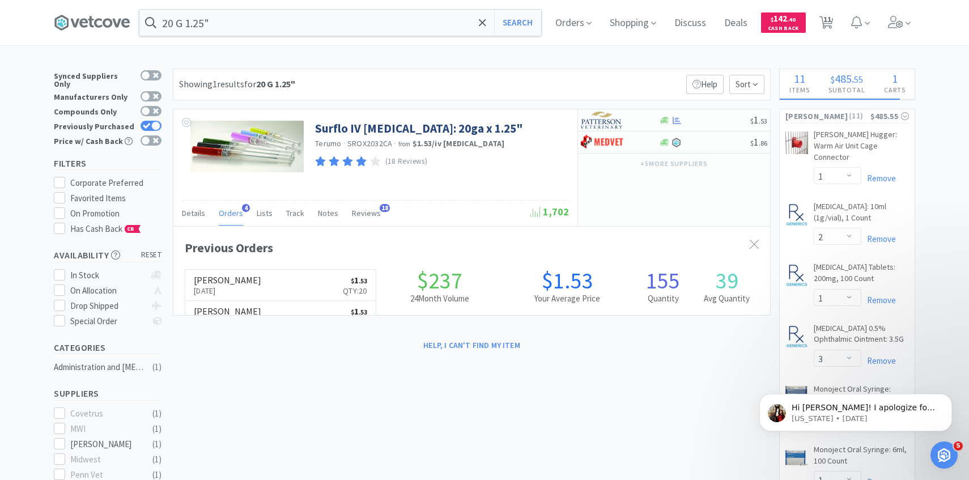
scroll to position [294, 597]
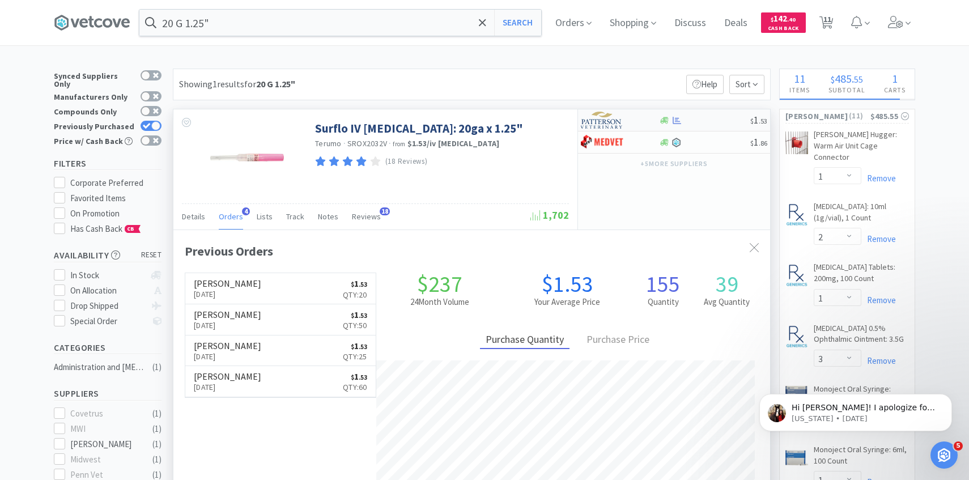
click at [608, 117] on img at bounding box center [602, 120] width 43 height 17
select select "1"
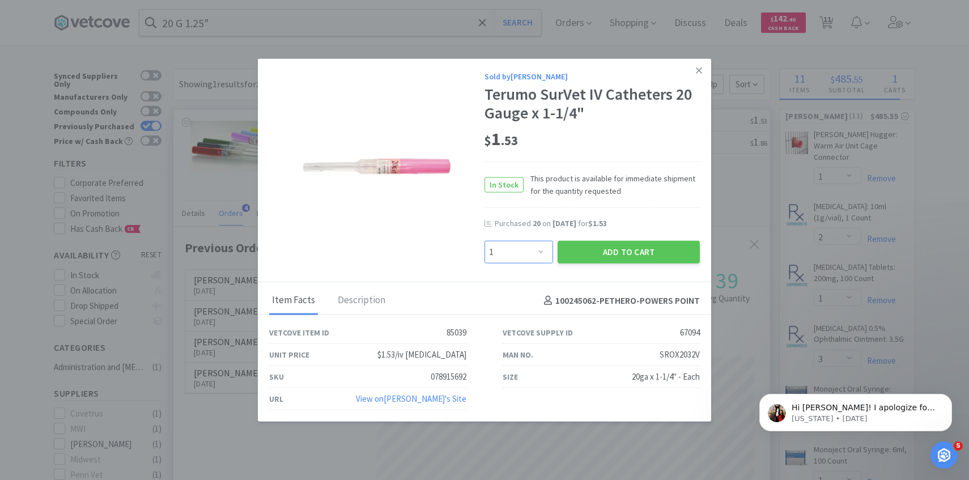
click at [526, 251] on select "Enter Quantity 1 2 3 4 5 6 7 8 9 10 11 12 13 14 15 16 17 18 19 20 Enter Quantity" at bounding box center [519, 252] width 69 height 23
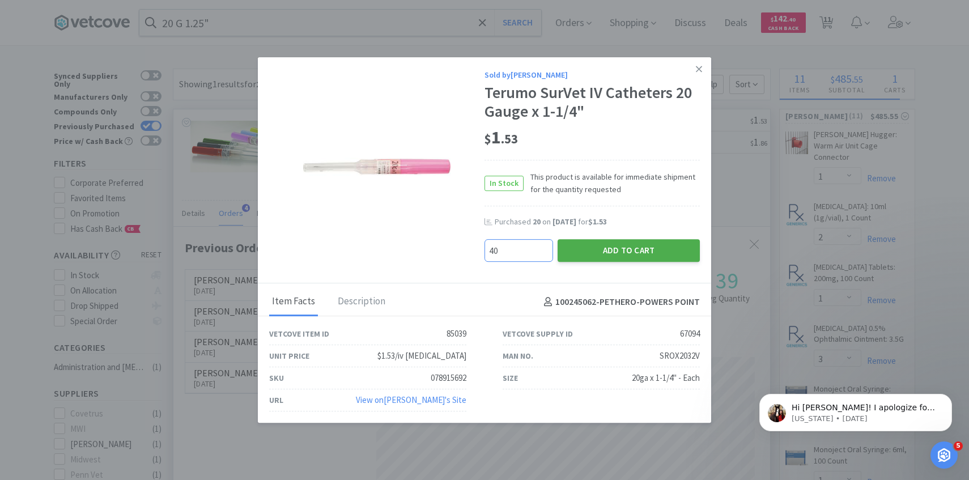
type input "40"
click at [615, 255] on button "Add to Cart" at bounding box center [629, 250] width 142 height 23
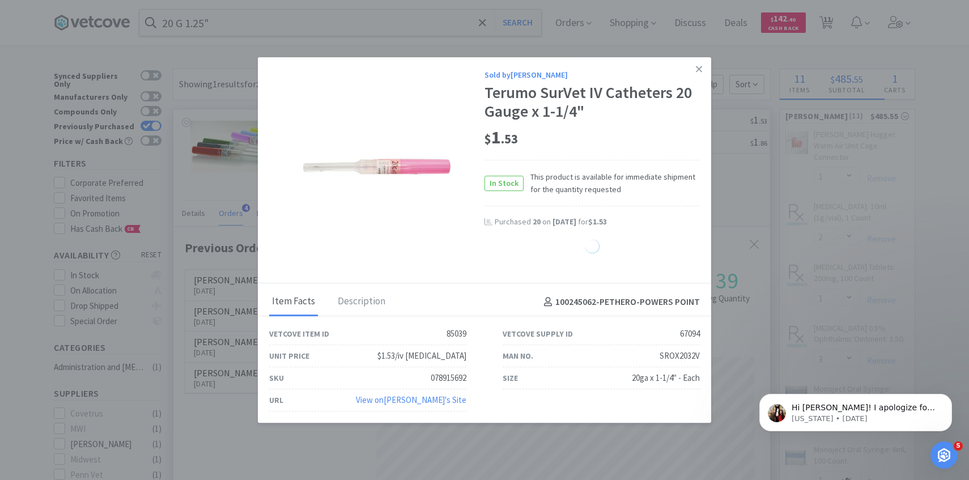
select select "40"
select select "1"
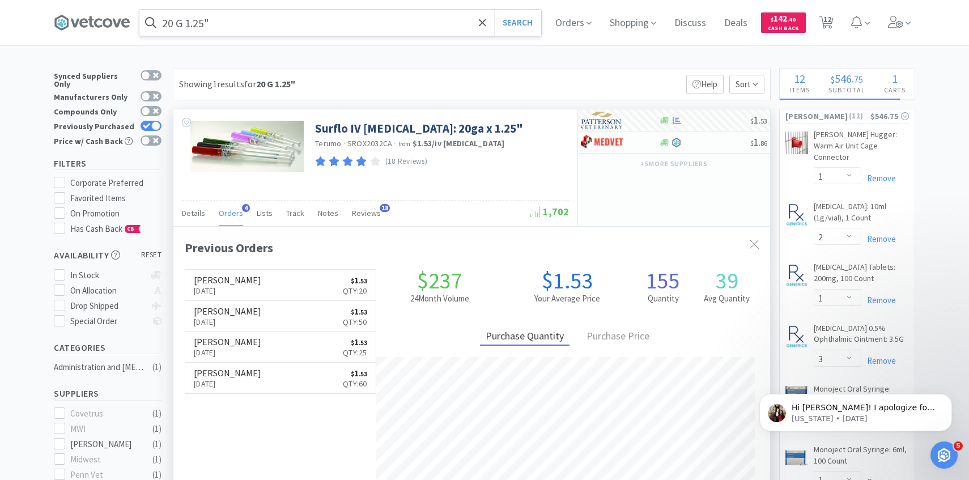
click at [216, 32] on input "20 G 1.25"" at bounding box center [340, 23] width 402 height 26
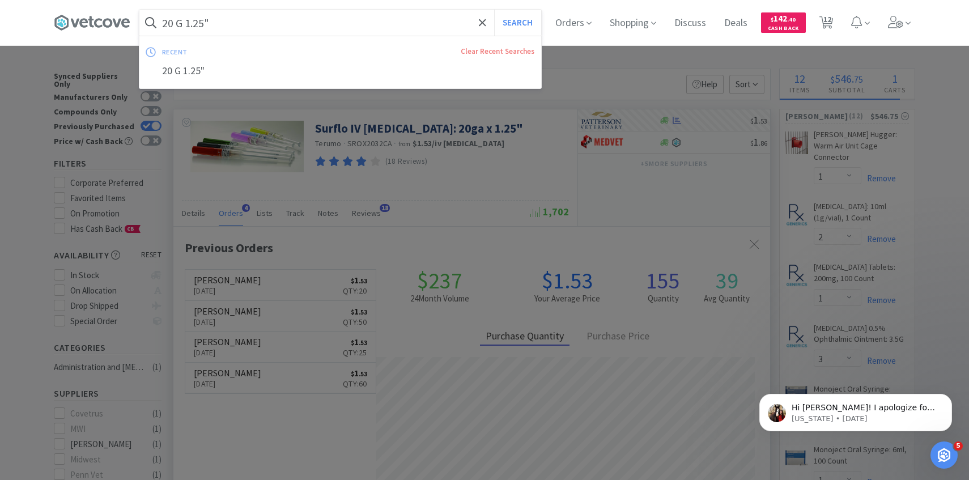
paste input "4 G 0.75""
type input "24 G 0.75""
click at [494, 10] on button "Search" at bounding box center [517, 23] width 47 height 26
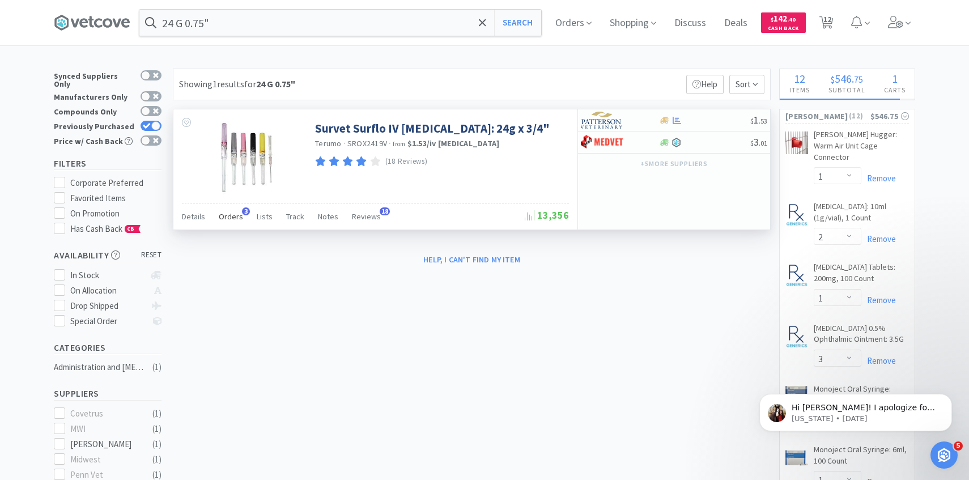
click at [234, 221] on span "Orders" at bounding box center [231, 216] width 24 height 10
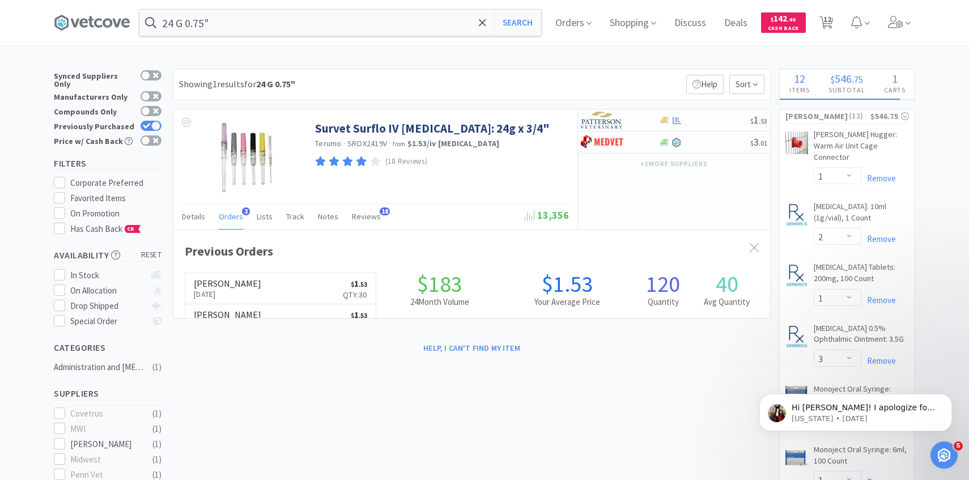
scroll to position [294, 597]
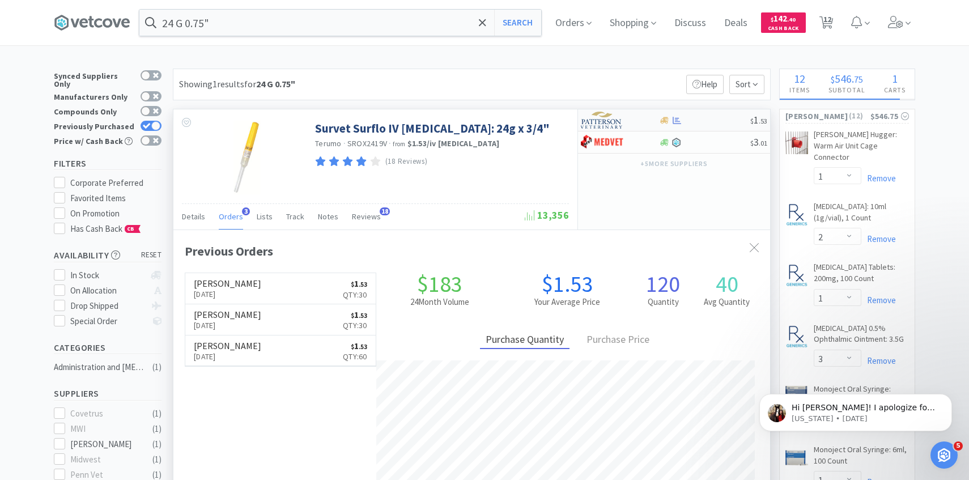
click at [611, 121] on img at bounding box center [602, 120] width 43 height 17
select select "1"
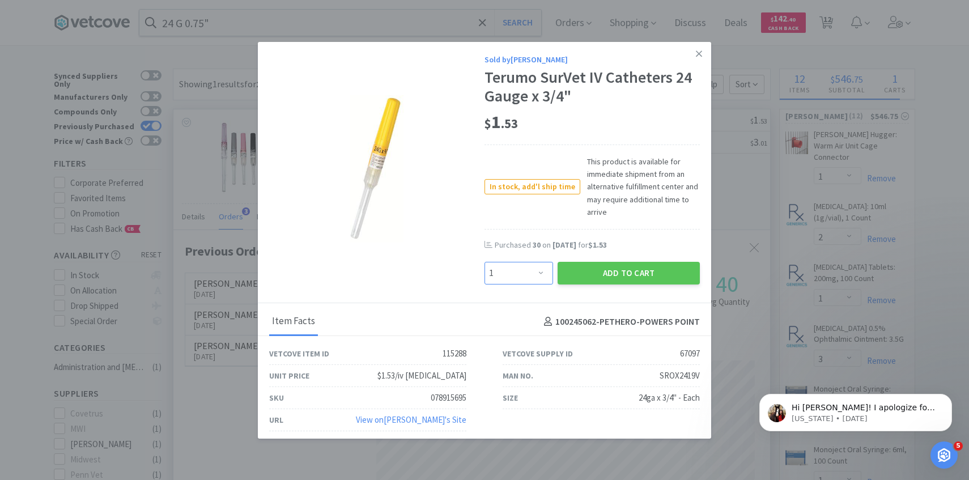
click at [506, 269] on select "Enter Quantity 1 2 3 4 5 6 7 8 9 10 11 12 13 14 15 16 17 18 19 20 Enter Quantity" at bounding box center [519, 273] width 69 height 23
type input "30"
click at [614, 271] on button "Add to Cart" at bounding box center [629, 273] width 142 height 23
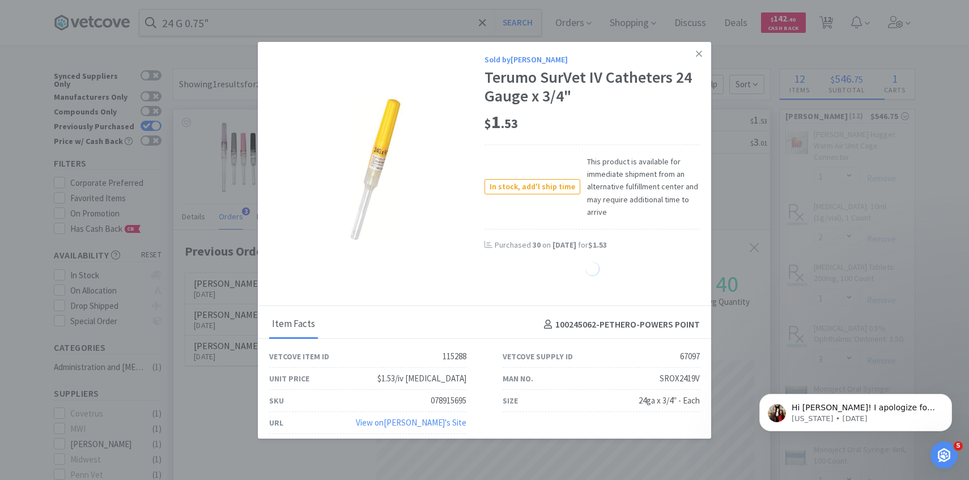
select select "30"
select select "1"
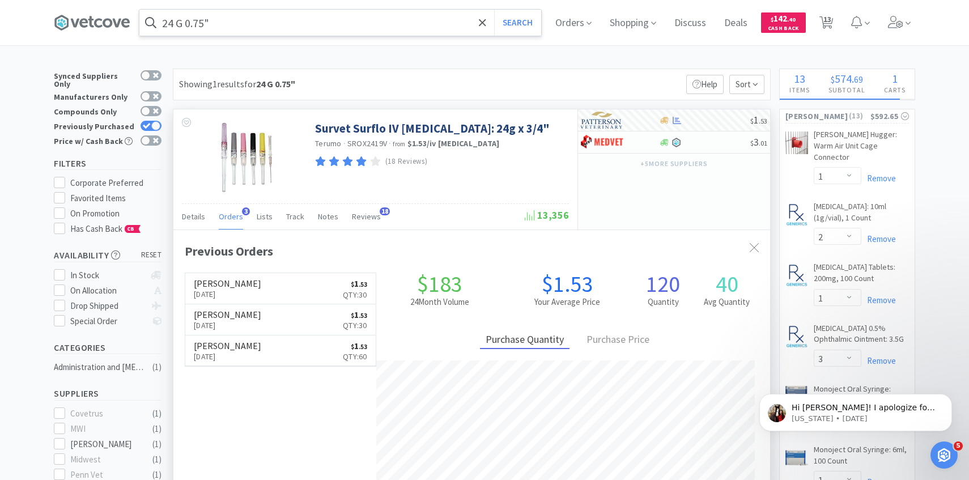
click at [312, 21] on input "24 G 0.75"" at bounding box center [340, 23] width 402 height 26
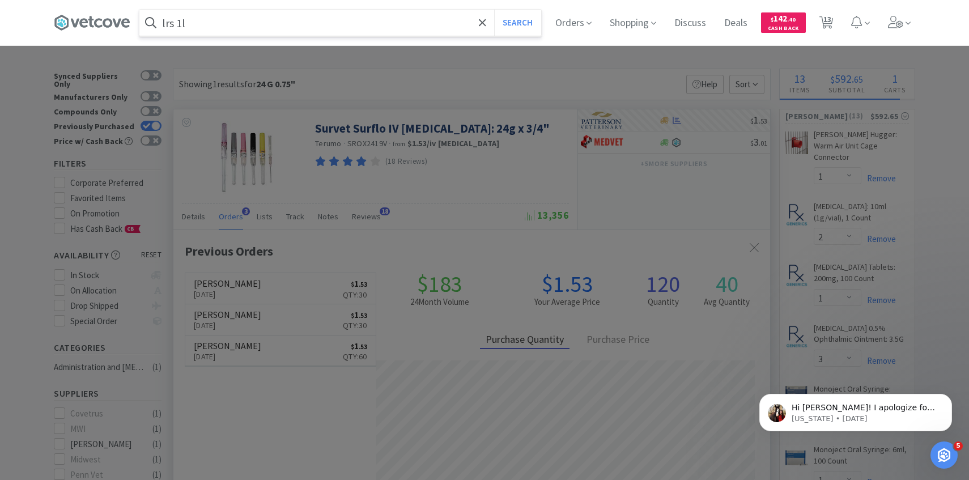
type input "lrs 1l"
click at [494, 10] on button "Search" at bounding box center [517, 23] width 47 height 26
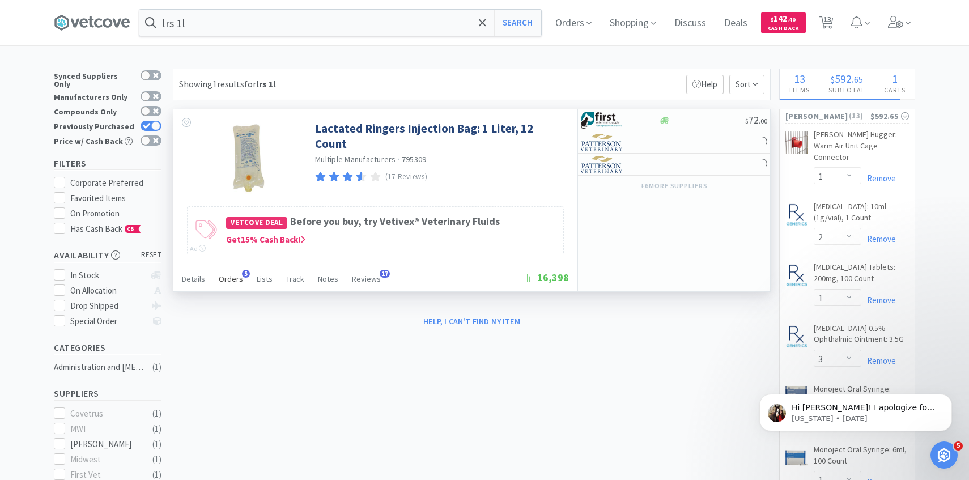
click at [228, 277] on span "Orders" at bounding box center [231, 279] width 24 height 10
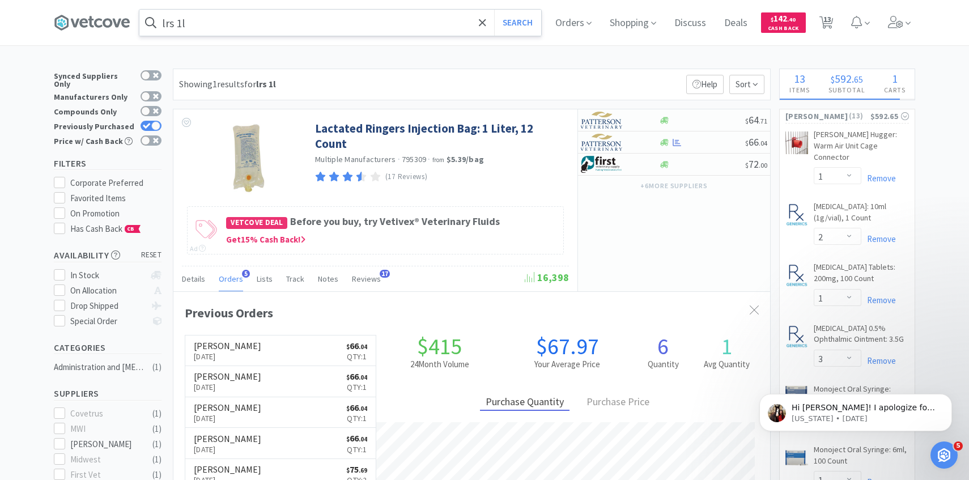
scroll to position [294, 597]
click at [616, 139] on img at bounding box center [602, 142] width 43 height 17
select select "1"
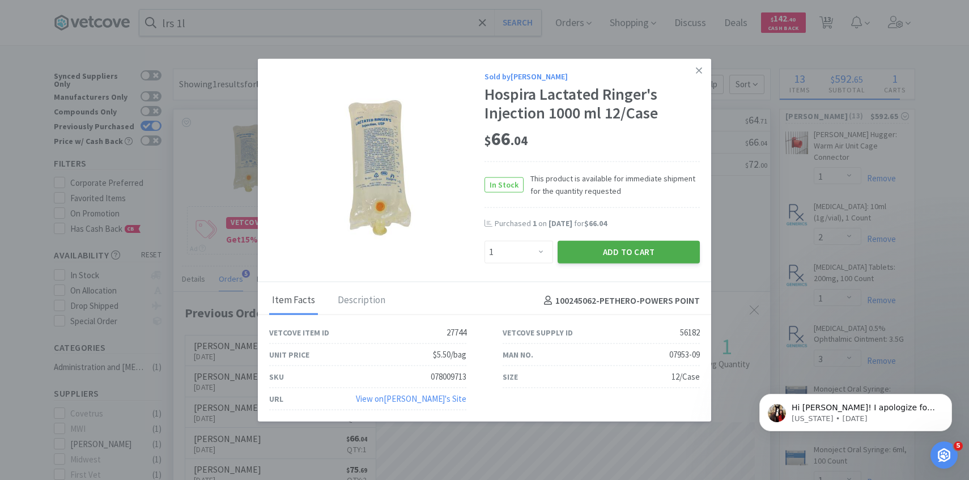
click at [609, 249] on button "Add to Cart" at bounding box center [629, 252] width 142 height 23
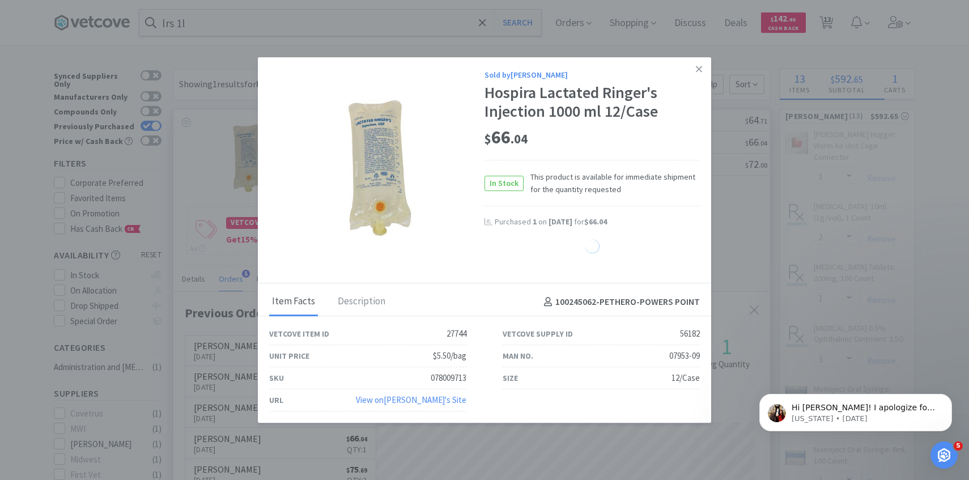
select select "1"
select select "2"
select select "1"
select select "4"
select select "40"
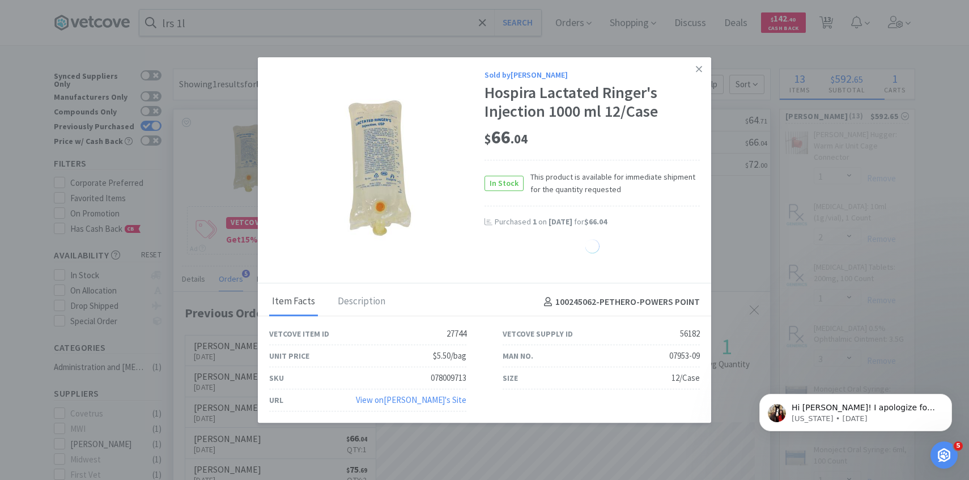
select select "30"
select select "1"
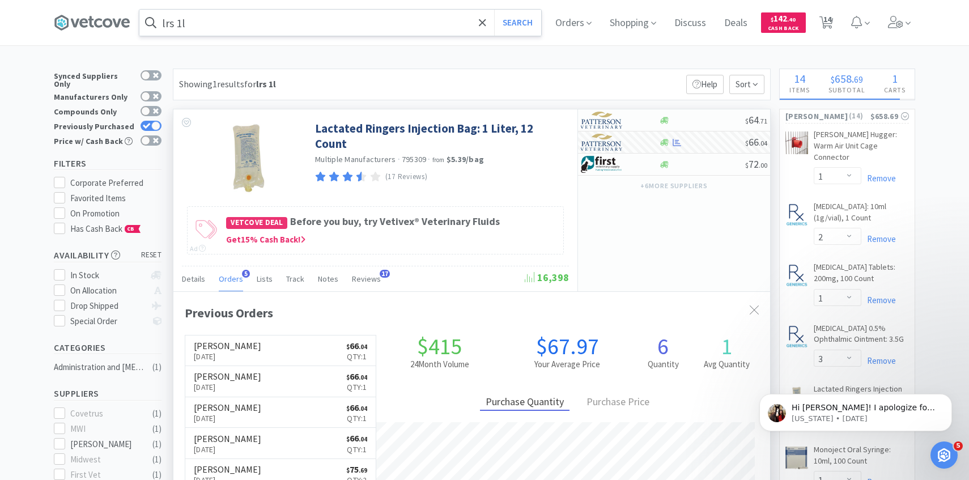
click at [257, 28] on input "lrs 1l" at bounding box center [340, 23] width 402 height 26
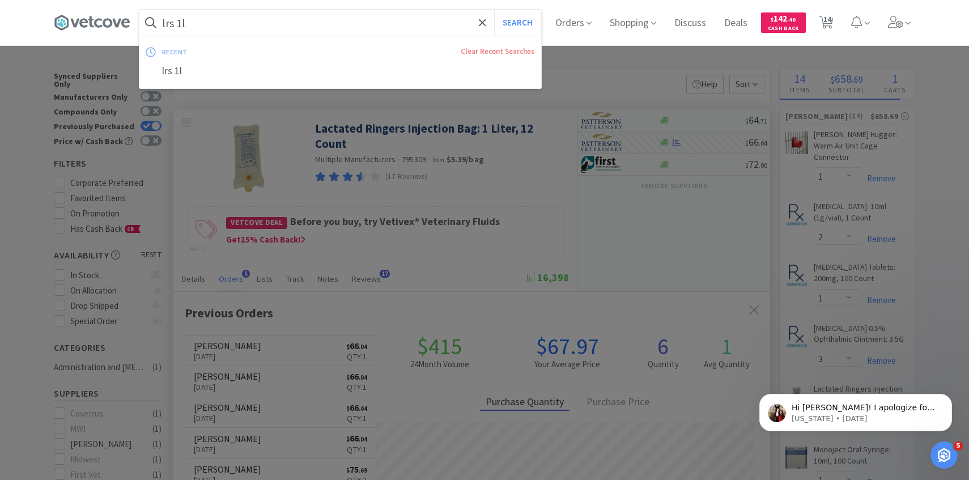
paste input "21300869"
type input "21300869"
click at [494, 10] on button "Search" at bounding box center [517, 23] width 47 height 26
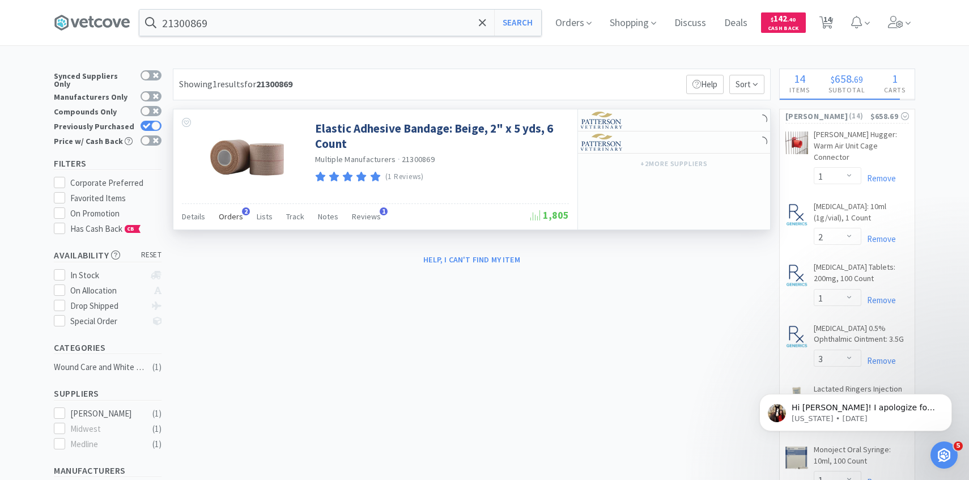
click at [234, 218] on span "Orders" at bounding box center [231, 216] width 24 height 10
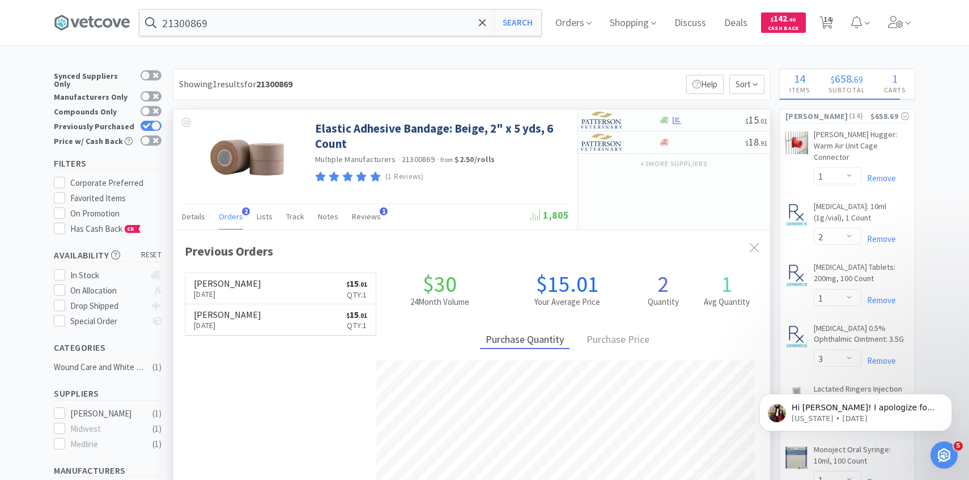
scroll to position [294, 597]
click at [618, 118] on img at bounding box center [602, 120] width 43 height 17
select select "1"
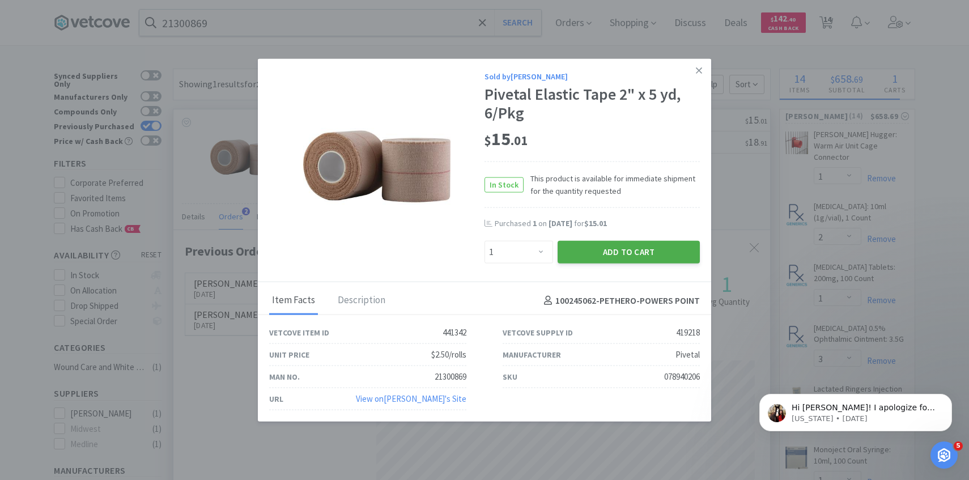
click at [587, 255] on button "Add to Cart" at bounding box center [629, 252] width 142 height 23
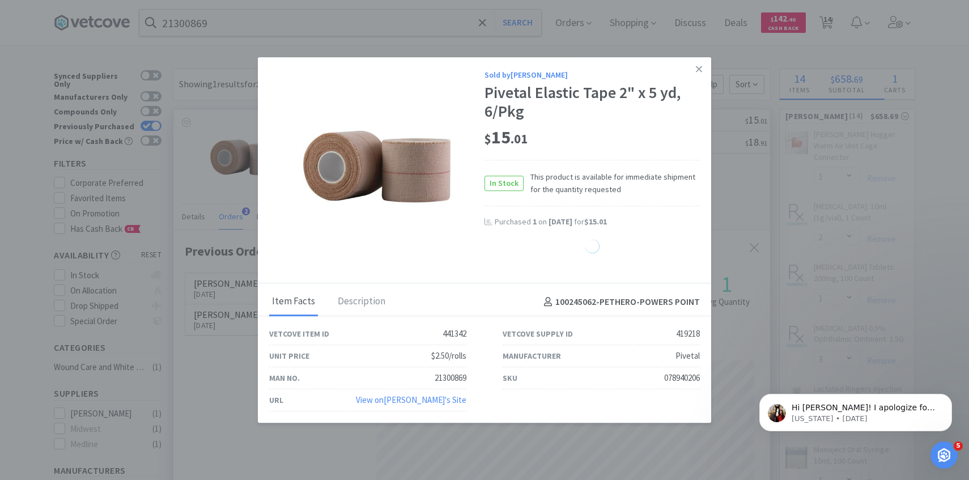
select select "1"
select select "3"
select select "1"
select select "2"
select select "1"
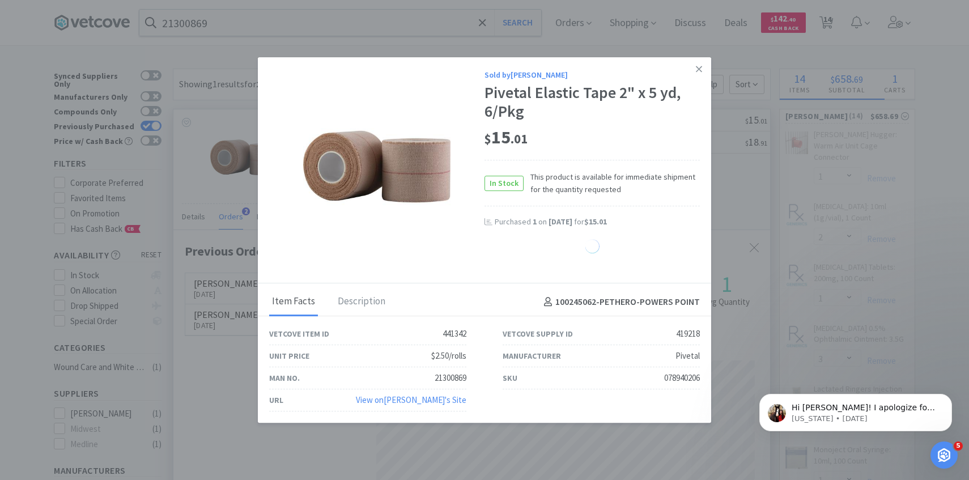
select select "4"
select select "40"
select select "30"
select select "1"
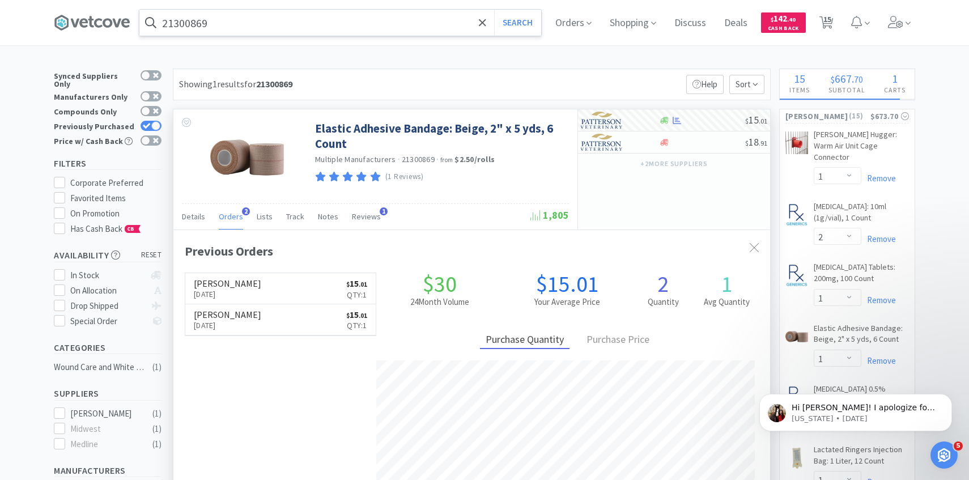
click at [325, 21] on input "21300869" at bounding box center [340, 23] width 402 height 26
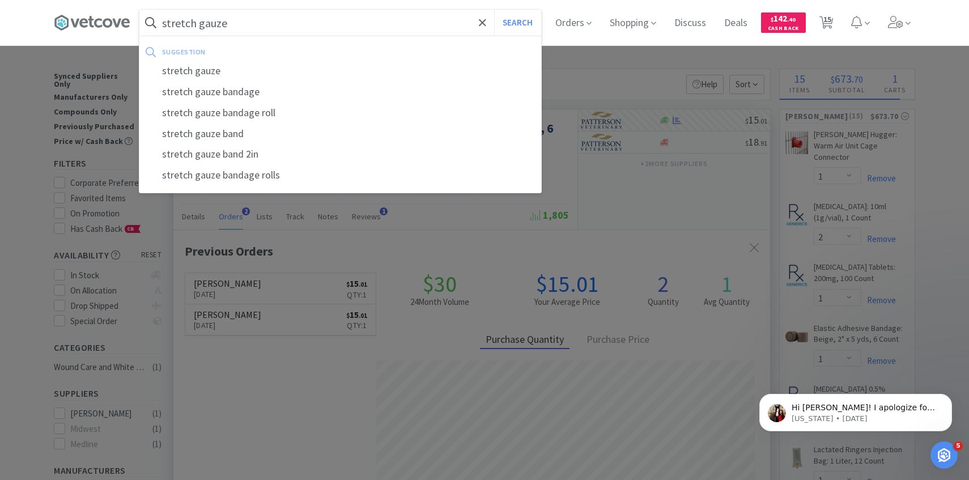
type input "stretch gauze"
click at [494, 10] on button "Search" at bounding box center [517, 23] width 47 height 26
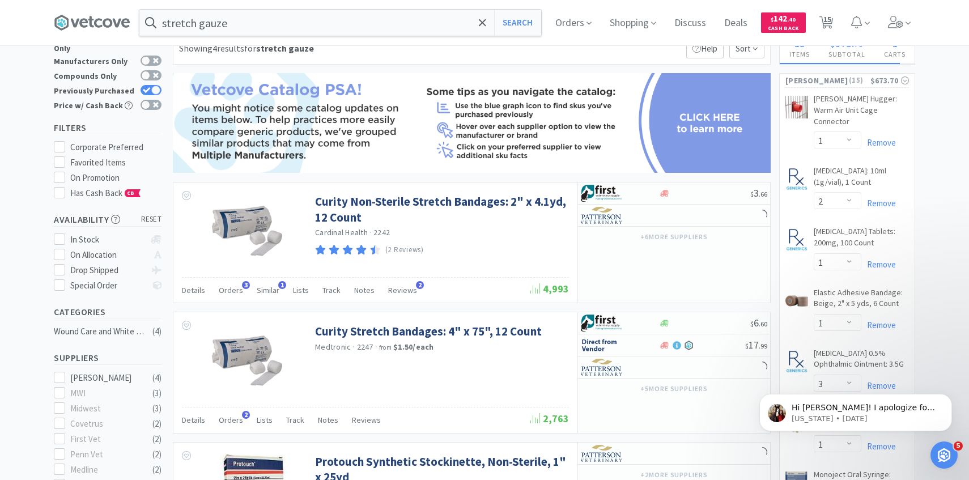
scroll to position [38, 0]
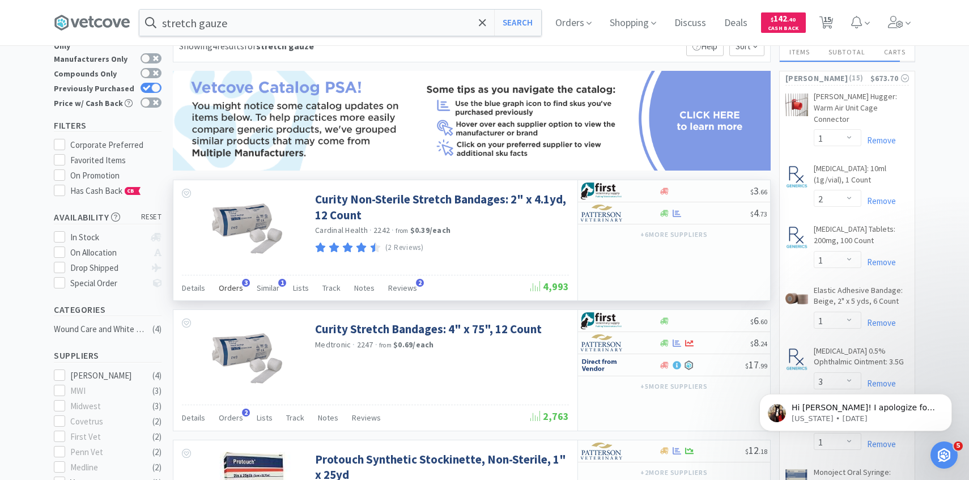
click at [234, 289] on span "Orders" at bounding box center [231, 288] width 24 height 10
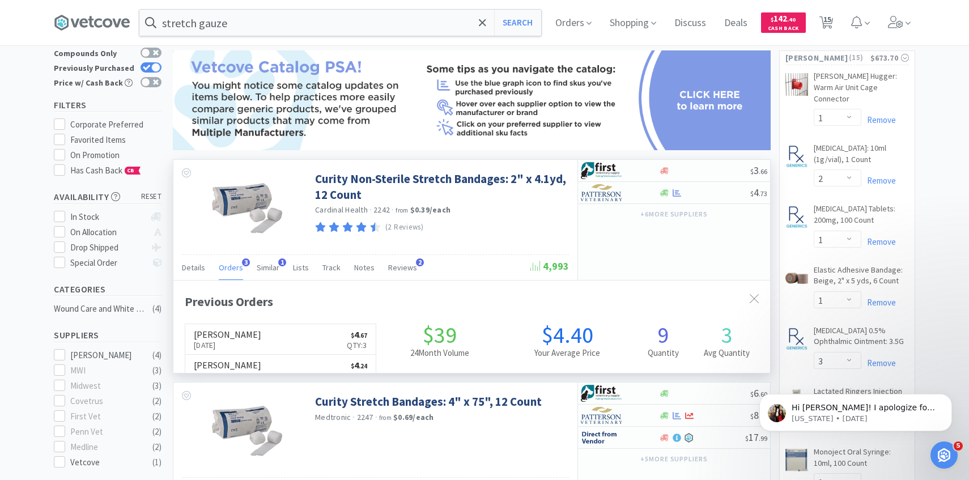
scroll to position [61, 0]
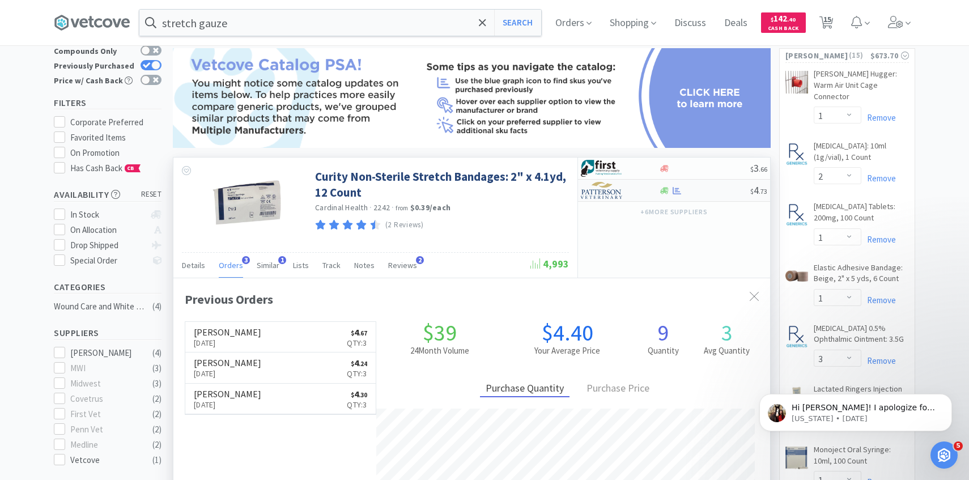
click at [603, 193] on img at bounding box center [602, 190] width 43 height 17
select select "1"
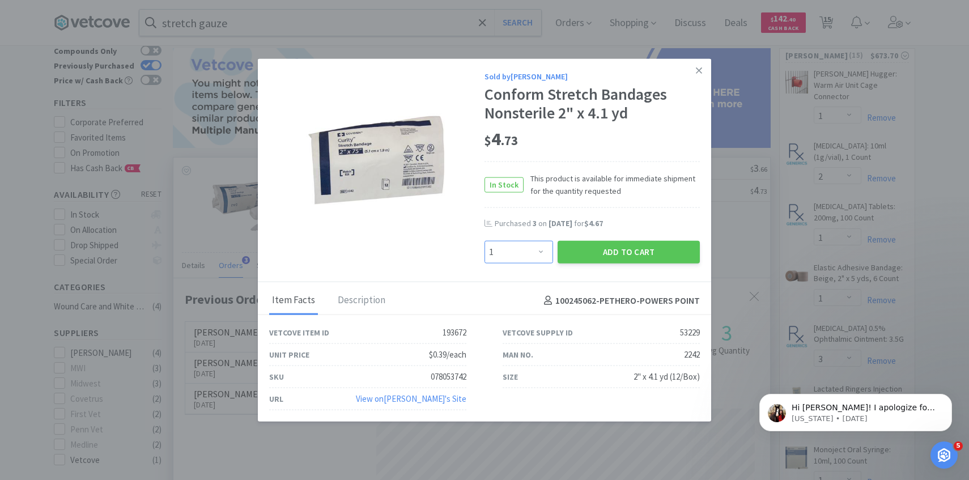
click at [515, 258] on select "Enter Quantity 1 2 3 4 5 6 7 8 9 10 11 12 13 14 15 16 17 18 19 20 Enter Quantity" at bounding box center [519, 252] width 69 height 23
click at [485, 241] on select "Enter Quantity 1 2 3 4 5 6 7 8 9 10 11 12 13 14 15 16 17 18 19 20 Enter Quantity" at bounding box center [519, 252] width 69 height 23
click at [590, 251] on button "Add to Cart" at bounding box center [629, 252] width 142 height 23
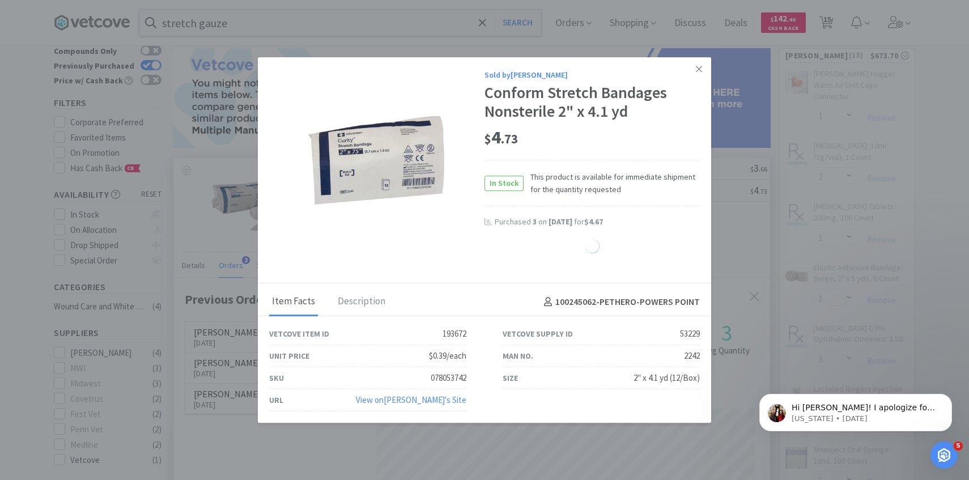
select select "3"
select select "1"
select select "3"
select select "1"
select select "2"
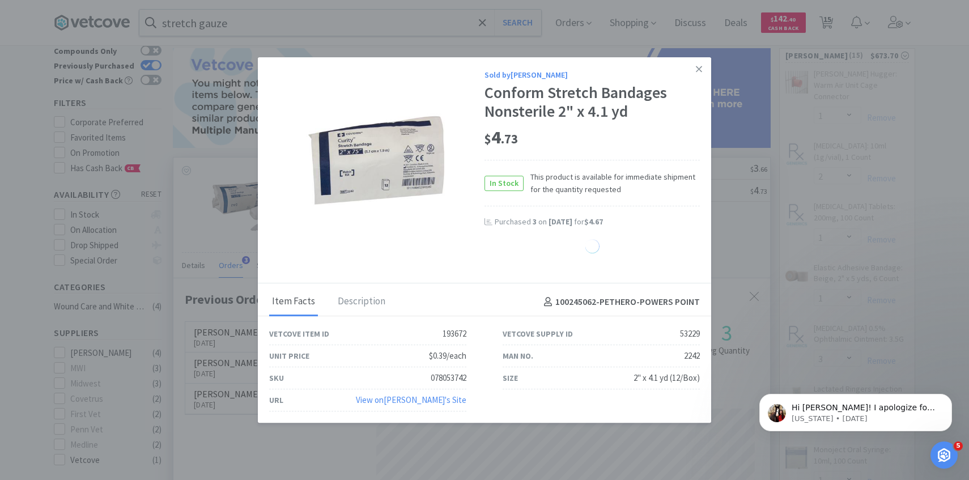
select select "1"
select select "4"
select select "40"
select select "30"
select select "1"
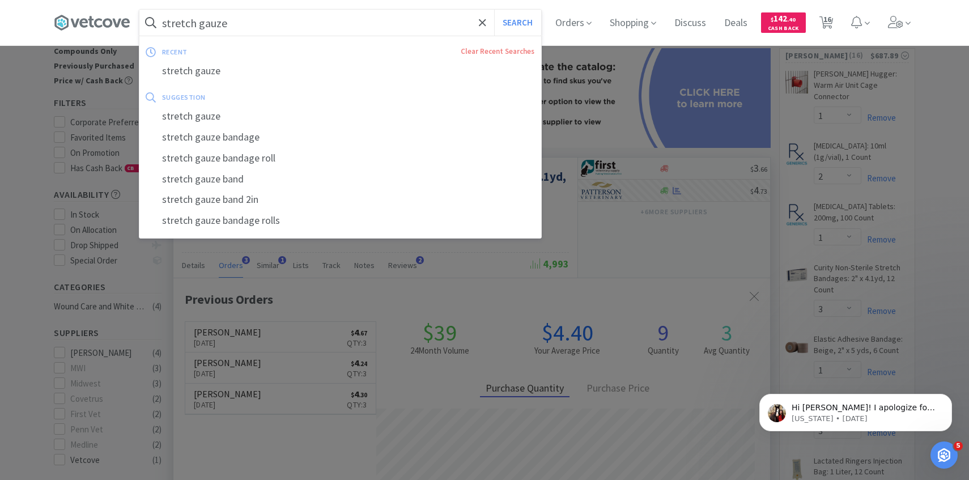
click at [302, 29] on input "stretch gauze" at bounding box center [340, 23] width 402 height 26
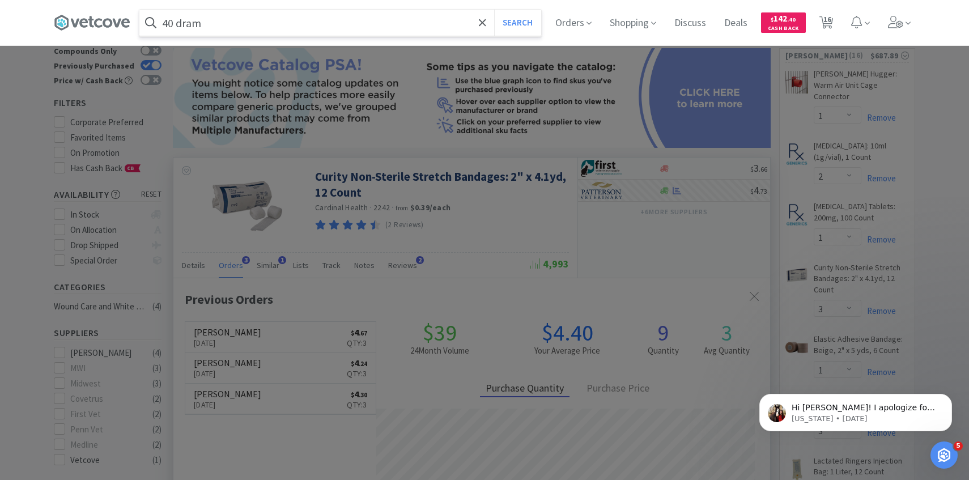
type input "40 dram"
click at [494, 10] on button "Search" at bounding box center [517, 23] width 47 height 26
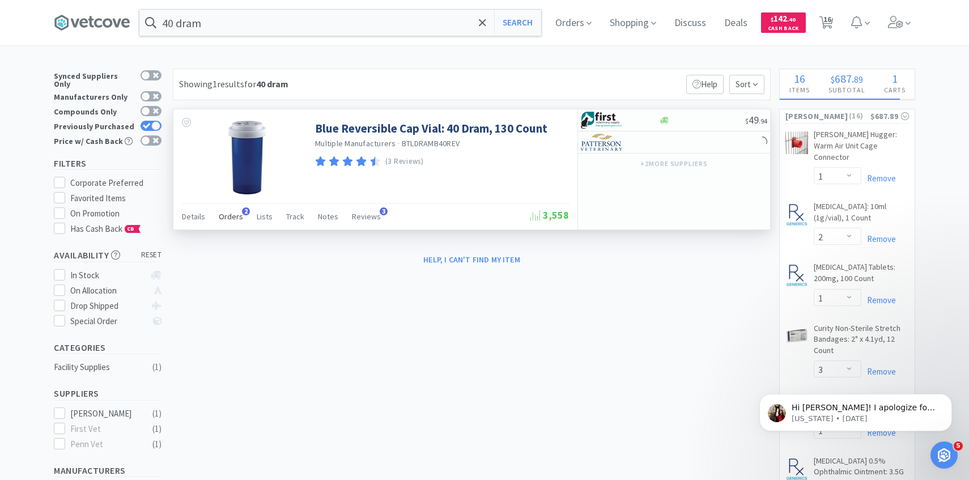
click at [240, 218] on span "Orders" at bounding box center [231, 216] width 24 height 10
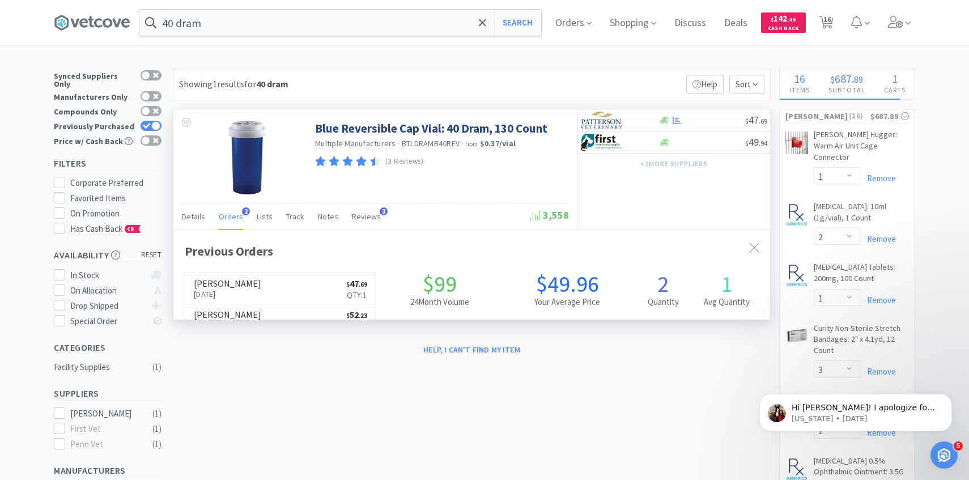
scroll to position [294, 597]
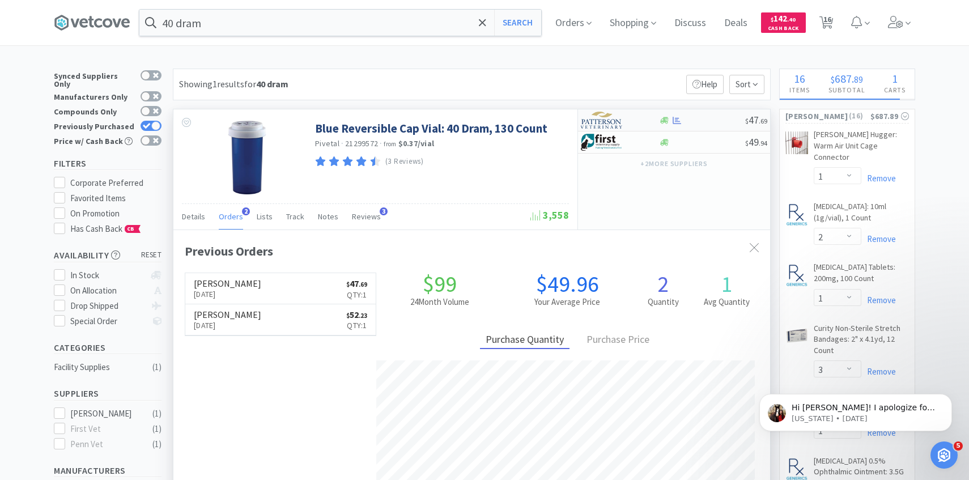
click at [592, 121] on img at bounding box center [602, 120] width 43 height 17
select select "1"
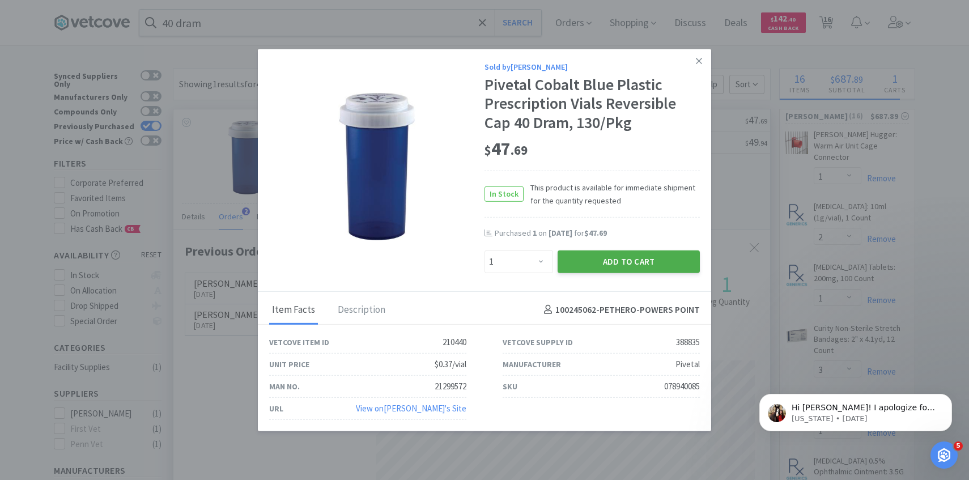
click at [583, 260] on button "Add to Cart" at bounding box center [629, 261] width 142 height 23
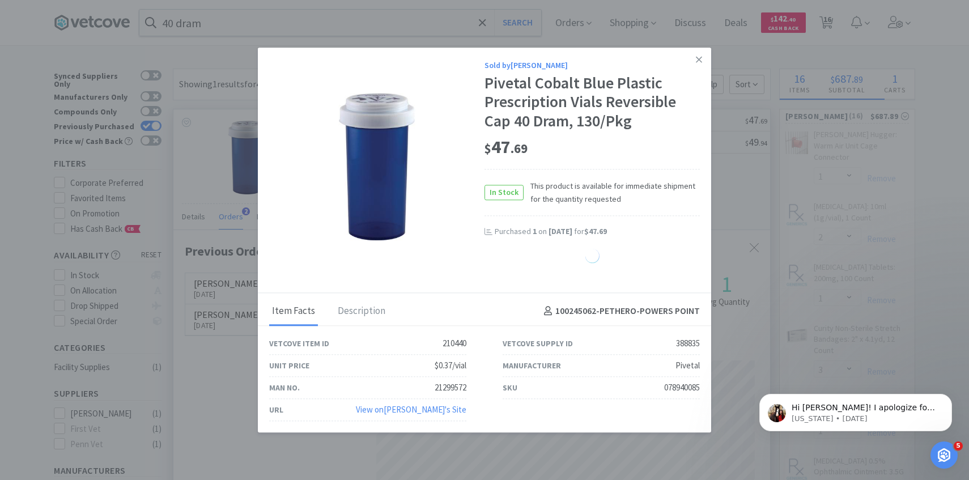
select select "1"
select select "2"
select select "1"
select select "3"
select select "1"
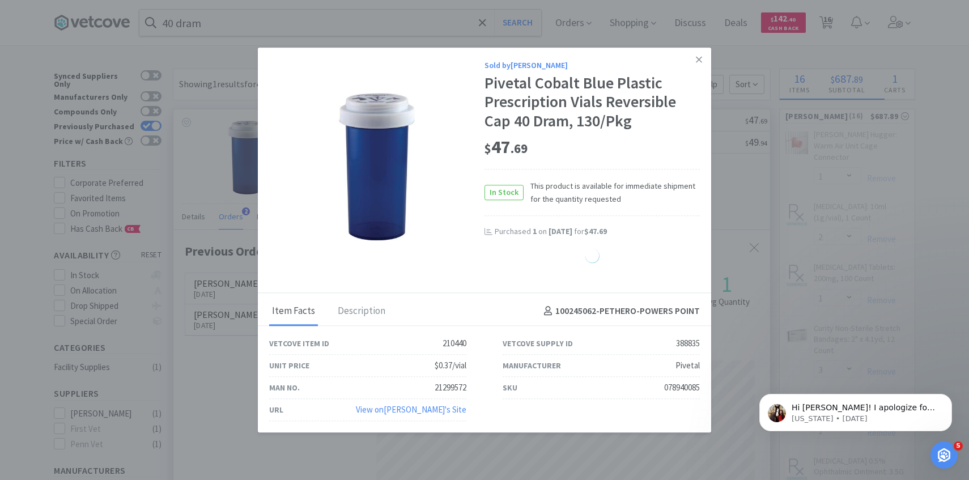
select select "3"
select select "1"
select select "2"
select select "1"
select select "4"
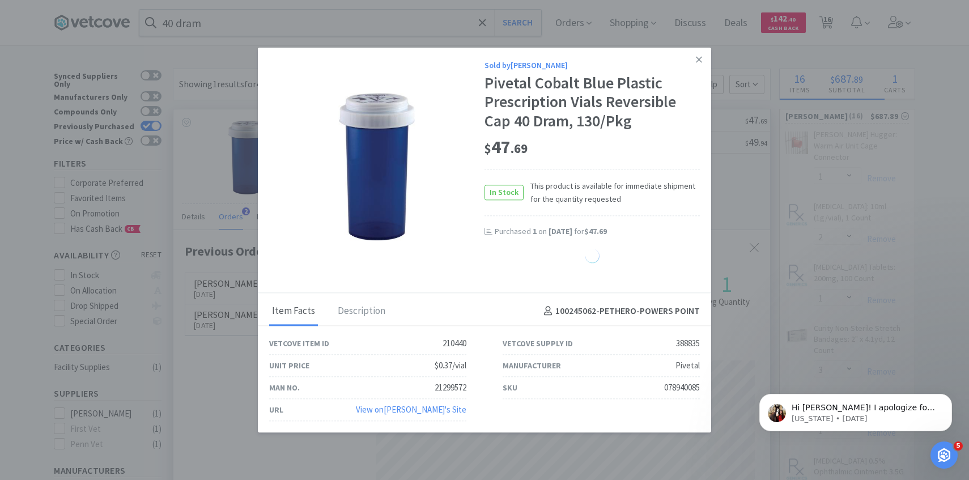
select select "40"
select select "30"
select select "1"
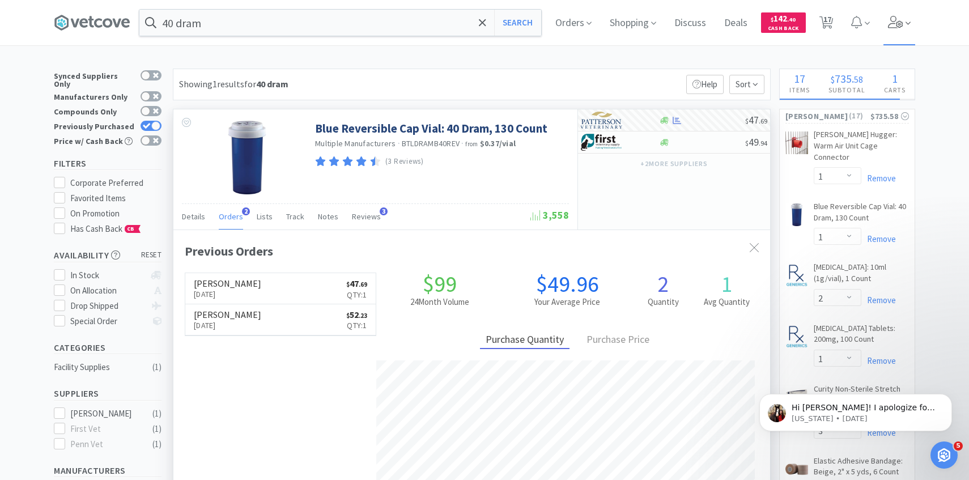
click at [902, 15] on span at bounding box center [900, 22] width 32 height 45
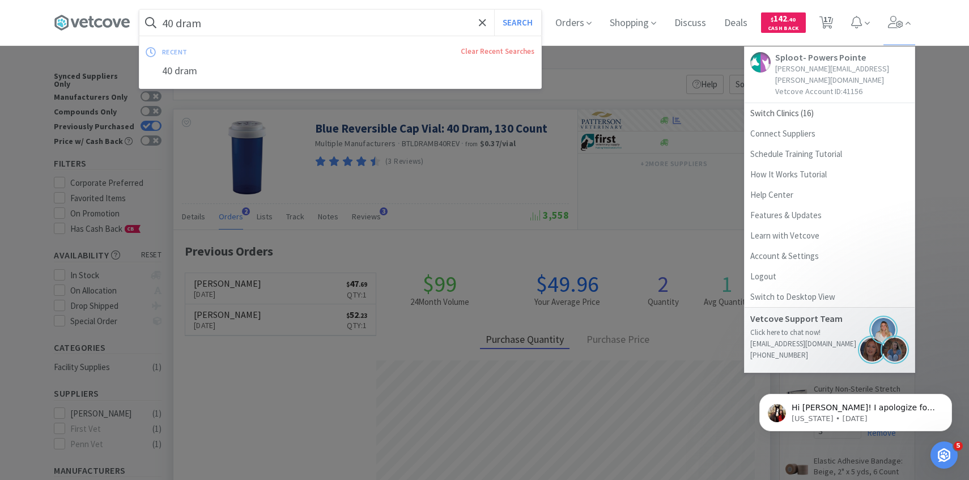
click at [313, 27] on input "40 dram" at bounding box center [340, 23] width 402 height 26
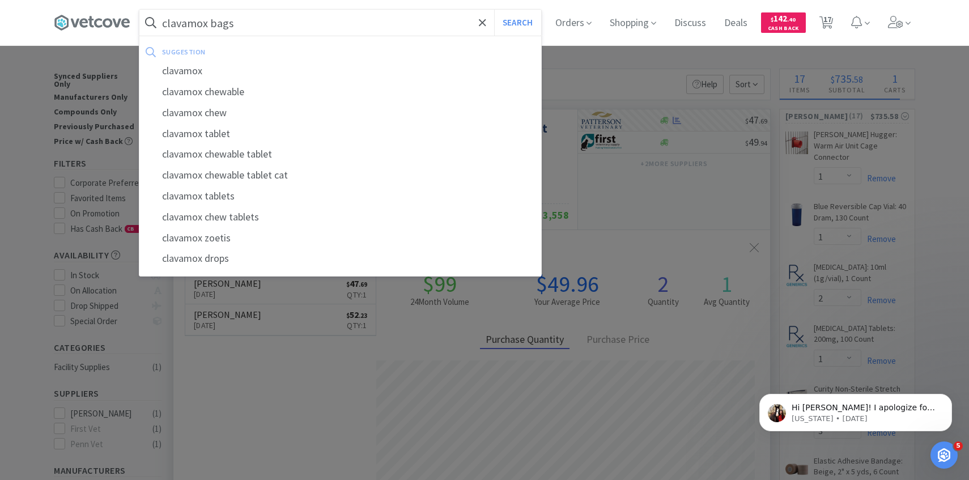
type input "clavamox bags"
click at [494, 10] on button "Search" at bounding box center [517, 23] width 47 height 26
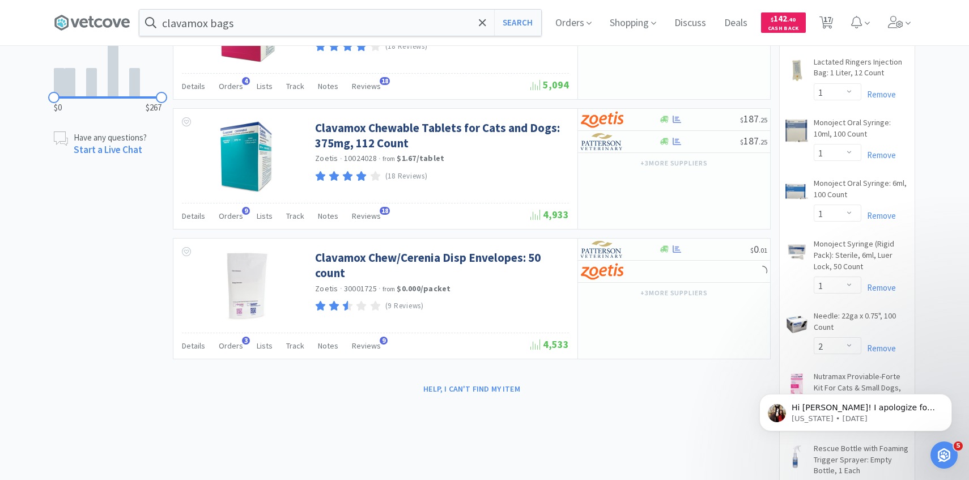
scroll to position [521, 0]
click at [617, 247] on img at bounding box center [602, 248] width 43 height 17
select select "1"
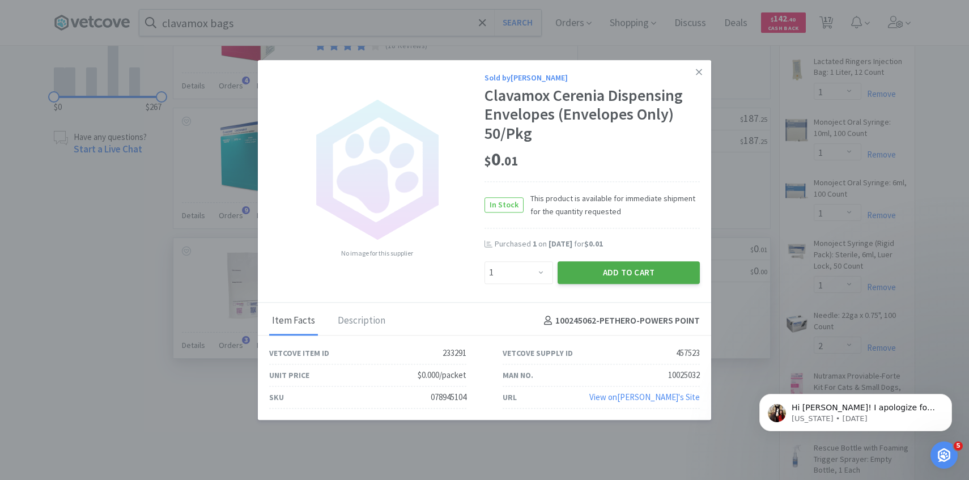
click at [595, 273] on button "Add to Cart" at bounding box center [629, 272] width 142 height 23
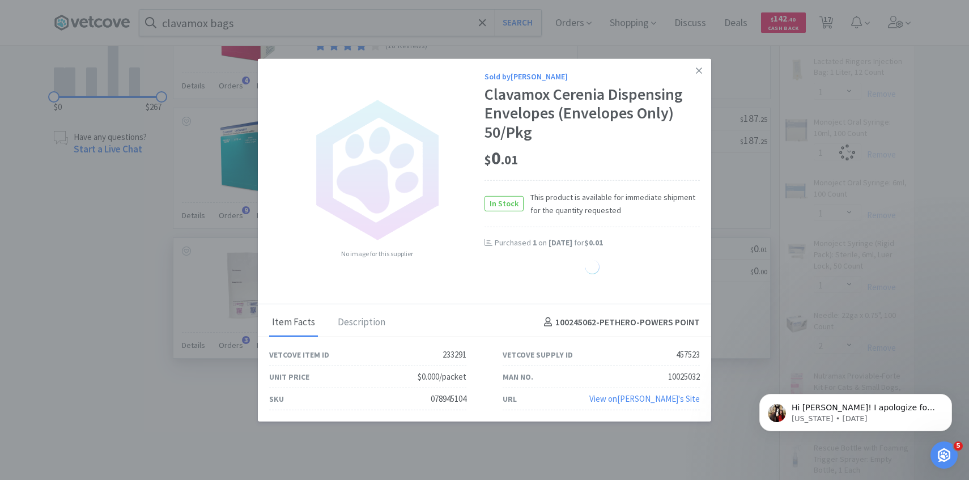
select select "1"
select select "3"
select select "1"
select select "3"
select select "1"
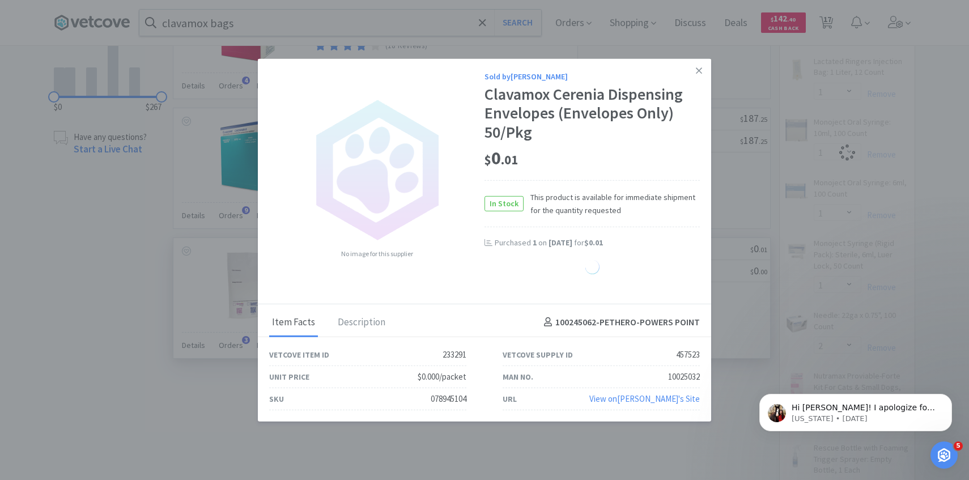
select select "2"
select select "1"
select select "4"
select select "40"
select select "30"
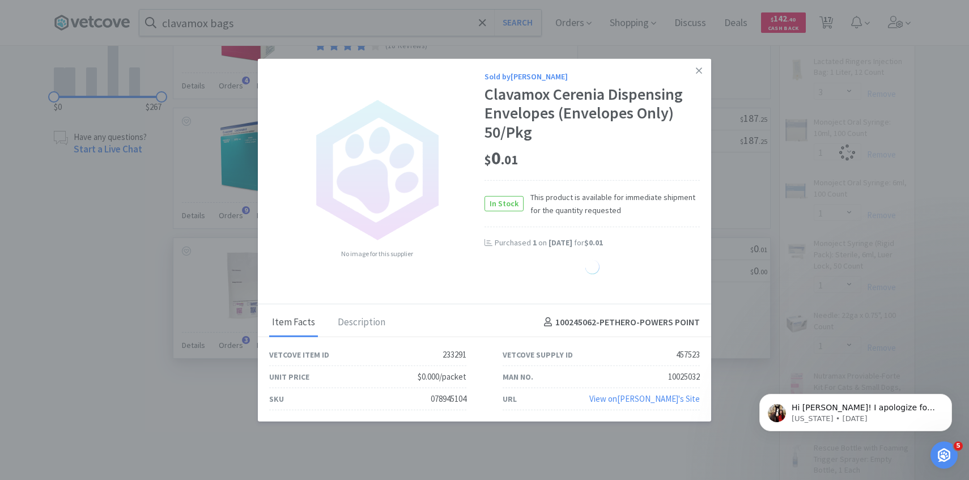
select select "1"
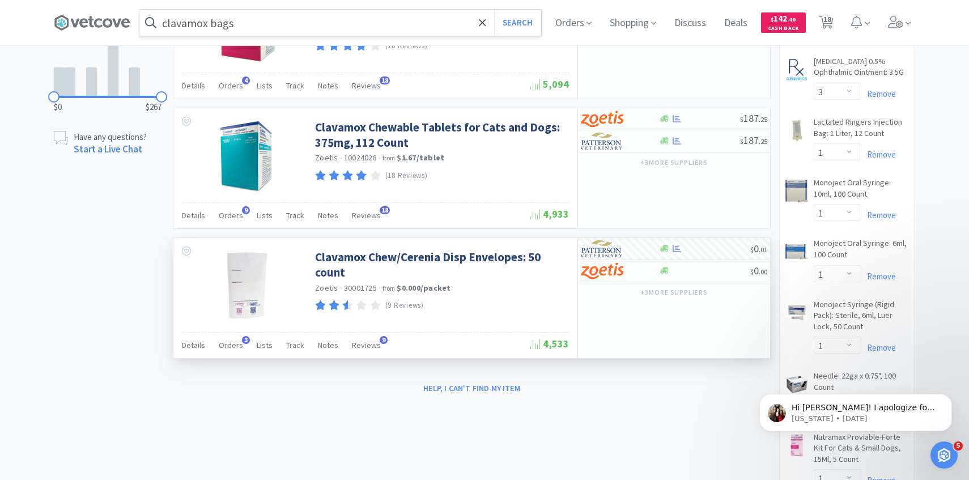
click at [312, 33] on input "clavamox bags" at bounding box center [340, 23] width 402 height 26
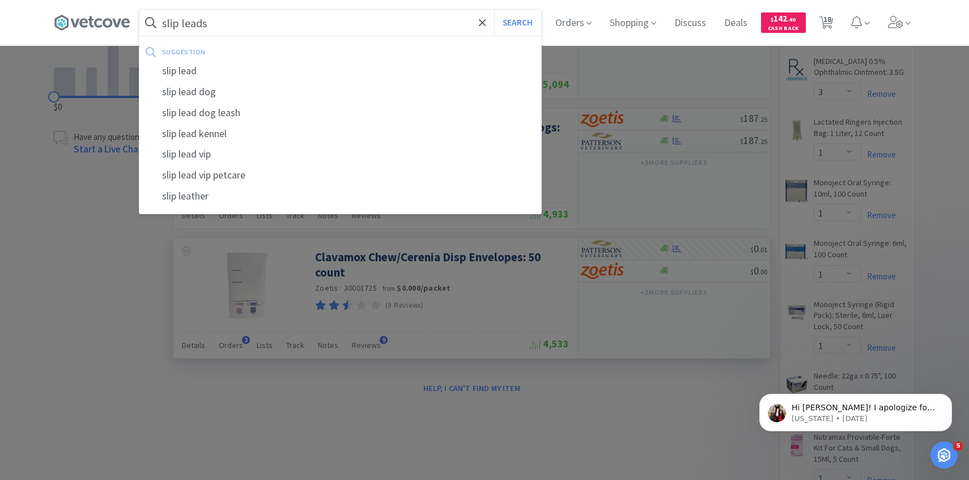
type input "slip leads"
click at [494, 10] on button "Search" at bounding box center [517, 23] width 47 height 26
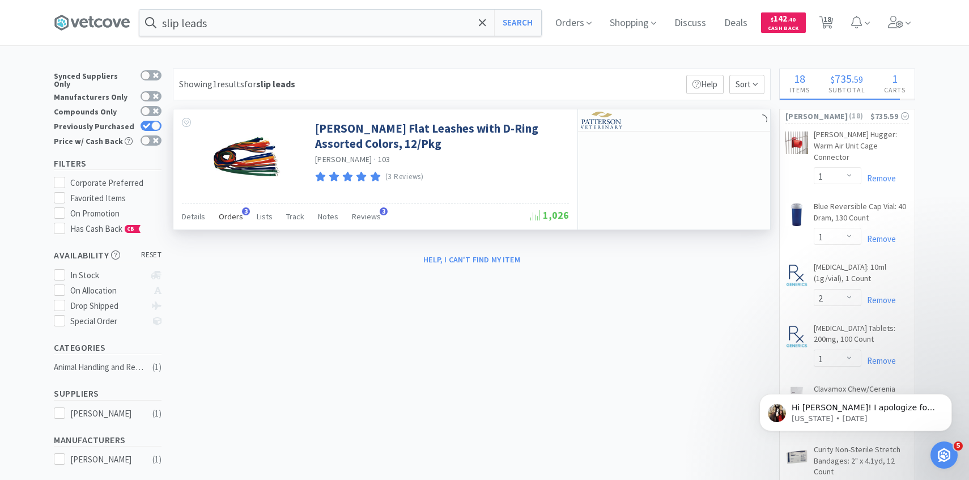
click at [234, 217] on span "Orders" at bounding box center [231, 216] width 24 height 10
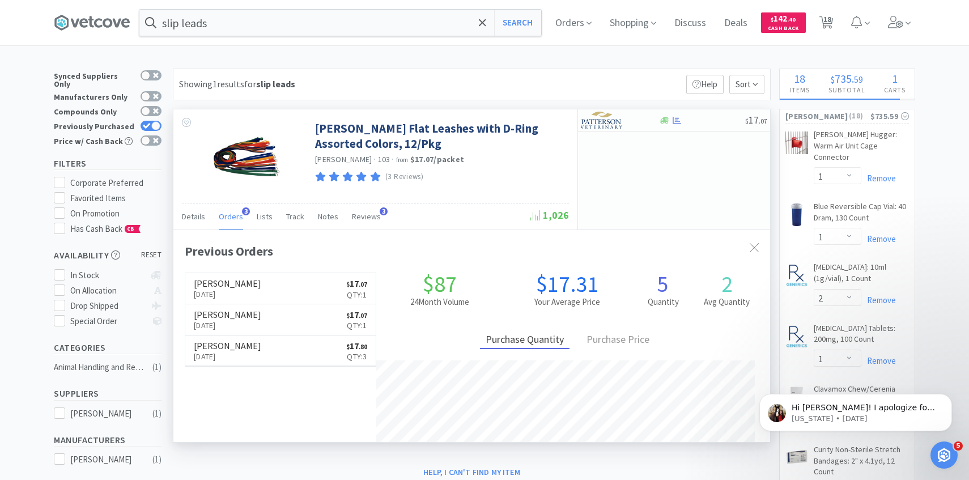
scroll to position [294, 597]
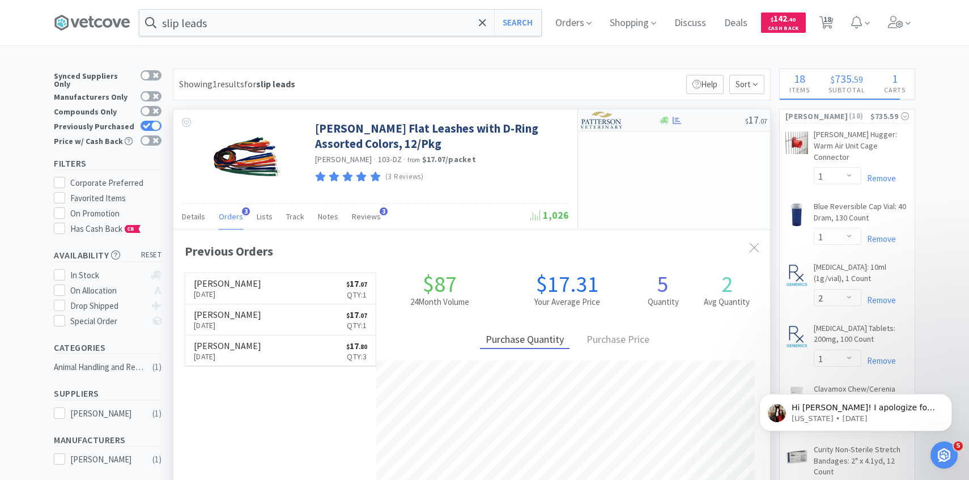
click at [624, 125] on div at bounding box center [612, 120] width 62 height 19
select select "1"
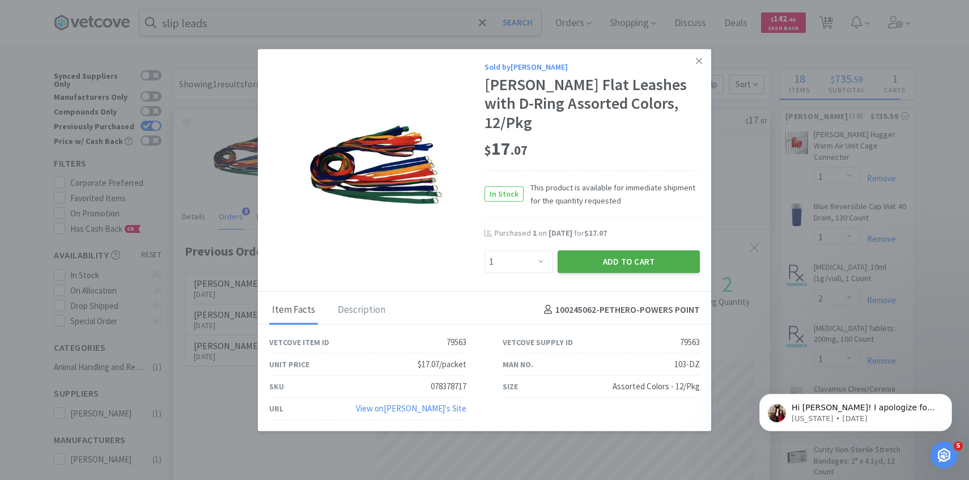
click at [617, 250] on button "Add to Cart" at bounding box center [629, 261] width 142 height 23
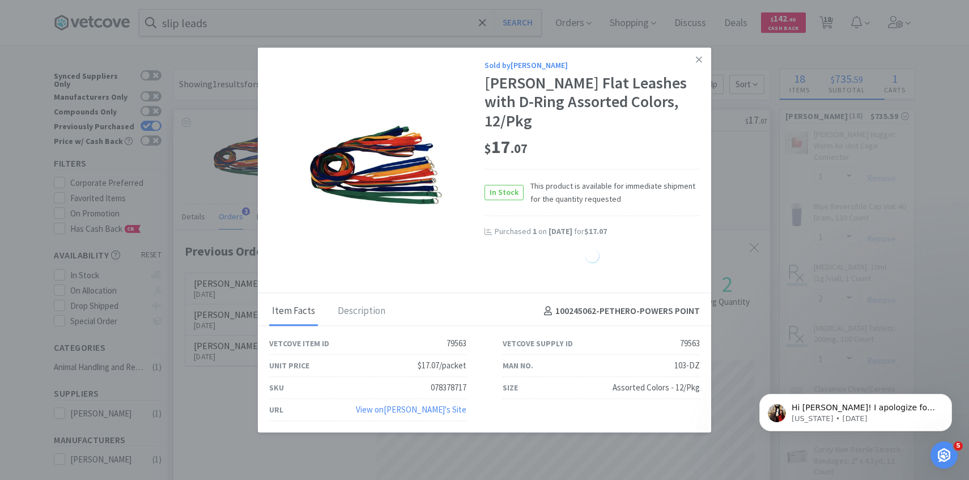
select select "1"
select select "2"
select select "1"
select select "3"
select select "1"
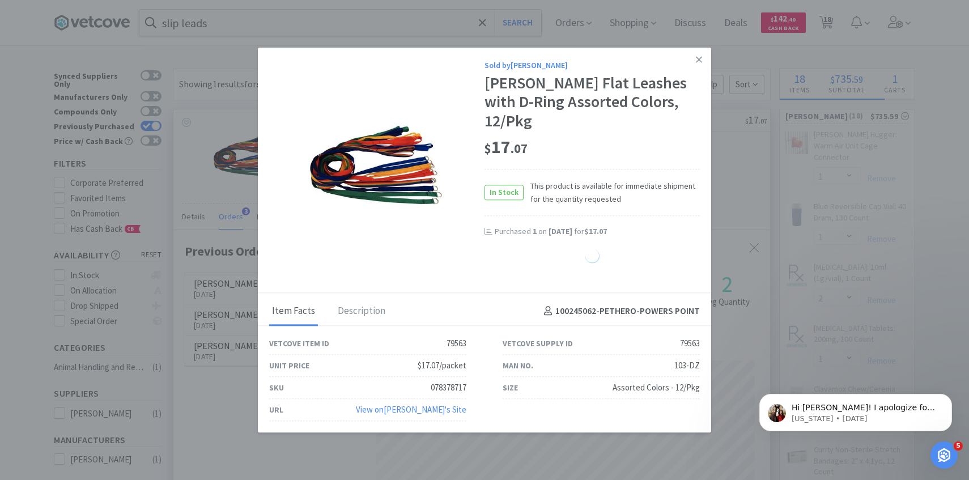
select select "3"
select select "1"
select select "2"
select select "1"
select select "4"
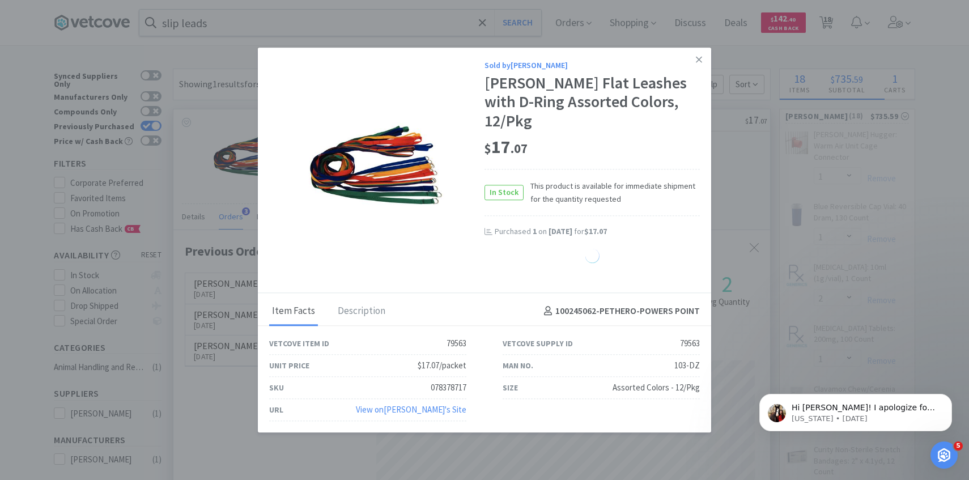
select select "40"
select select "30"
select select "1"
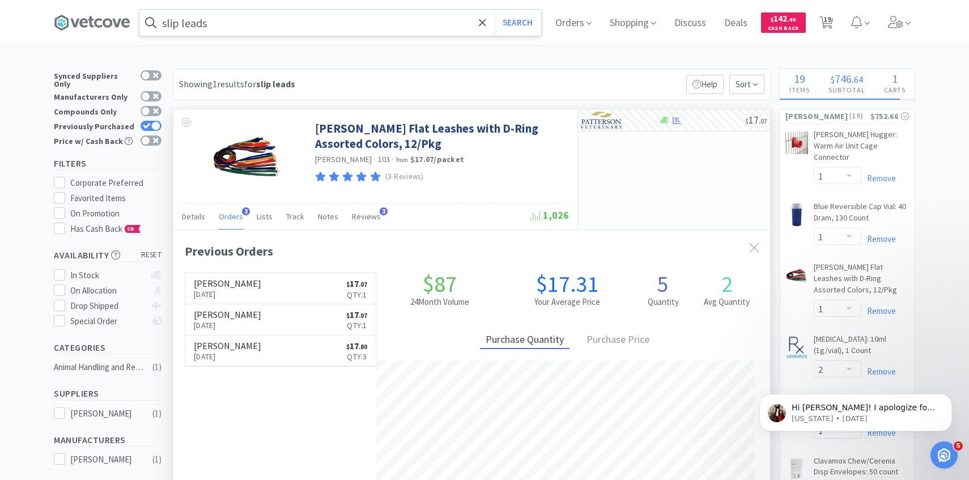
click at [311, 24] on input "slip leads" at bounding box center [340, 23] width 402 height 26
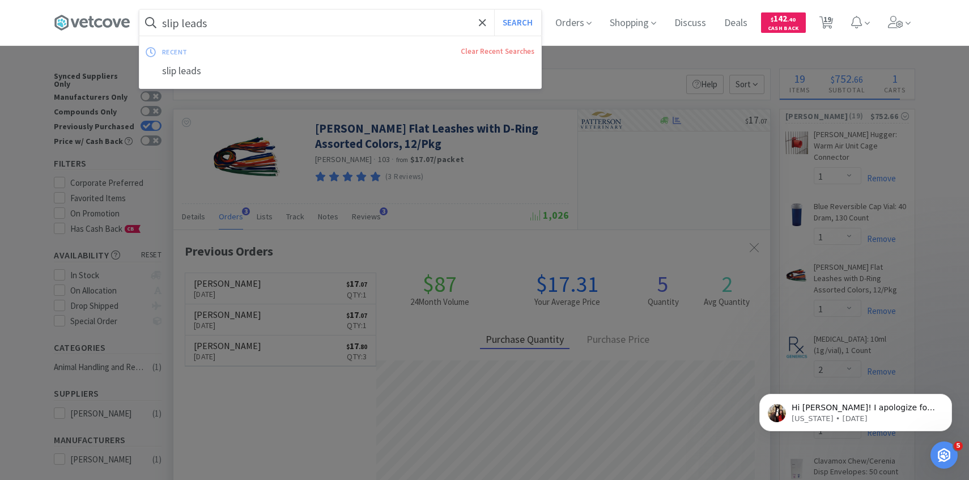
type input "s"
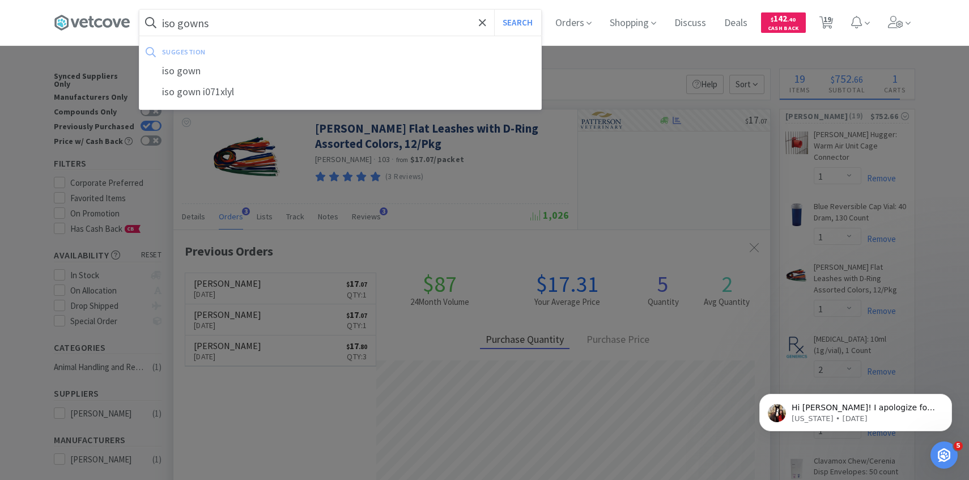
type input "iso gowns"
click at [494, 10] on button "Search" at bounding box center [517, 23] width 47 height 26
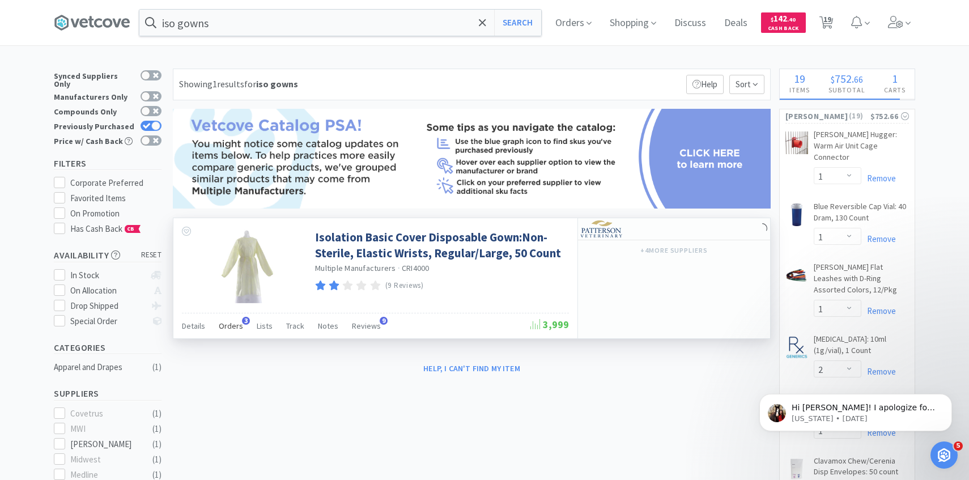
click at [224, 332] on div "Orders 3" at bounding box center [231, 328] width 24 height 22
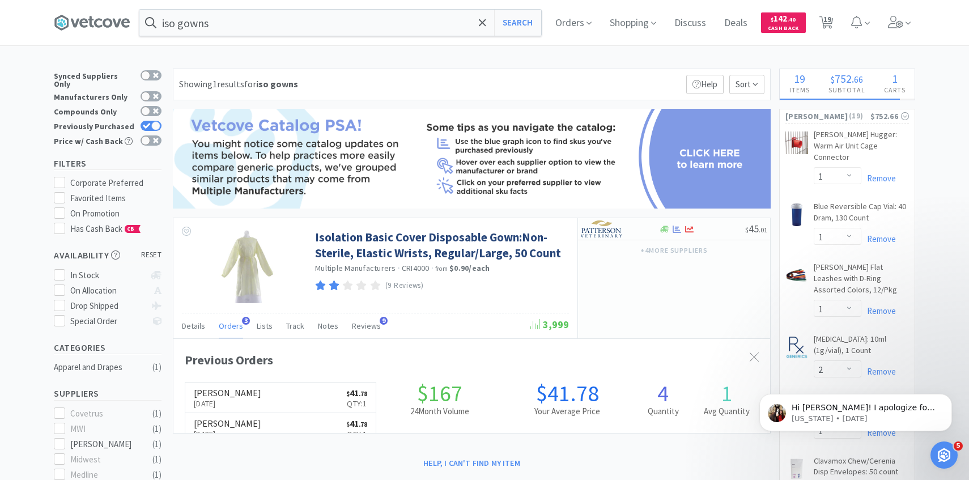
scroll to position [9, 0]
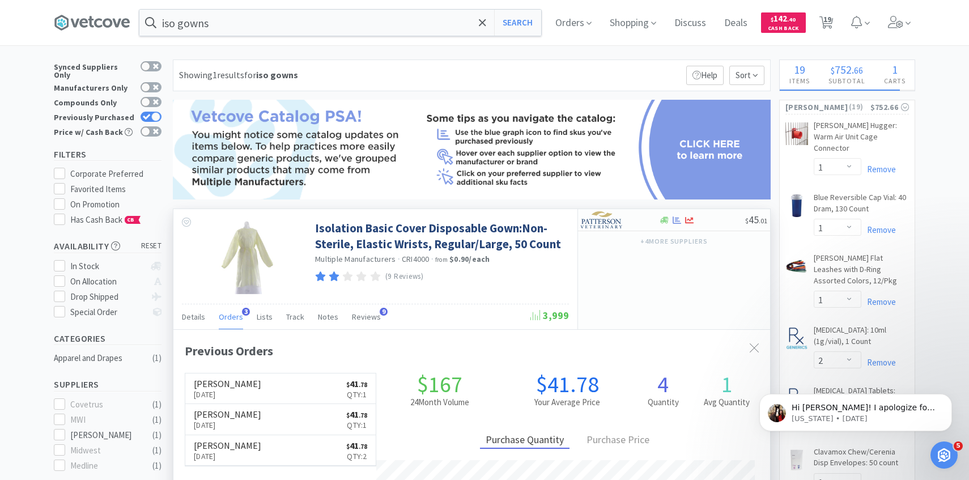
click at [624, 232] on div "+ 4 more supplier s" at bounding box center [674, 240] width 192 height 19
click at [599, 226] on img at bounding box center [602, 219] width 43 height 17
select select "1"
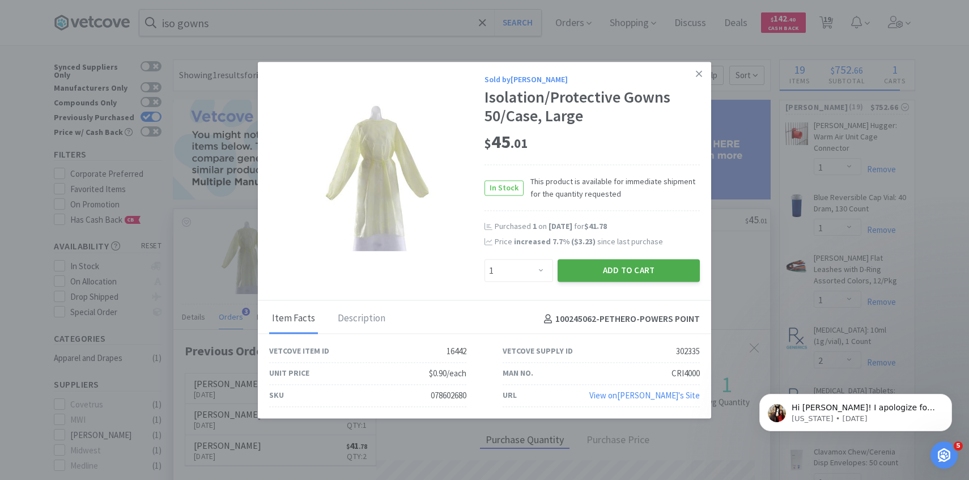
click at [591, 278] on button "Add to Cart" at bounding box center [629, 271] width 142 height 23
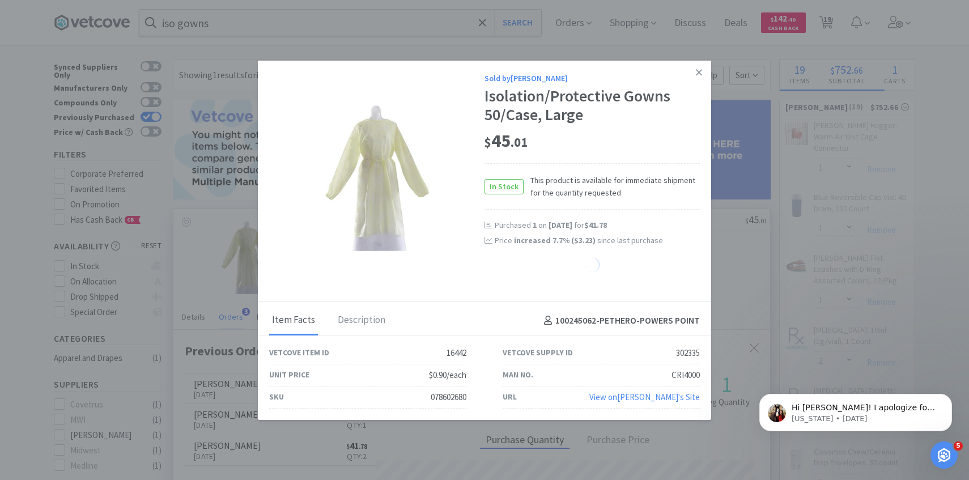
select select "1"
select select "2"
select select "1"
select select "4"
select select "40"
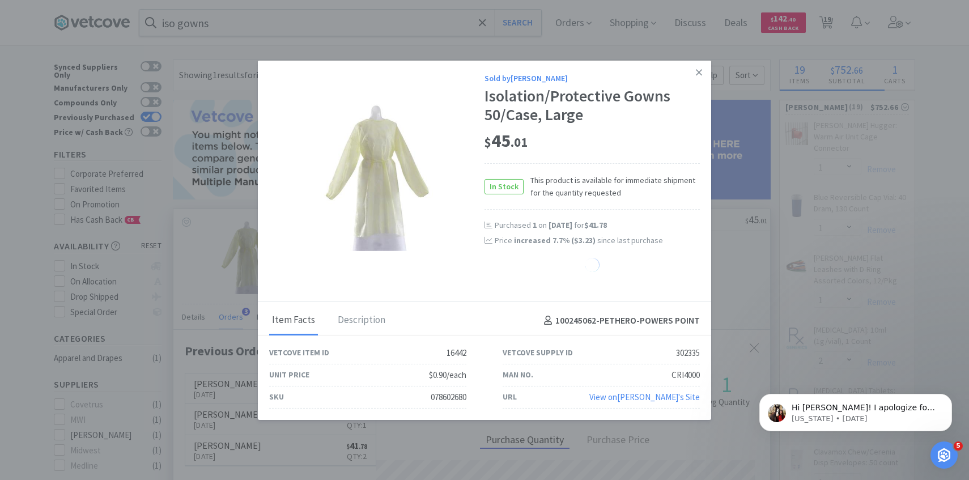
select select "30"
select select "1"
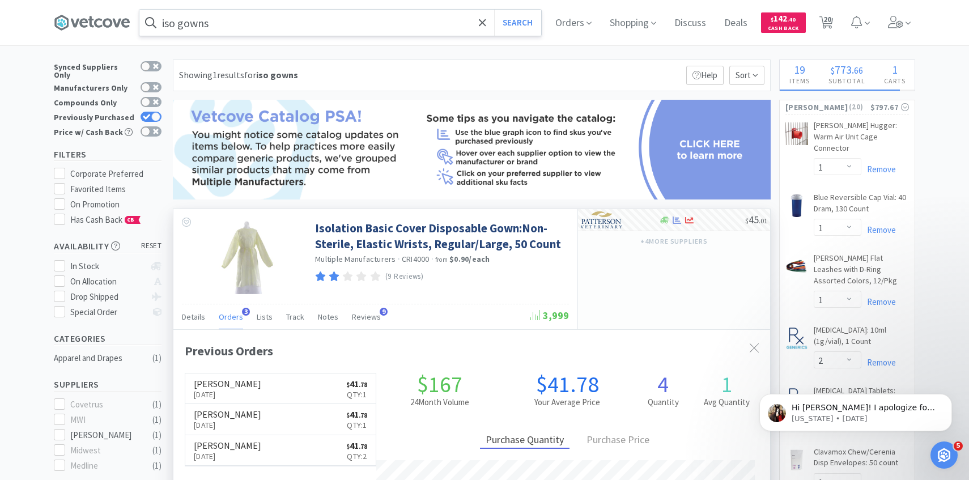
click at [302, 19] on input "iso gowns" at bounding box center [340, 23] width 402 height 26
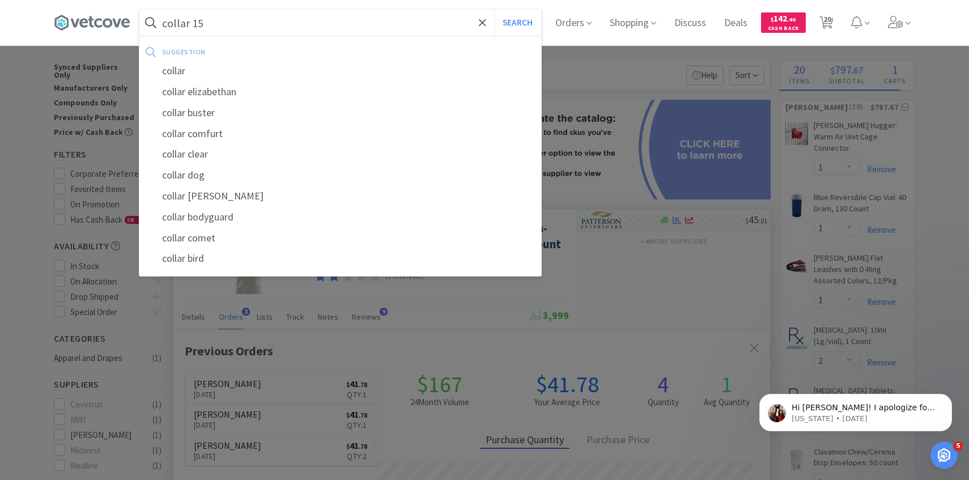
type input "collar 15"
click at [494, 10] on button "Search" at bounding box center [517, 23] width 47 height 26
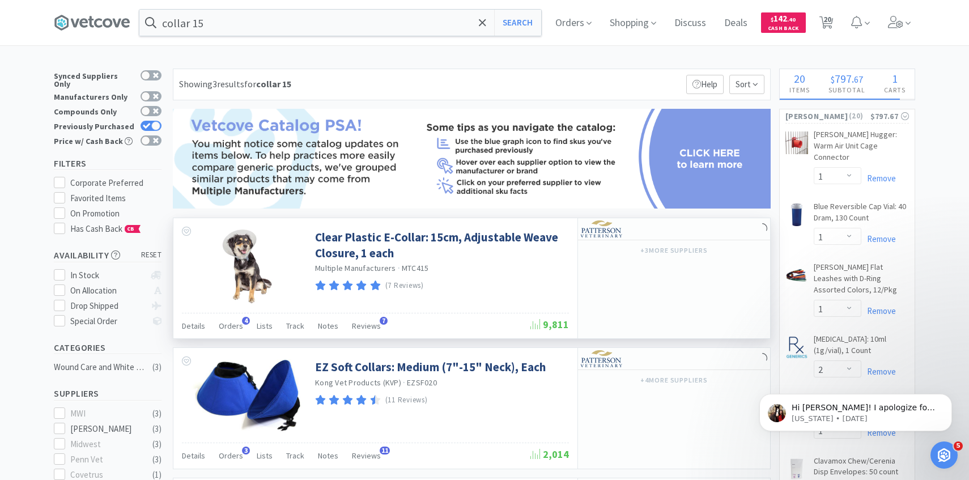
click at [225, 316] on div "Details Orders 4 Lists Track Notes Reviews 7 9,811" at bounding box center [375, 326] width 387 height 26
click at [231, 324] on span "Orders" at bounding box center [231, 326] width 24 height 10
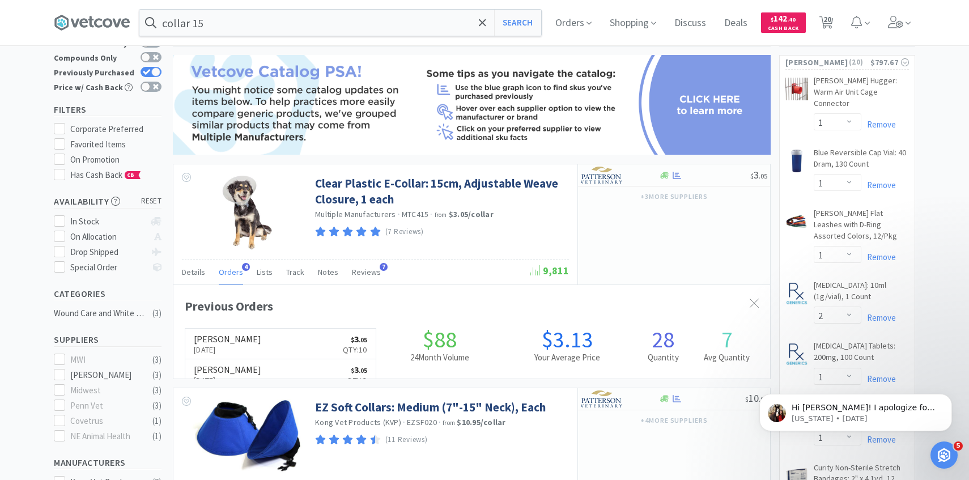
scroll to position [65, 0]
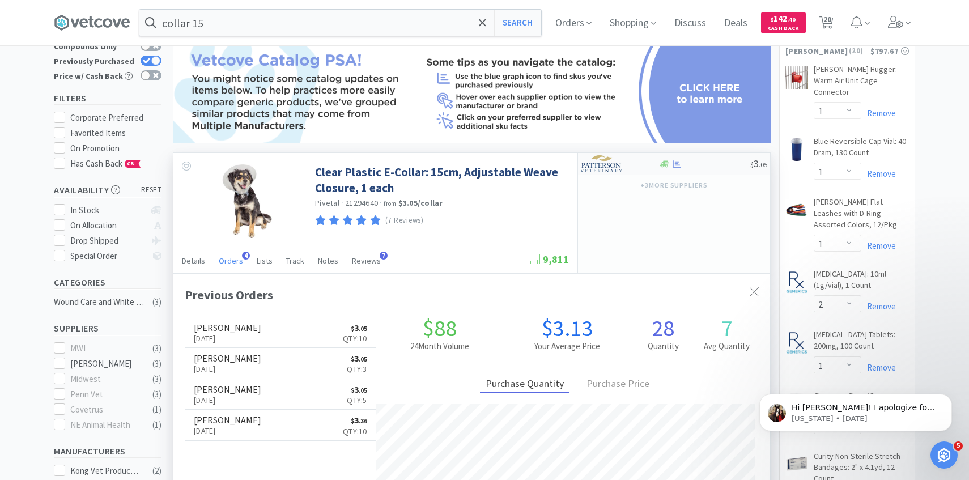
click at [623, 168] on img at bounding box center [602, 163] width 43 height 17
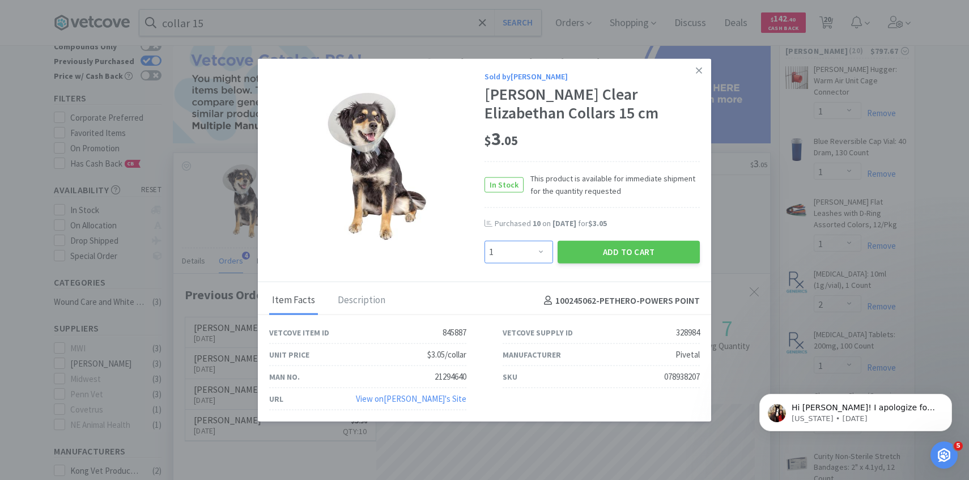
click at [529, 260] on select "Enter Quantity 1 2 3 4 5 6 7 8 9 10 11 12 13 14 15 16 17 18 19 20 Enter Quantity" at bounding box center [519, 252] width 69 height 23
select select "6"
click at [485, 241] on select "Enter Quantity 1 2 3 4 5 6 7 8 9 10 11 12 13 14 15 16 17 18 19 20 Enter Quantity" at bounding box center [519, 252] width 69 height 23
click at [620, 248] on button "Add to Cart" at bounding box center [629, 252] width 142 height 23
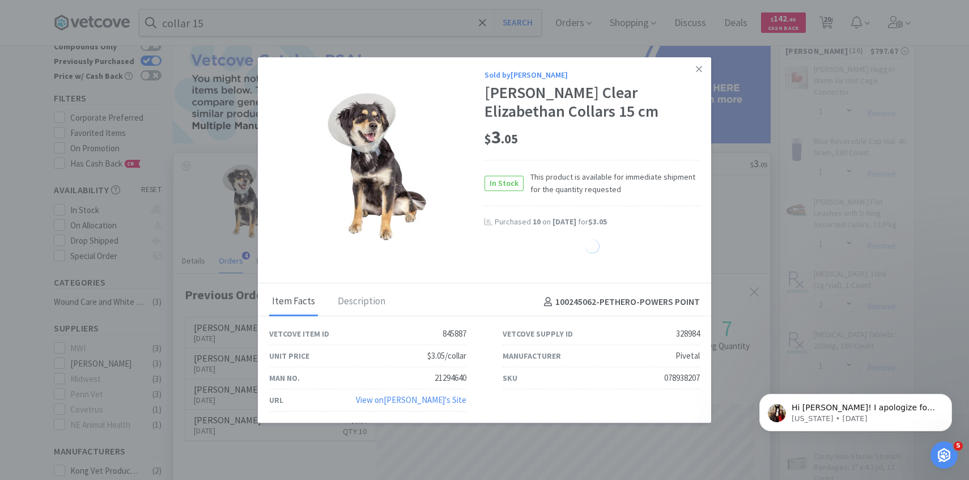
select select "6"
select select "3"
select select "1"
select select "3"
select select "1"
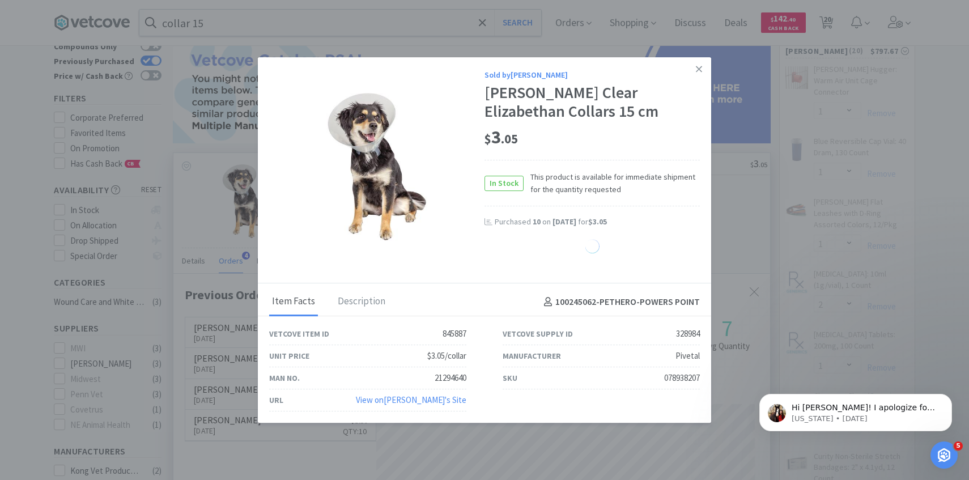
select select "2"
select select "1"
select select "4"
select select "40"
select select "30"
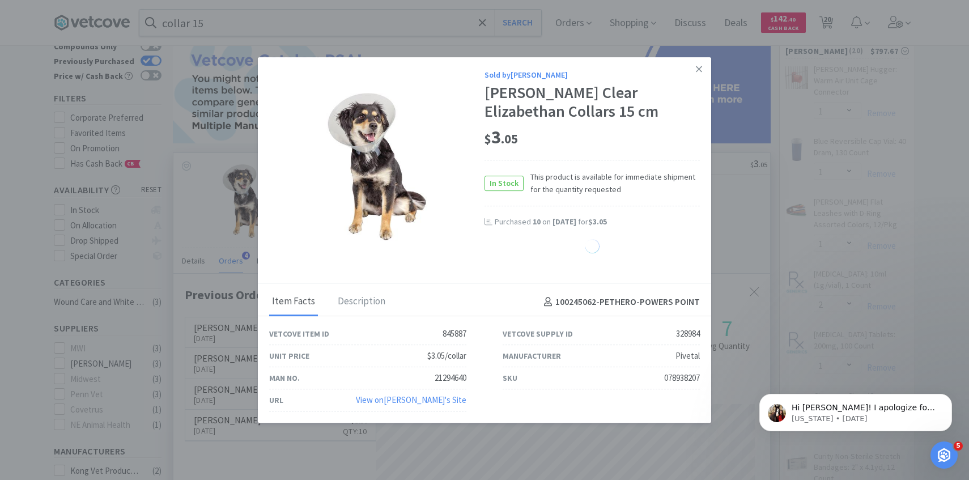
select select "1"
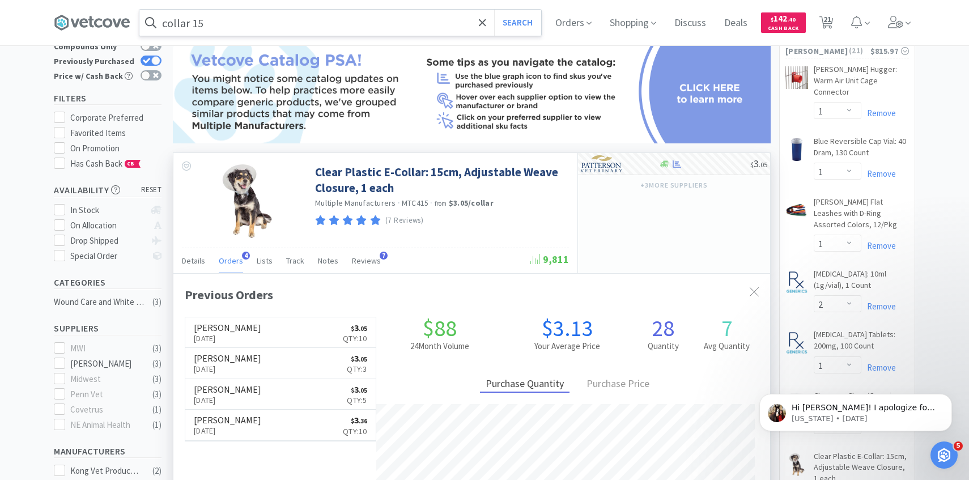
click at [298, 26] on input "collar 15" at bounding box center [340, 23] width 402 height 26
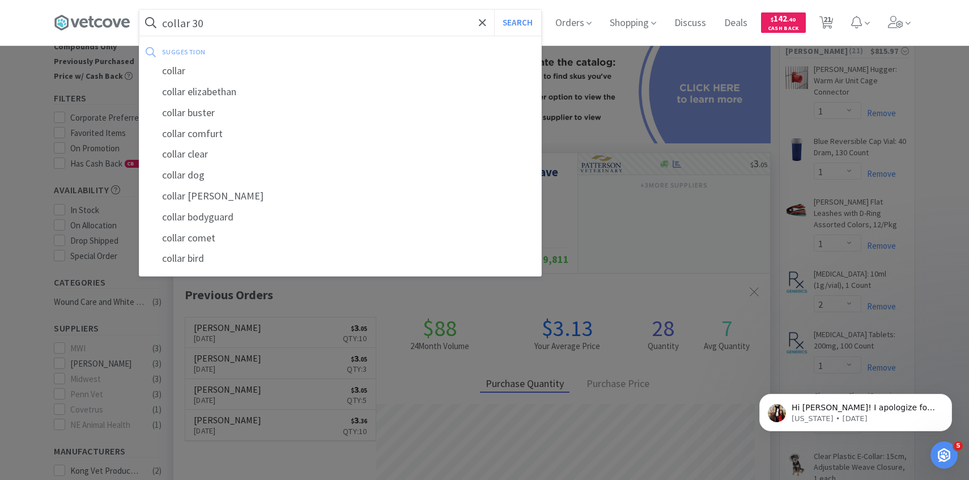
type input "collar 30"
click at [494, 10] on button "Search" at bounding box center [517, 23] width 47 height 26
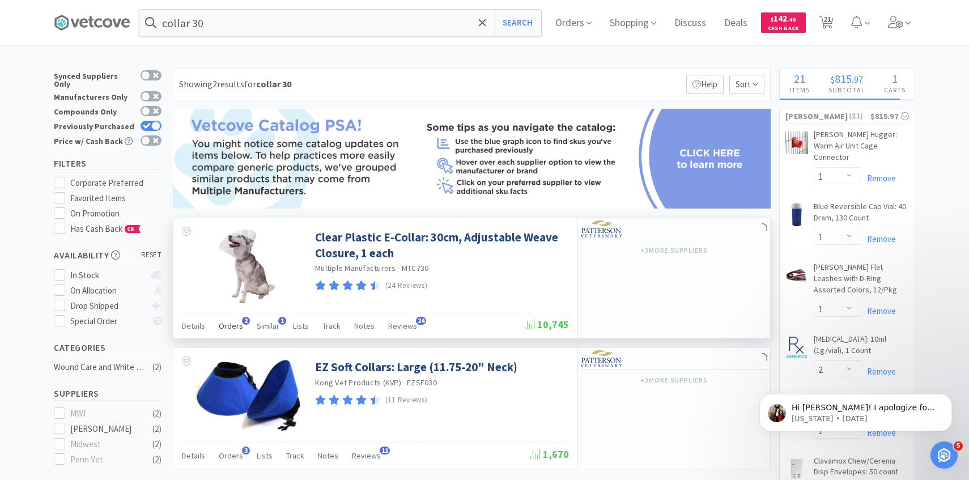
click at [232, 325] on span "Orders" at bounding box center [231, 326] width 24 height 10
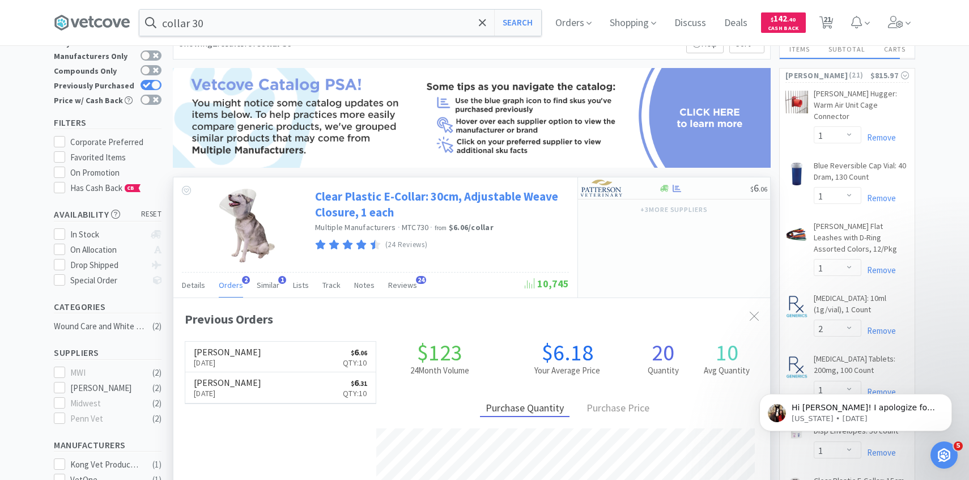
scroll to position [294, 597]
click at [612, 191] on img at bounding box center [602, 188] width 43 height 17
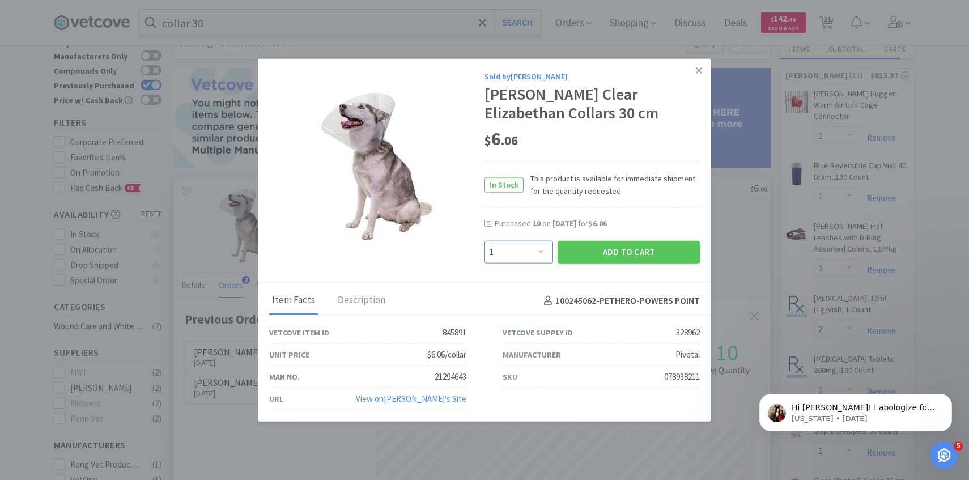
click at [532, 256] on select "Enter Quantity 1 2 3 4 5 6 7 8 9 10 11 12 13 14 15 16 17 18 19 20 Enter Quantity" at bounding box center [519, 252] width 69 height 23
select select "6"
click at [485, 241] on select "Enter Quantity 1 2 3 4 5 6 7 8 9 10 11 12 13 14 15 16 17 18 19 20 Enter Quantity" at bounding box center [519, 252] width 69 height 23
click at [611, 250] on button "Add to Cart" at bounding box center [629, 252] width 142 height 23
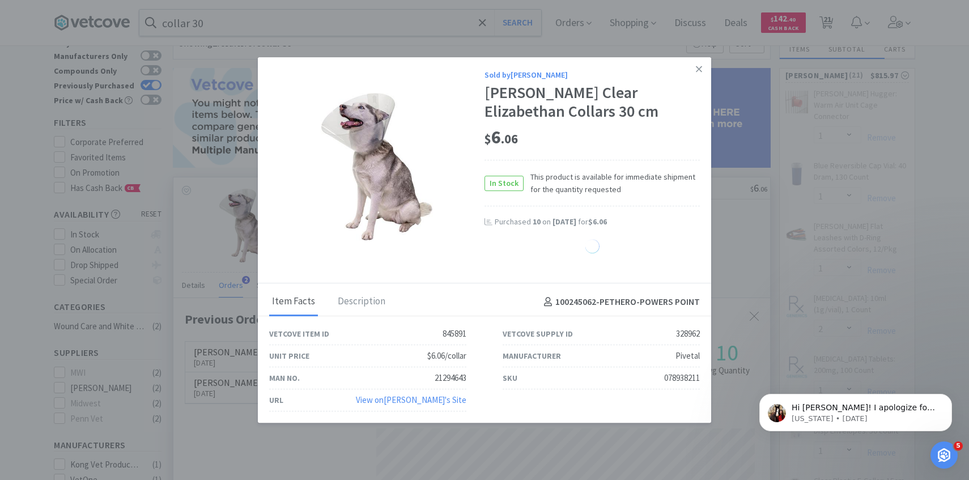
select select "6"
select select "3"
select select "1"
select select "3"
select select "1"
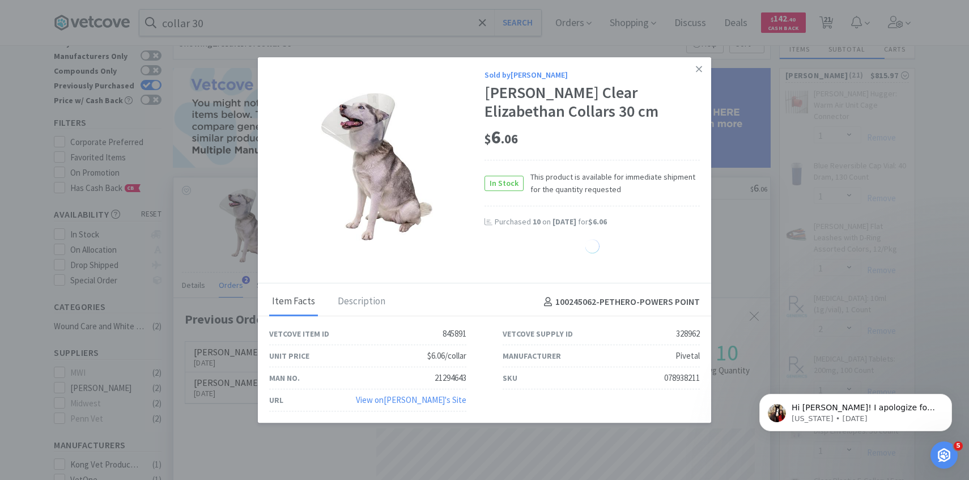
select select "2"
select select "1"
select select "4"
select select "40"
select select "30"
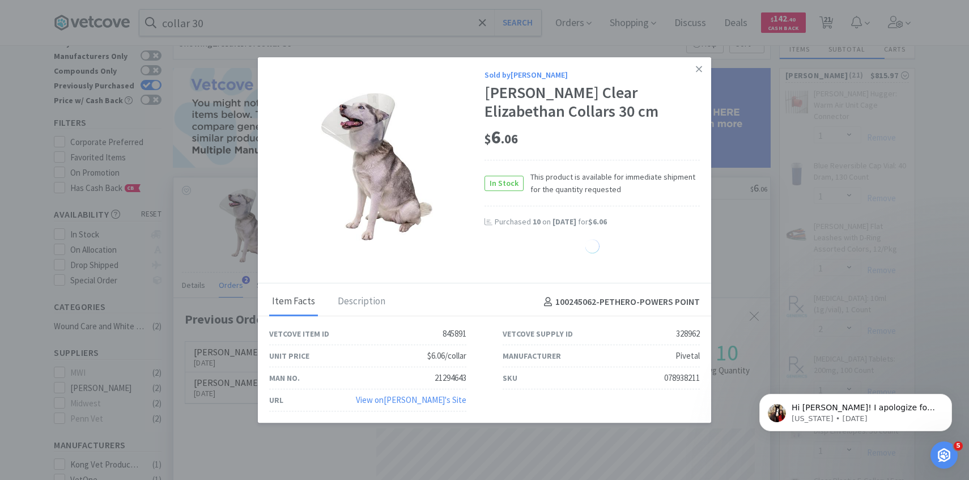
select select "1"
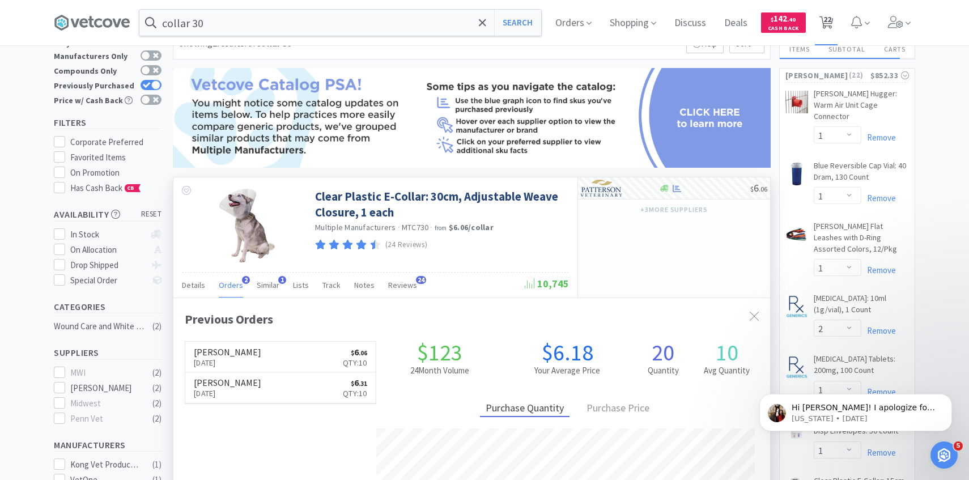
click at [831, 20] on span "22" at bounding box center [828, 19] width 8 height 45
select select "1"
select select "2"
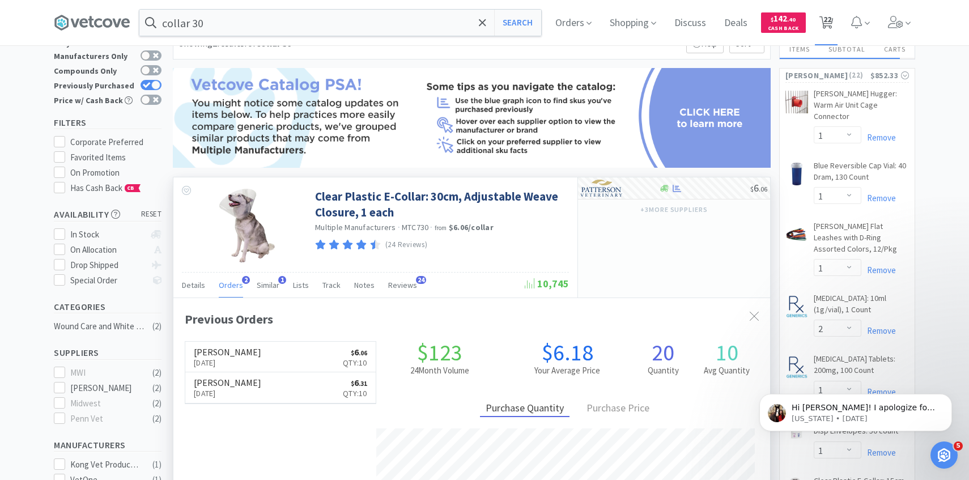
select select "1"
select select "6"
select select "3"
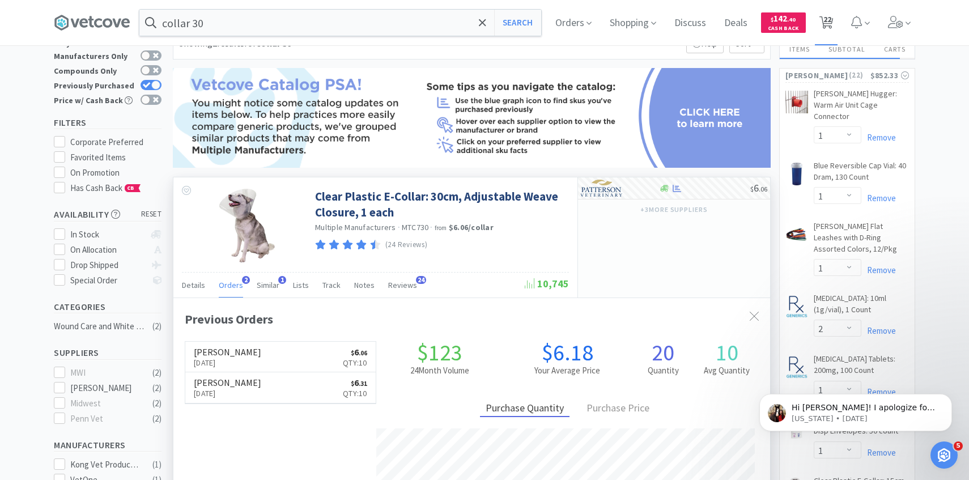
select select "1"
select select "3"
select select "1"
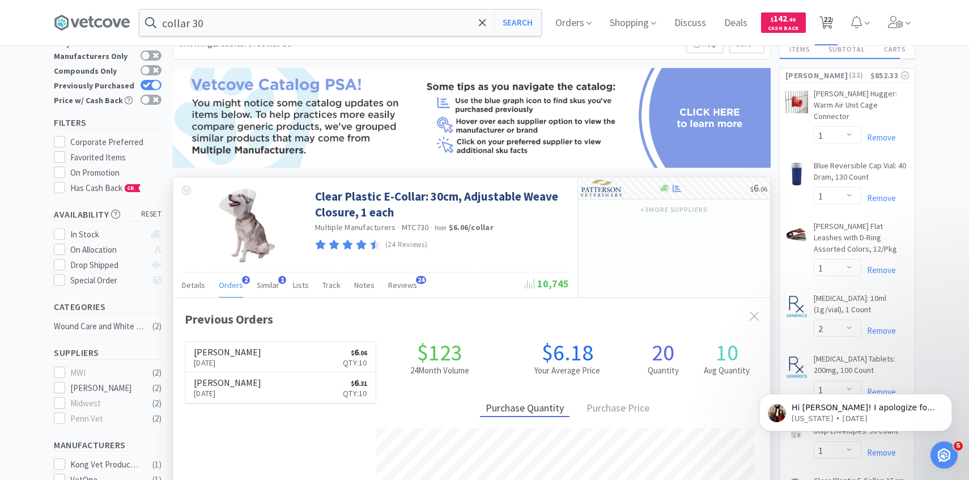
select select "1"
select select "2"
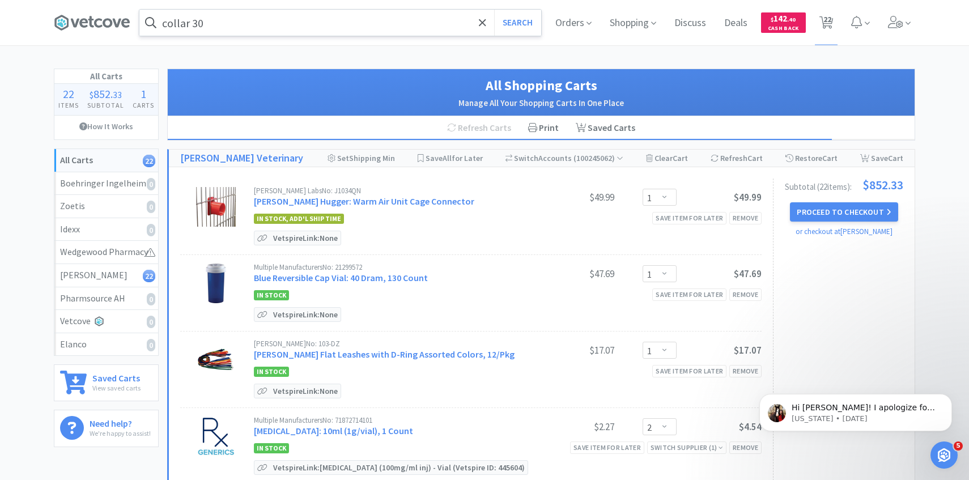
click at [302, 23] on input "collar 30" at bounding box center [340, 23] width 402 height 26
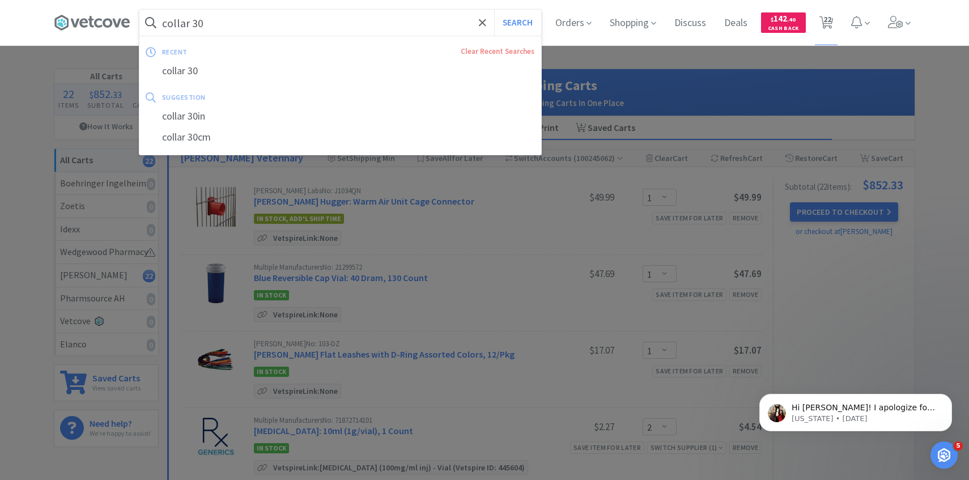
paste input "PVC Cuffed Endotracheal Tube: 3.5 mm"
click at [494, 10] on button "Search" at bounding box center [517, 23] width 47 height 26
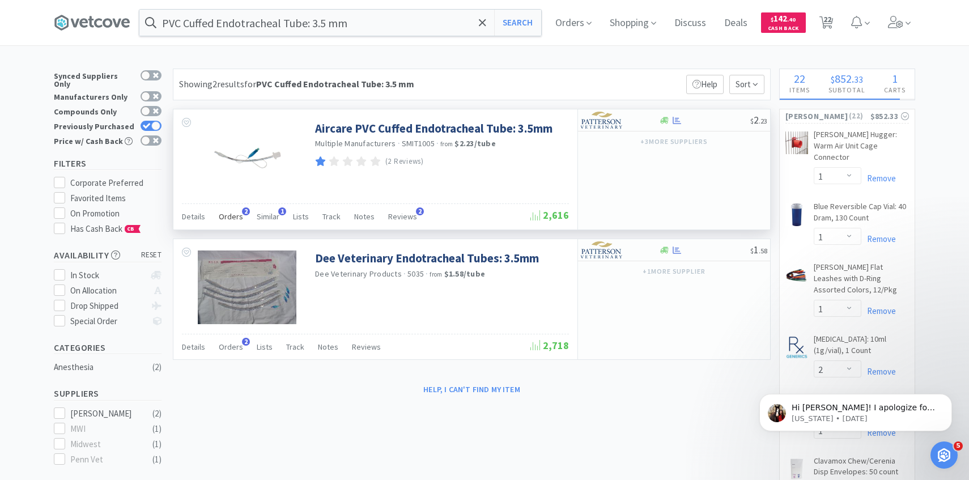
click at [232, 215] on span "Orders" at bounding box center [231, 216] width 24 height 10
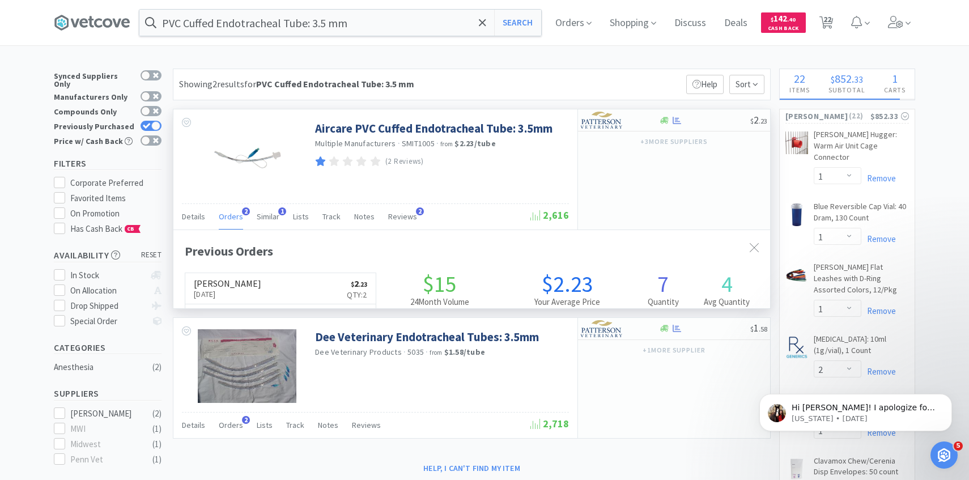
scroll to position [294, 597]
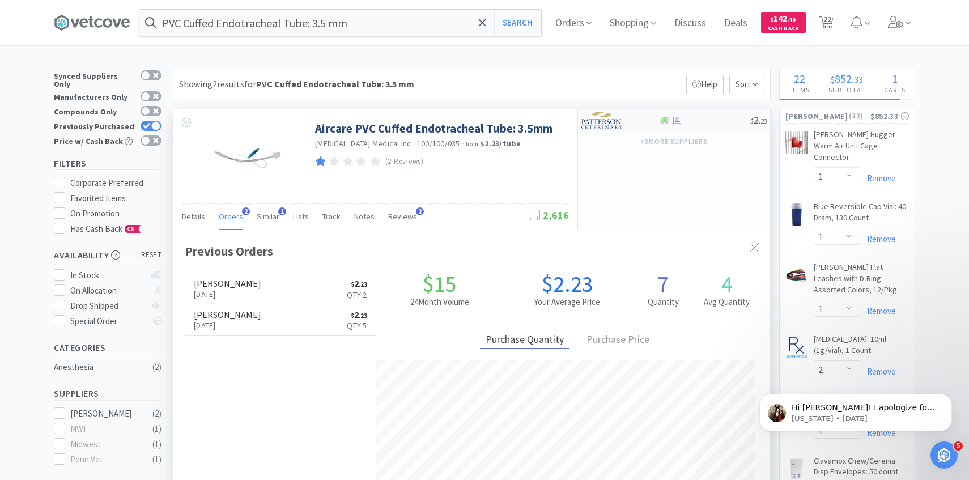
click at [608, 120] on img at bounding box center [602, 120] width 43 height 17
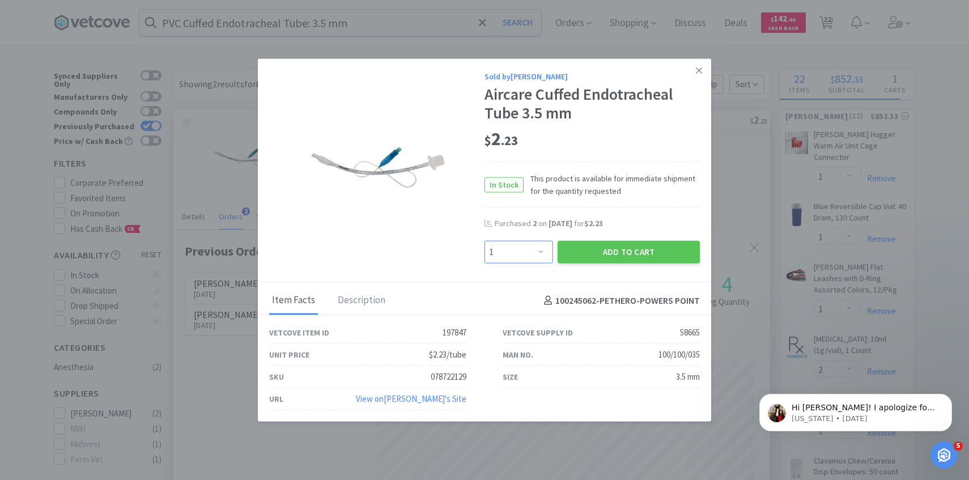
click at [514, 244] on select "Enter Quantity 1 2 3 4 5 6 7 8 9 10 11 12 13 14 15 16 17 18 19 20 Enter Quantity" at bounding box center [519, 252] width 69 height 23
click at [485, 241] on select "Enter Quantity 1 2 3 4 5 6 7 8 9 10 11 12 13 14 15 16 17 18 19 20 Enter Quantity" at bounding box center [519, 252] width 69 height 23
click at [592, 262] on button "Add to Cart" at bounding box center [629, 252] width 142 height 23
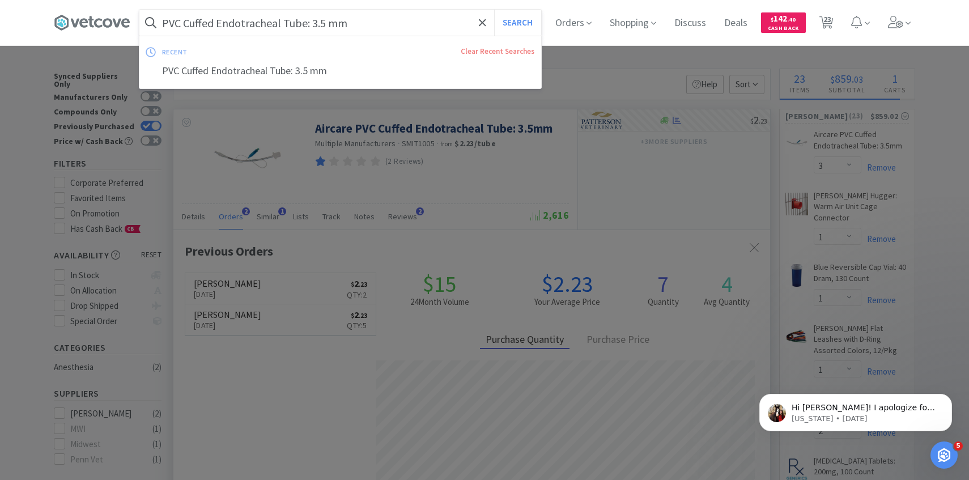
click at [325, 18] on input "PVC Cuffed Endotracheal Tube: 3.5 mm" at bounding box center [340, 23] width 402 height 26
click at [324, 19] on input "PVC Cuffed Endotracheal Tube: 3.5 mm" at bounding box center [340, 23] width 402 height 26
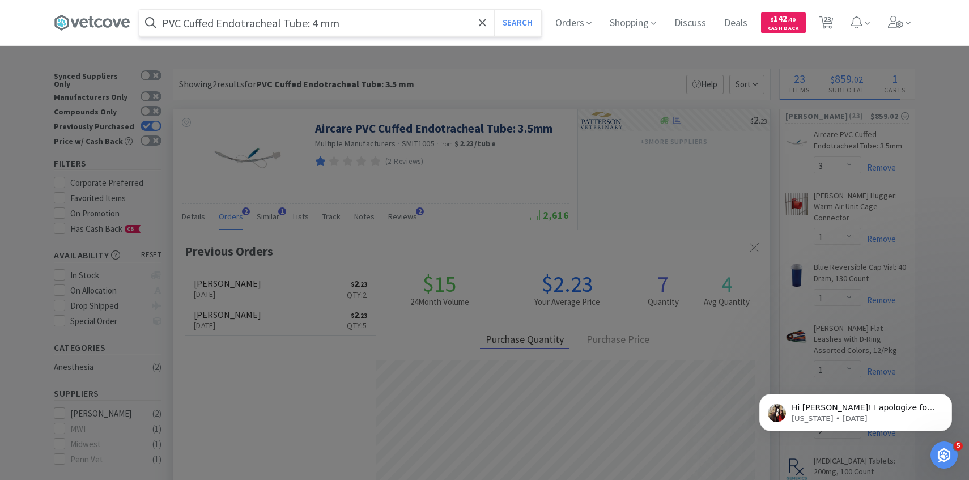
click at [494, 10] on button "Search" at bounding box center [517, 23] width 47 height 26
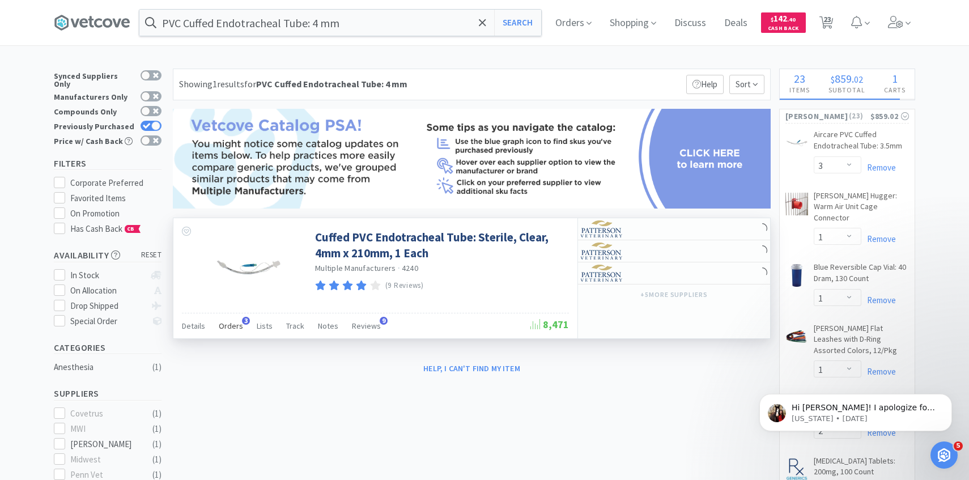
click at [227, 328] on span "Orders" at bounding box center [231, 326] width 24 height 10
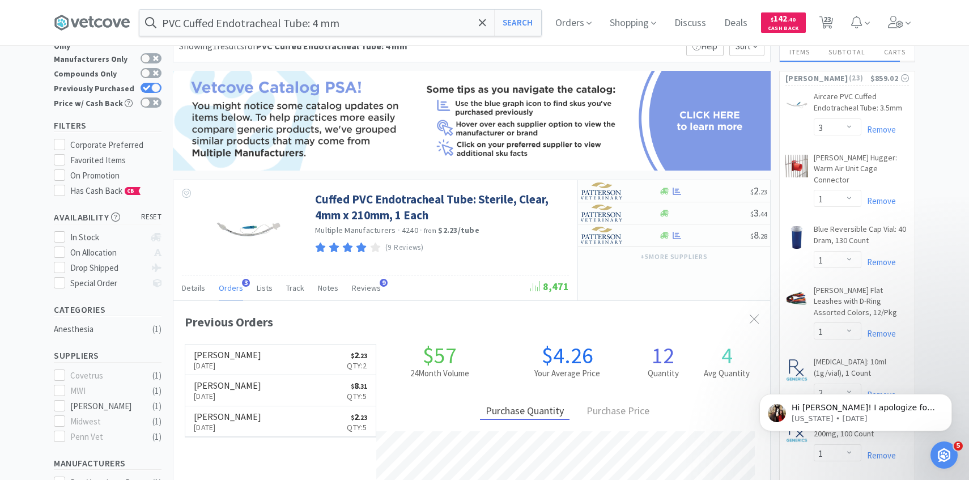
scroll to position [41, 0]
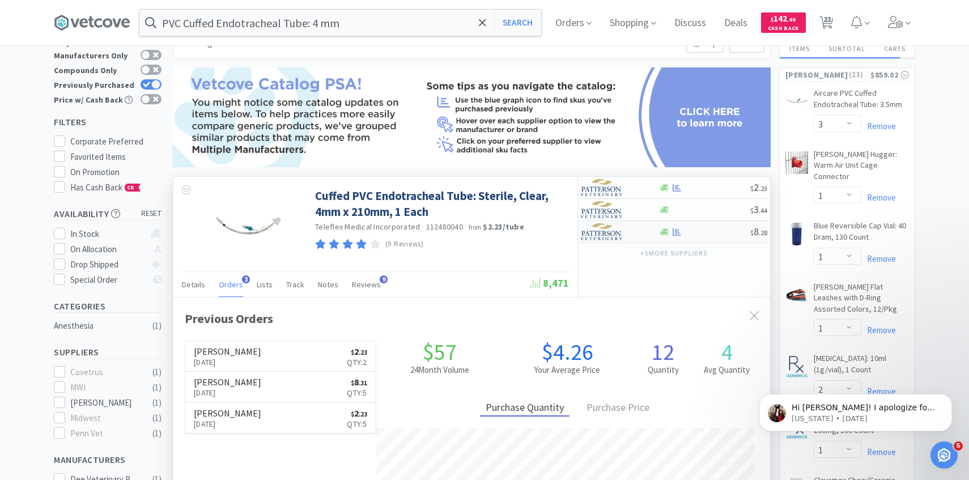
click at [613, 235] on img at bounding box center [602, 231] width 43 height 17
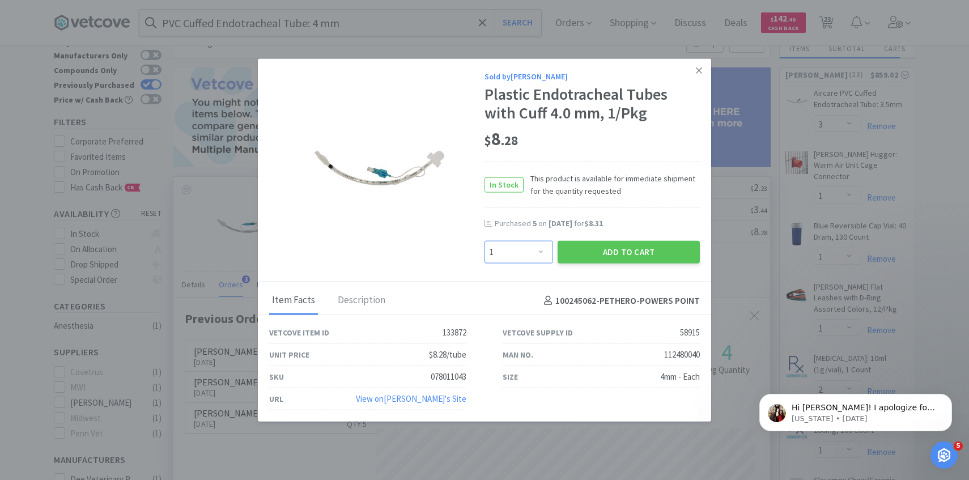
click at [540, 243] on select "Enter Quantity 1 2 3 4 5 6 7 8 9 10 11 12 13 14 15 16 17 18 19 20 Enter Quantity" at bounding box center [519, 252] width 69 height 23
click at [485, 241] on select "Enter Quantity 1 2 3 4 5 6 7 8 9 10 11 12 13 14 15 16 17 18 19 20 Enter Quantity" at bounding box center [519, 252] width 69 height 23
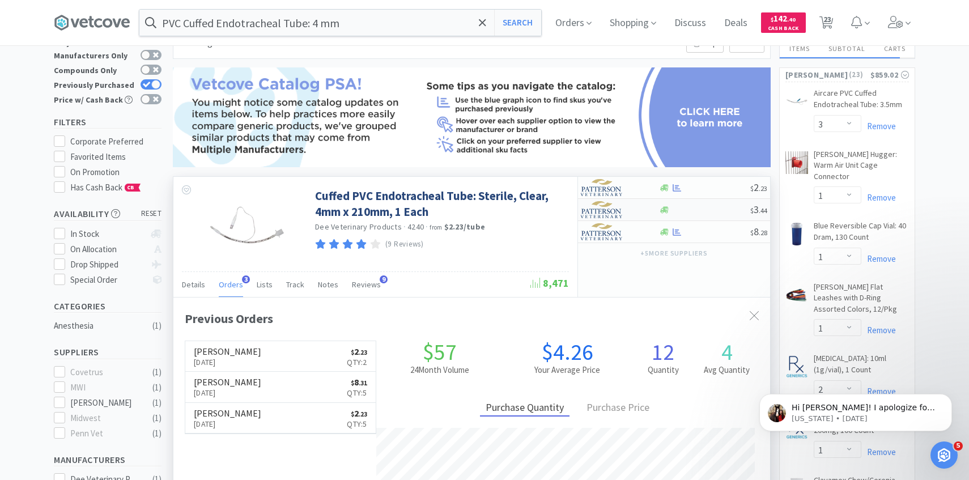
click at [624, 209] on div at bounding box center [612, 209] width 62 height 19
click at [641, 189] on div at bounding box center [612, 187] width 62 height 19
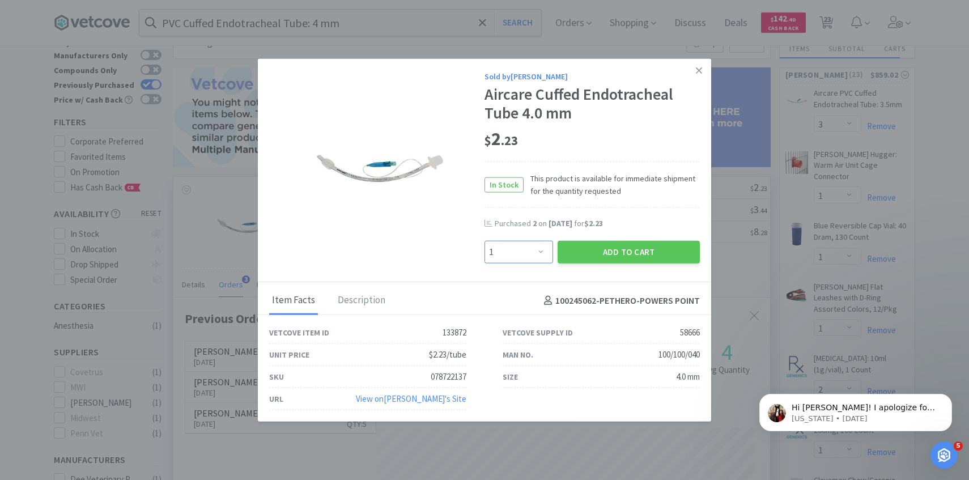
click at [535, 252] on select "Enter Quantity 1 2 3 4 5 6 7 8 9 10 11 12 13 14 15 16 17 18 19 20 Enter Quantity" at bounding box center [519, 252] width 69 height 23
click at [485, 241] on select "Enter Quantity 1 2 3 4 5 6 7 8 9 10 11 12 13 14 15 16 17 18 19 20 Enter Quantity" at bounding box center [519, 252] width 69 height 23
click at [573, 253] on button "Add to Cart" at bounding box center [629, 252] width 142 height 23
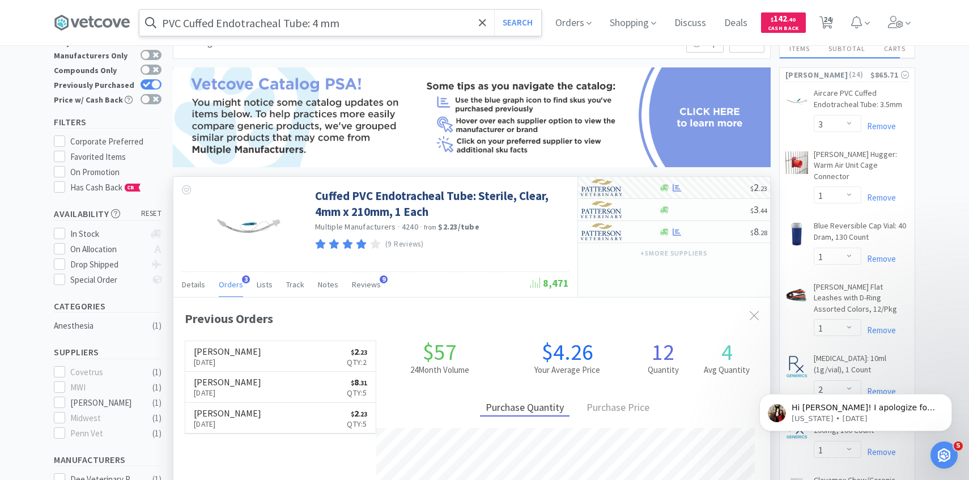
click at [349, 22] on input "PVC Cuffed Endotracheal Tube: 4 mm" at bounding box center [340, 23] width 402 height 26
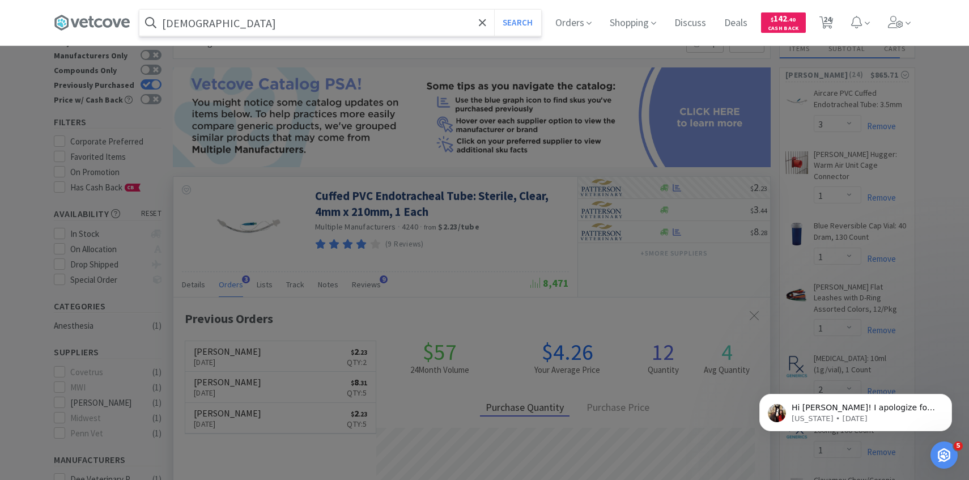
click at [494, 10] on button "Search" at bounding box center [517, 23] width 47 height 26
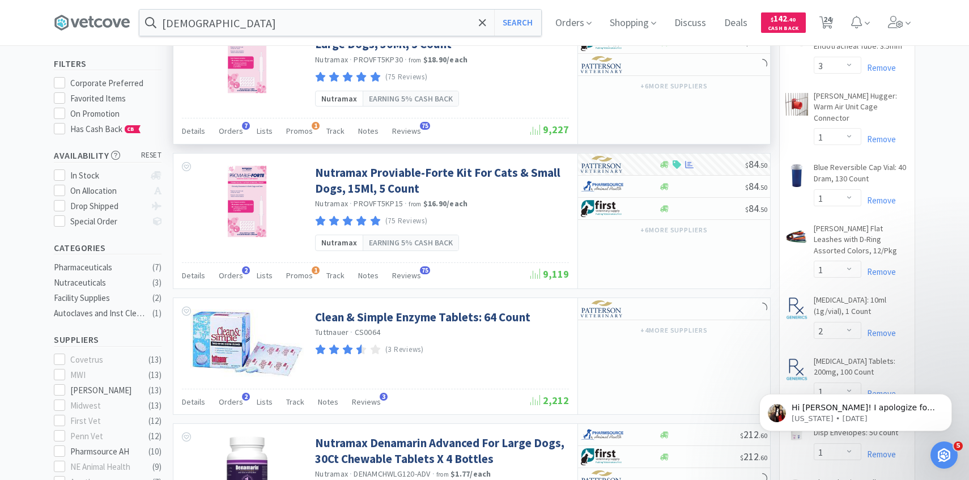
scroll to position [204, 0]
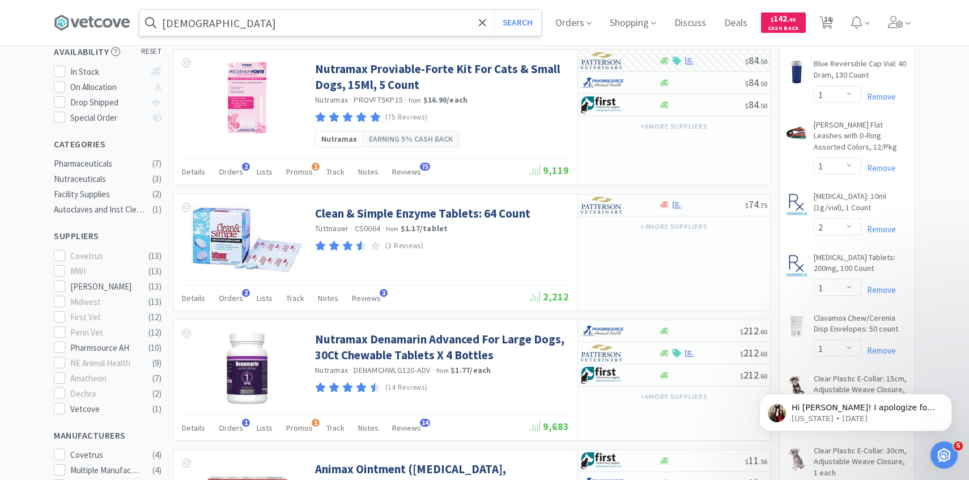
click at [332, 21] on input "[DEMOGRAPHIC_DATA]" at bounding box center [340, 23] width 402 height 26
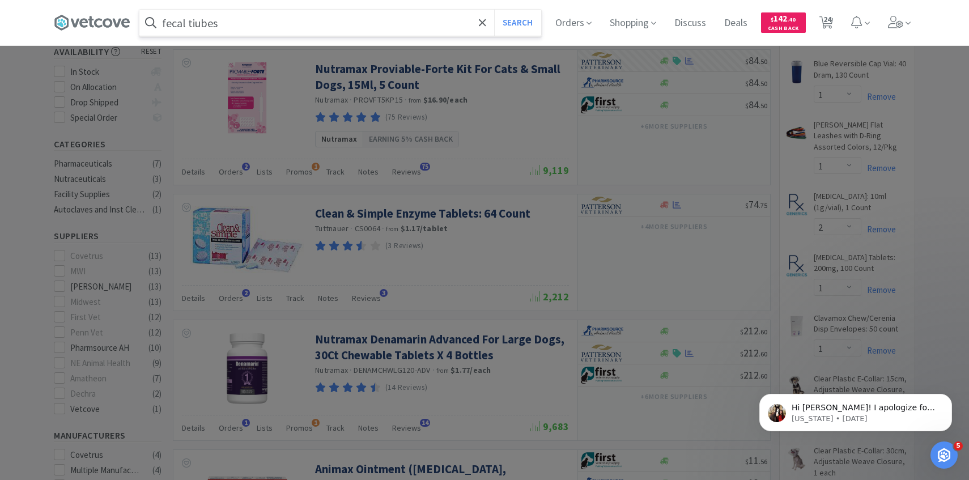
click at [494, 10] on button "Search" at bounding box center [517, 23] width 47 height 26
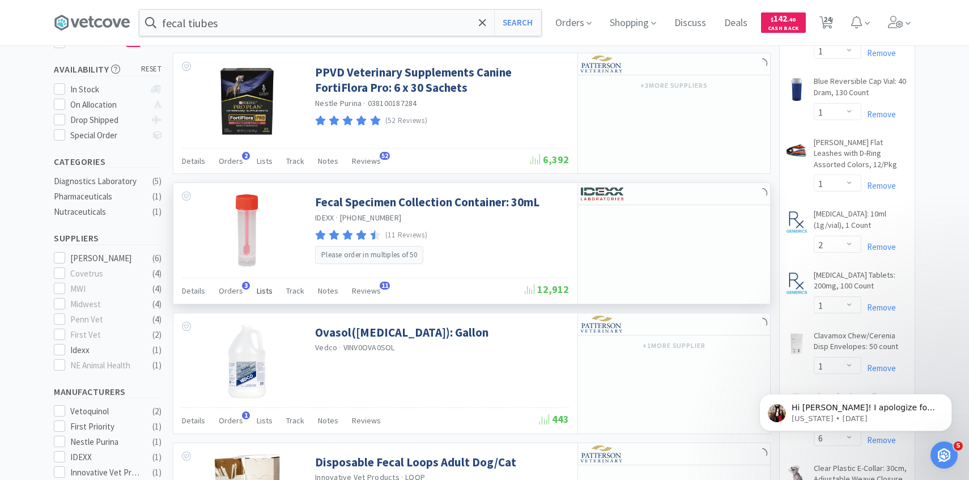
scroll to position [204, 0]
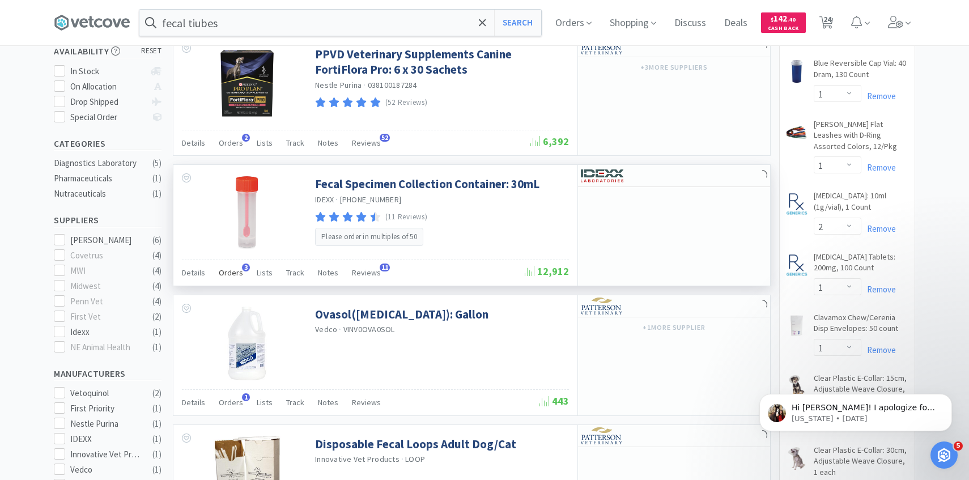
click at [229, 283] on div "Orders 3" at bounding box center [231, 275] width 24 height 22
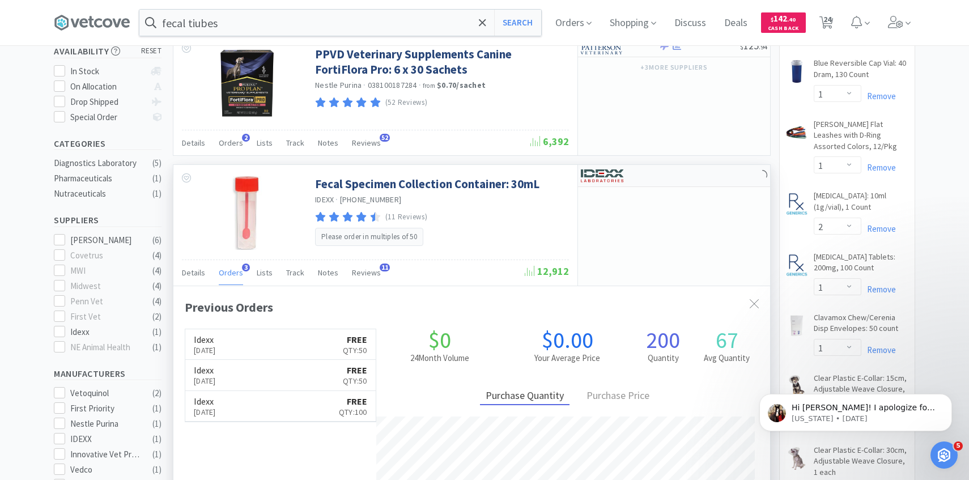
scroll to position [294, 597]
click at [343, 338] on h6 "FREE" at bounding box center [355, 339] width 24 height 9
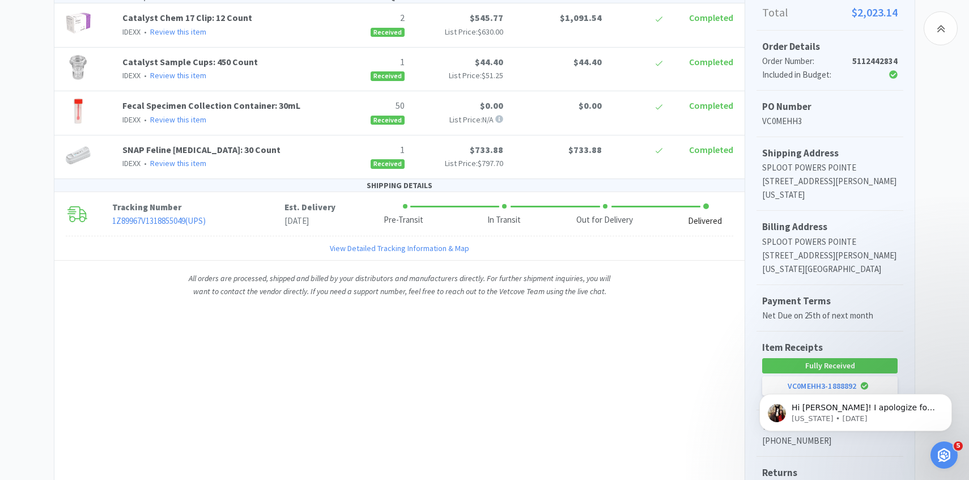
scroll to position [286, 0]
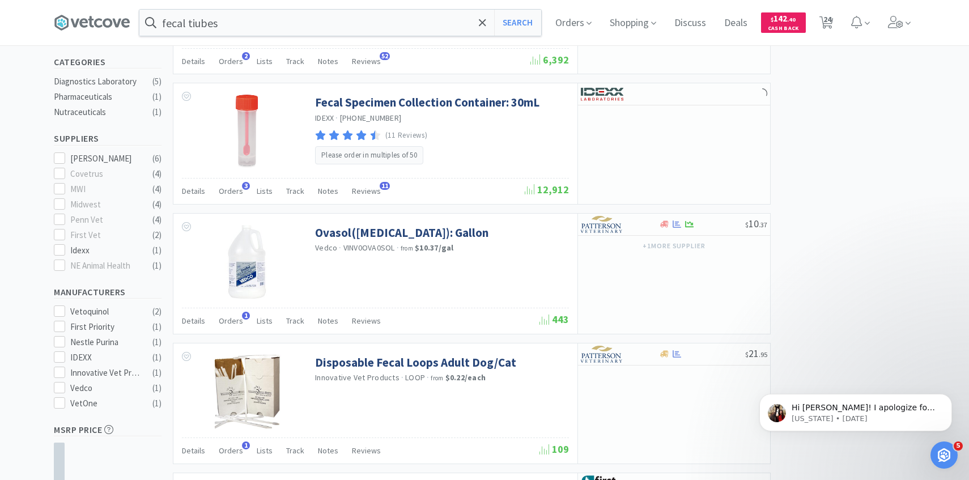
scroll to position [204, 0]
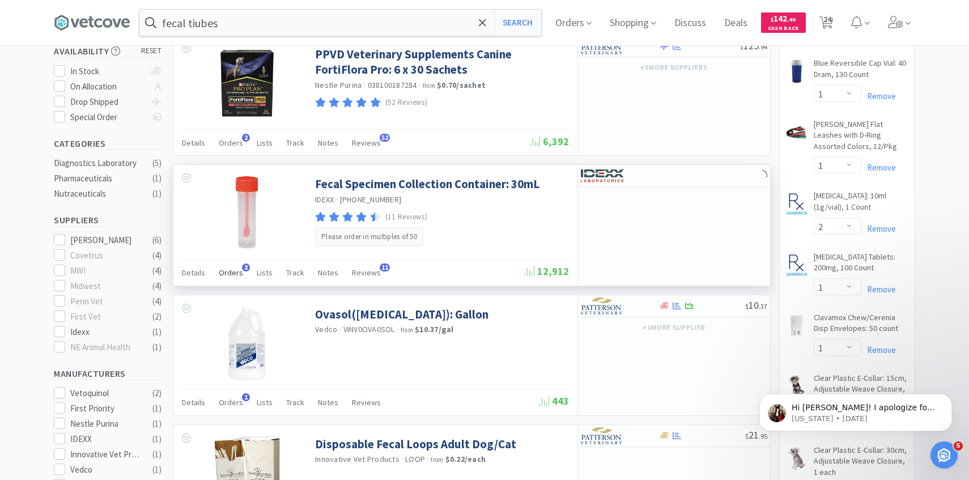
click at [236, 268] on span "Orders" at bounding box center [231, 273] width 24 height 10
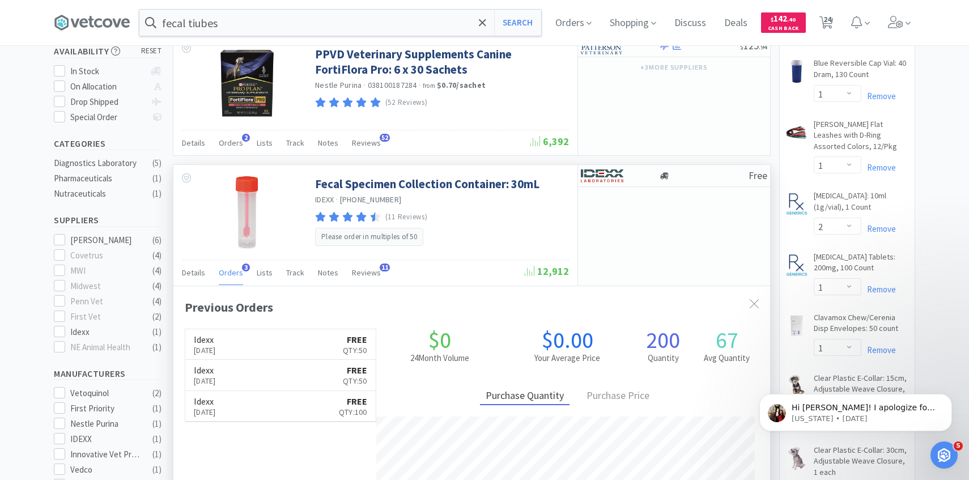
scroll to position [294, 597]
click at [637, 177] on div at bounding box center [612, 175] width 62 height 19
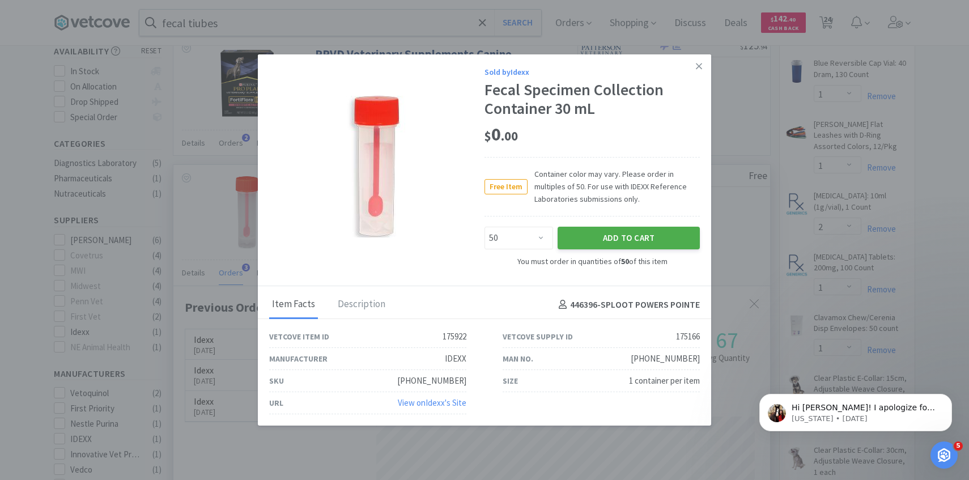
click at [606, 235] on button "Add to Cart" at bounding box center [629, 238] width 142 height 23
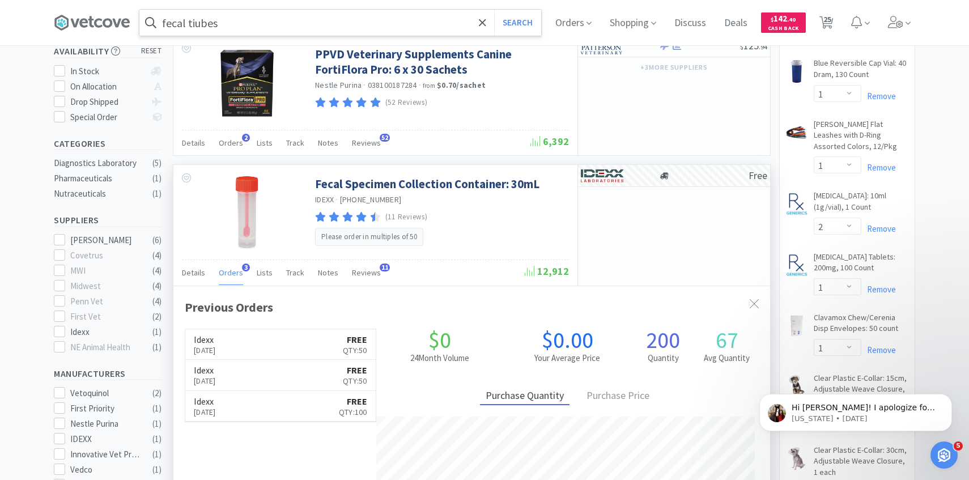
click at [324, 28] on input "fecal tiubes" at bounding box center [340, 23] width 402 height 26
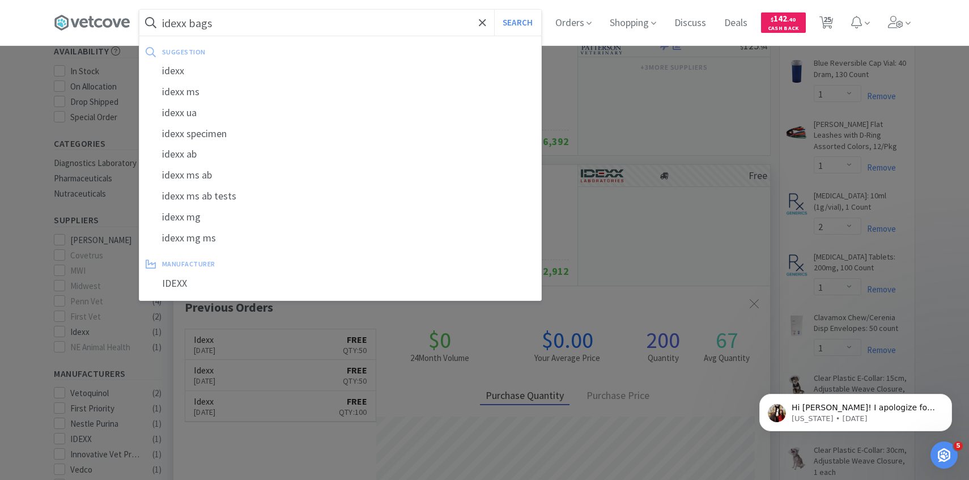
click at [494, 10] on button "Search" at bounding box center [517, 23] width 47 height 26
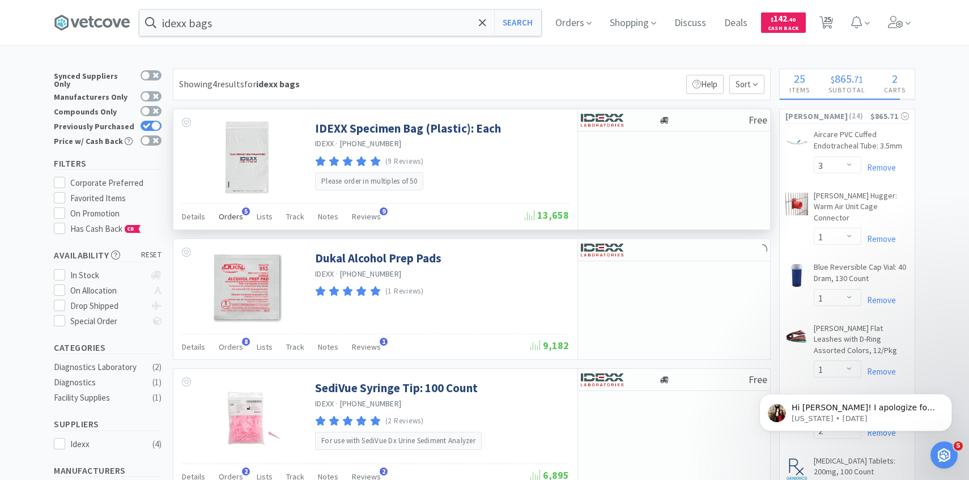
click at [223, 223] on div "Orders 5" at bounding box center [231, 218] width 24 height 22
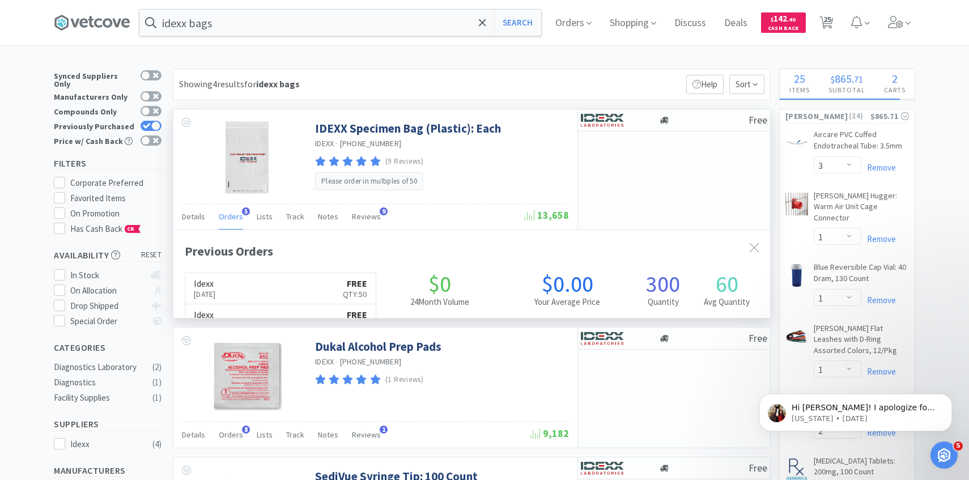
scroll to position [294, 597]
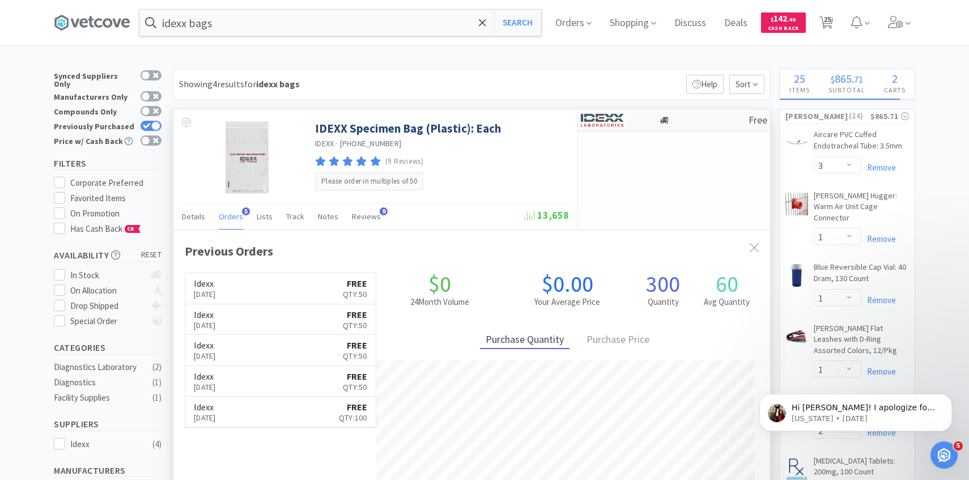
click at [614, 114] on img at bounding box center [602, 120] width 43 height 17
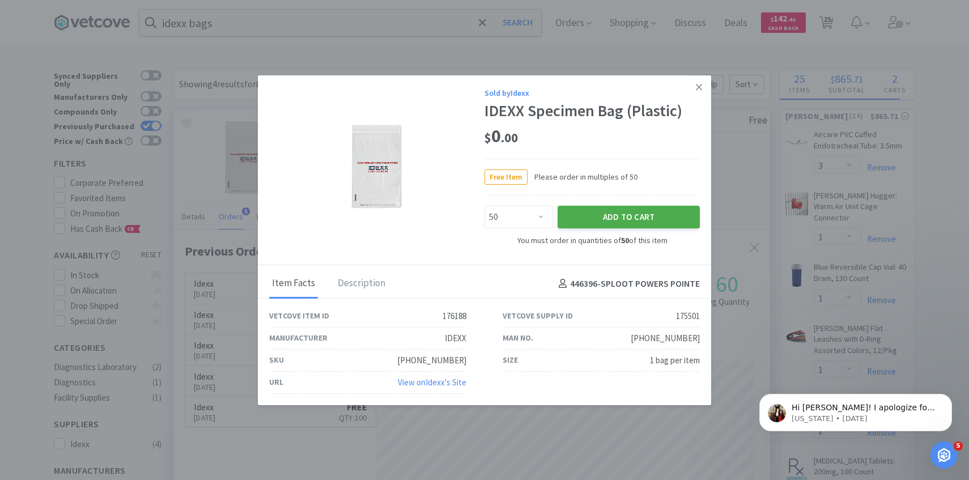
click at [608, 227] on button "Add to Cart" at bounding box center [629, 217] width 142 height 23
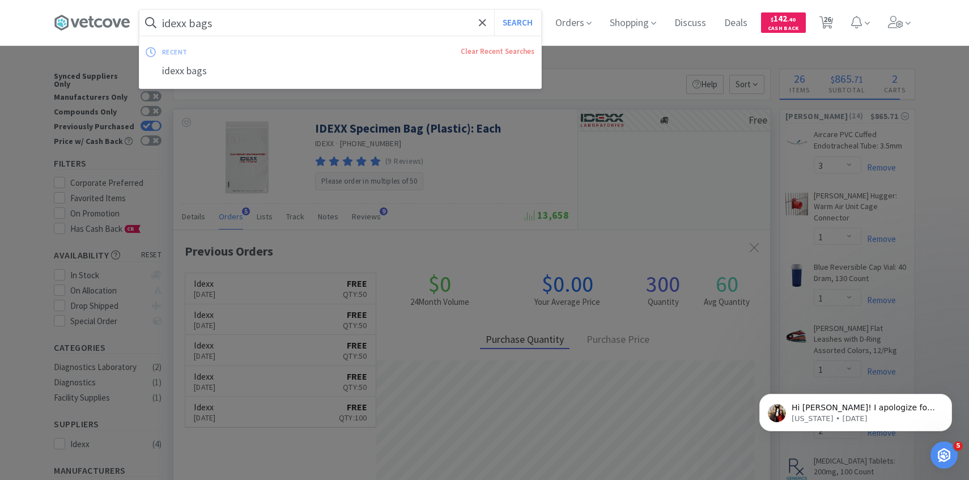
click at [330, 21] on input "idexx bags" at bounding box center [340, 23] width 402 height 26
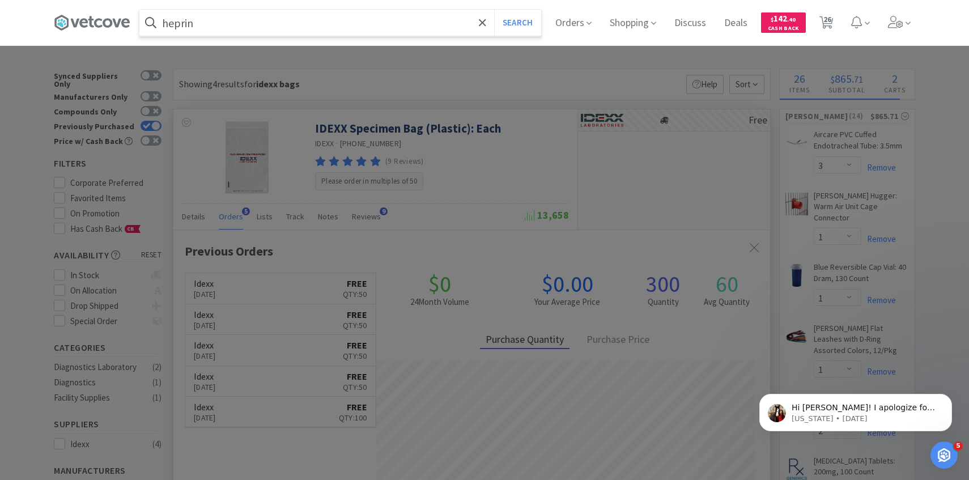
click at [494, 10] on button "Search" at bounding box center [517, 23] width 47 height 26
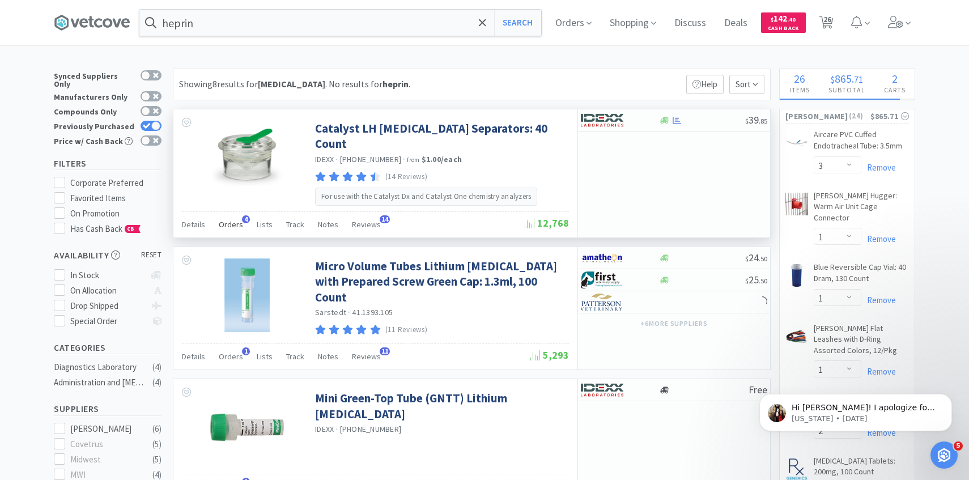
click at [230, 215] on div "Orders 4" at bounding box center [231, 226] width 24 height 22
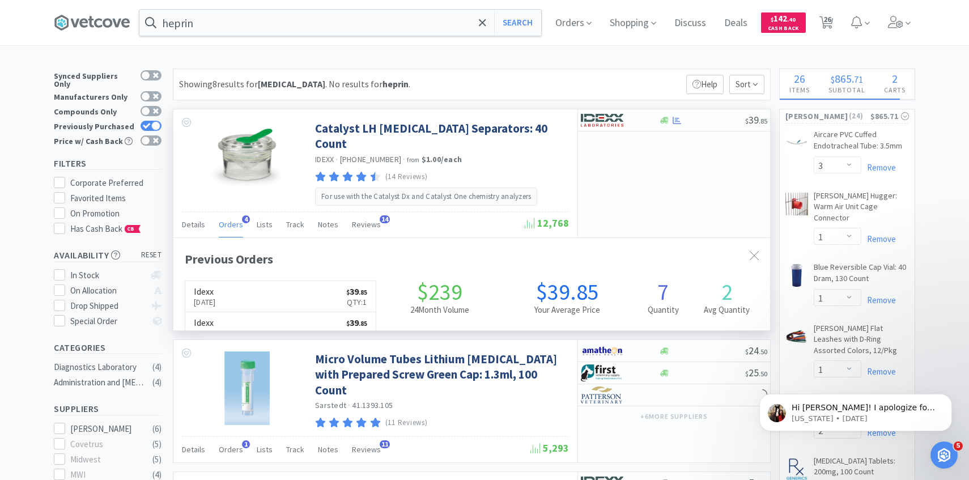
scroll to position [294, 597]
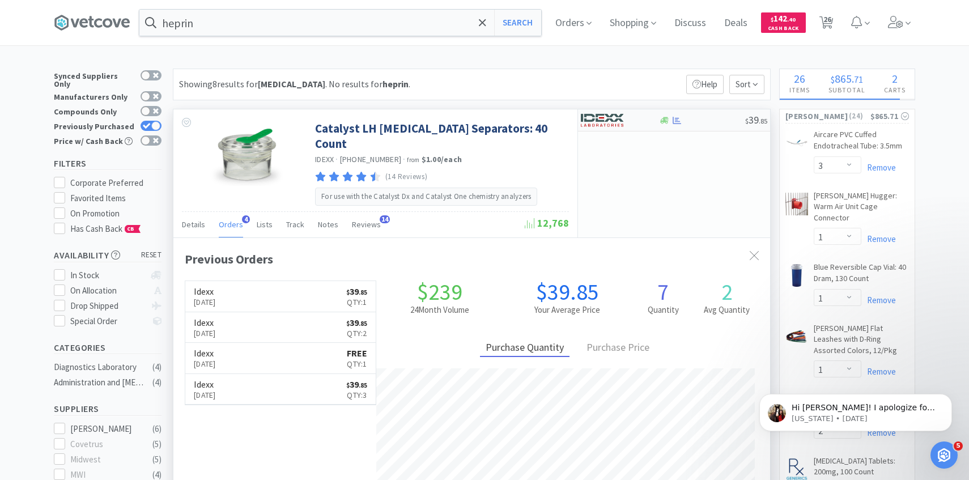
click at [621, 125] on img at bounding box center [602, 120] width 43 height 17
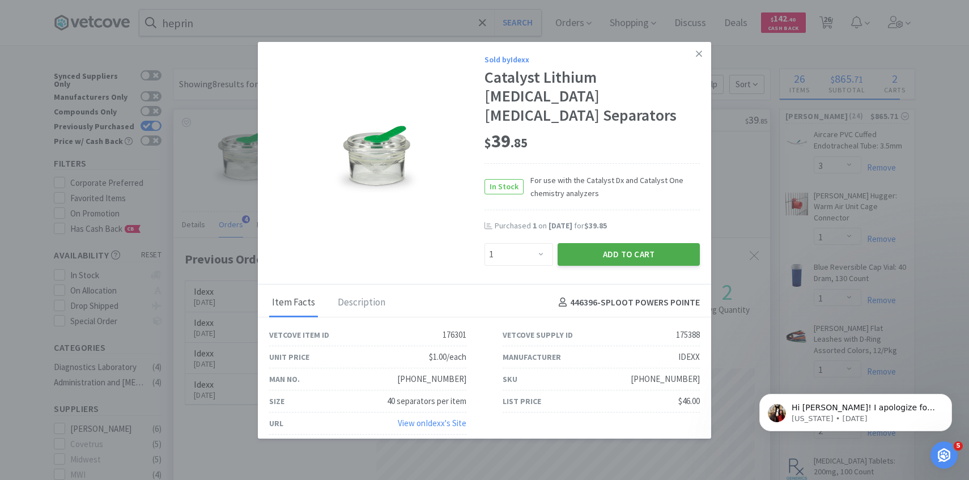
click at [605, 243] on button "Add to Cart" at bounding box center [629, 254] width 142 height 23
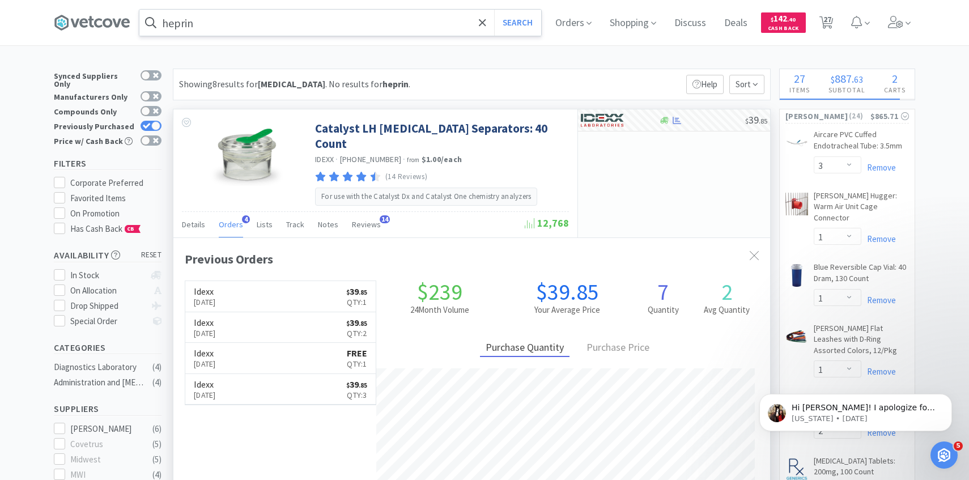
click at [340, 22] on input "heprin" at bounding box center [340, 23] width 402 height 26
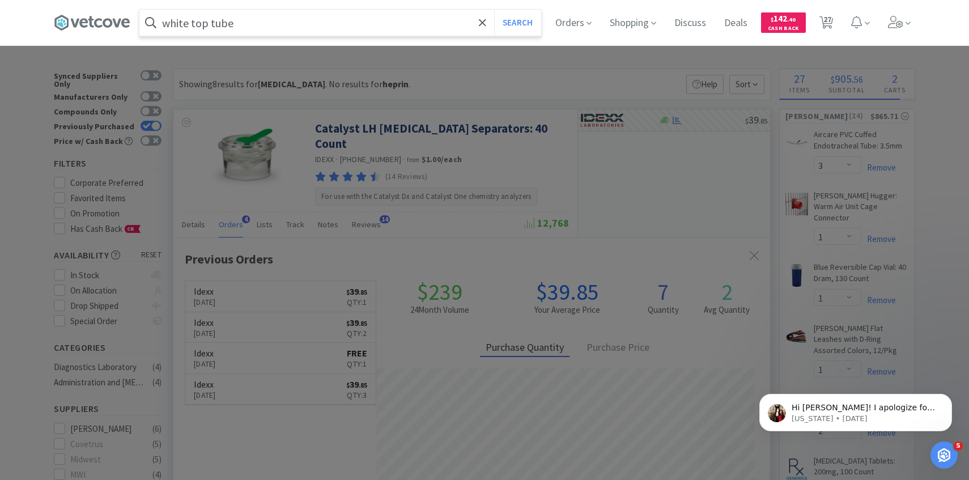
click at [494, 10] on button "Search" at bounding box center [517, 23] width 47 height 26
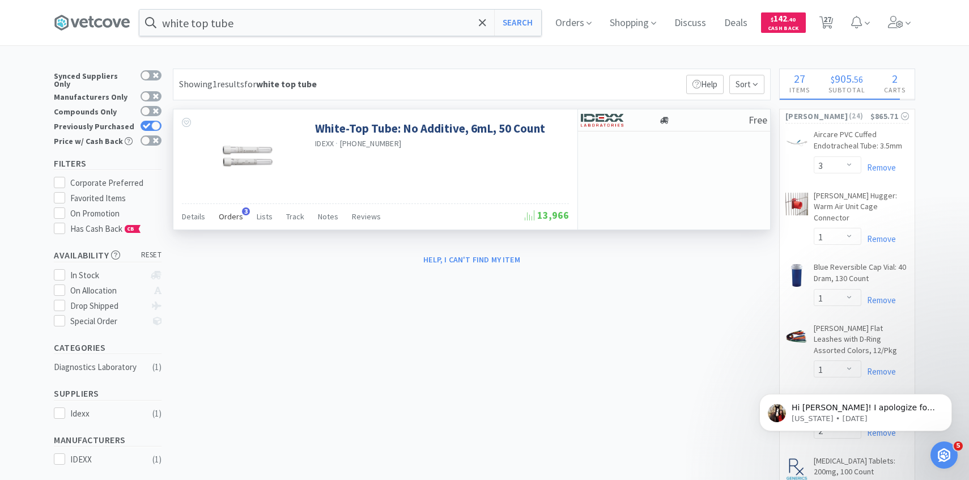
click at [232, 224] on div "Orders 3" at bounding box center [231, 218] width 24 height 22
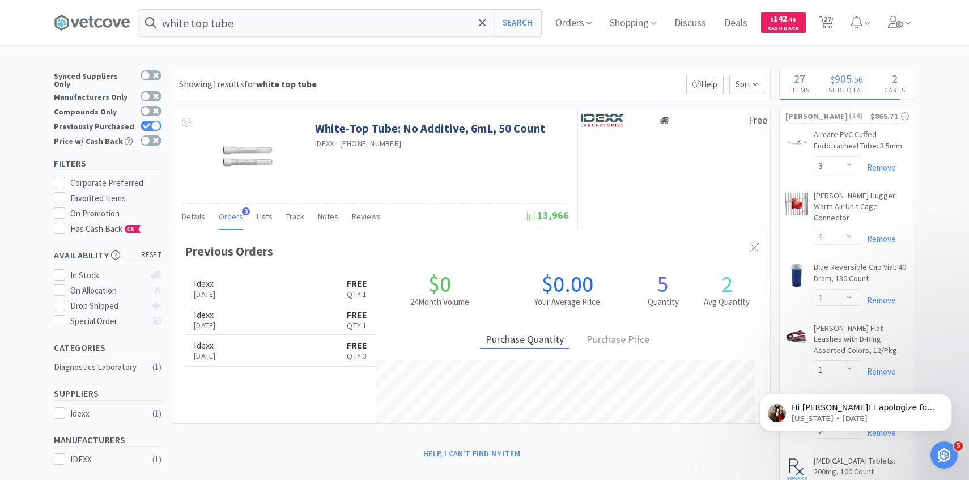
scroll to position [294, 597]
click at [605, 116] on img at bounding box center [602, 120] width 43 height 17
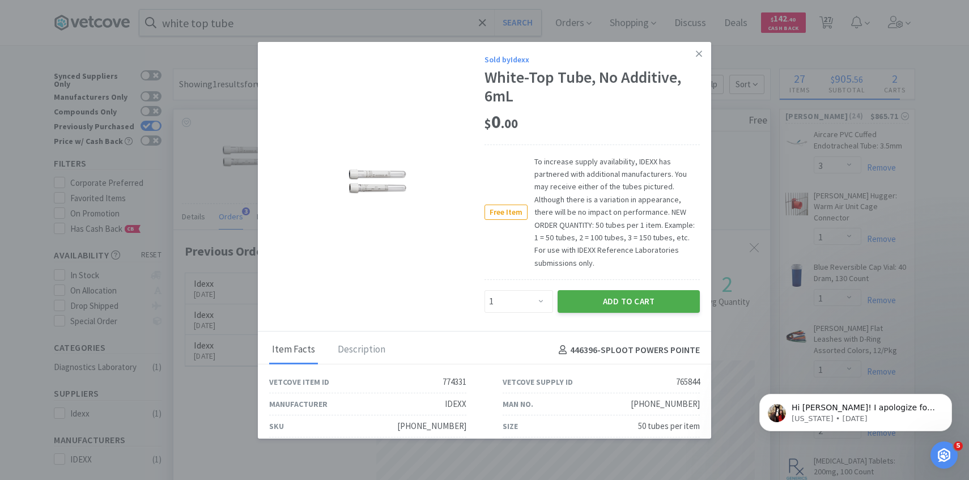
click at [595, 290] on button "Add to Cart" at bounding box center [629, 301] width 142 height 23
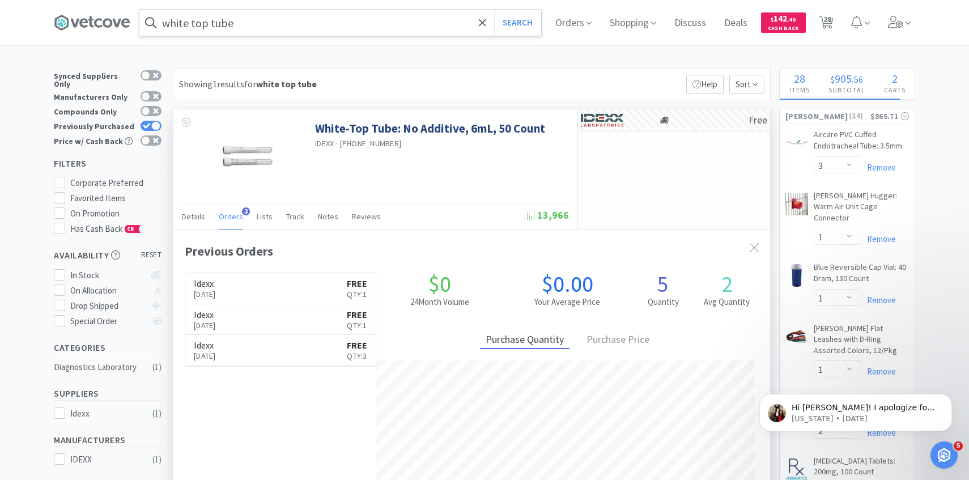
click at [356, 17] on input "white top tube" at bounding box center [340, 23] width 402 height 26
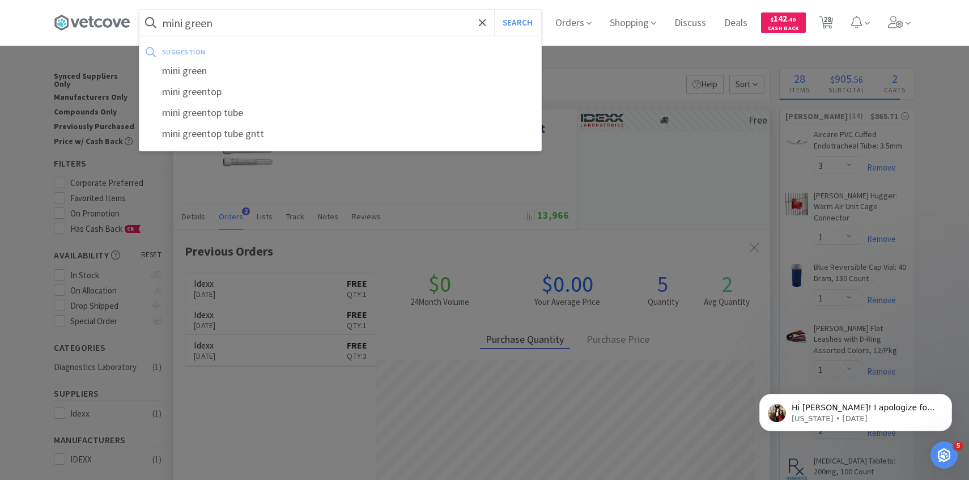
click at [494, 10] on button "Search" at bounding box center [517, 23] width 47 height 26
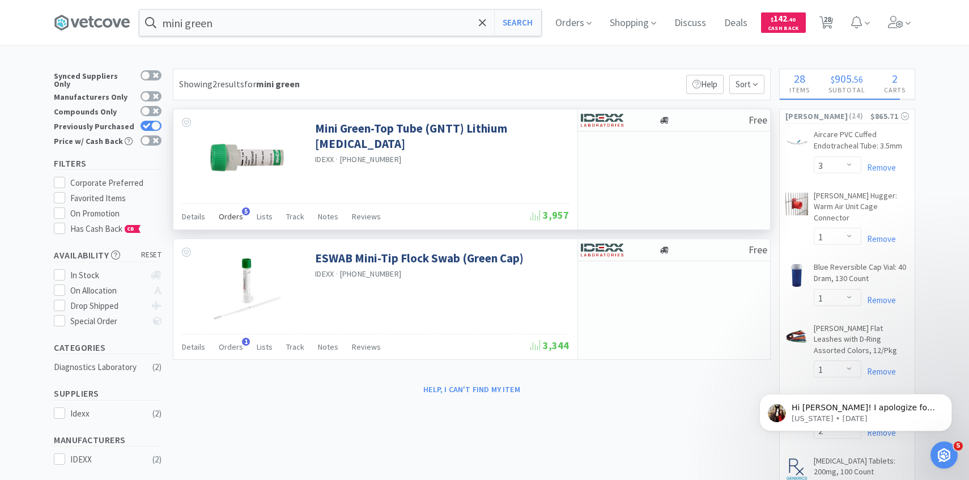
click at [238, 217] on span "Orders" at bounding box center [231, 216] width 24 height 10
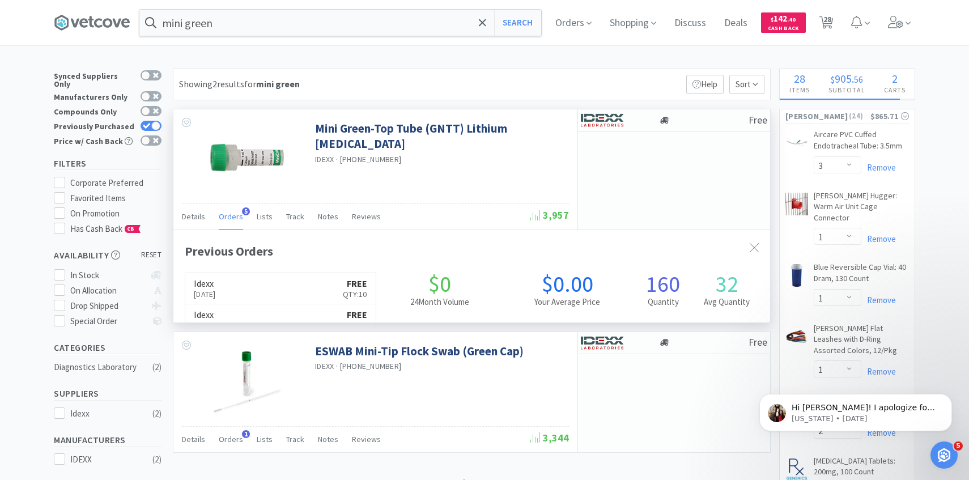
scroll to position [294, 597]
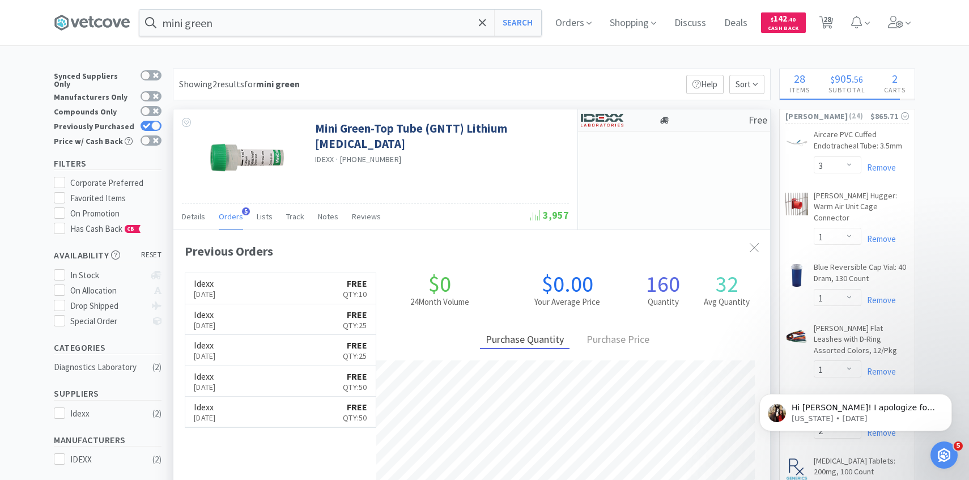
click at [599, 121] on img at bounding box center [602, 120] width 43 height 17
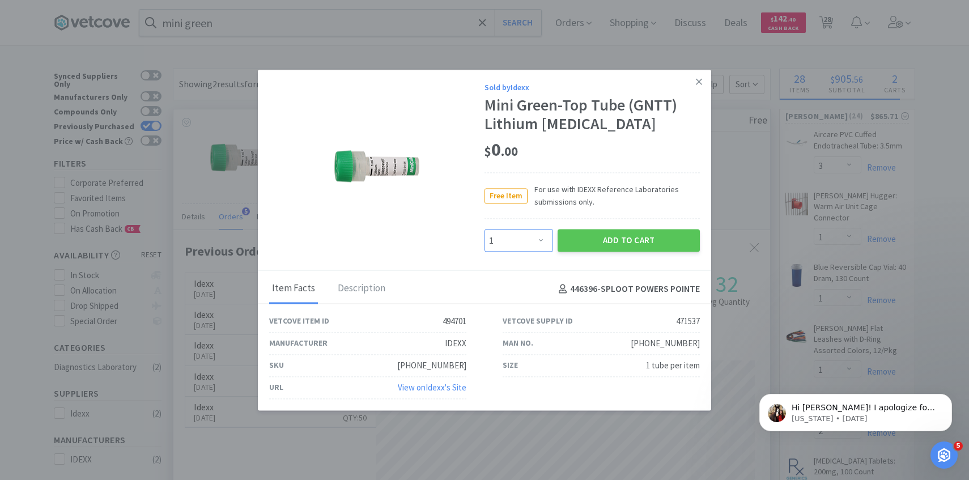
click at [514, 247] on select "Enter Quantity 1 2 3 4 5 6 7 8 9 10 11 12 13 14 15 16 17 18 19 20 Enter Quantity" at bounding box center [519, 241] width 69 height 23
click at [485, 230] on select "Enter Quantity 1 2 3 4 5 6 7 8 9 10 11 12 13 14 15 16 17 18 19 20 Enter Quantity" at bounding box center [519, 241] width 69 height 23
click at [599, 240] on button "Add to Cart" at bounding box center [629, 241] width 142 height 23
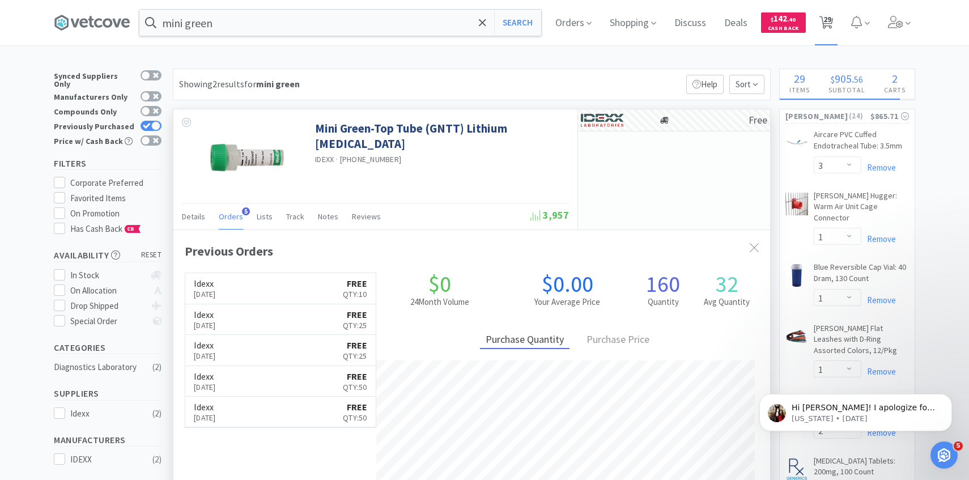
click at [830, 28] on span "29" at bounding box center [828, 19] width 8 height 45
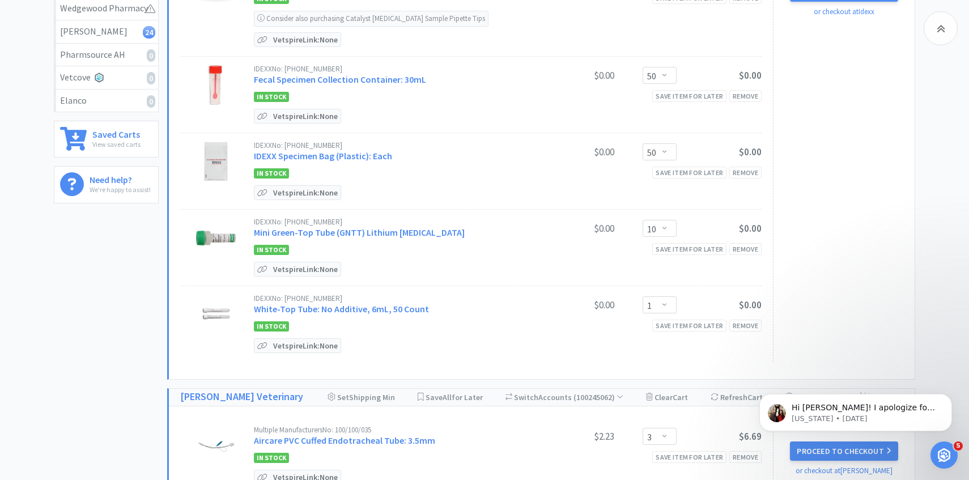
scroll to position [257, 0]
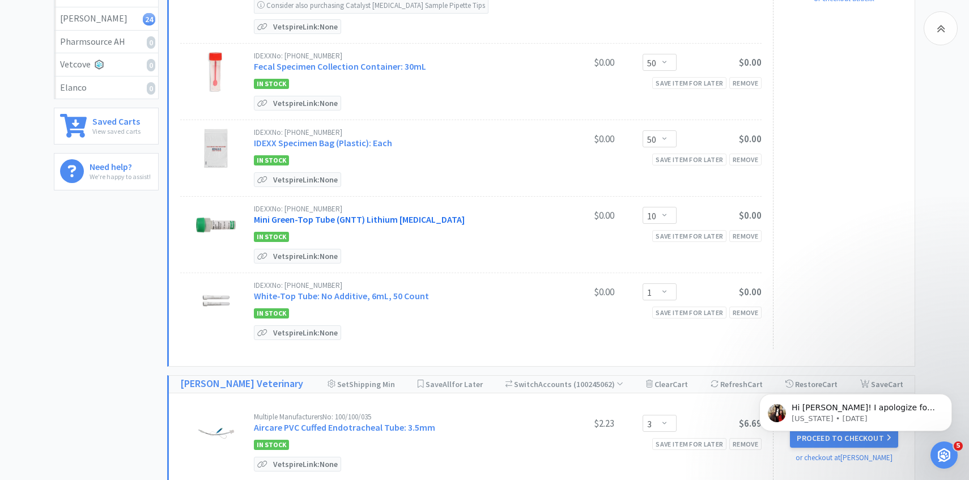
click at [391, 214] on link "Mini Green-Top Tube (GNTT) Lithium [MEDICAL_DATA]" at bounding box center [359, 219] width 211 height 11
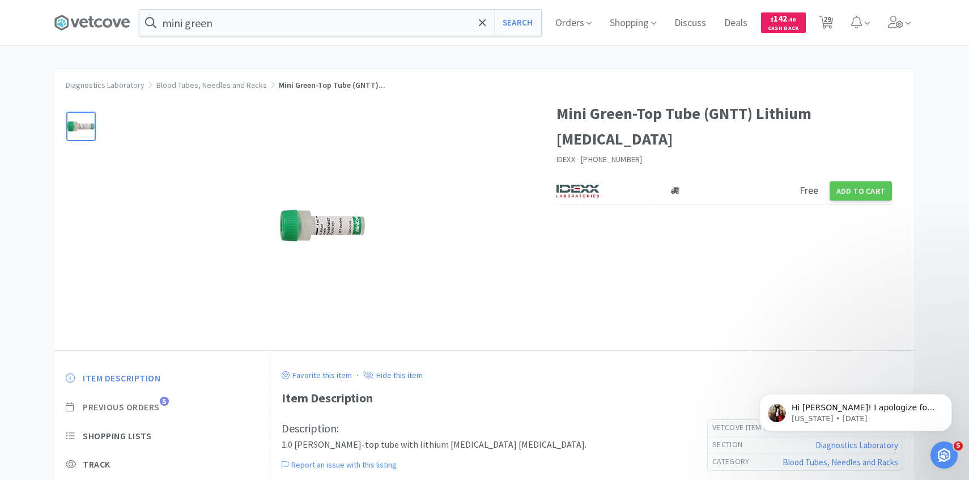
click at [158, 404] on span "Previous Orders" at bounding box center [121, 407] width 77 height 12
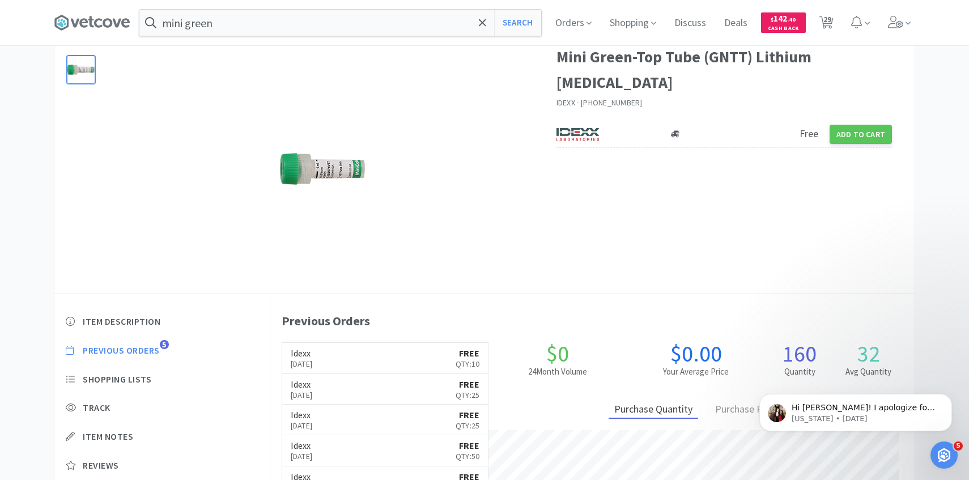
scroll to position [62, 0]
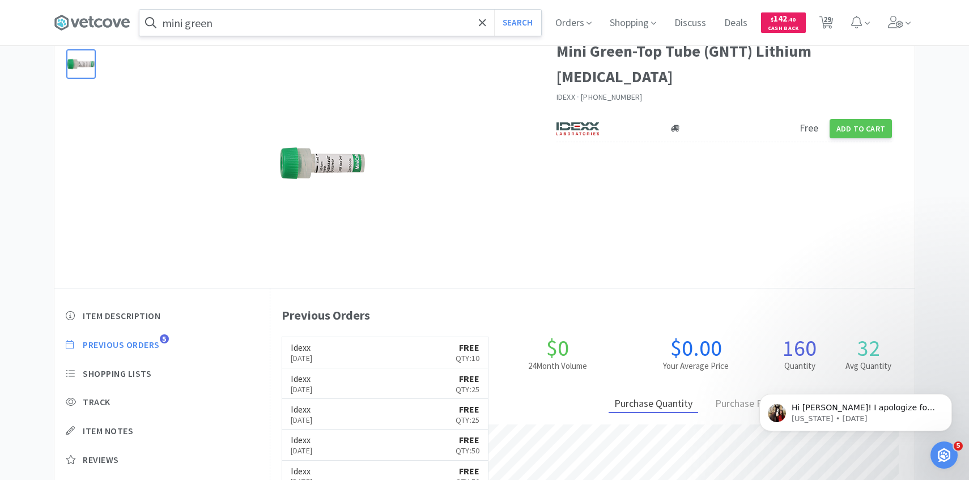
click at [320, 23] on input "mini green" at bounding box center [340, 23] width 402 height 26
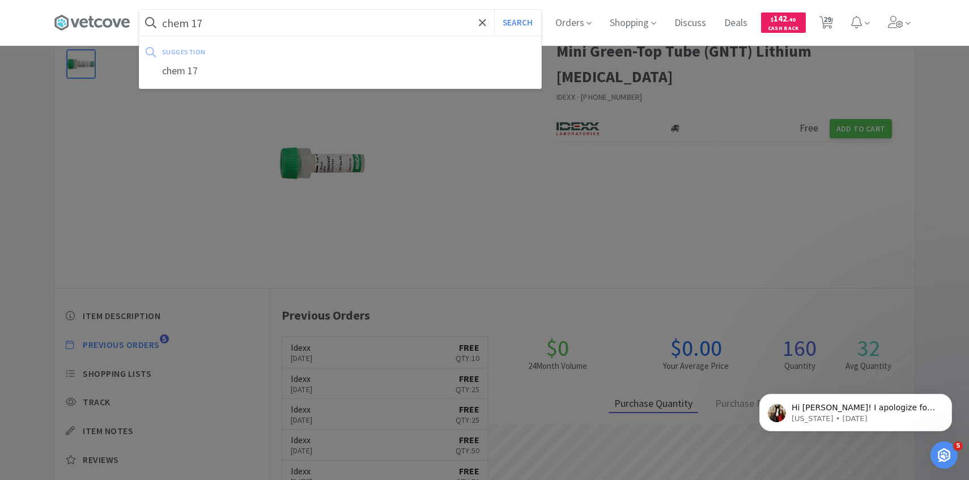
click at [494, 10] on button "Search" at bounding box center [517, 23] width 47 height 26
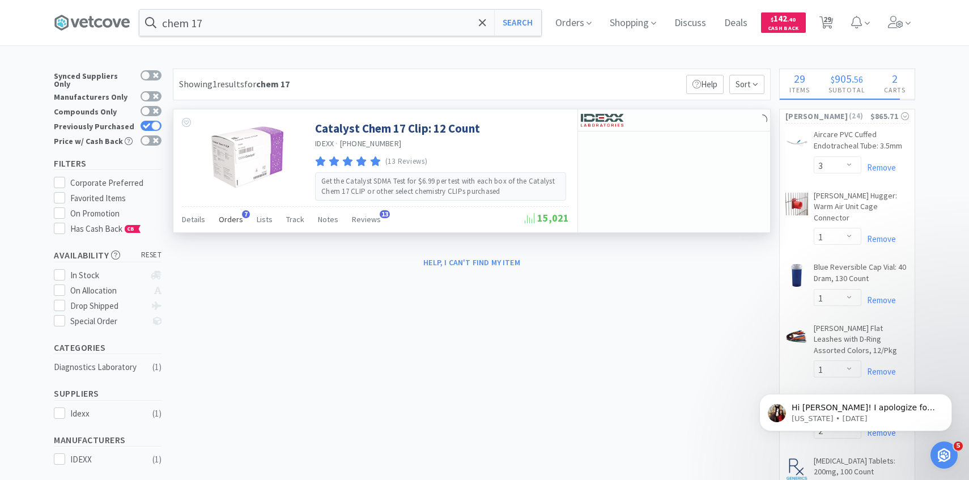
click at [219, 219] on span "Orders" at bounding box center [231, 219] width 24 height 10
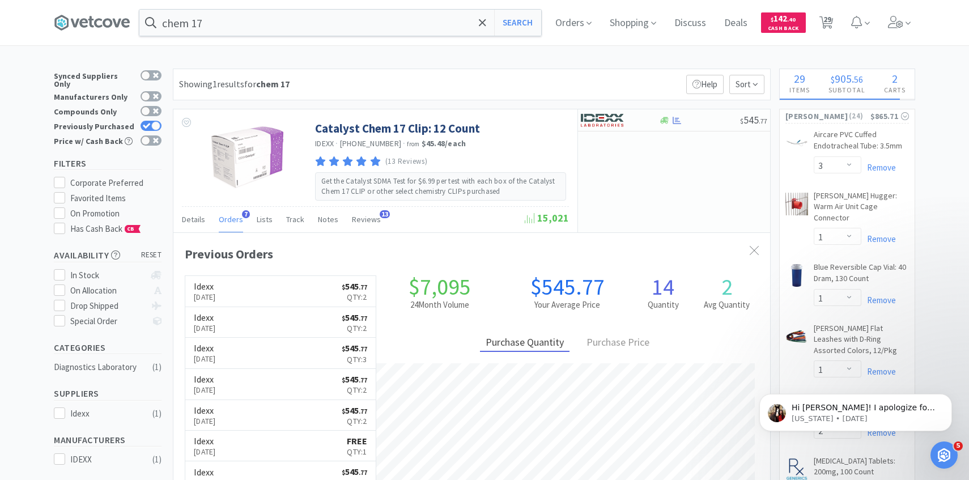
scroll to position [294, 597]
click at [614, 125] on img at bounding box center [602, 120] width 43 height 17
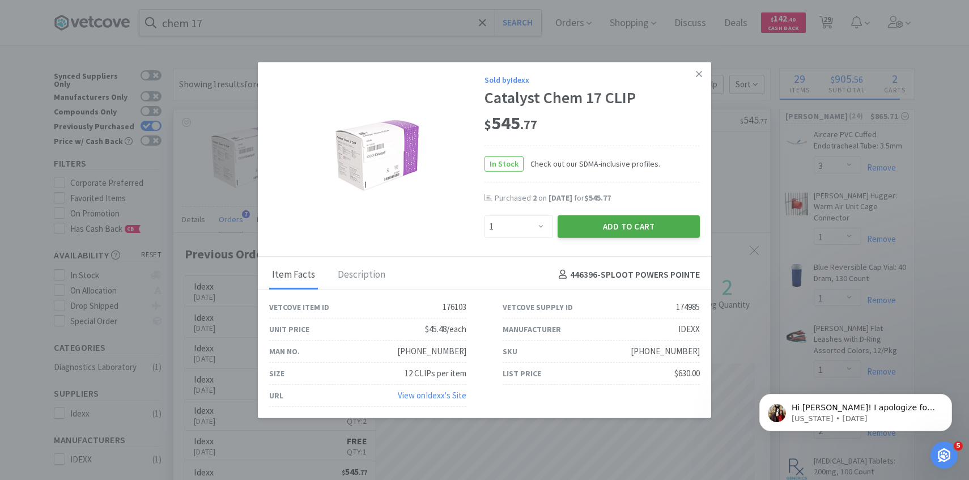
click at [602, 228] on button "Add to Cart" at bounding box center [629, 226] width 142 height 23
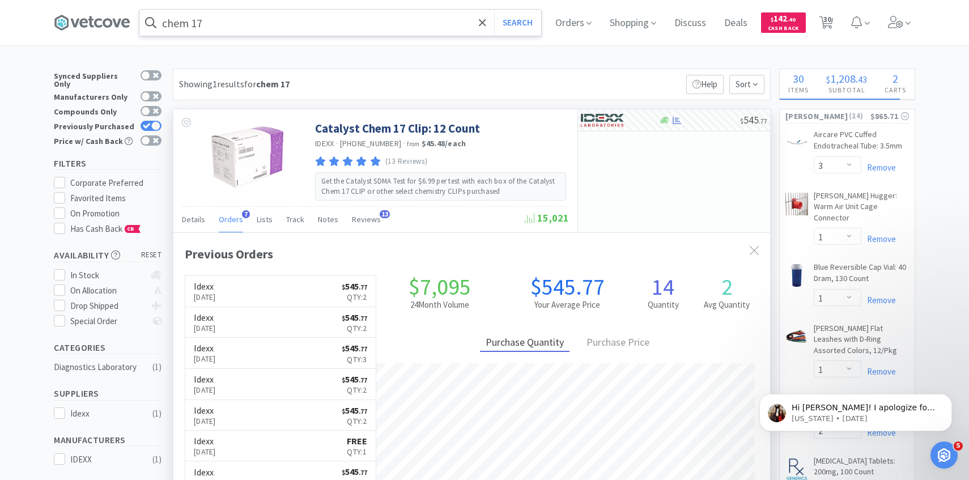
click at [325, 20] on input "chem 17" at bounding box center [340, 23] width 402 height 26
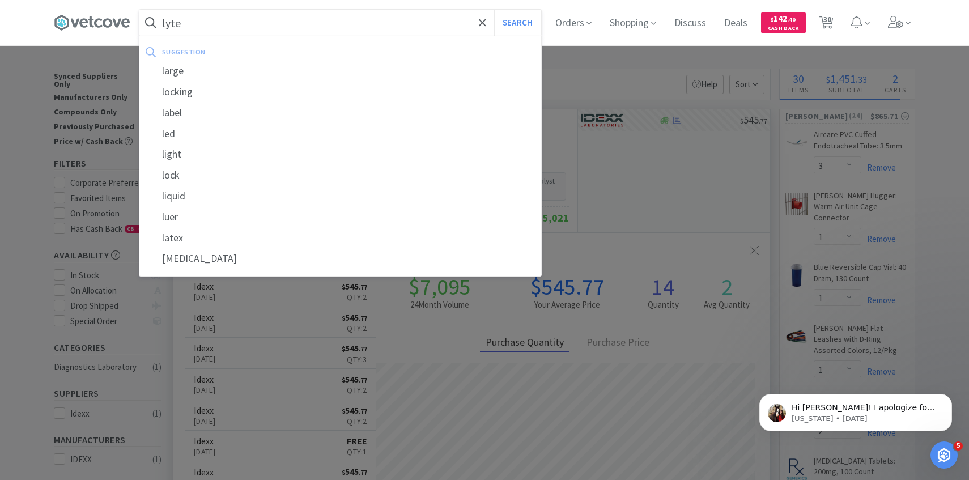
click at [494, 10] on button "Search" at bounding box center [517, 23] width 47 height 26
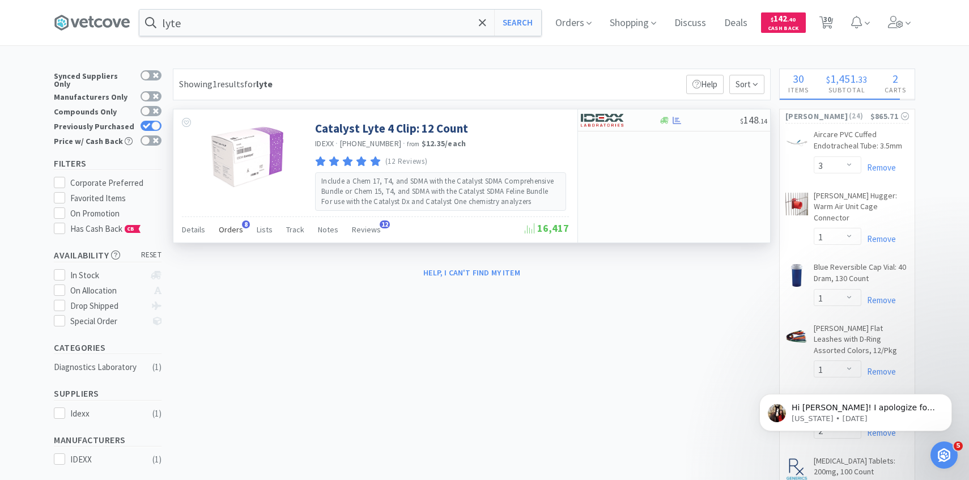
click at [232, 237] on div "Orders 8" at bounding box center [231, 232] width 24 height 22
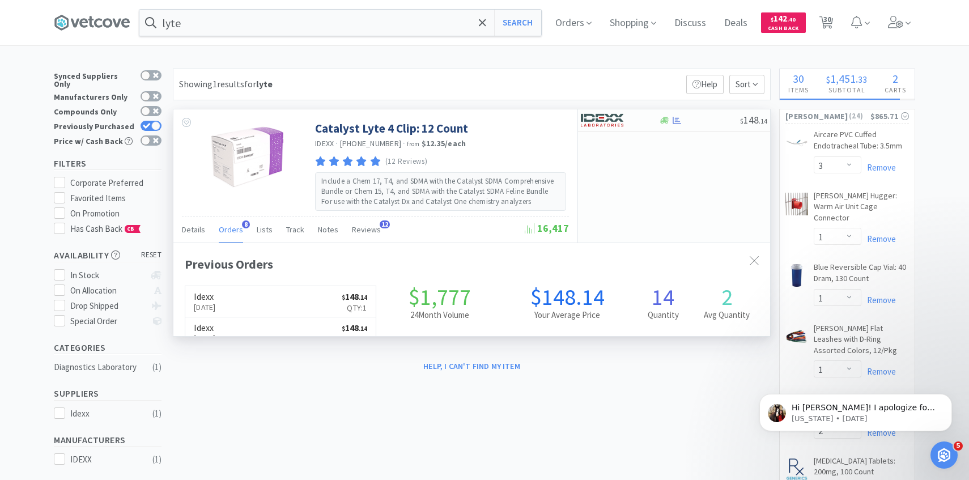
scroll to position [302, 597]
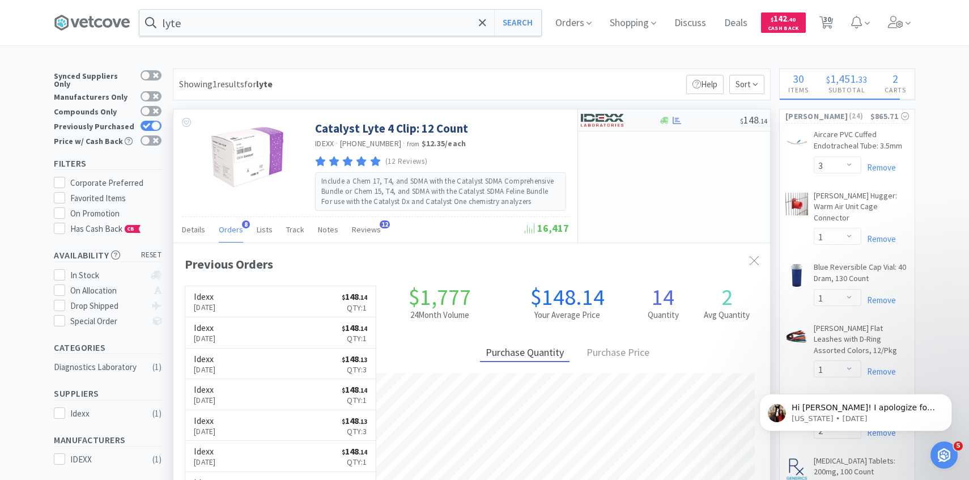
click at [603, 115] on img at bounding box center [602, 120] width 43 height 17
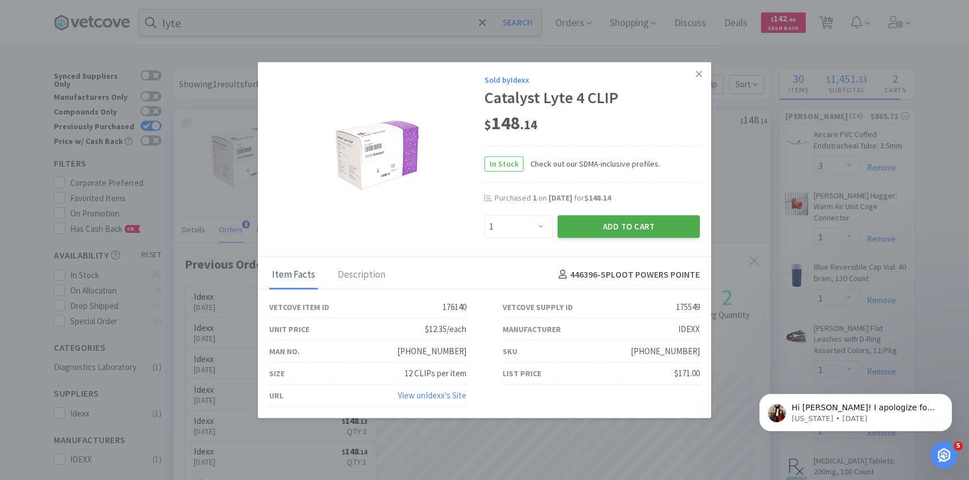
click at [601, 231] on button "Add to Cart" at bounding box center [629, 226] width 142 height 23
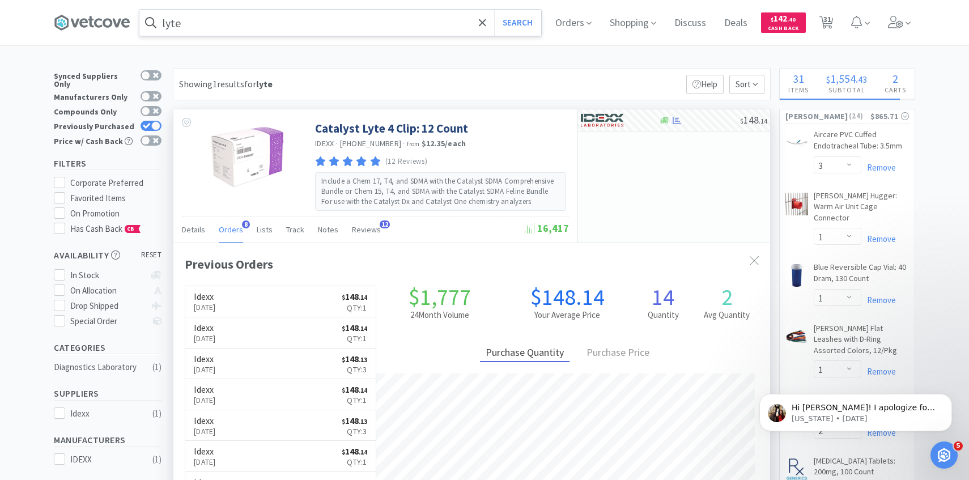
click at [338, 24] on input "lyte" at bounding box center [340, 23] width 402 height 26
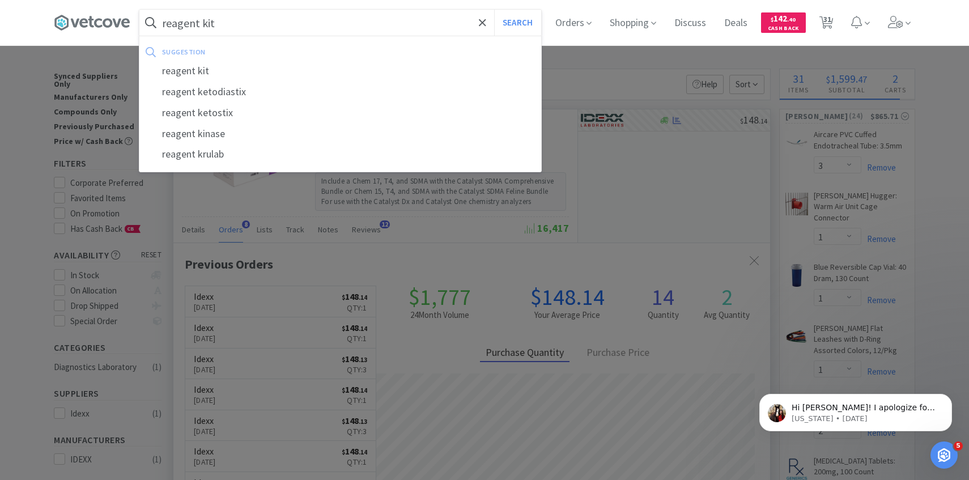
click at [494, 10] on button "Search" at bounding box center [517, 23] width 47 height 26
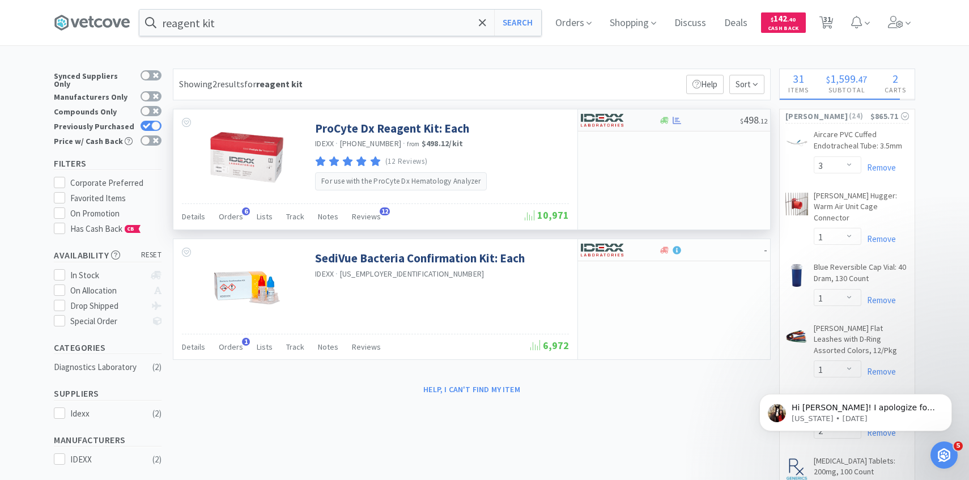
click at [634, 111] on div at bounding box center [612, 120] width 62 height 19
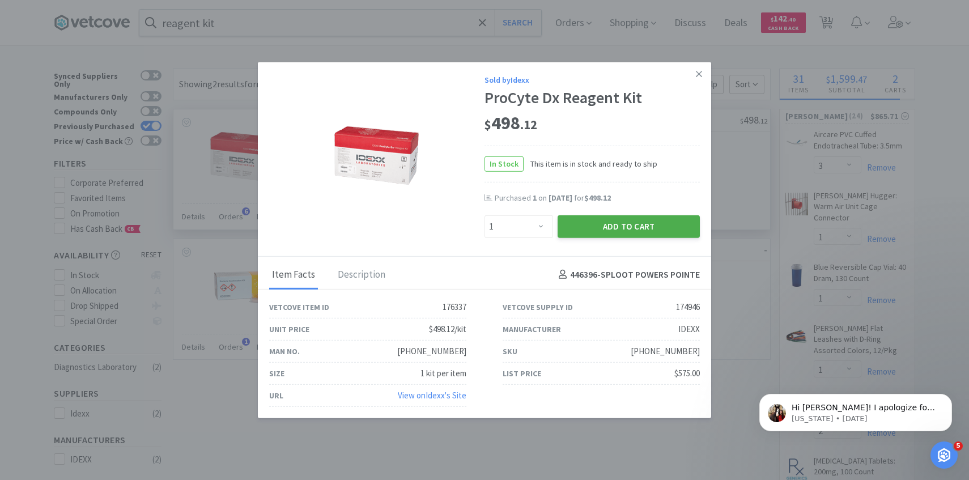
click at [597, 235] on button "Add to Cart" at bounding box center [629, 226] width 142 height 23
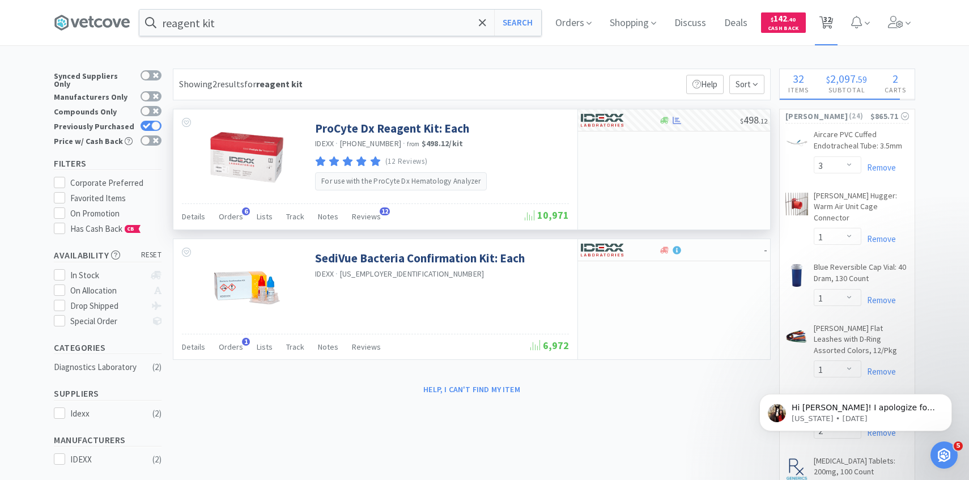
click at [829, 23] on span "32" at bounding box center [828, 19] width 8 height 45
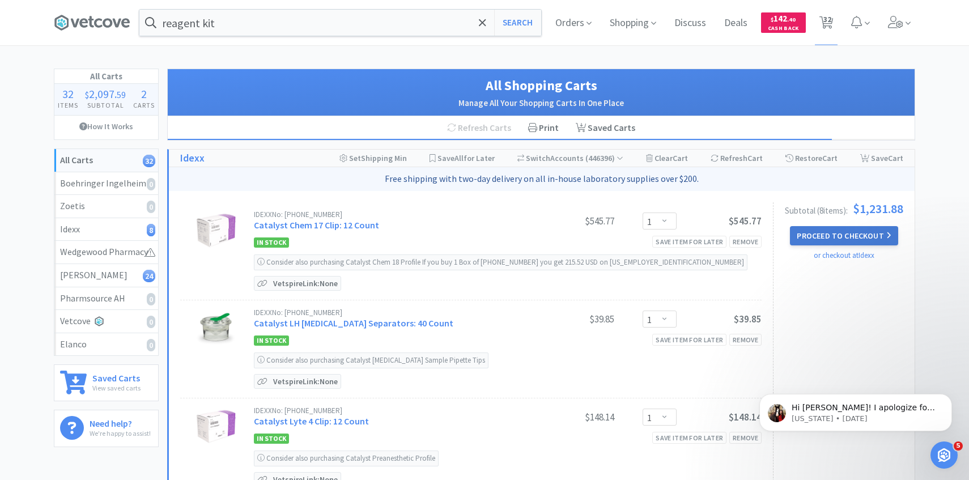
click at [824, 226] on button "Proceed to Checkout" at bounding box center [844, 235] width 108 height 19
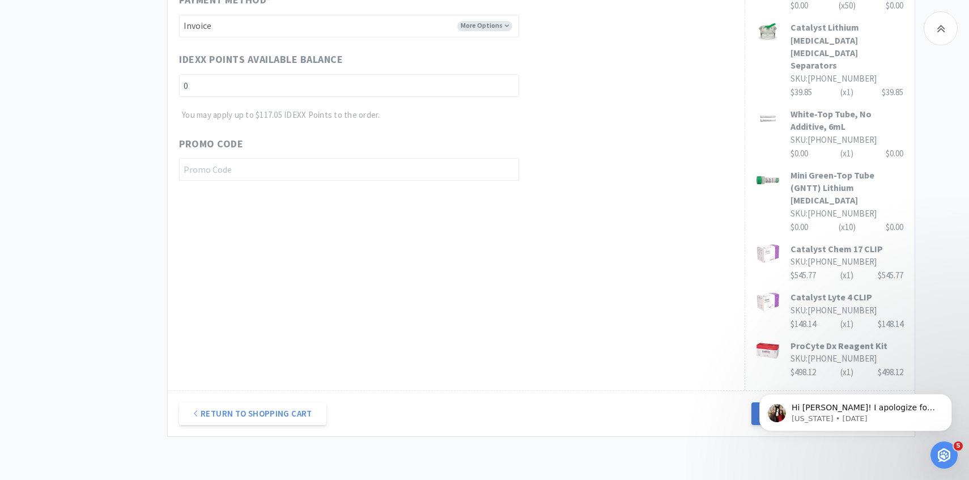
click at [790, 402] on button "Next Step: Review Your Order" at bounding box center [828, 413] width 152 height 23
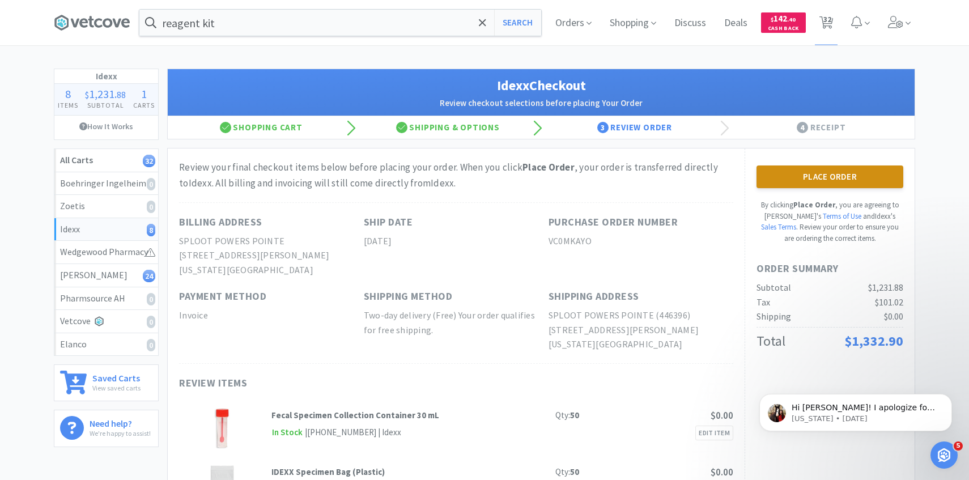
click at [783, 175] on button "Place Order" at bounding box center [830, 177] width 147 height 23
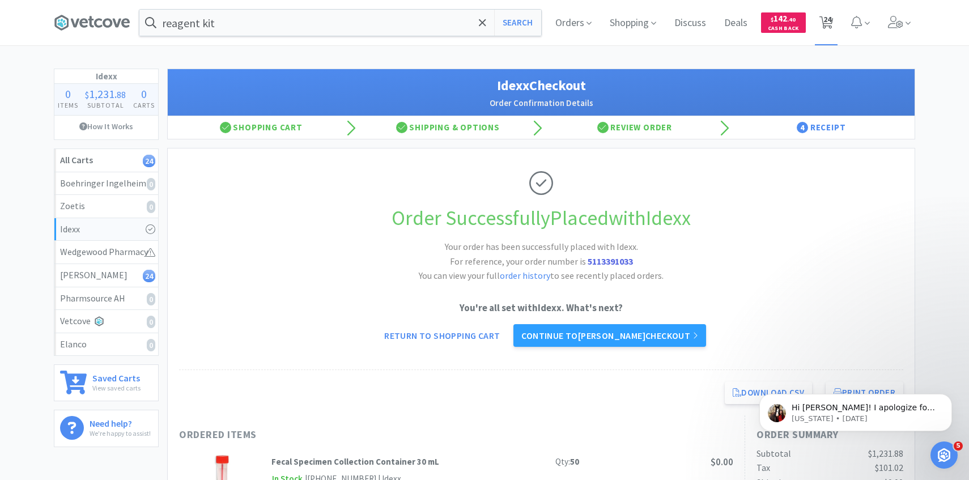
click at [833, 22] on icon at bounding box center [827, 22] width 14 height 12
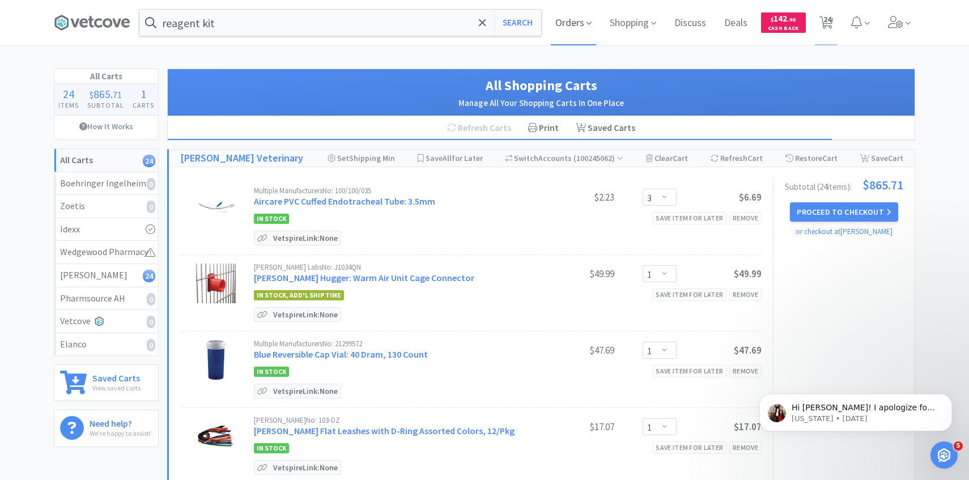
click at [569, 28] on span "Orders" at bounding box center [573, 22] width 45 height 45
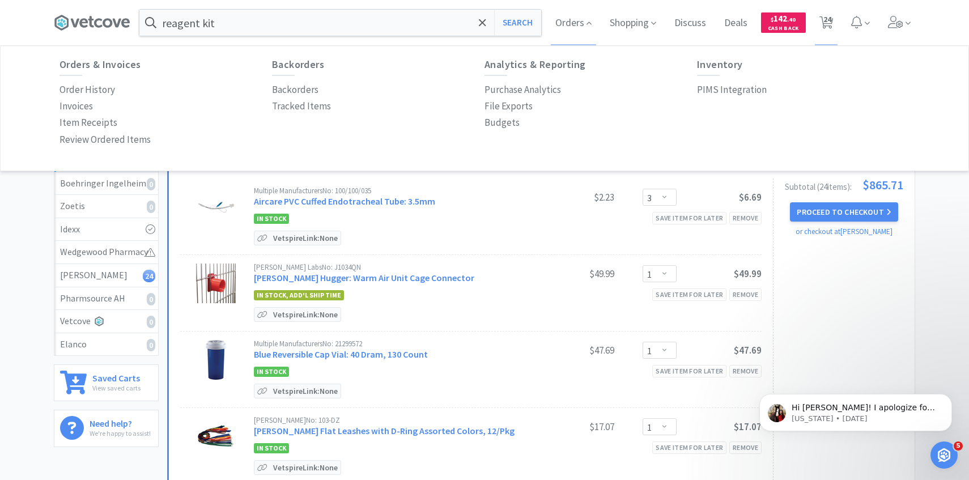
click at [717, 90] on p "PIMS Integration" at bounding box center [732, 89] width 70 height 15
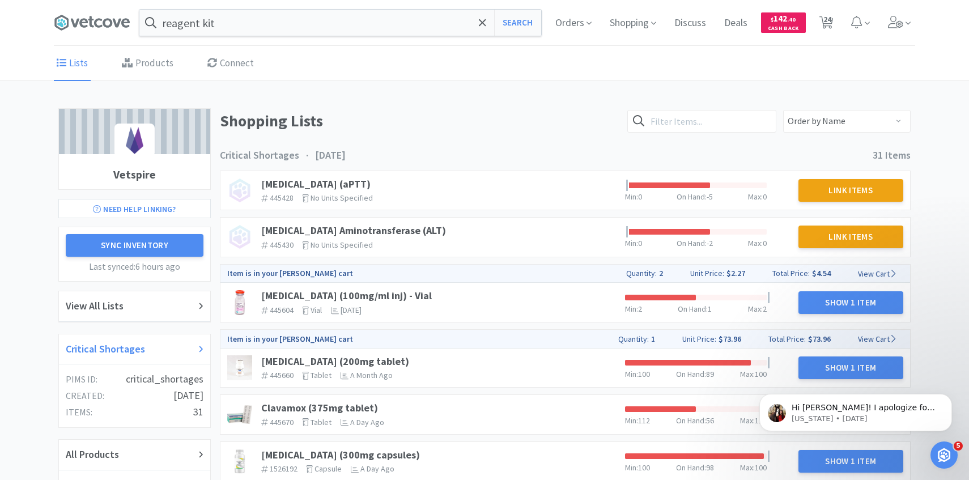
click at [134, 349] on h2 "Critical Shortages" at bounding box center [105, 349] width 79 height 16
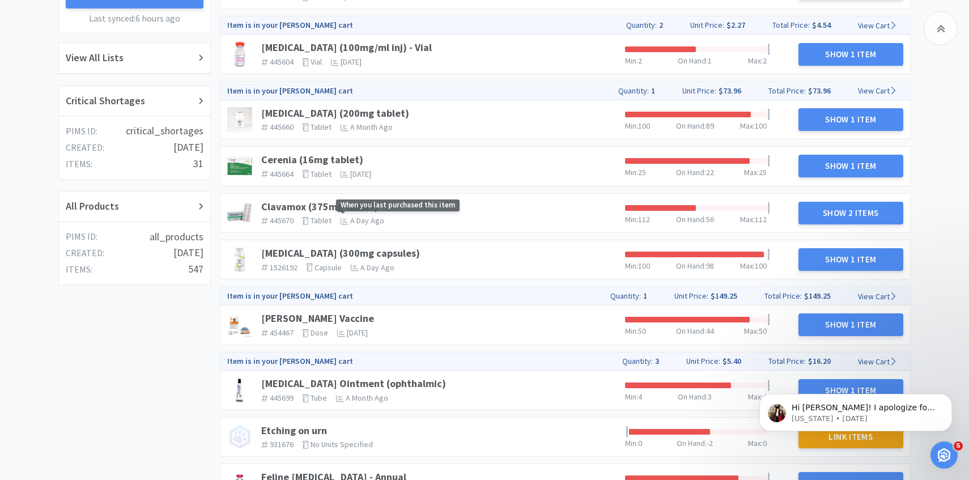
scroll to position [295, 0]
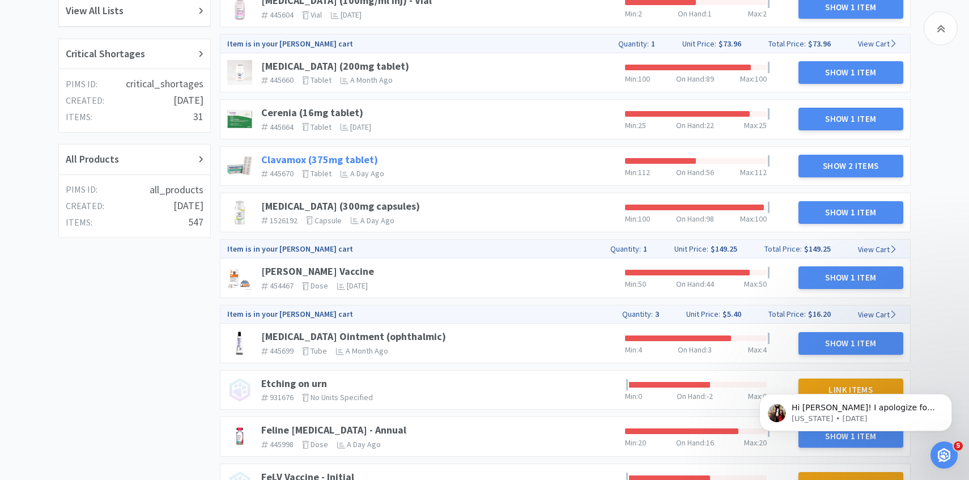
click at [354, 159] on link "Clavamox (375mg tablet)" at bounding box center [319, 159] width 117 height 13
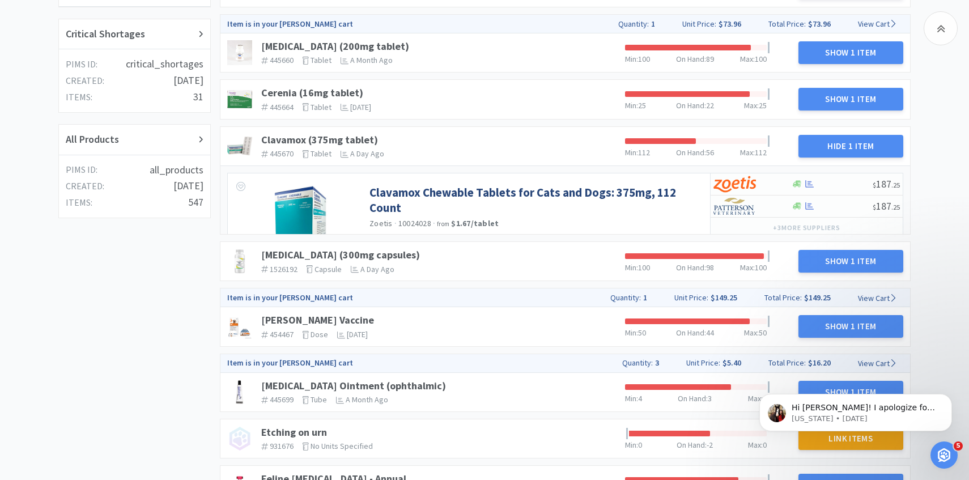
scroll to position [317, 0]
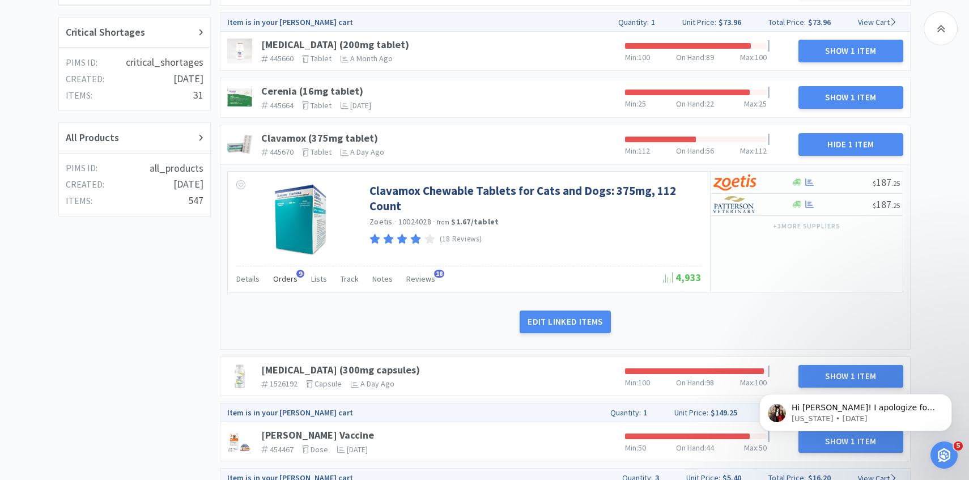
click at [287, 282] on span "Orders" at bounding box center [285, 279] width 24 height 10
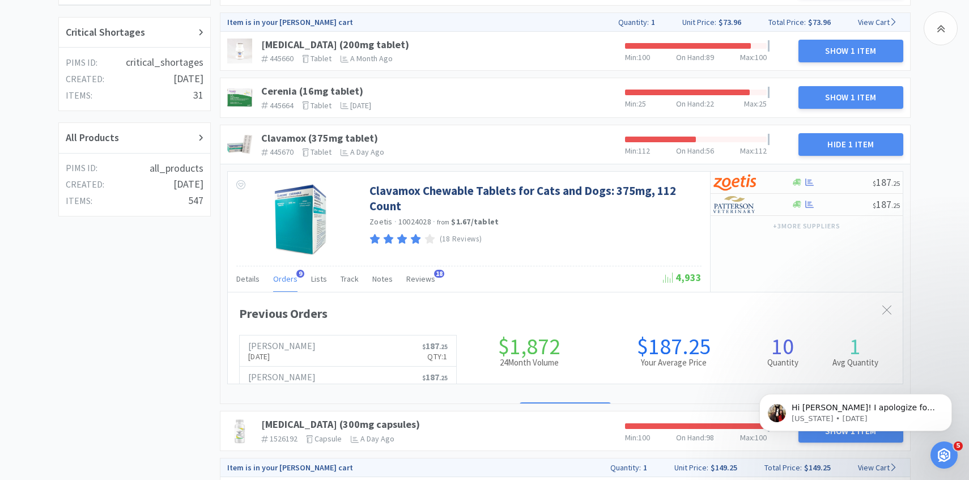
scroll to position [311, 675]
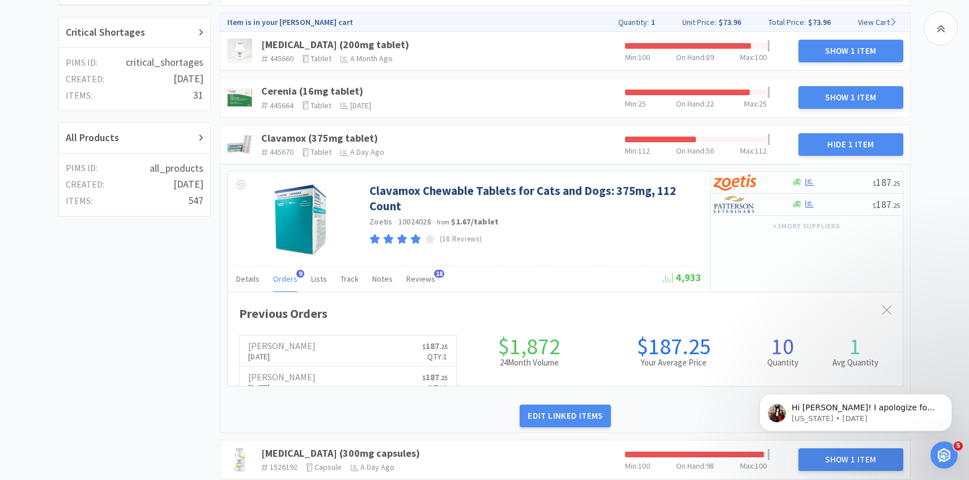
click at [287, 282] on span "Orders" at bounding box center [285, 279] width 24 height 10
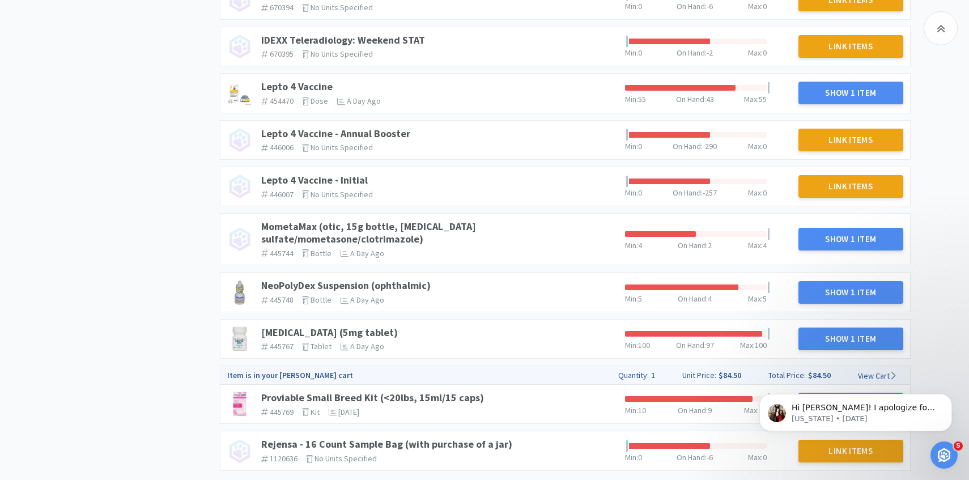
scroll to position [1182, 0]
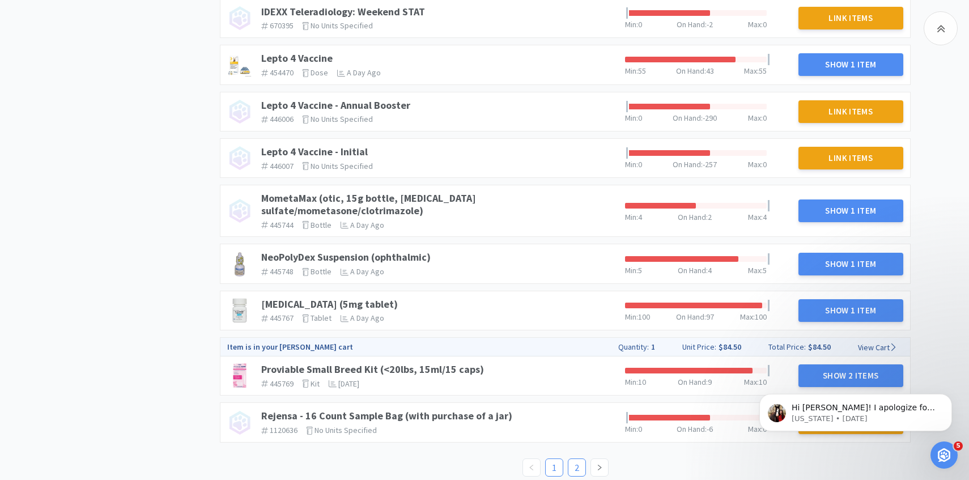
click at [576, 460] on link "2" at bounding box center [577, 467] width 17 height 17
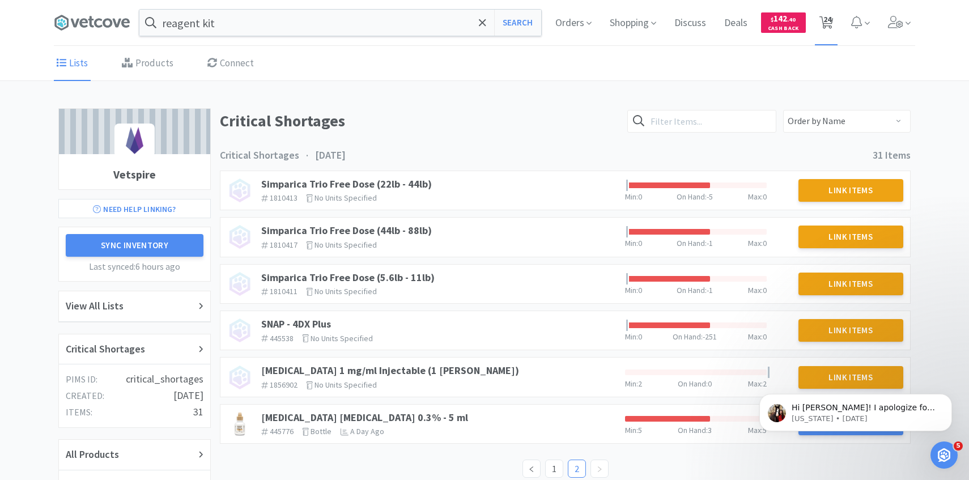
click at [829, 16] on span "24" at bounding box center [828, 19] width 8 height 45
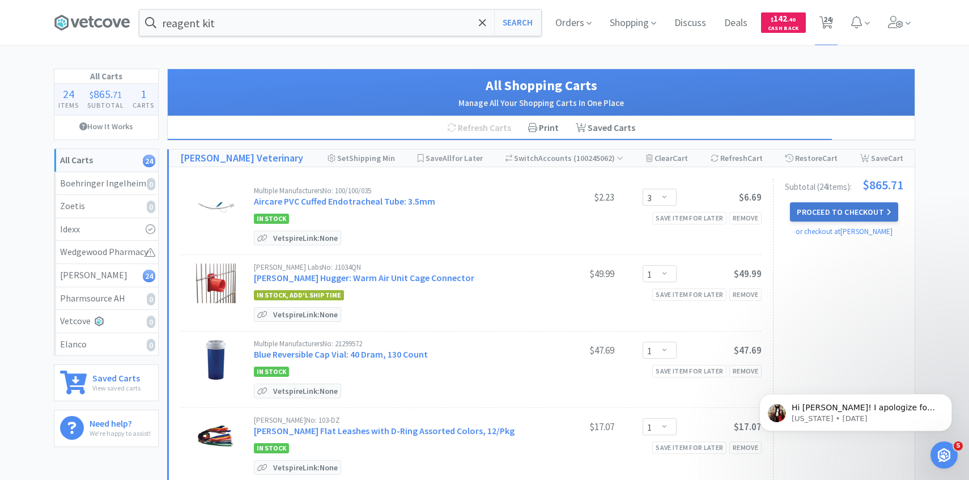
click at [807, 210] on button "Proceed to Checkout" at bounding box center [844, 211] width 108 height 19
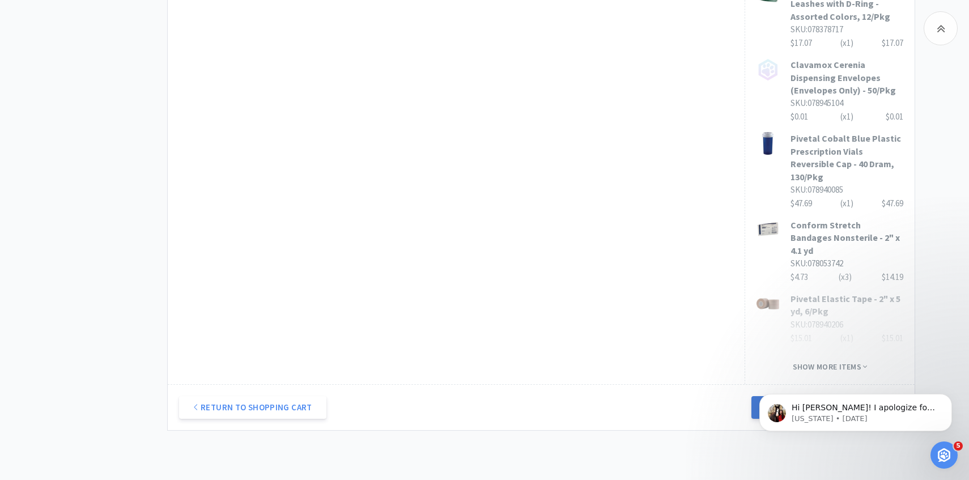
click at [768, 396] on button "Next Step: Review Your Order" at bounding box center [828, 407] width 152 height 23
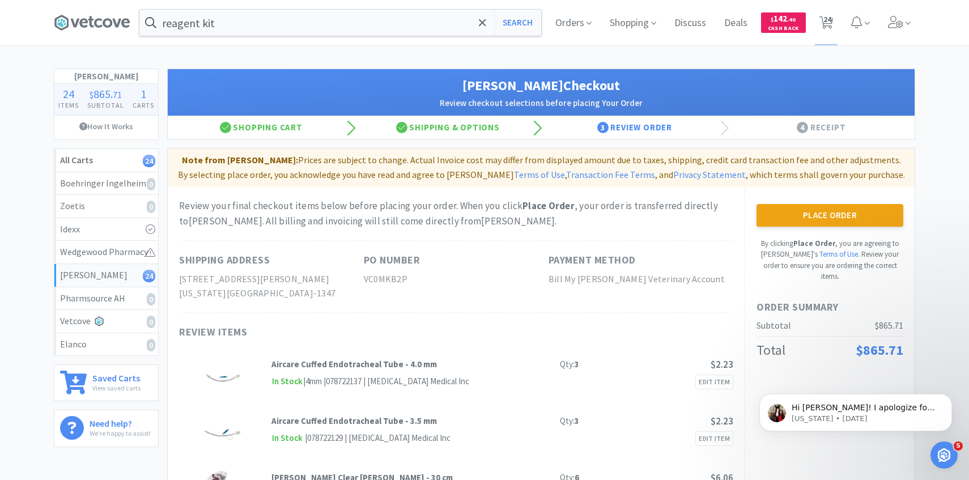
click at [863, 210] on button "Place Order" at bounding box center [830, 215] width 147 height 23
